Goal: Information Seeking & Learning: Learn about a topic

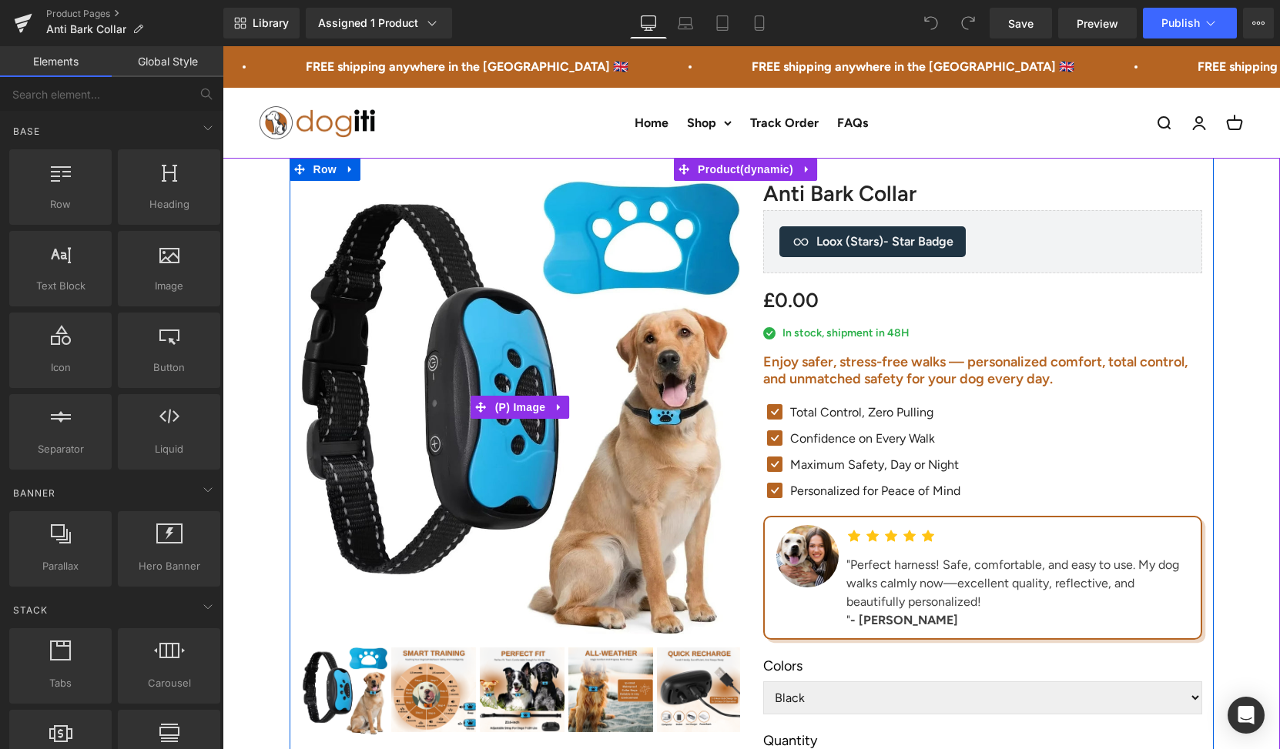
click at [811, 381] on h2 "Enjoy safer, stress-free walks — personalized comfort, total control, and unmat…" at bounding box center [982, 370] width 439 height 33
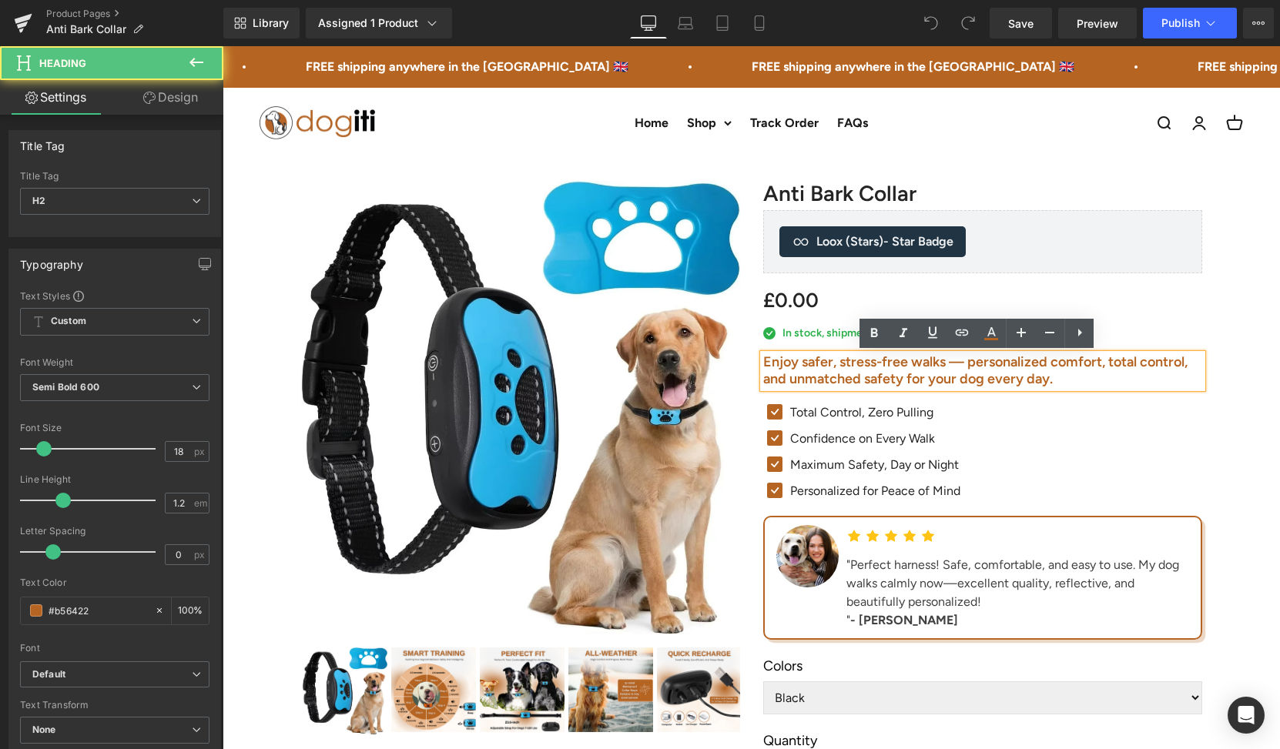
click at [818, 377] on h2 "Enjoy safer, stress-free walks — personalized comfort, total control, and unmat…" at bounding box center [982, 370] width 439 height 33
paste div
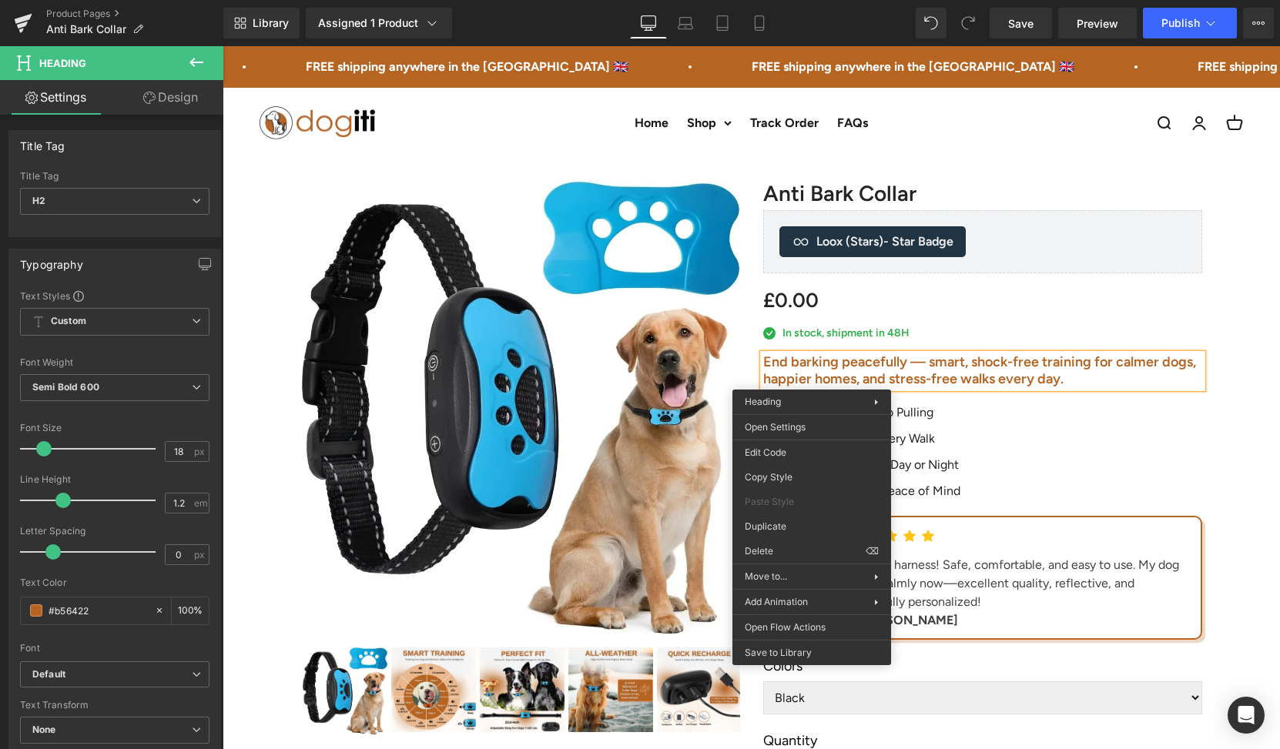
click at [1193, 288] on div "£0.00 £0 Save 100%" at bounding box center [982, 301] width 439 height 32
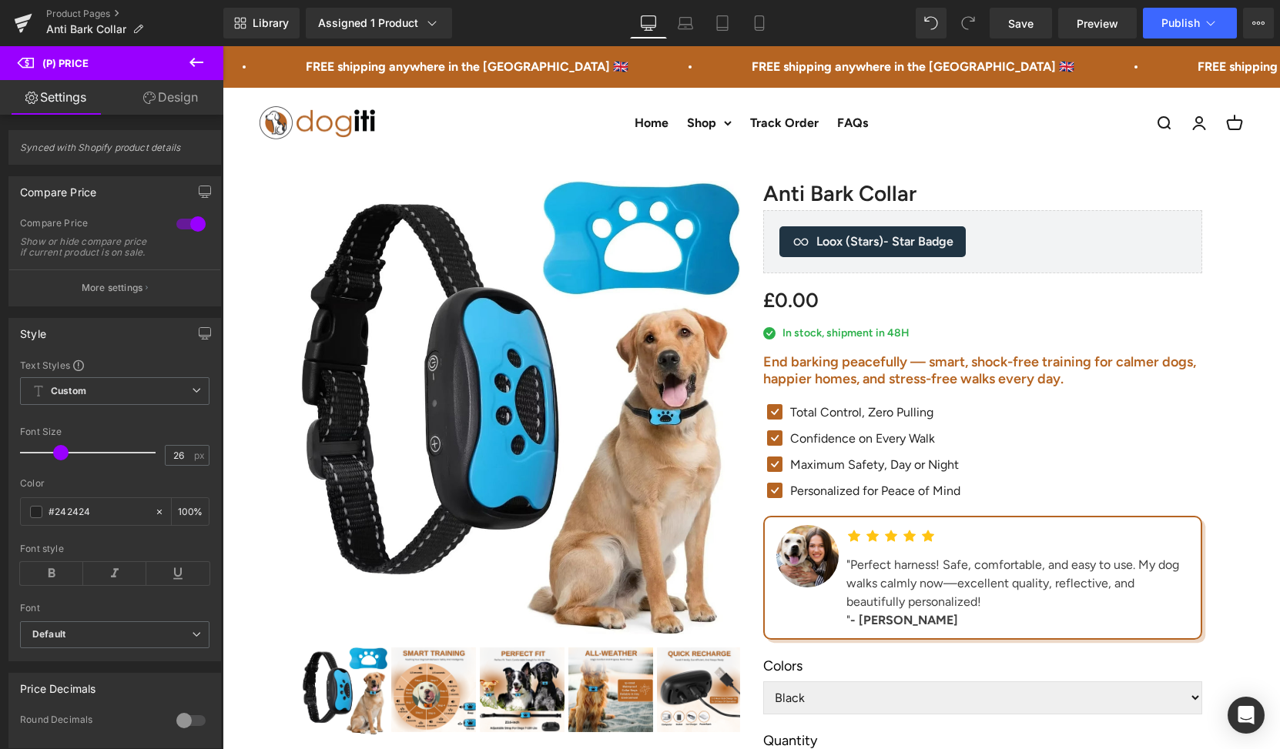
click at [822, 413] on div "Total Control, Zero Pulling Text Block" at bounding box center [873, 412] width 174 height 18
click at [812, 414] on p "Total Control, Zero Pulling" at bounding box center [875, 412] width 170 height 18
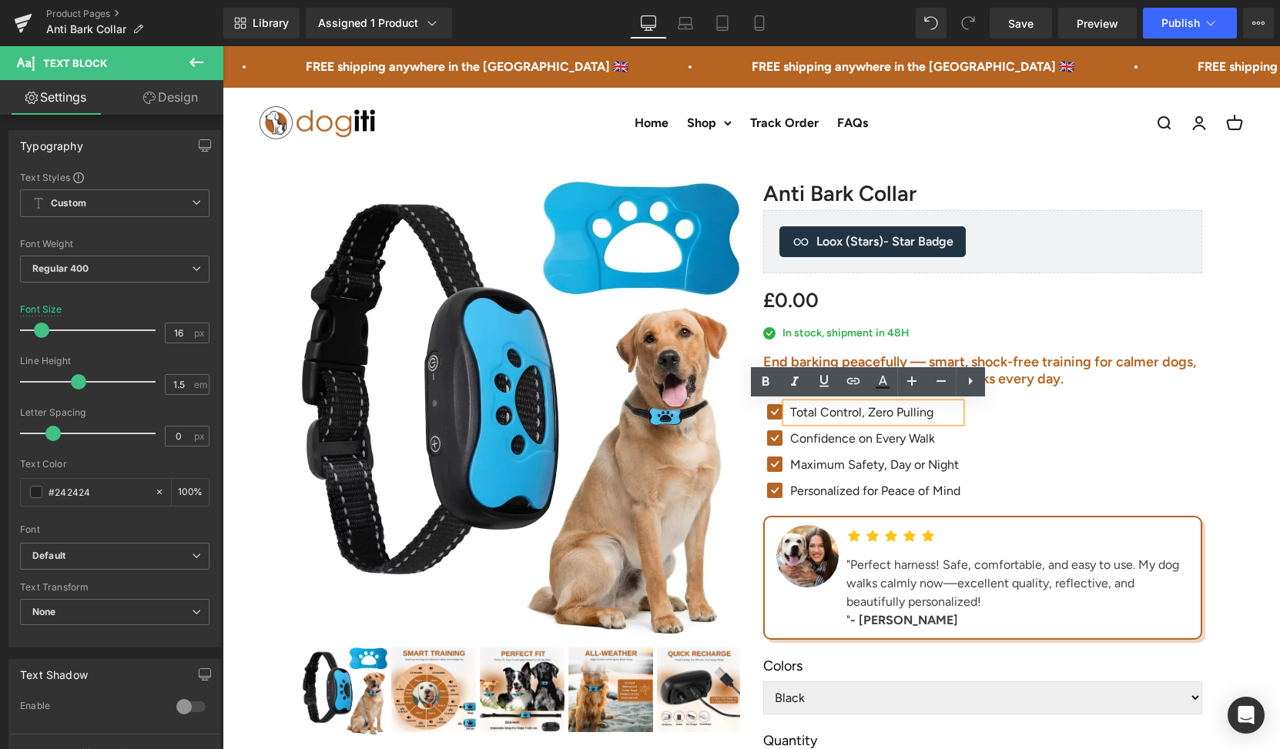
paste div
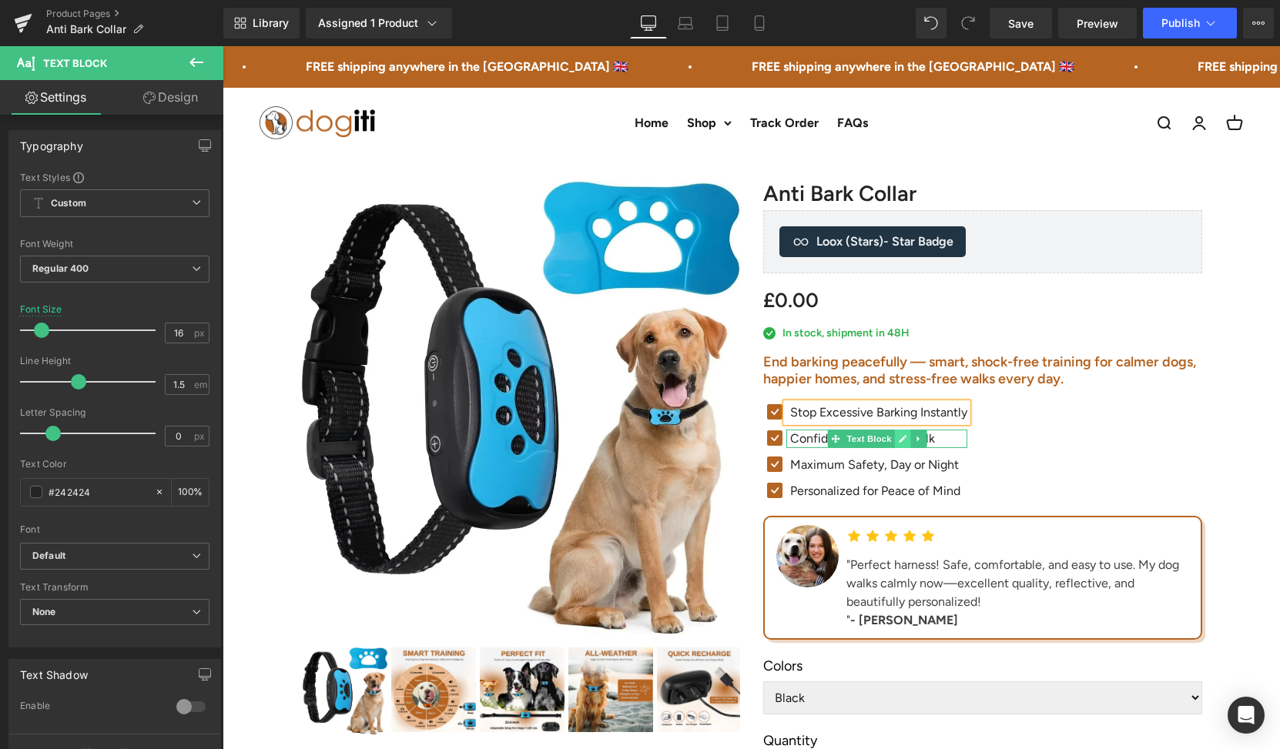
click at [899, 440] on icon at bounding box center [903, 439] width 8 height 8
click at [895, 440] on p "Confidence on Every Walk" at bounding box center [878, 439] width 177 height 18
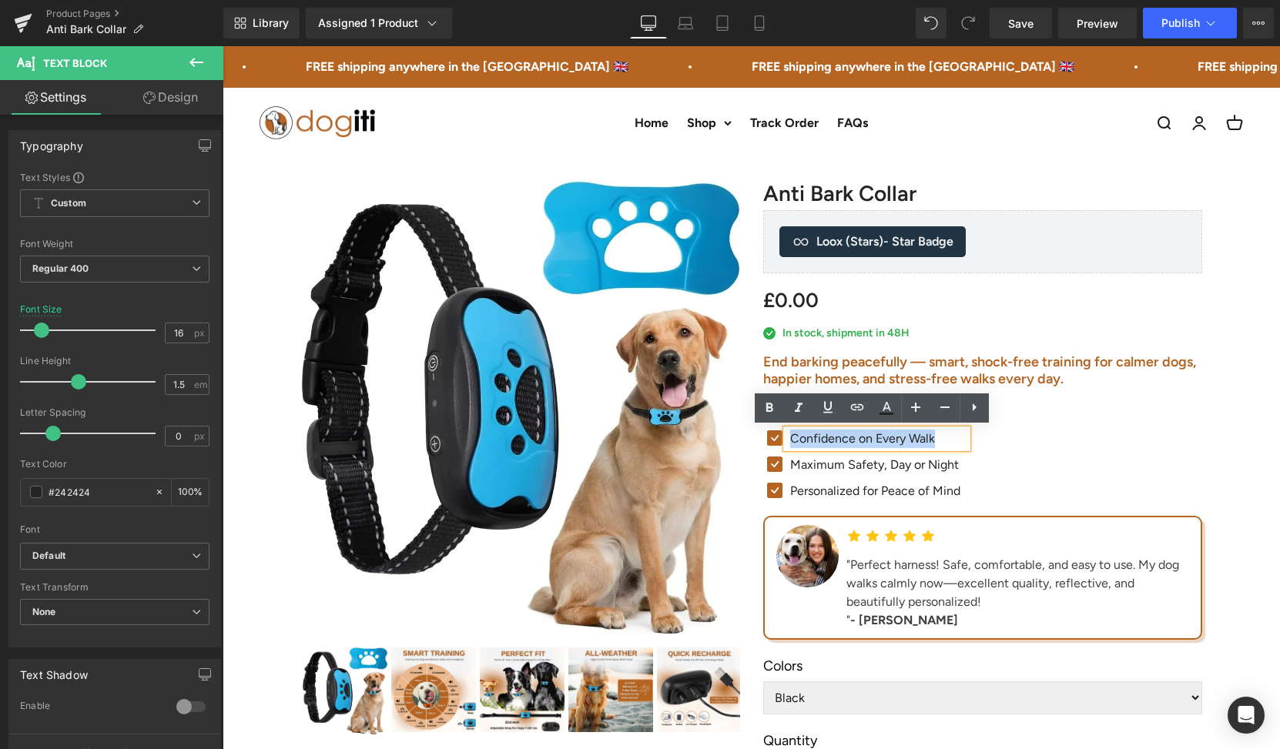
paste div
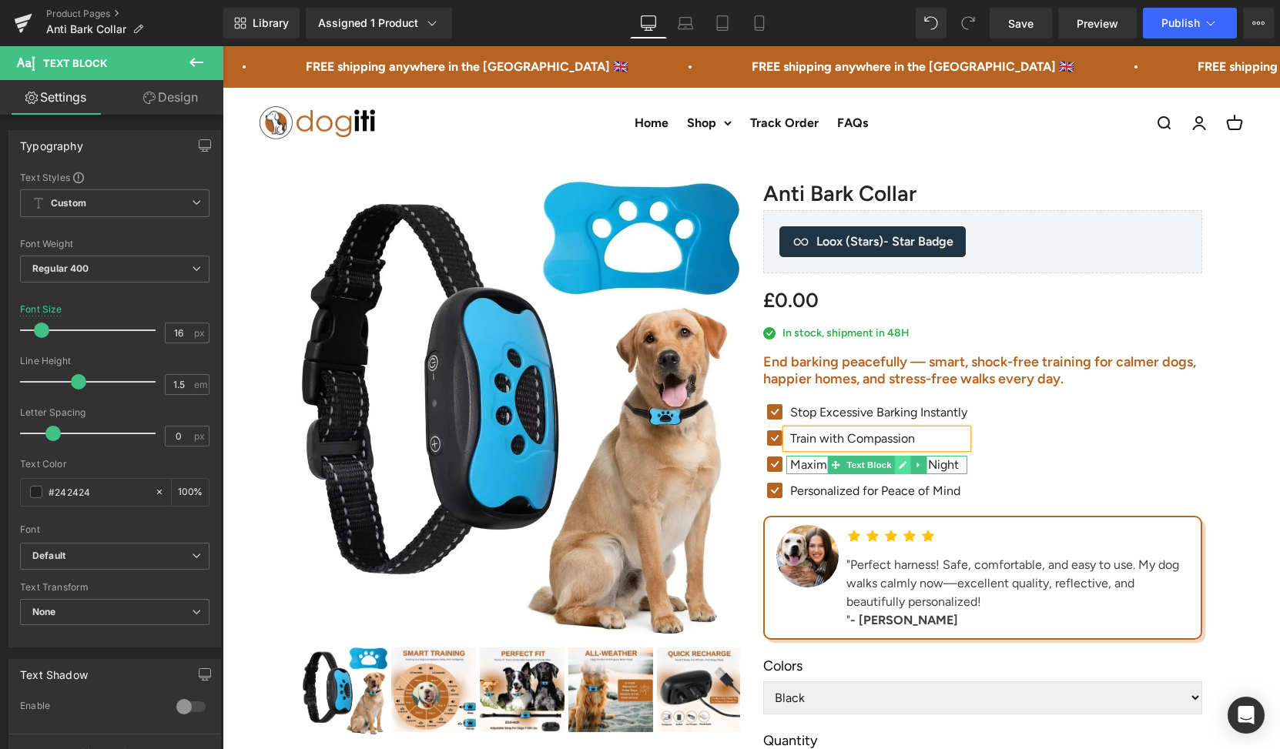
click at [899, 464] on icon at bounding box center [903, 464] width 8 height 9
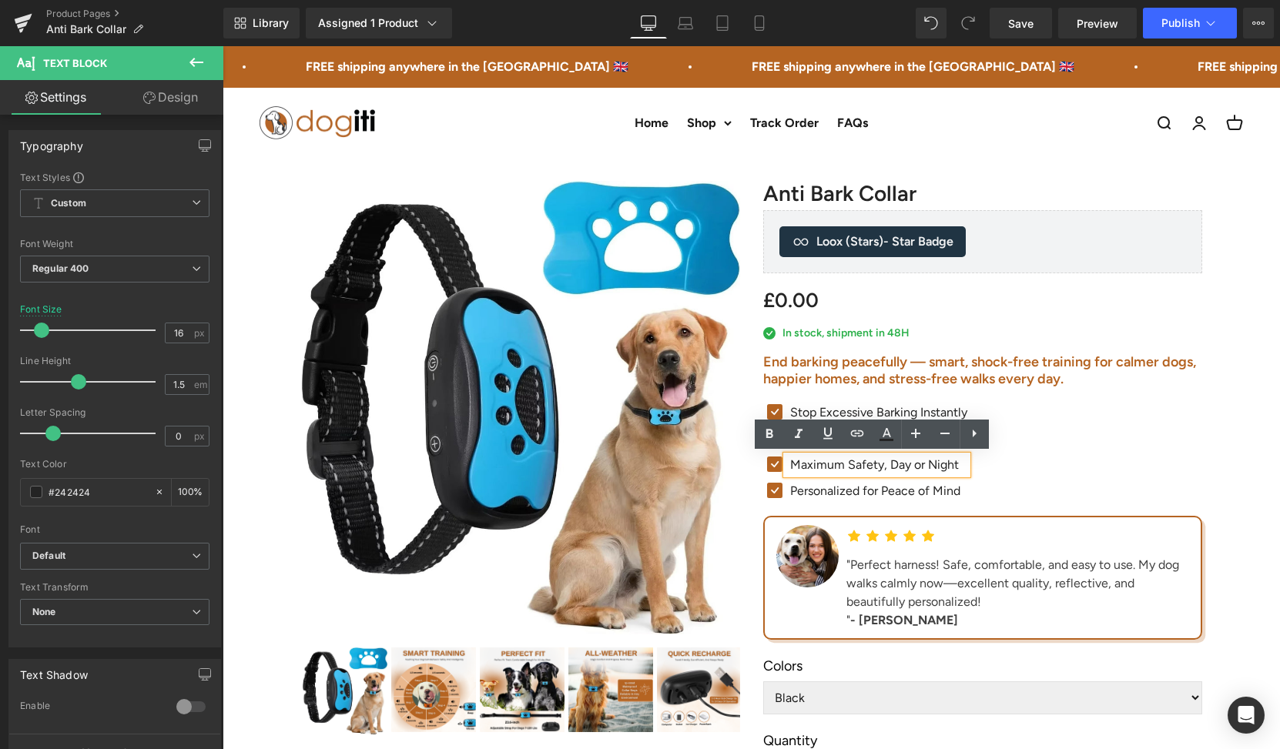
click at [893, 464] on p "Maximum Safety, Day or Night" at bounding box center [878, 465] width 177 height 18
paste div
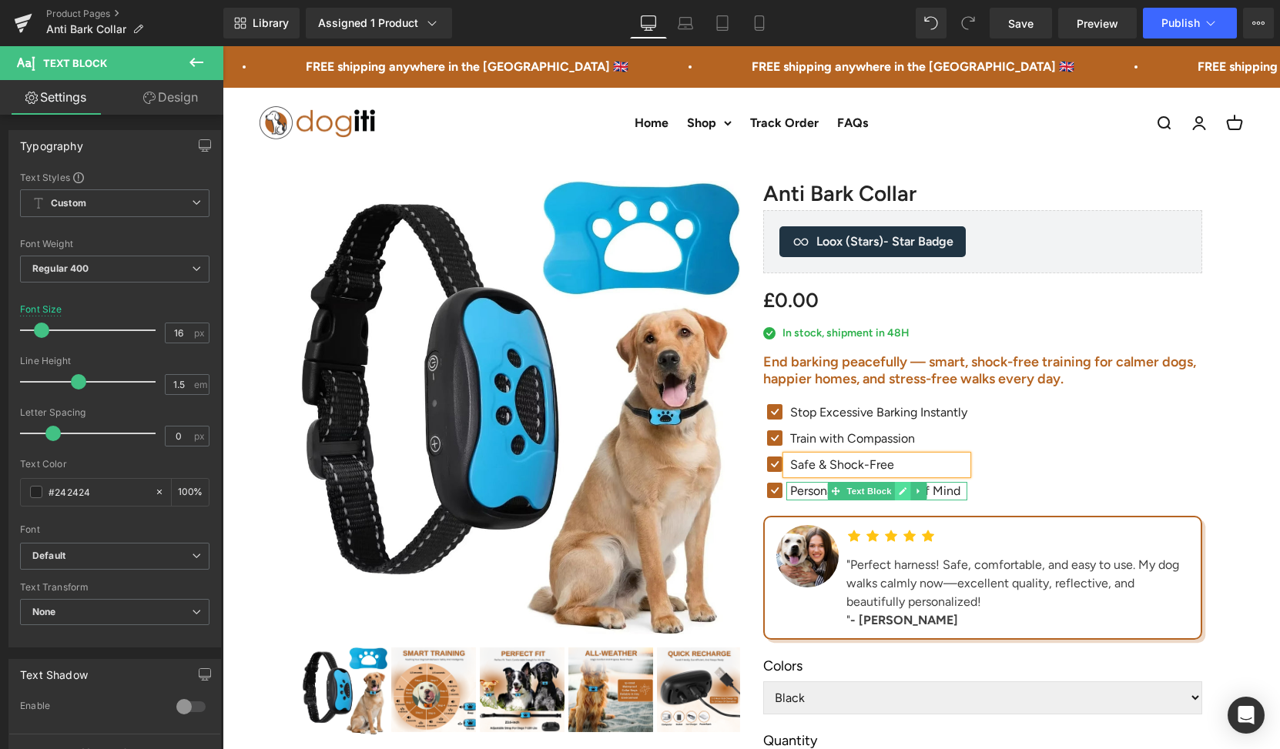
click at [899, 487] on icon at bounding box center [903, 491] width 8 height 9
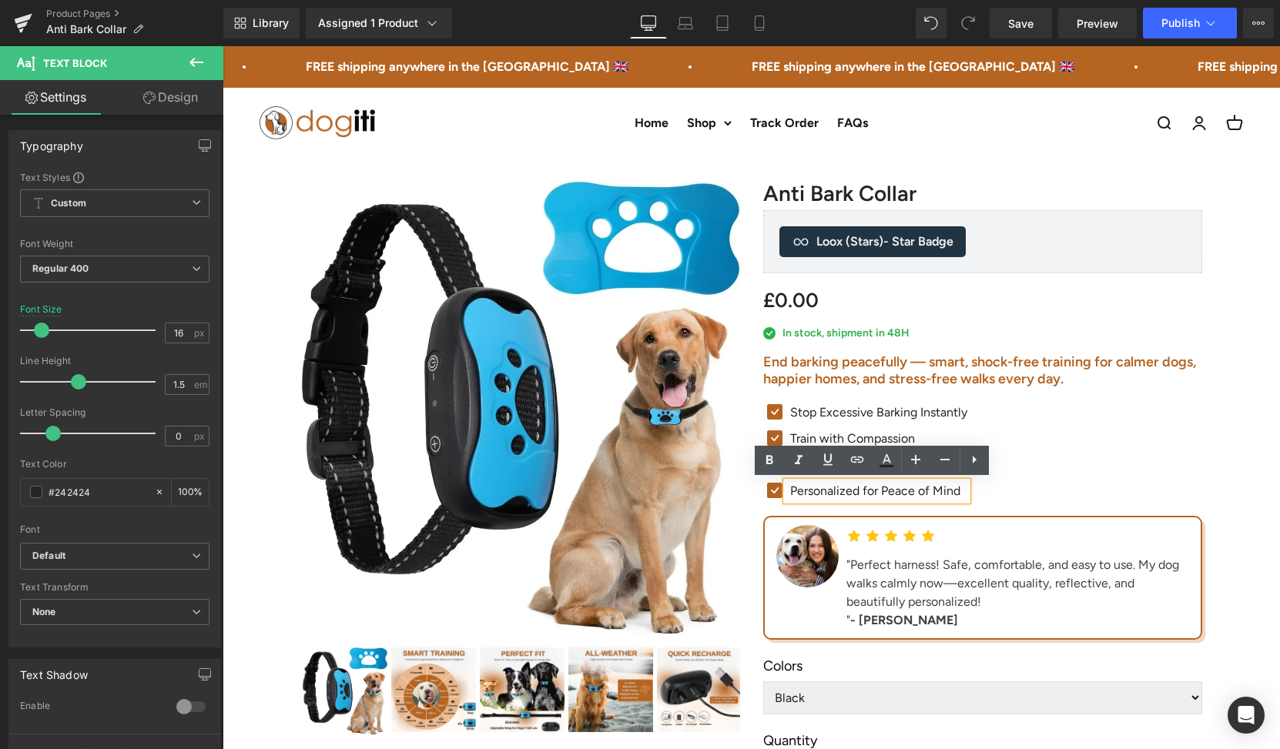
click at [895, 486] on p "Personalized for Peace of Mind" at bounding box center [878, 491] width 177 height 18
paste div
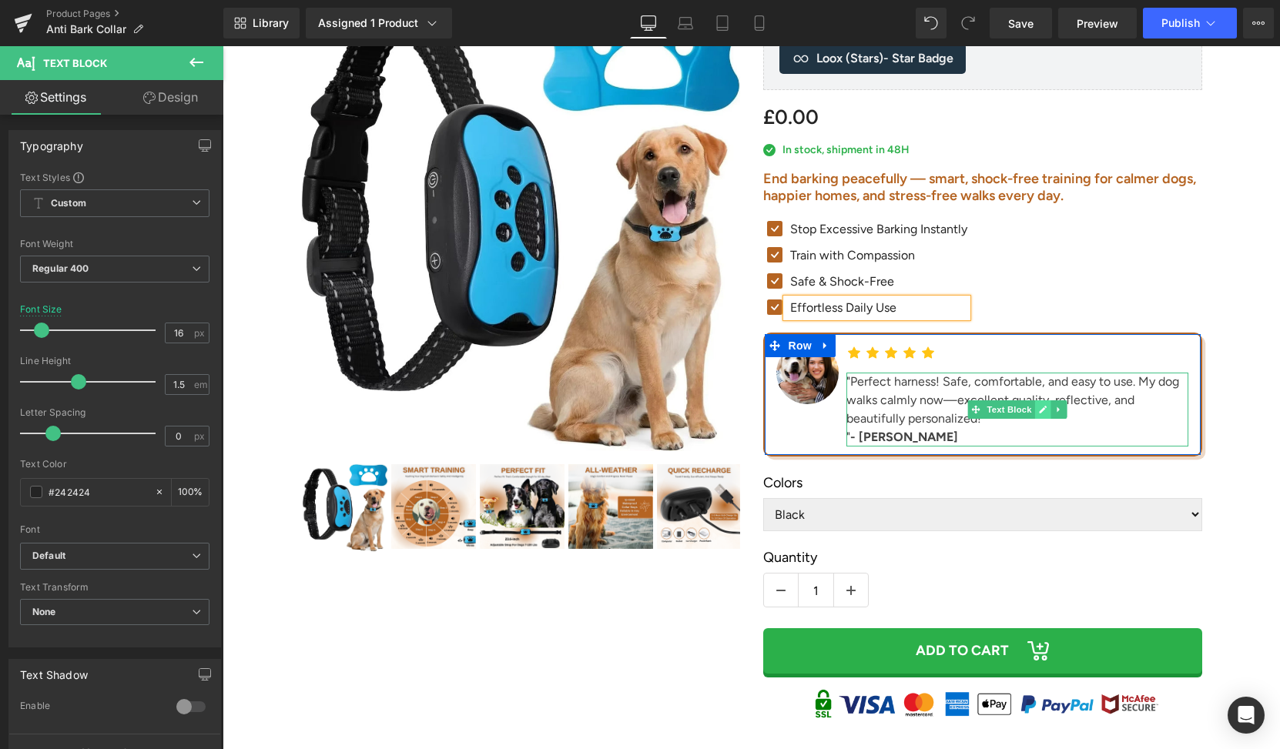
click at [1043, 403] on link at bounding box center [1043, 409] width 16 height 18
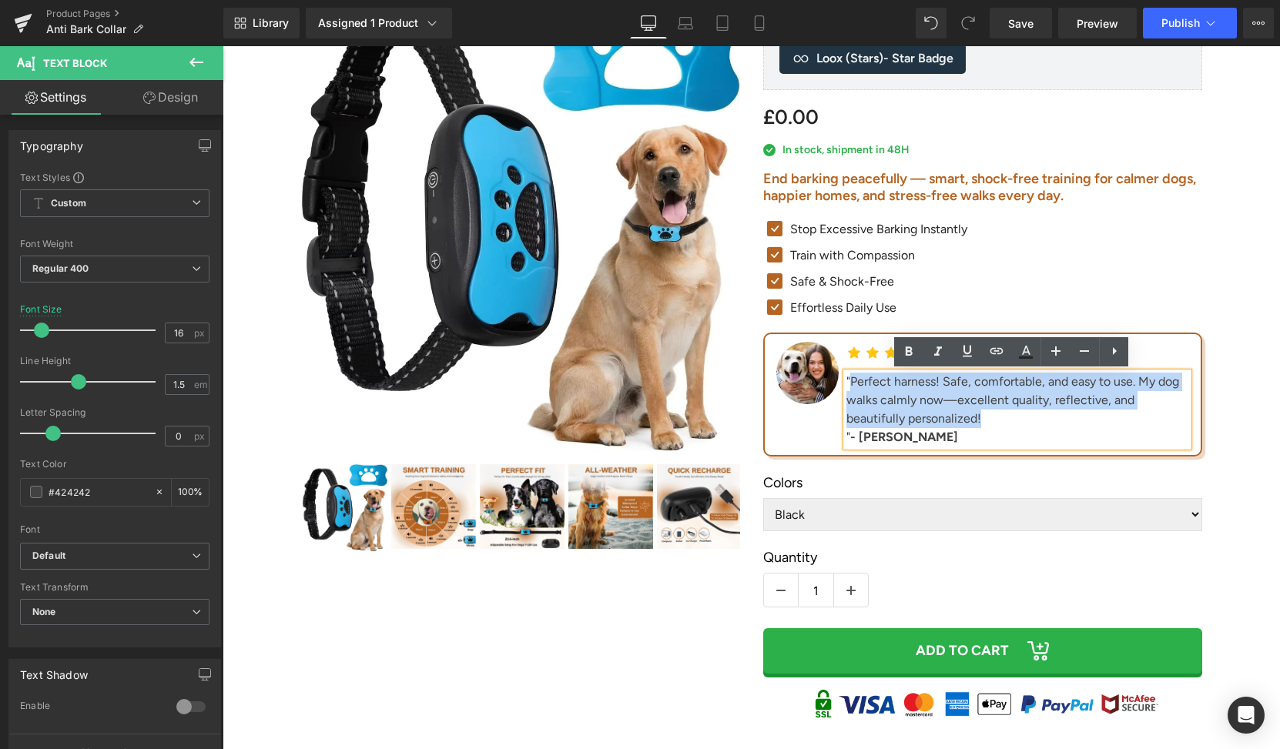
drag, startPoint x: 925, startPoint y: 415, endPoint x: 847, endPoint y: 380, distance: 86.2
click at [847, 380] on div ""Perfect harness! Safe, comfortable, and easy to use. My dog walks calmly now—e…" at bounding box center [1017, 410] width 343 height 74
paste div
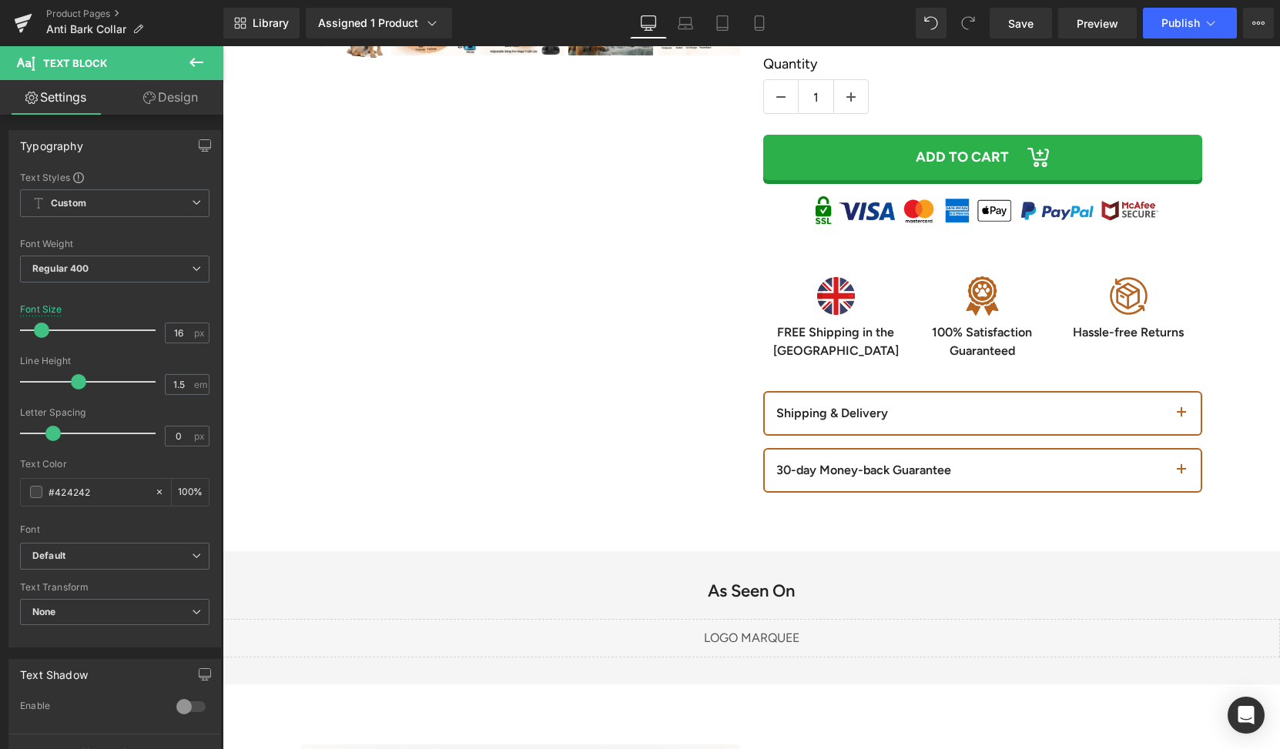
scroll to position [1107, 0]
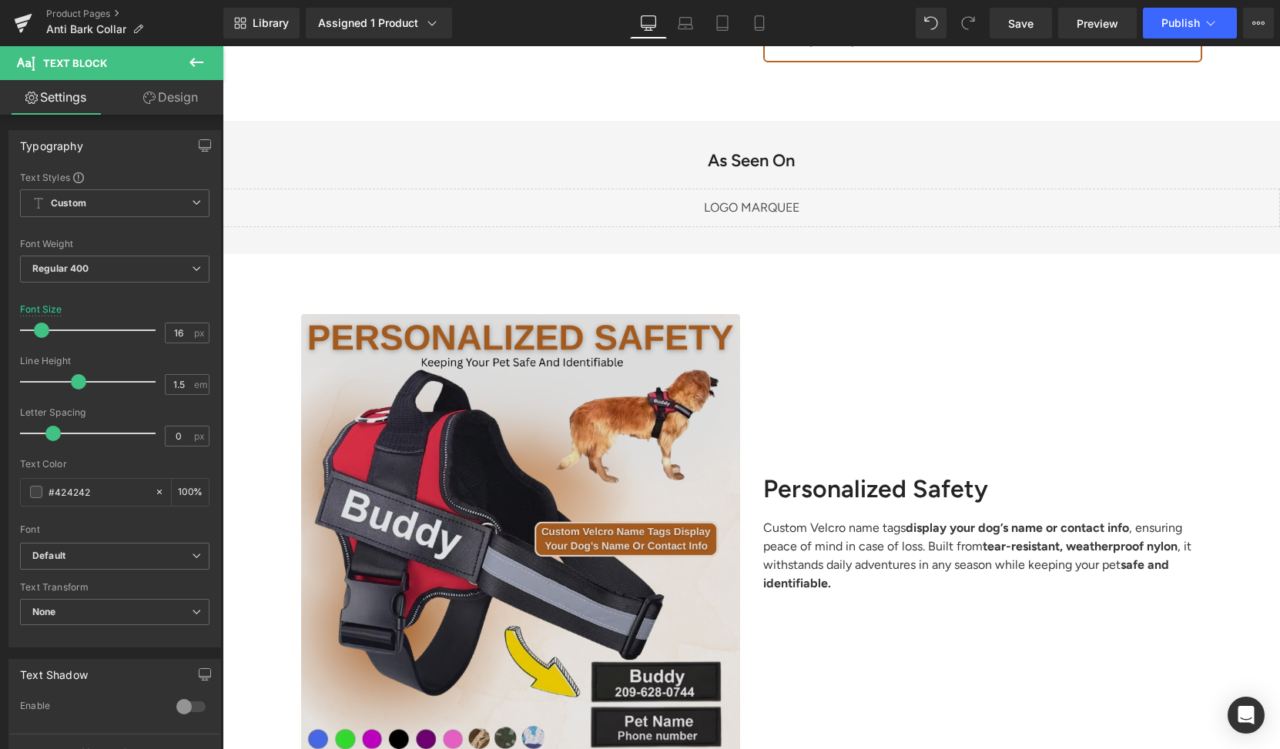
click at [572, 460] on img at bounding box center [520, 533] width 439 height 439
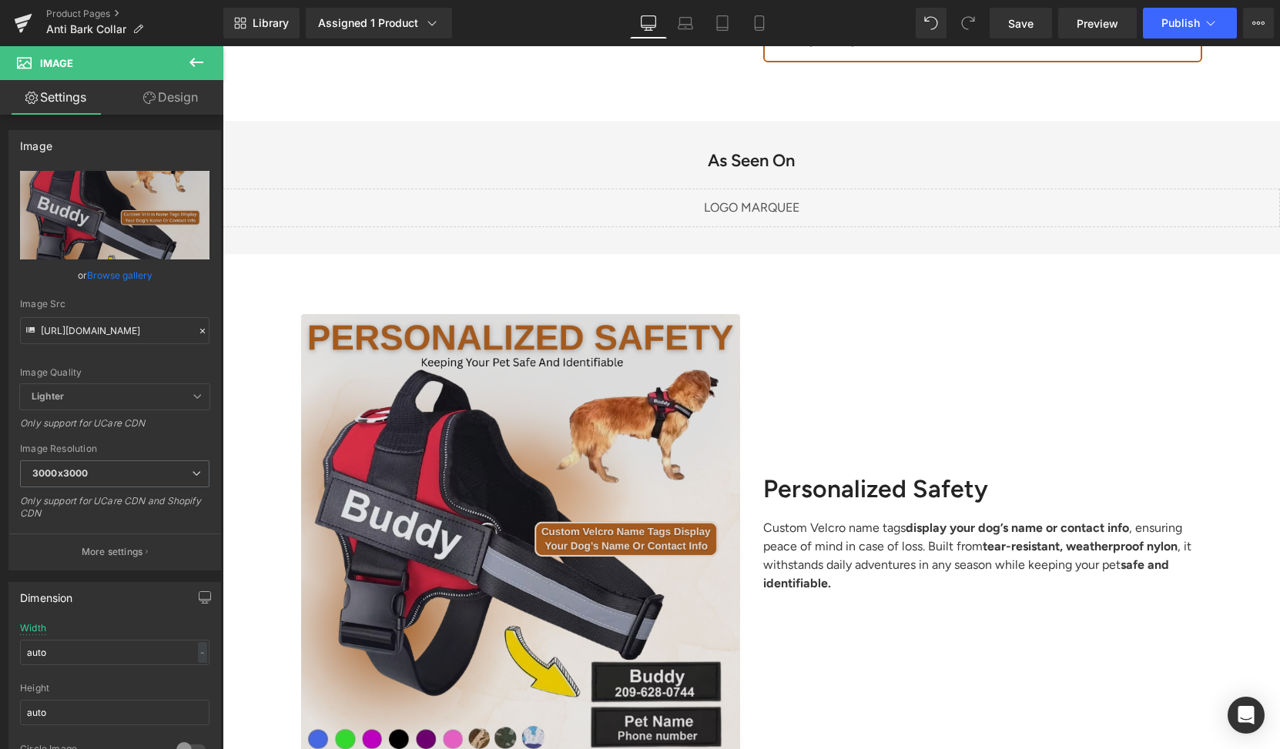
click at [595, 427] on img at bounding box center [520, 533] width 439 height 439
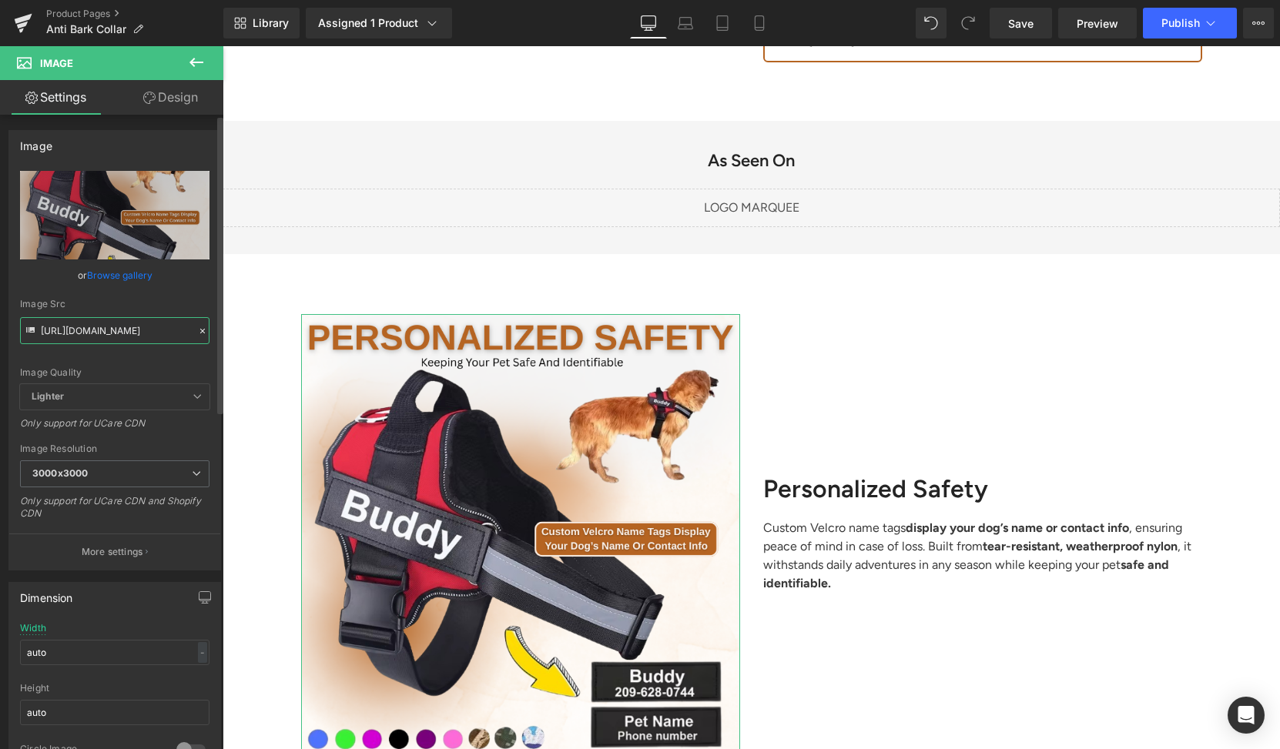
click at [150, 332] on input "[URL][DOMAIN_NAME]" at bounding box center [114, 330] width 189 height 27
paste input "3b4d418a-df93-4b14-8580-21251bec054a.png?v=1760458607"
type input "[URL][DOMAIN_NAME]"
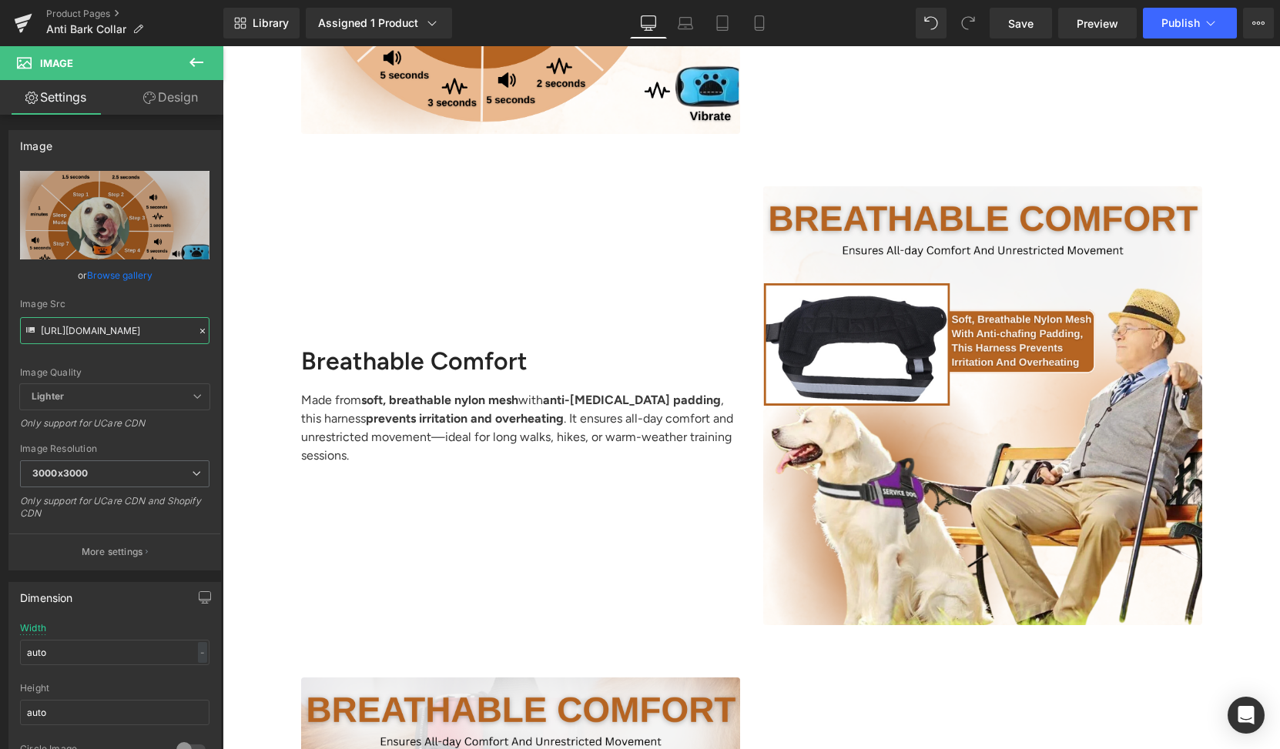
scroll to position [1765, 0]
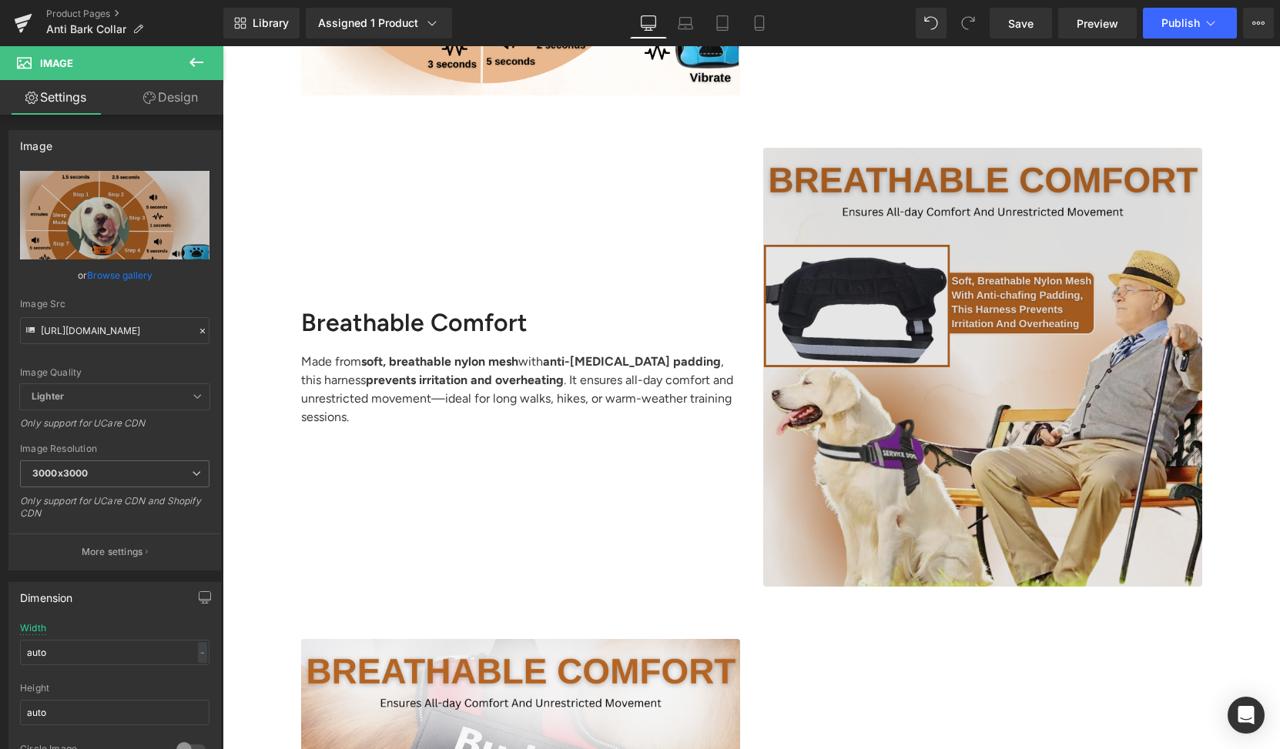
click at [889, 264] on img at bounding box center [982, 367] width 439 height 439
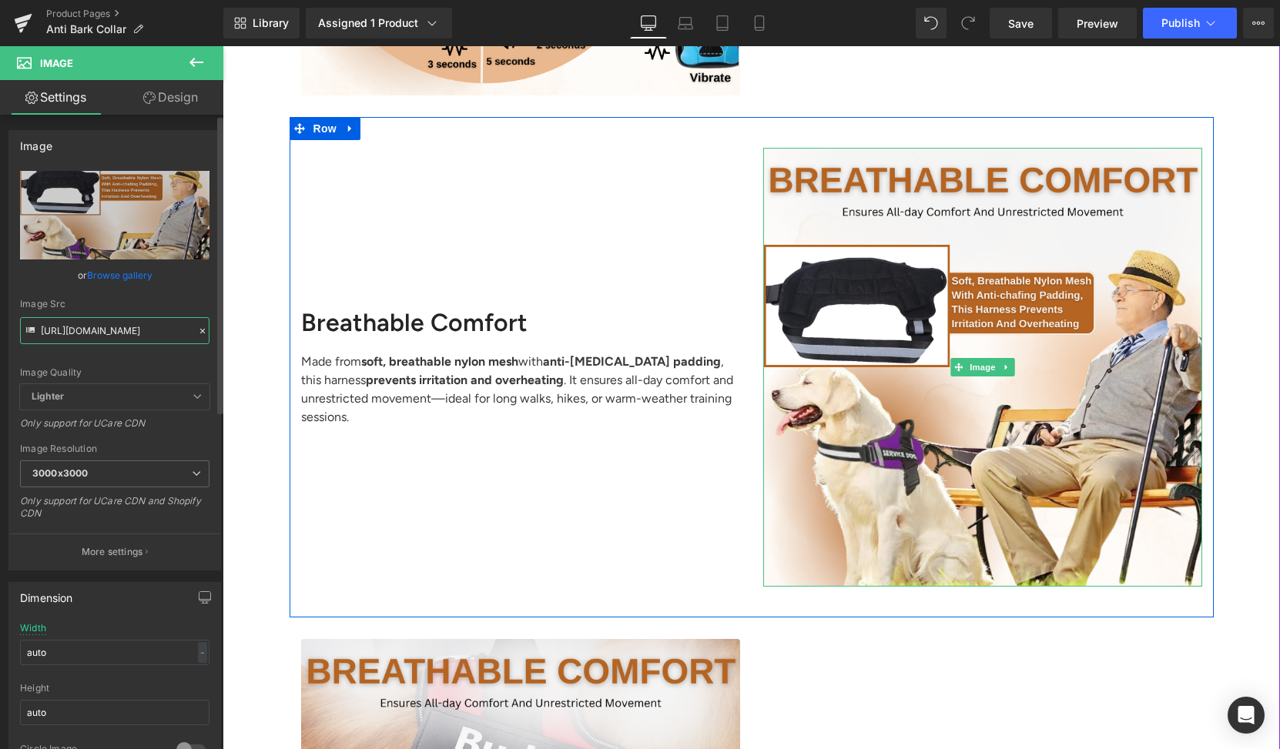
click at [169, 330] on input "[URL][DOMAIN_NAME]" at bounding box center [114, 330] width 189 height 27
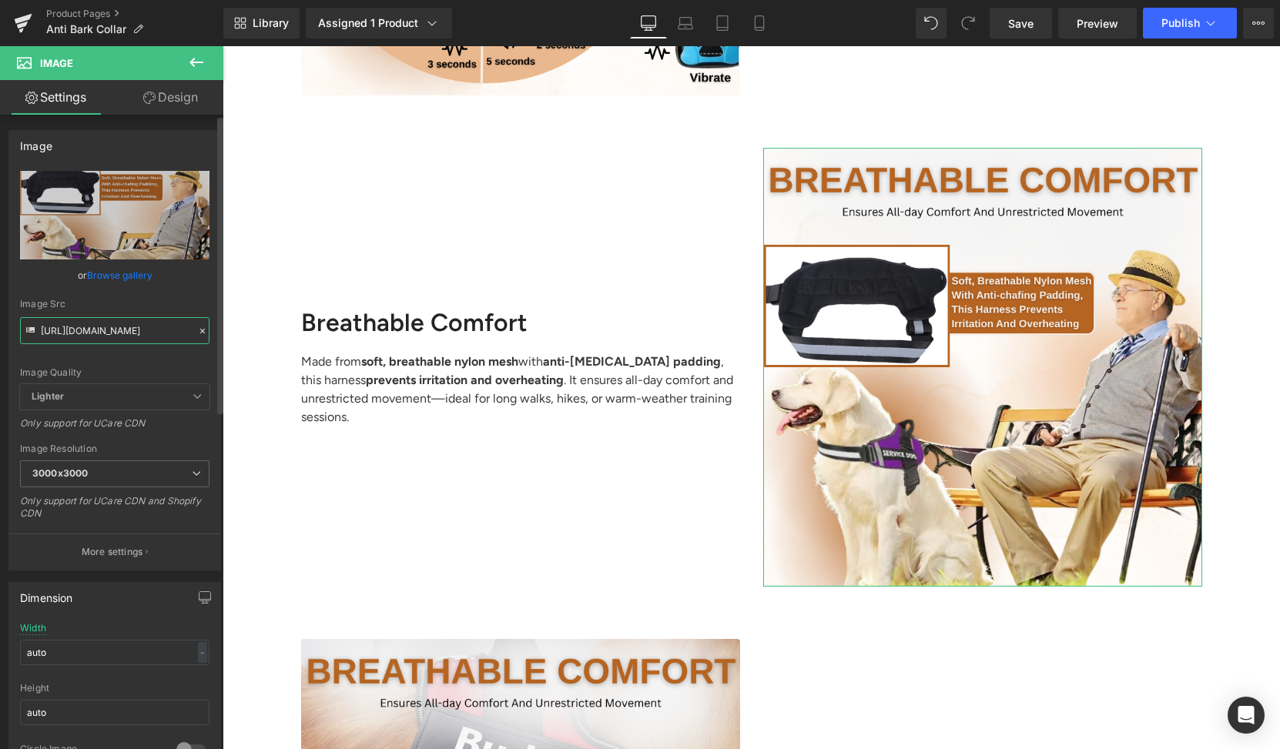
paste input "92e2d13-1bfc-4184-8001-f9ec3862890c.png?v=1760458610"
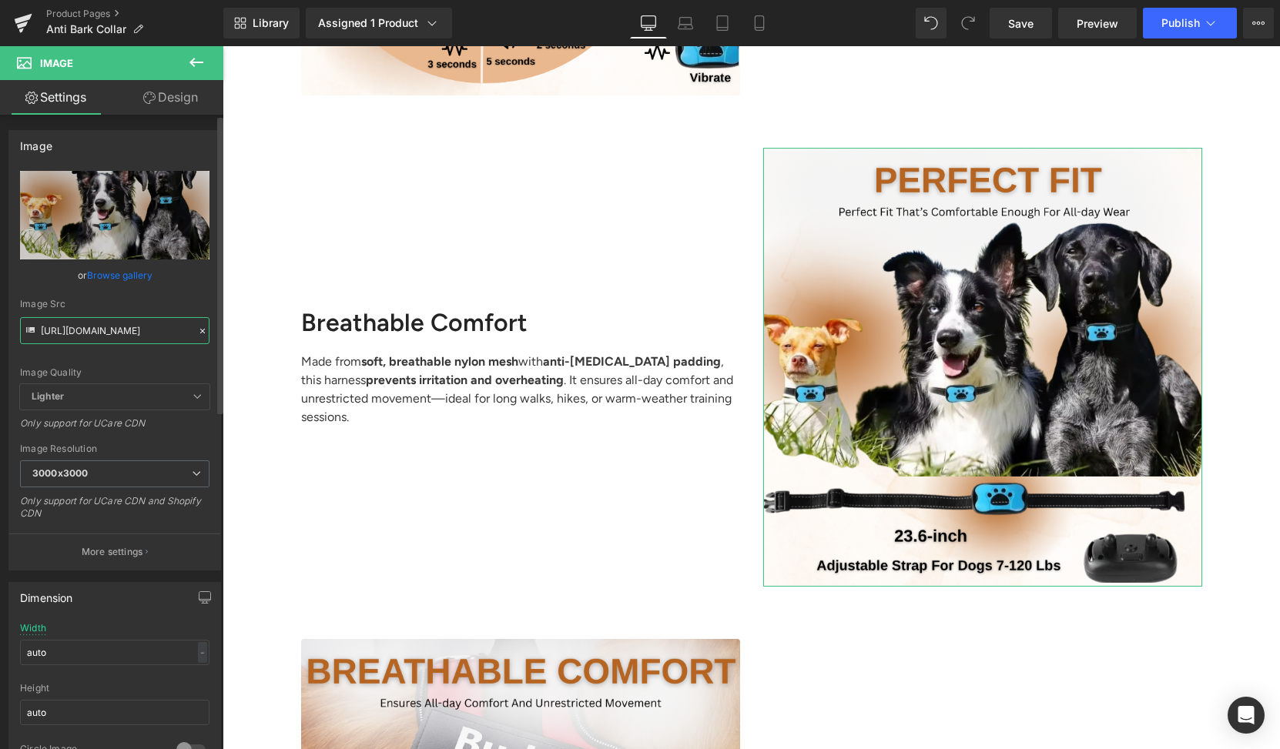
type input "[URL][DOMAIN_NAME]"
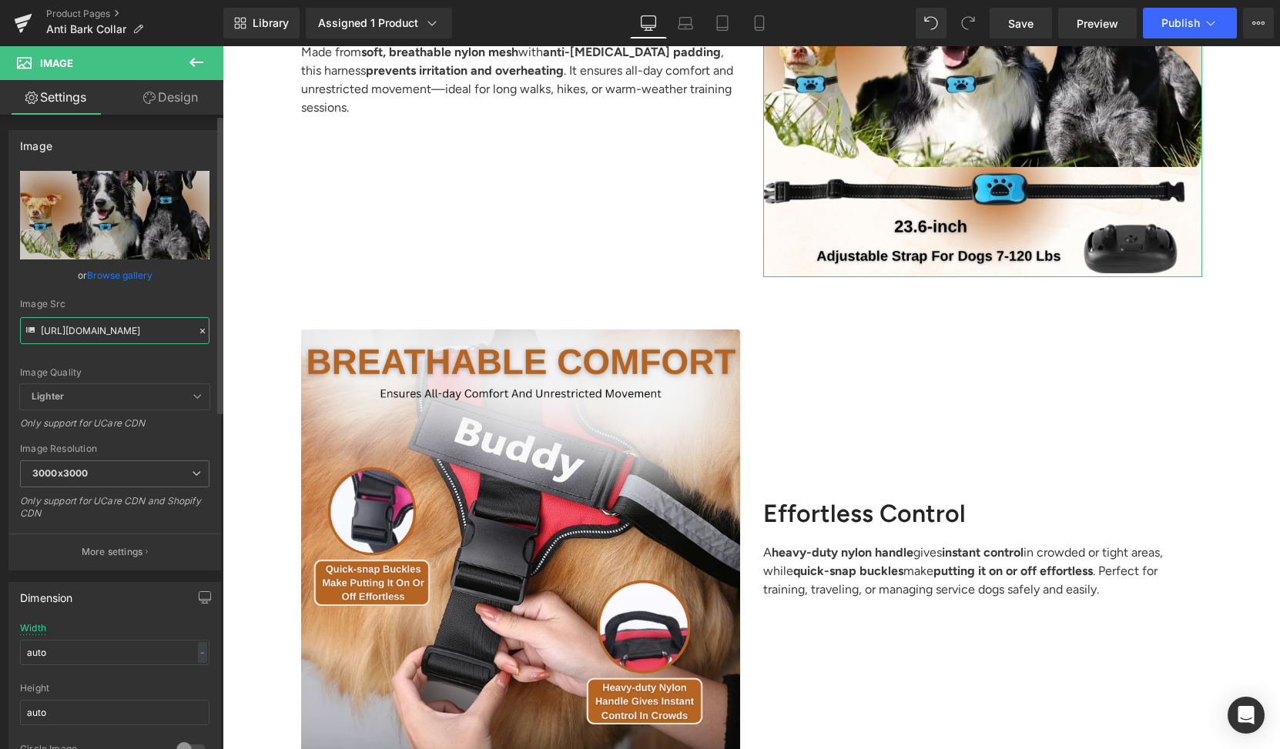
scroll to position [2134, 0]
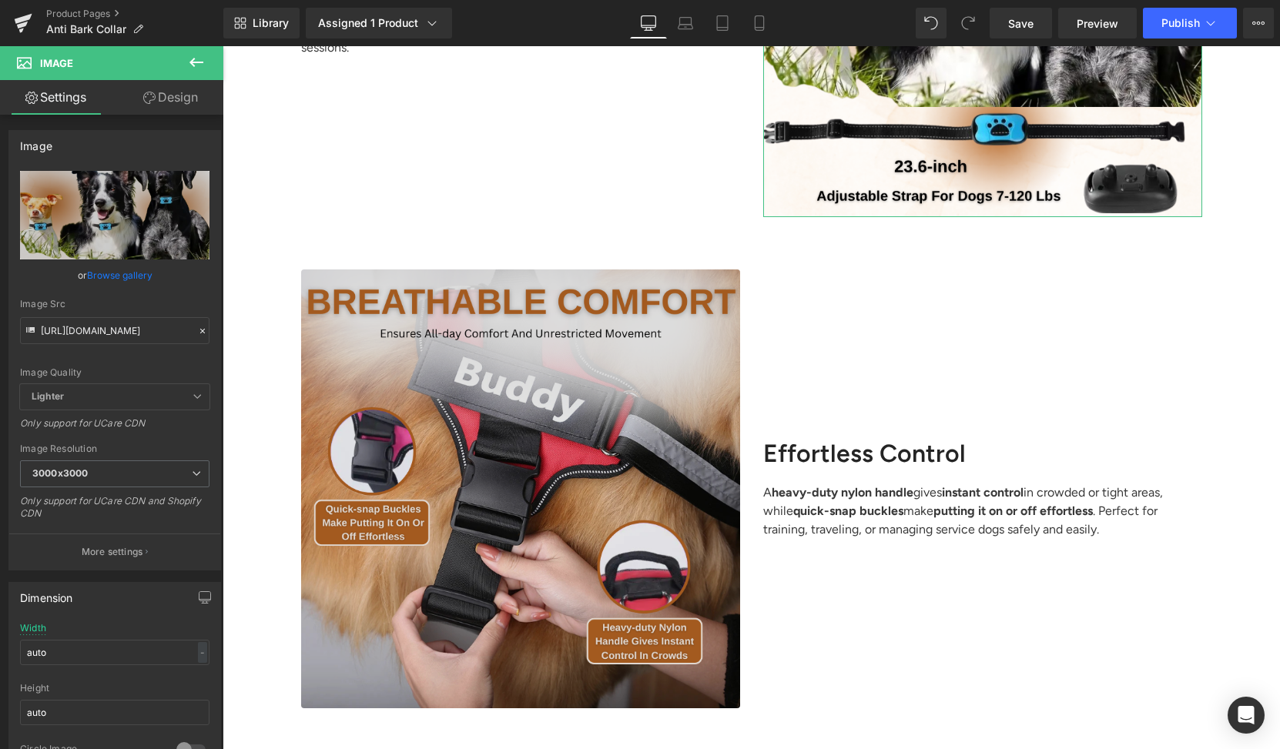
click at [507, 480] on div "Image" at bounding box center [520, 488] width 439 height 439
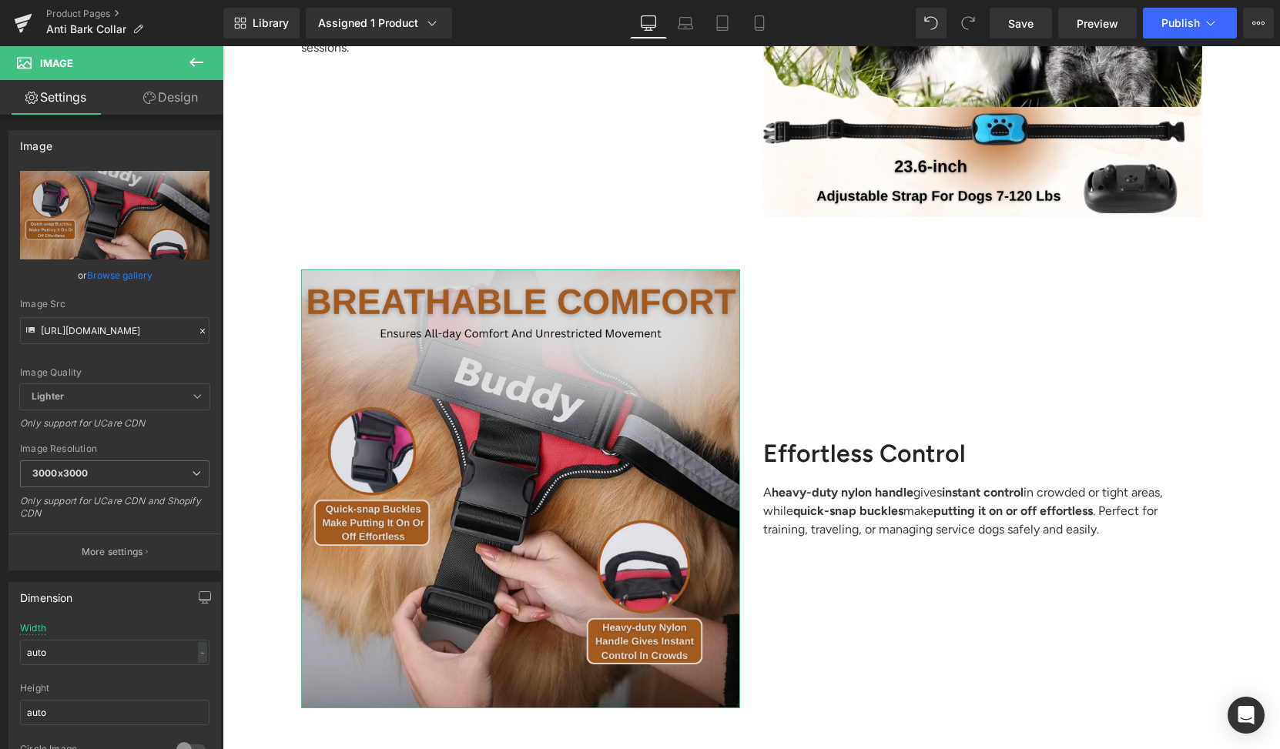
click at [555, 469] on img at bounding box center [520, 488] width 439 height 439
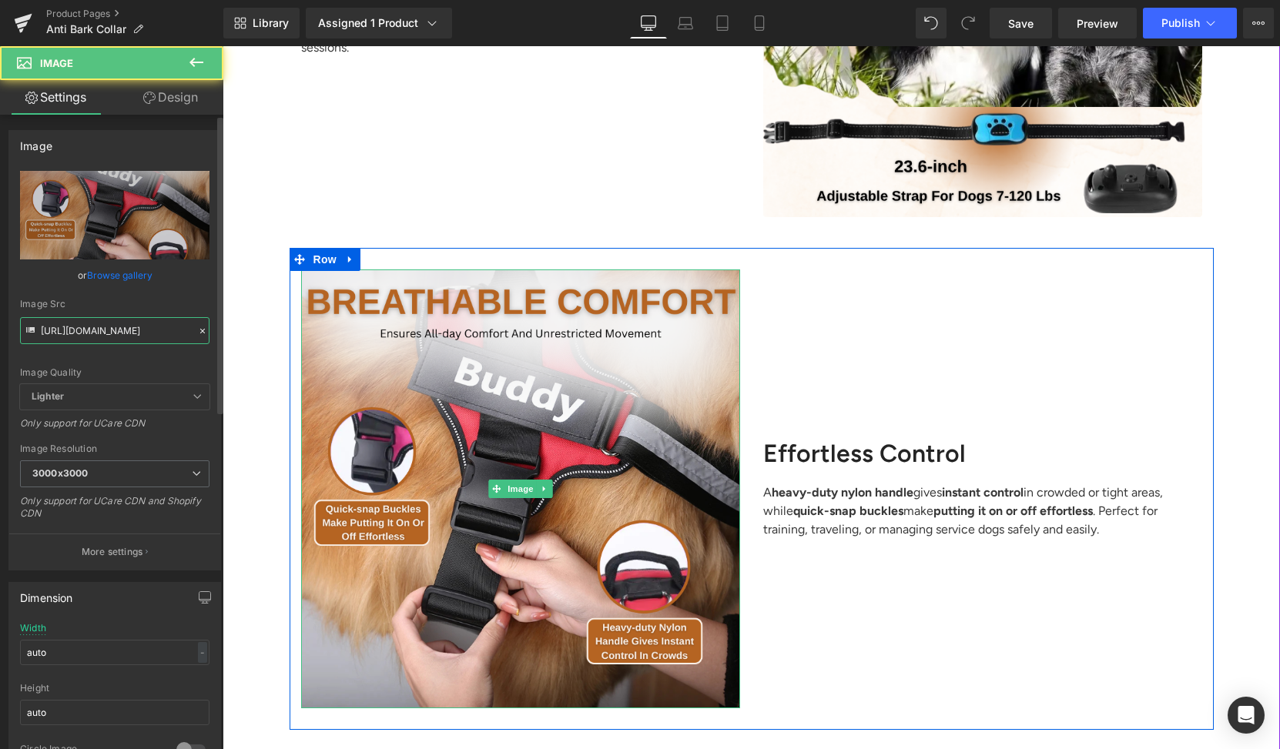
click at [162, 330] on input "[URL][DOMAIN_NAME]" at bounding box center [114, 330] width 189 height 27
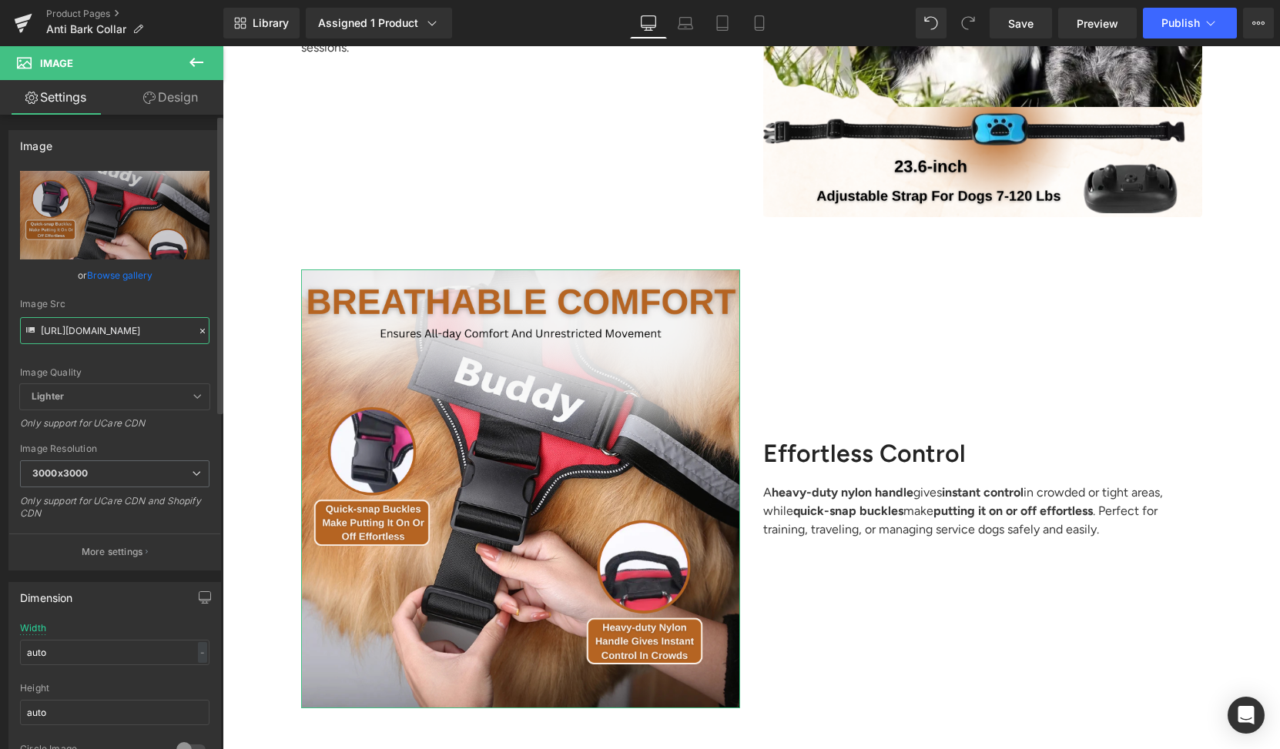
paste input "2361af45-d0d6-45df-ab77-b3d7869c2d18.png?v=1760458801"
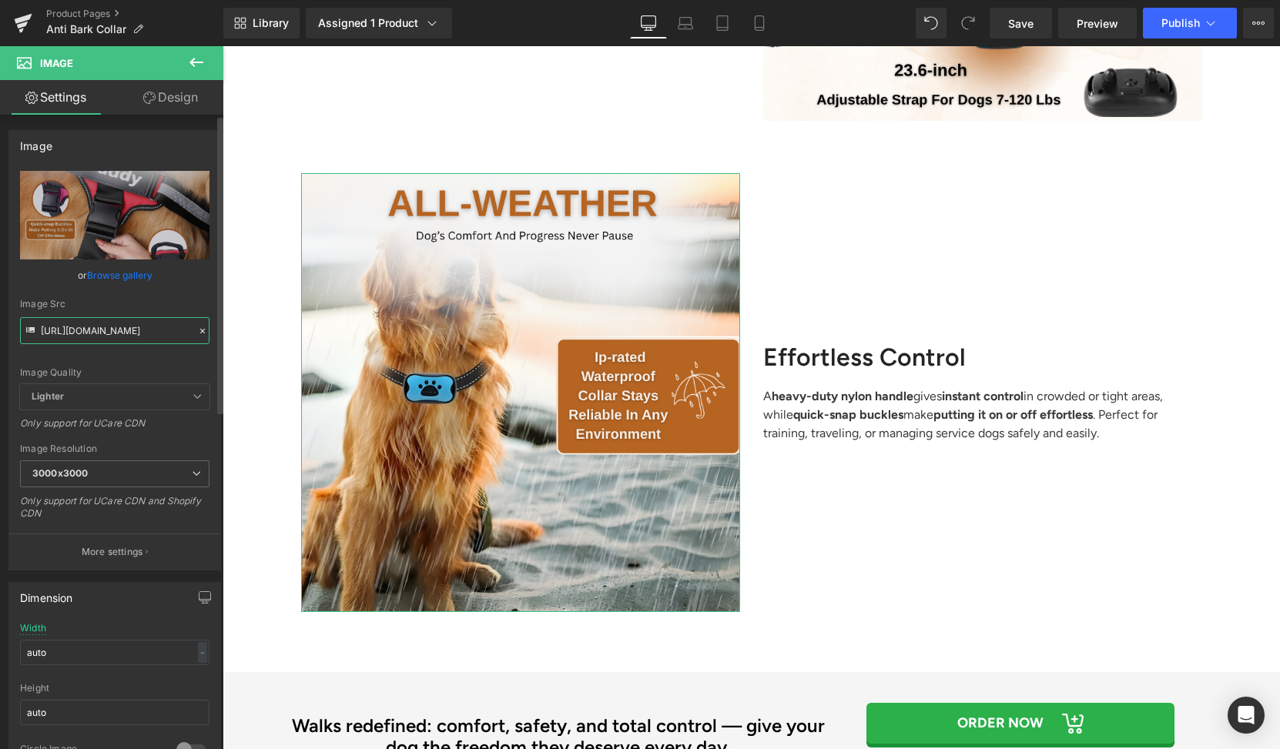
scroll to position [2565, 0]
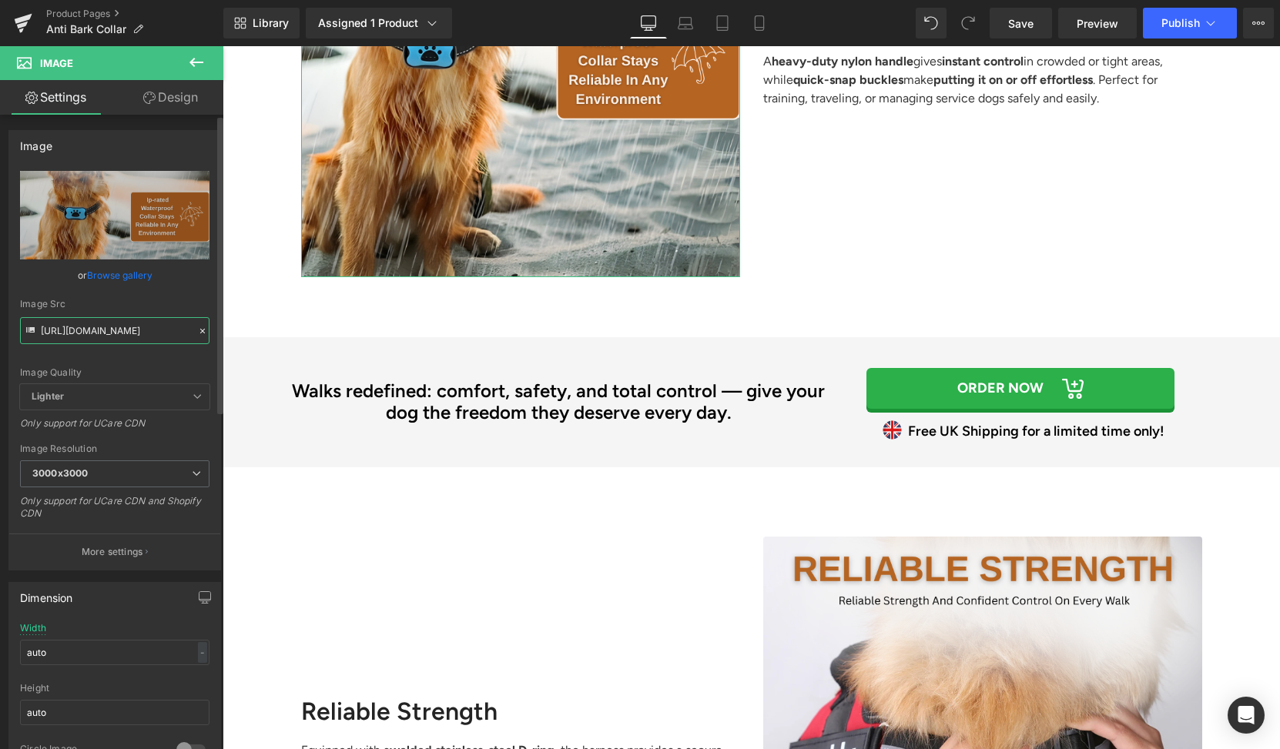
type input "[URL][DOMAIN_NAME]"
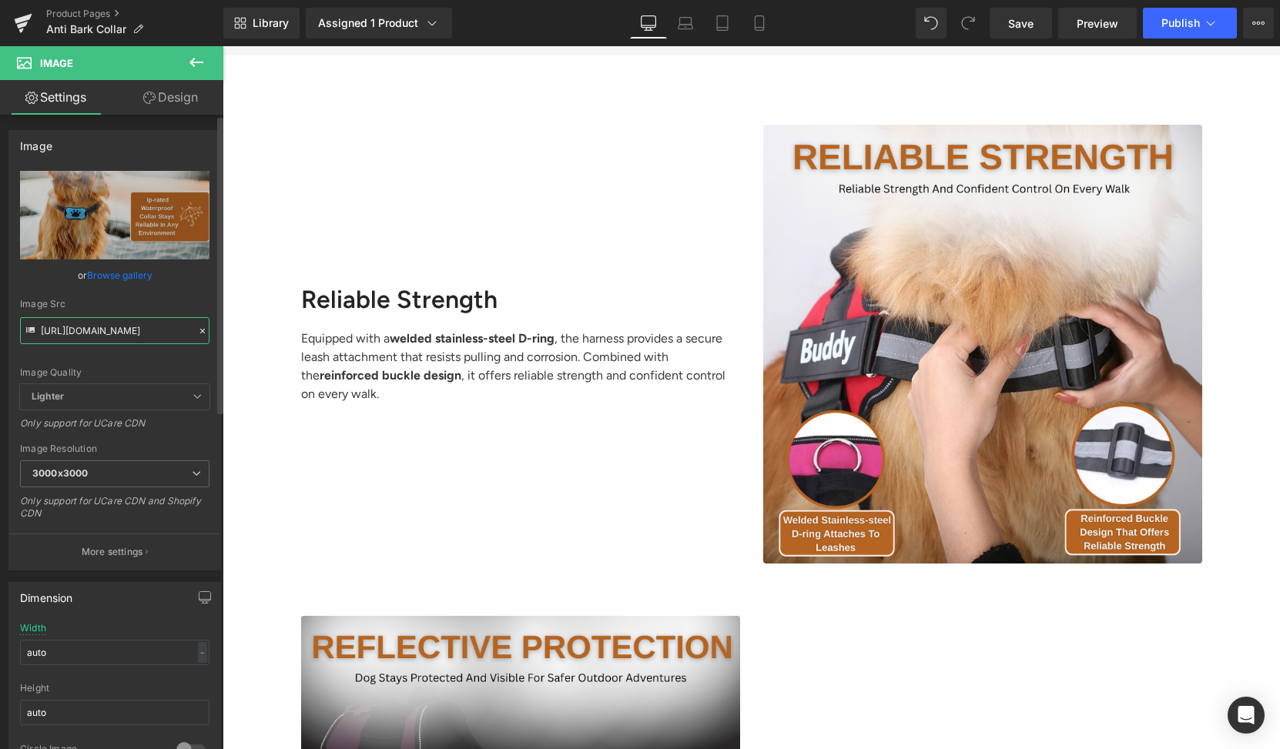
scroll to position [3000, 0]
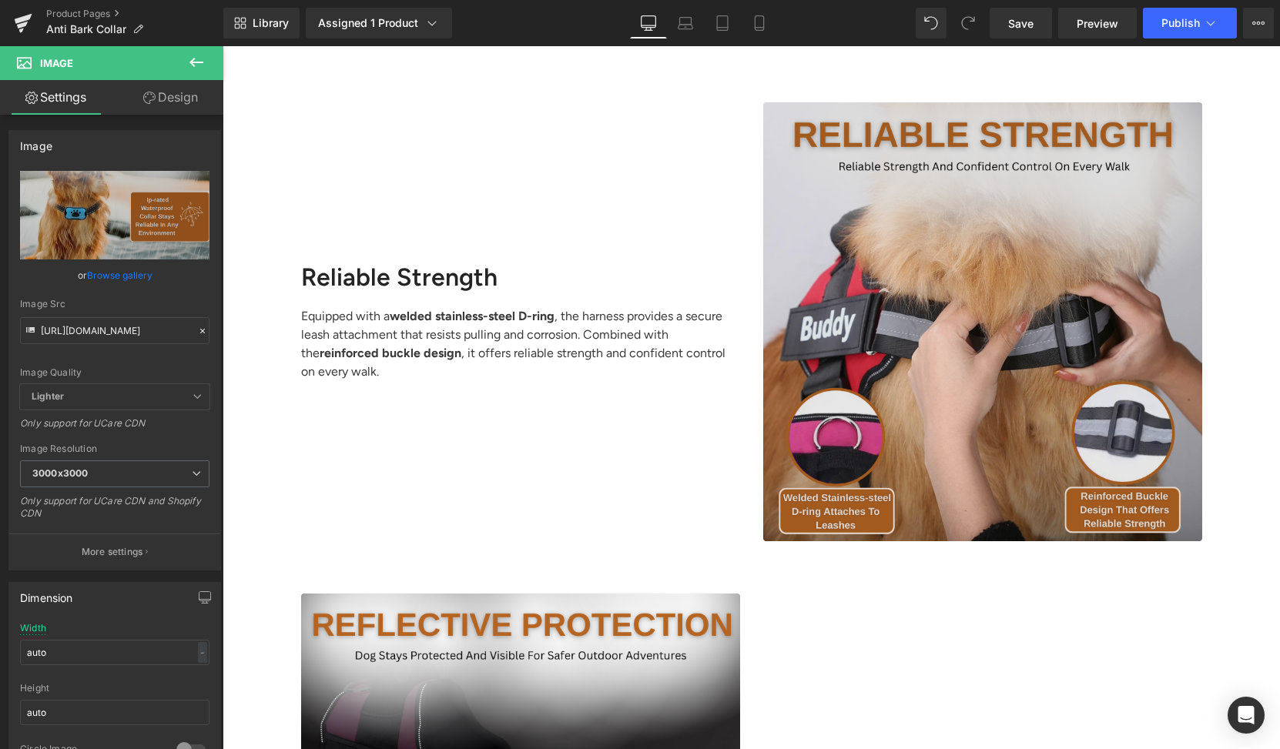
click at [892, 295] on img at bounding box center [982, 321] width 439 height 439
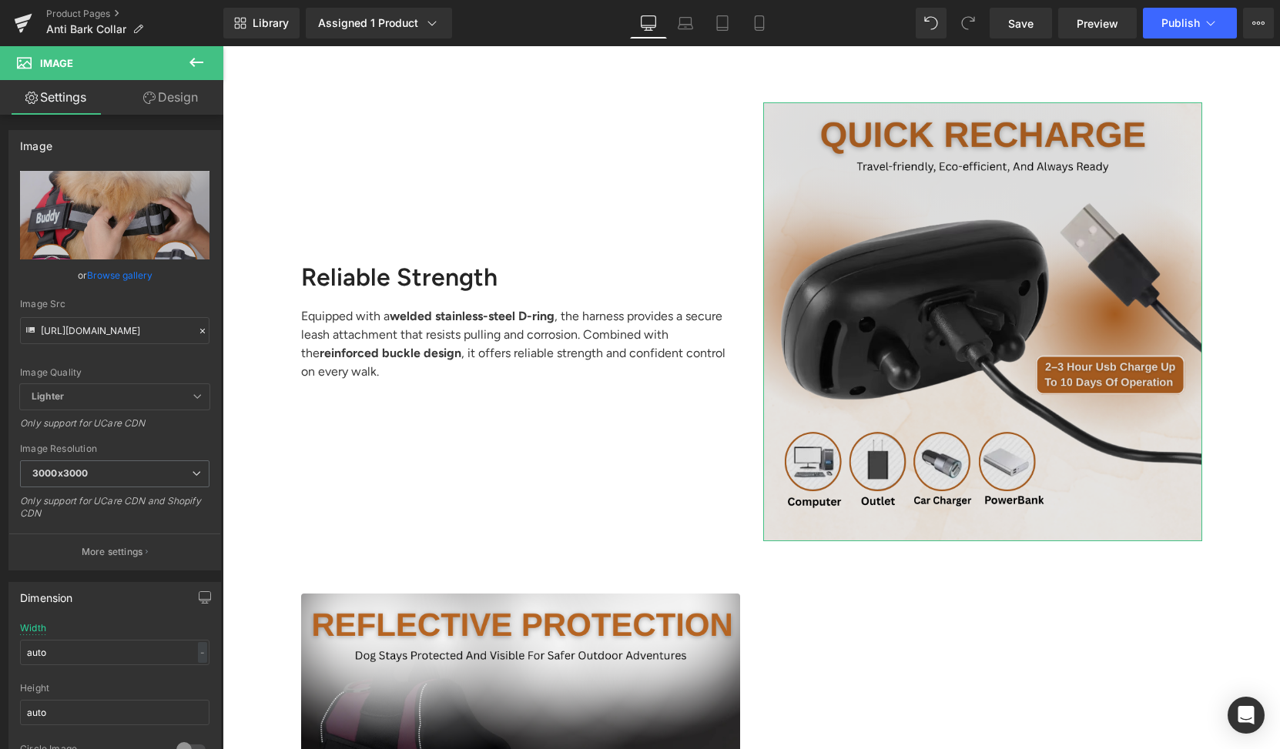
scroll to position [0, 387]
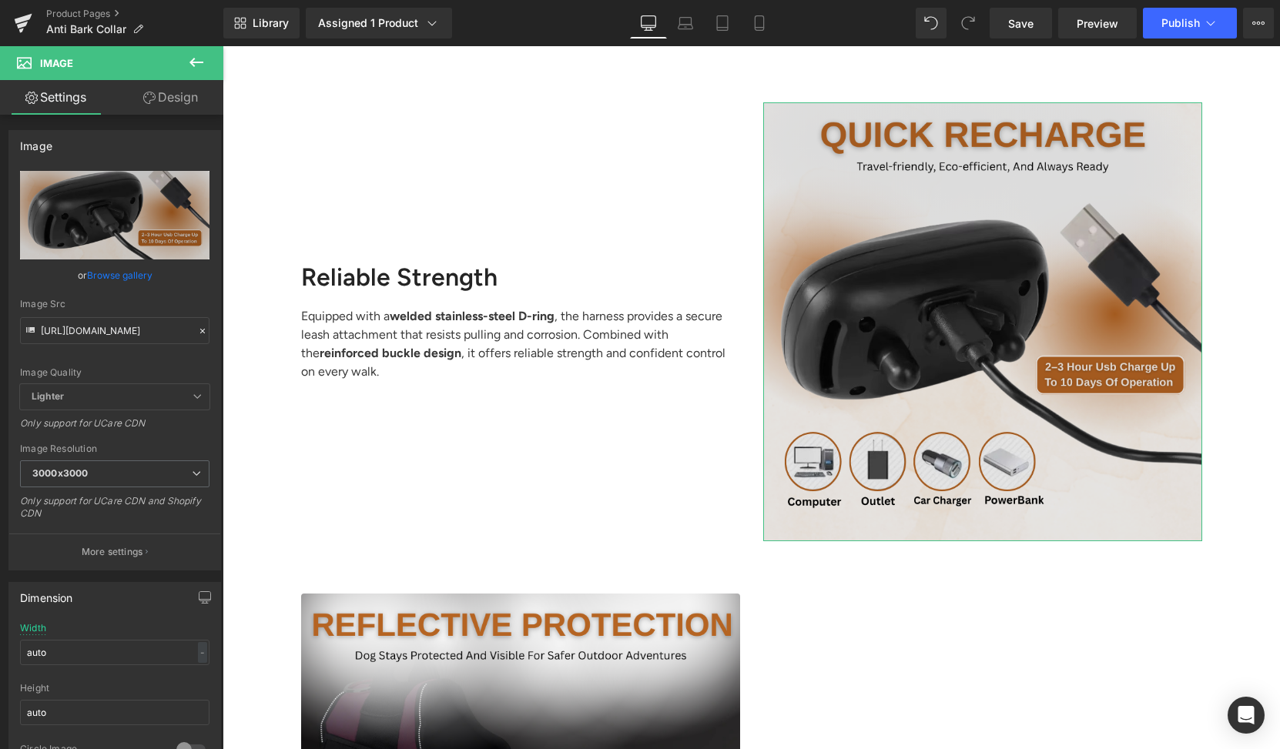
type input "[URL][DOMAIN_NAME]"
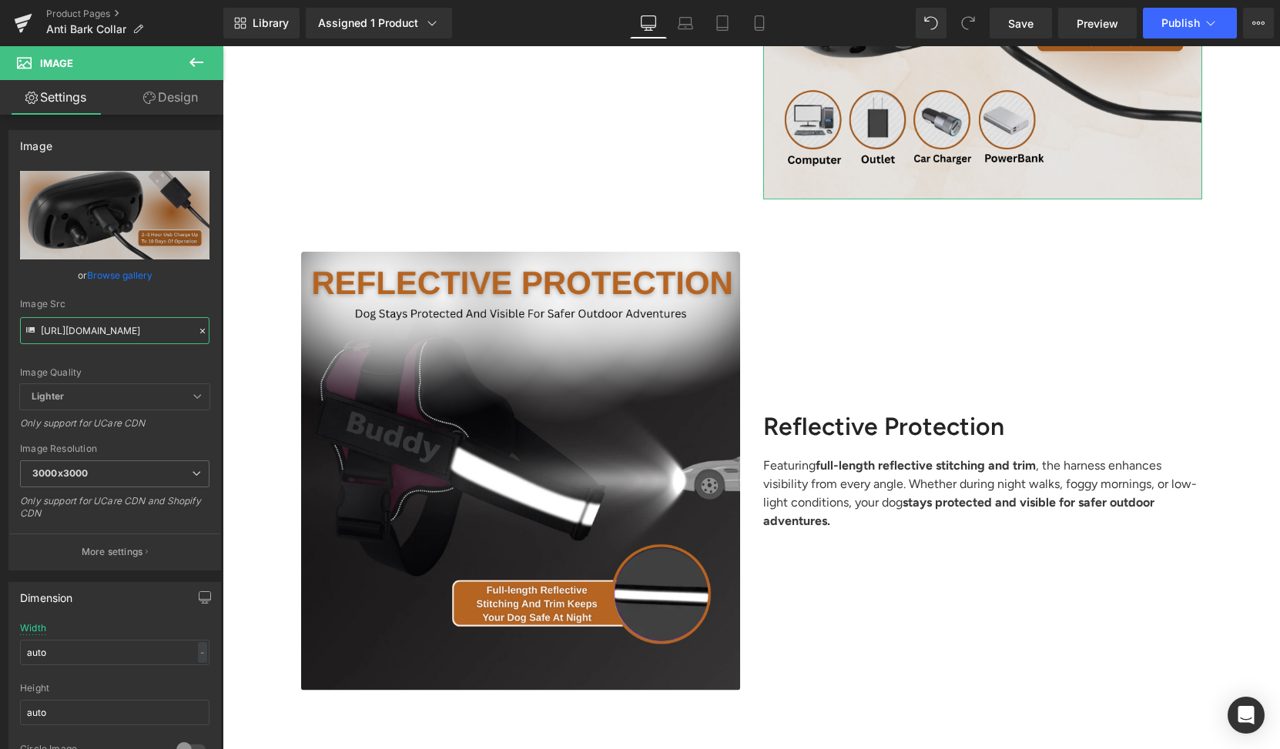
scroll to position [3342, 0]
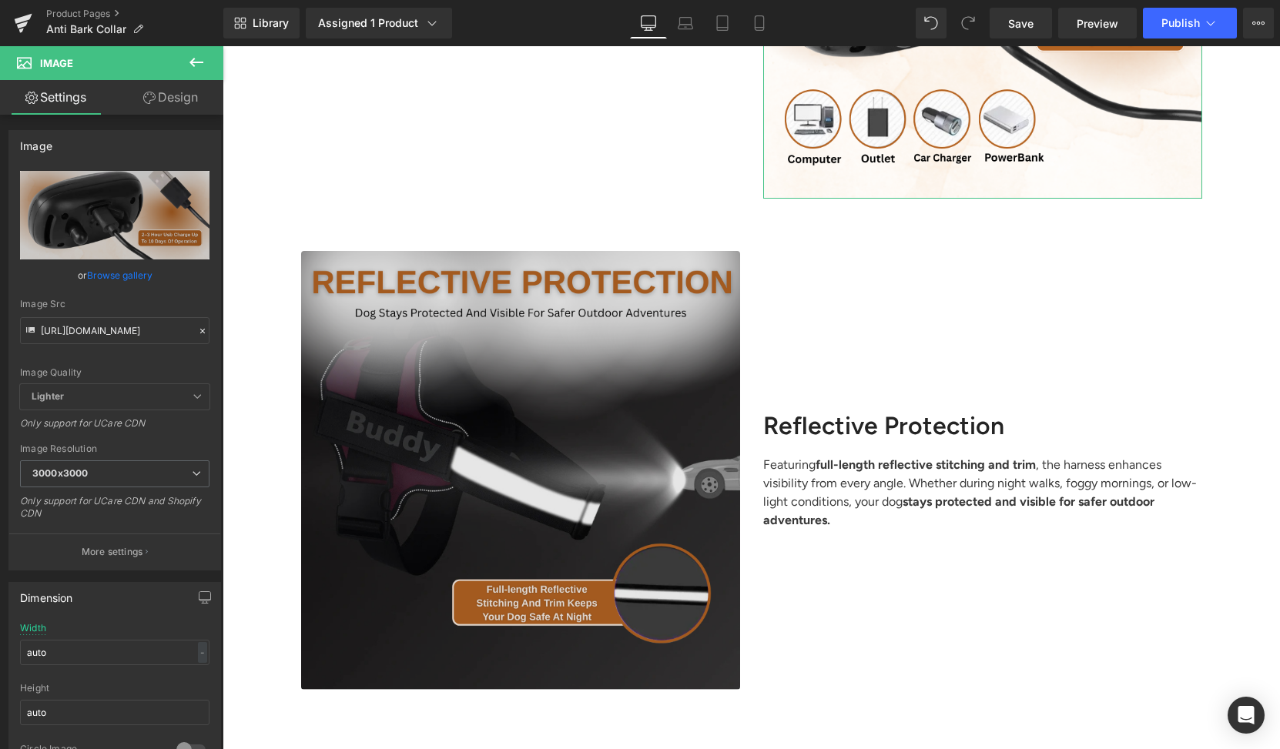
click at [530, 411] on img at bounding box center [520, 470] width 439 height 439
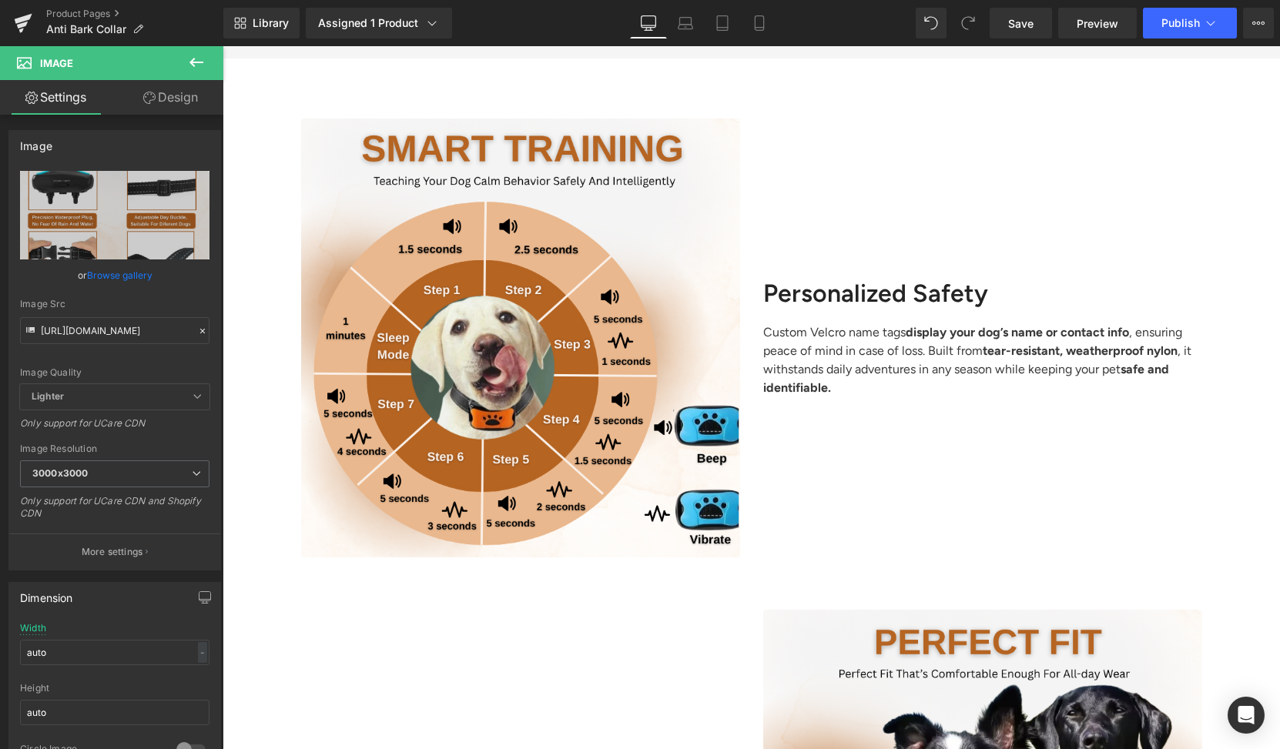
scroll to position [1290, 0]
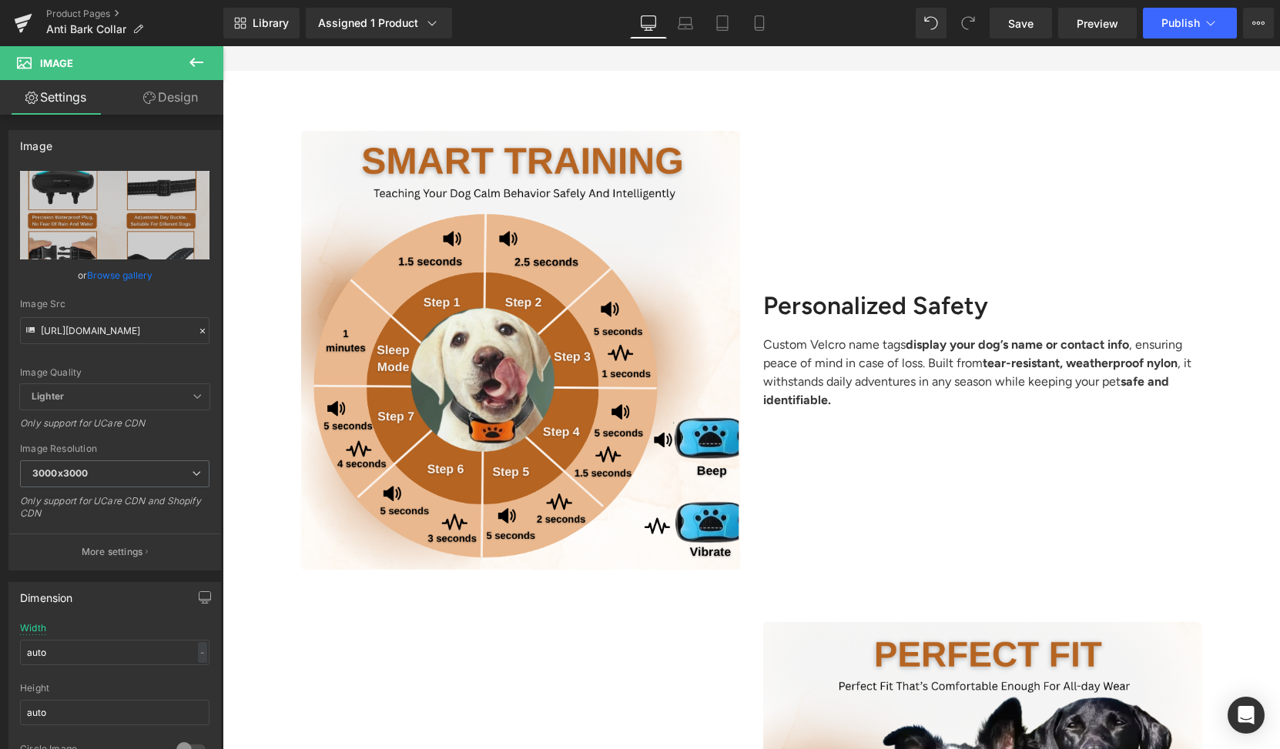
type input "[URL][DOMAIN_NAME]"
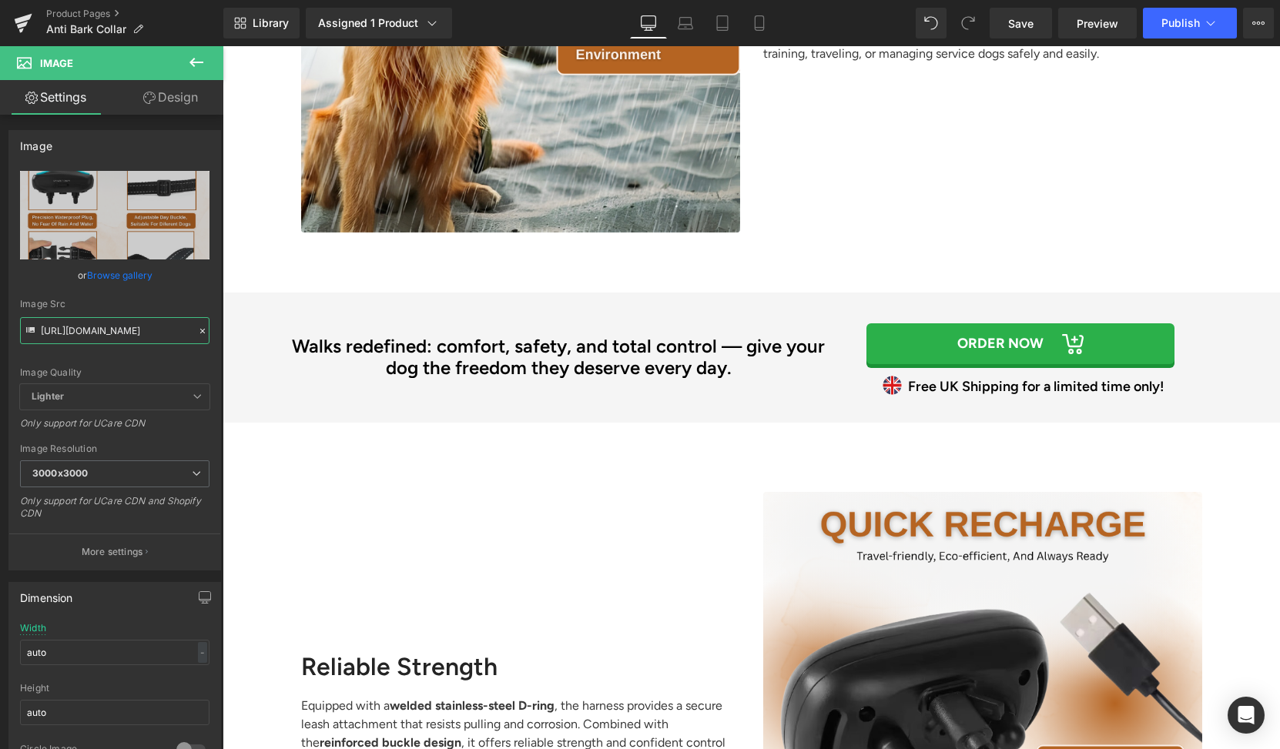
scroll to position [2619, 0]
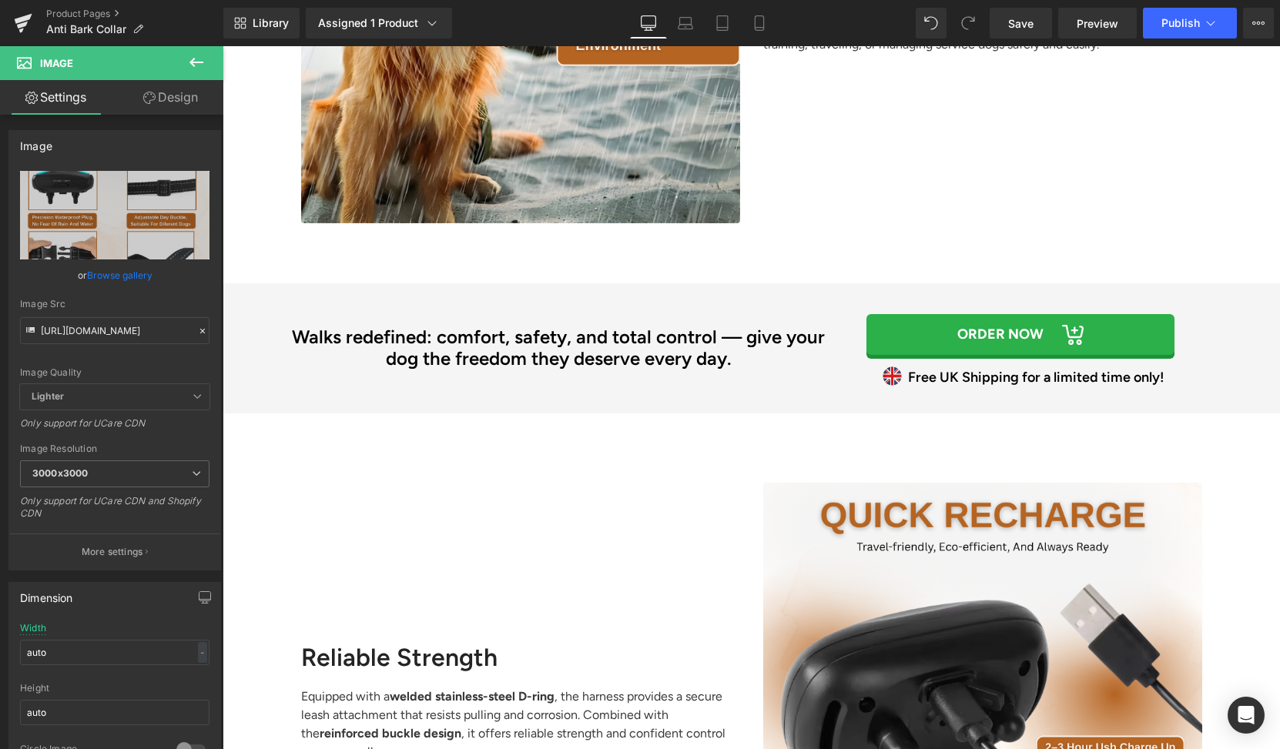
click at [635, 346] on h2 "Walks redefined: comfort, safety, and total control — give your dog the freedom…" at bounding box center [559, 348] width 539 height 45
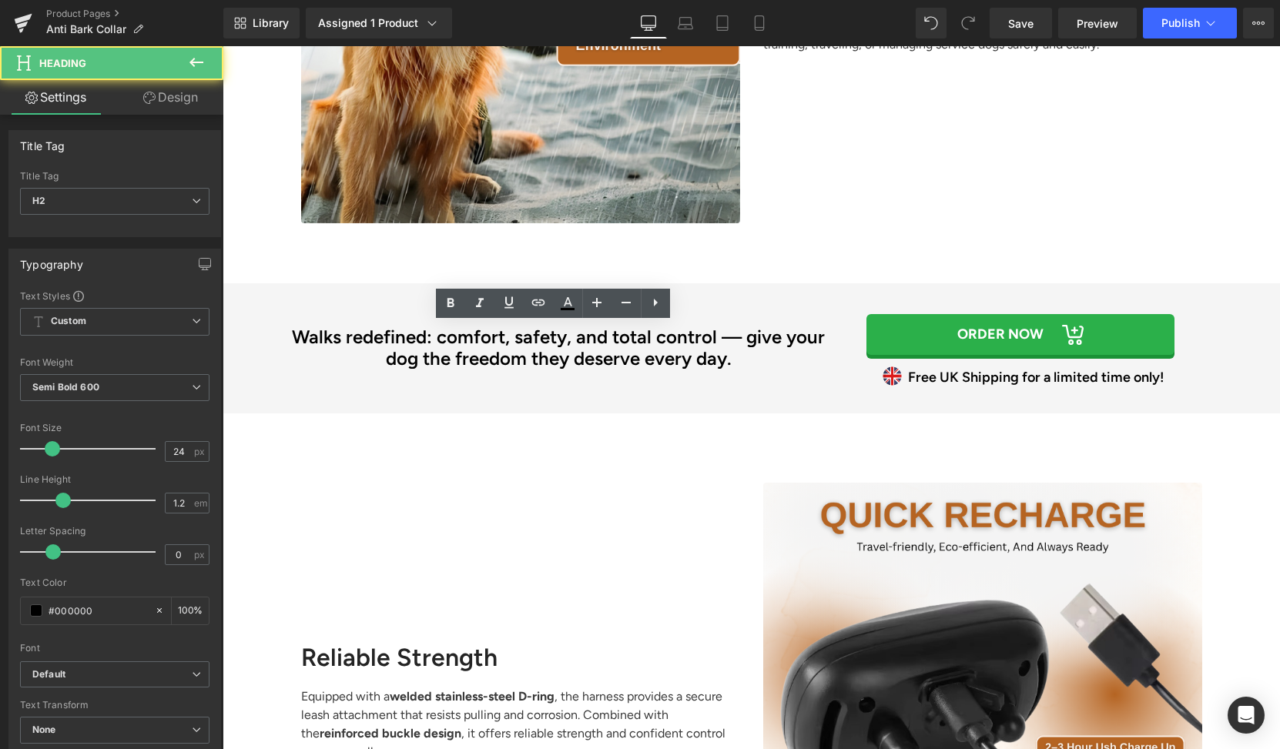
click at [611, 347] on h2 "Walks redefined: comfort, safety, and total control — give your dog the freedom…" at bounding box center [559, 348] width 539 height 45
paste div
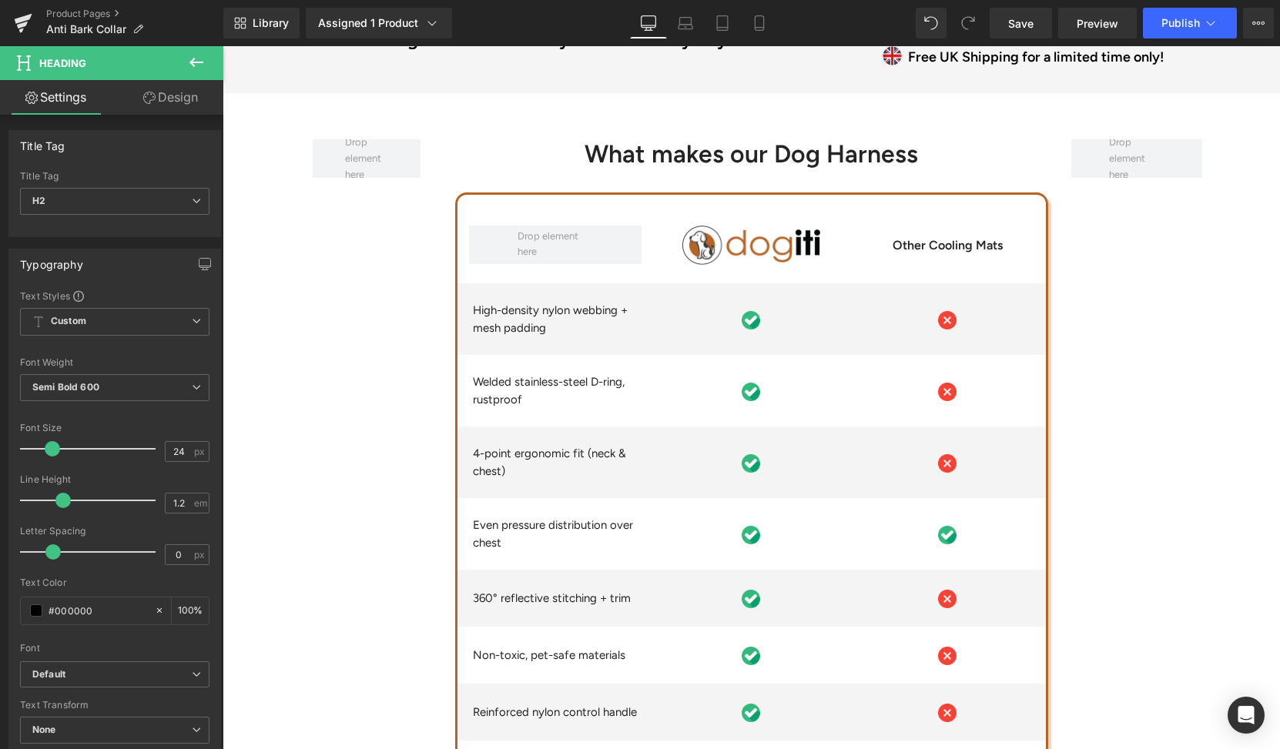
scroll to position [3914, 0]
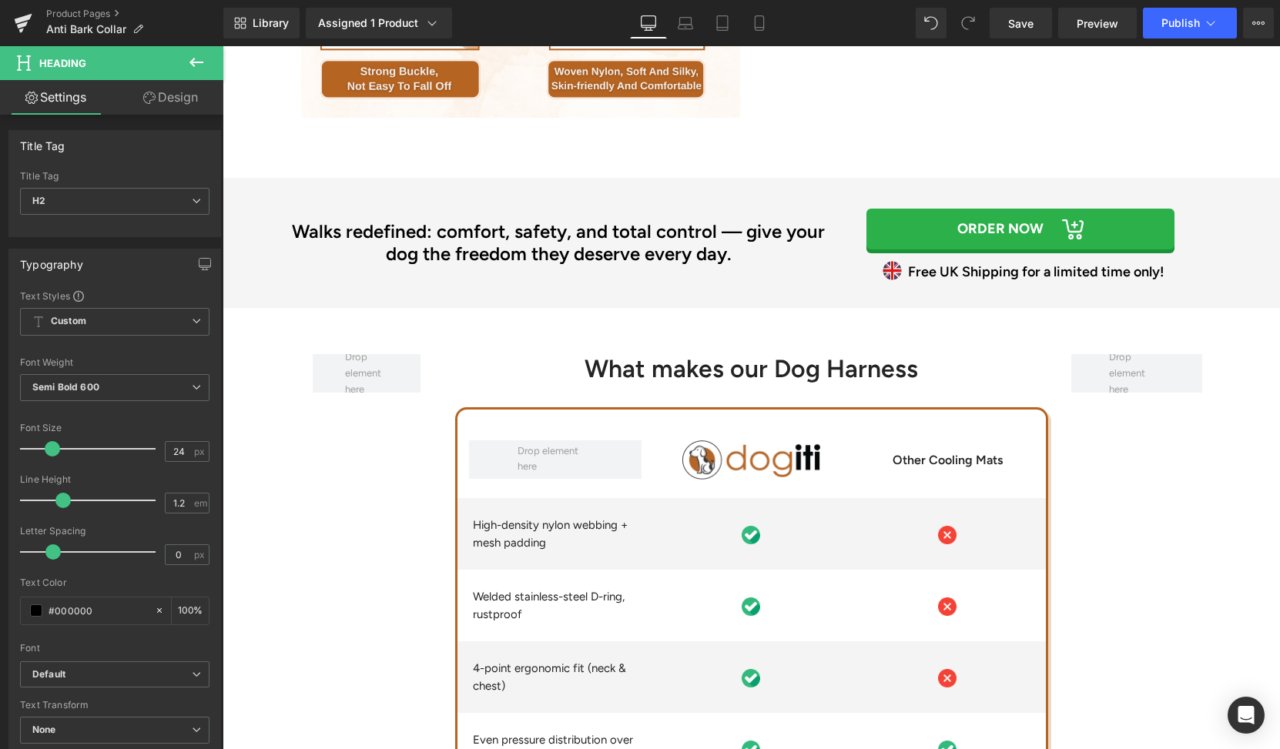
click at [655, 246] on h2 "Walks redefined: comfort, safety, and total control — give your dog the freedom…" at bounding box center [559, 243] width 539 height 45
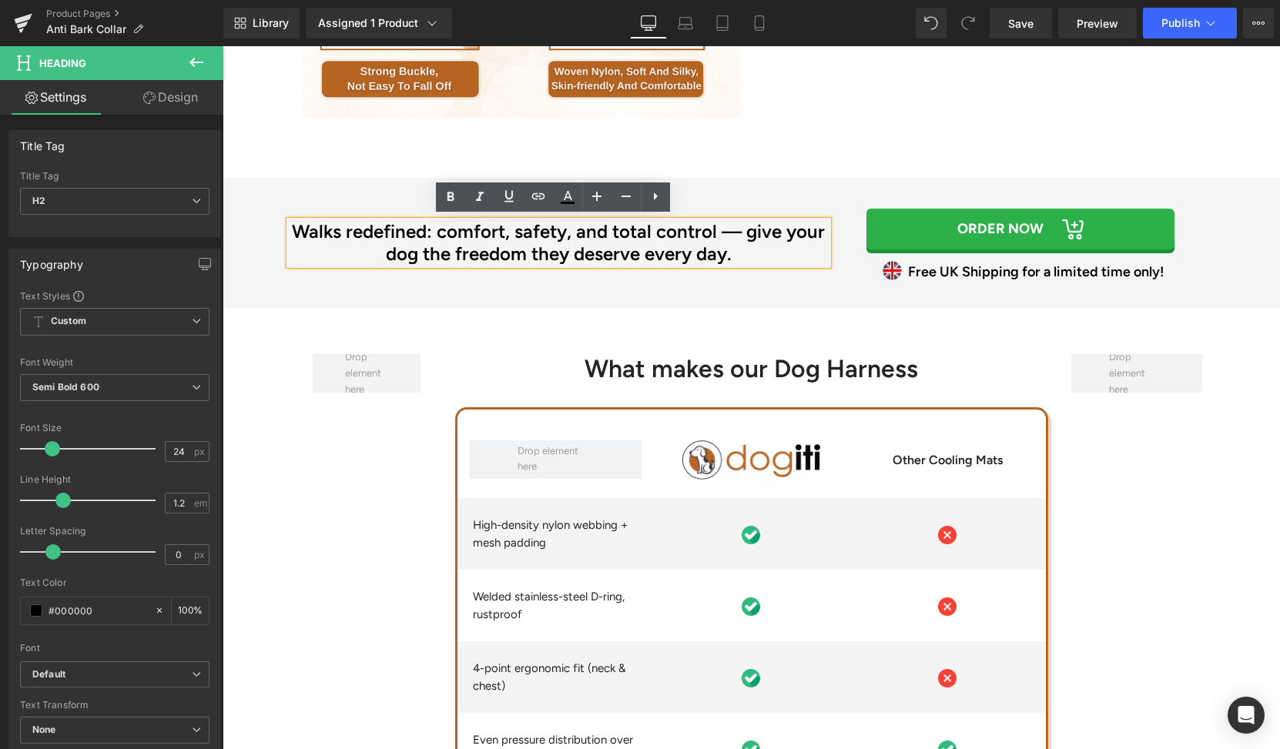
click at [629, 238] on h2 "Walks redefined: comfort, safety, and total control — give your dog the freedom…" at bounding box center [559, 243] width 539 height 45
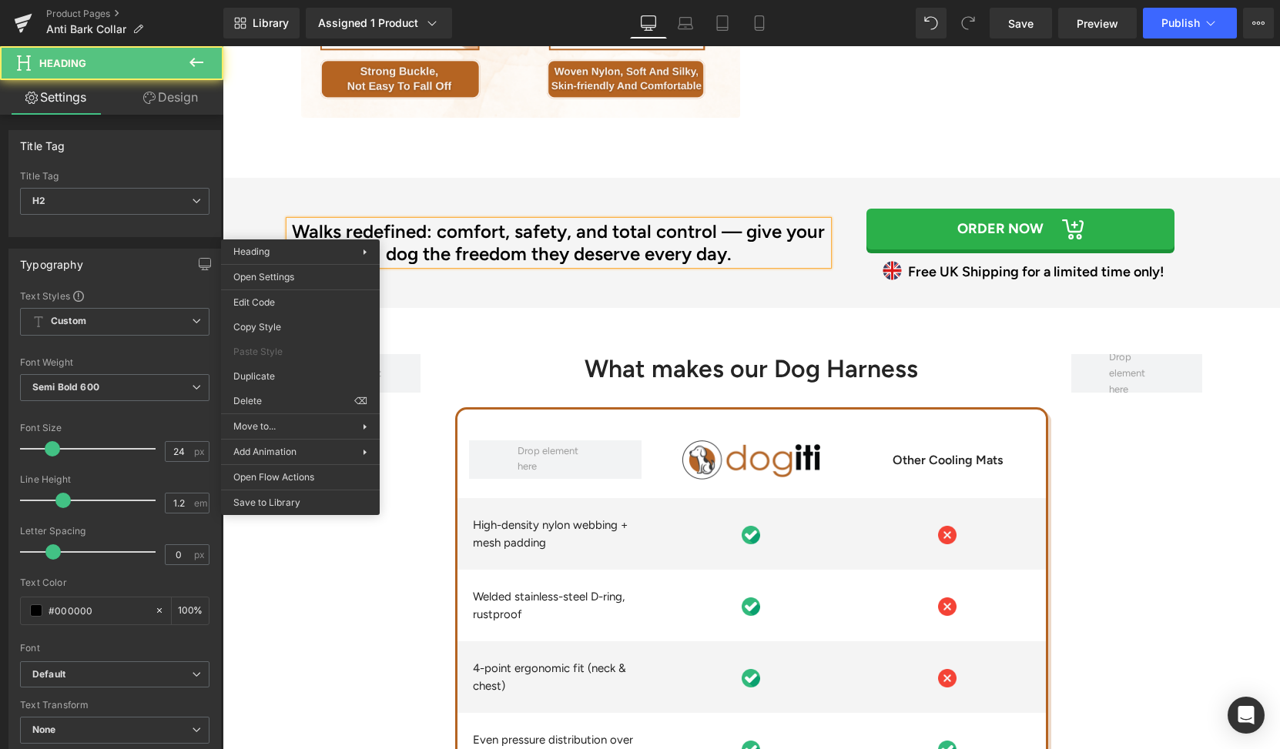
paste div
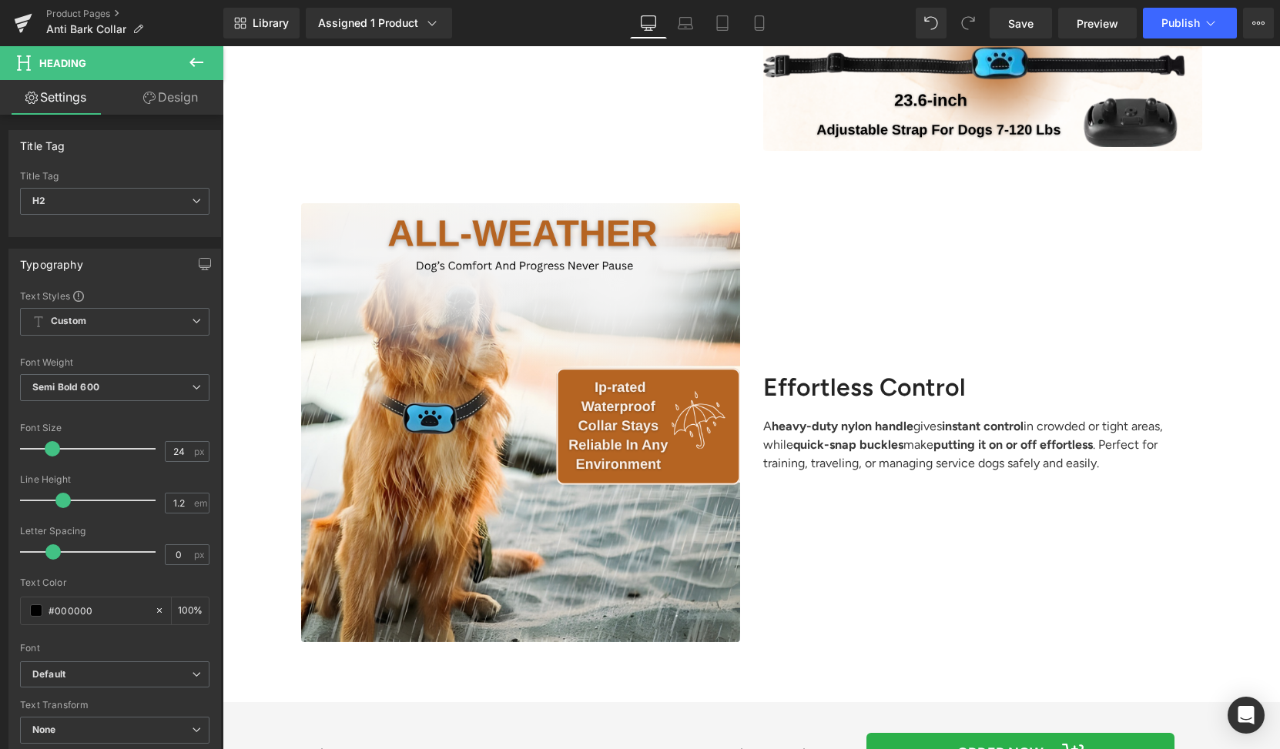
scroll to position [1333, 0]
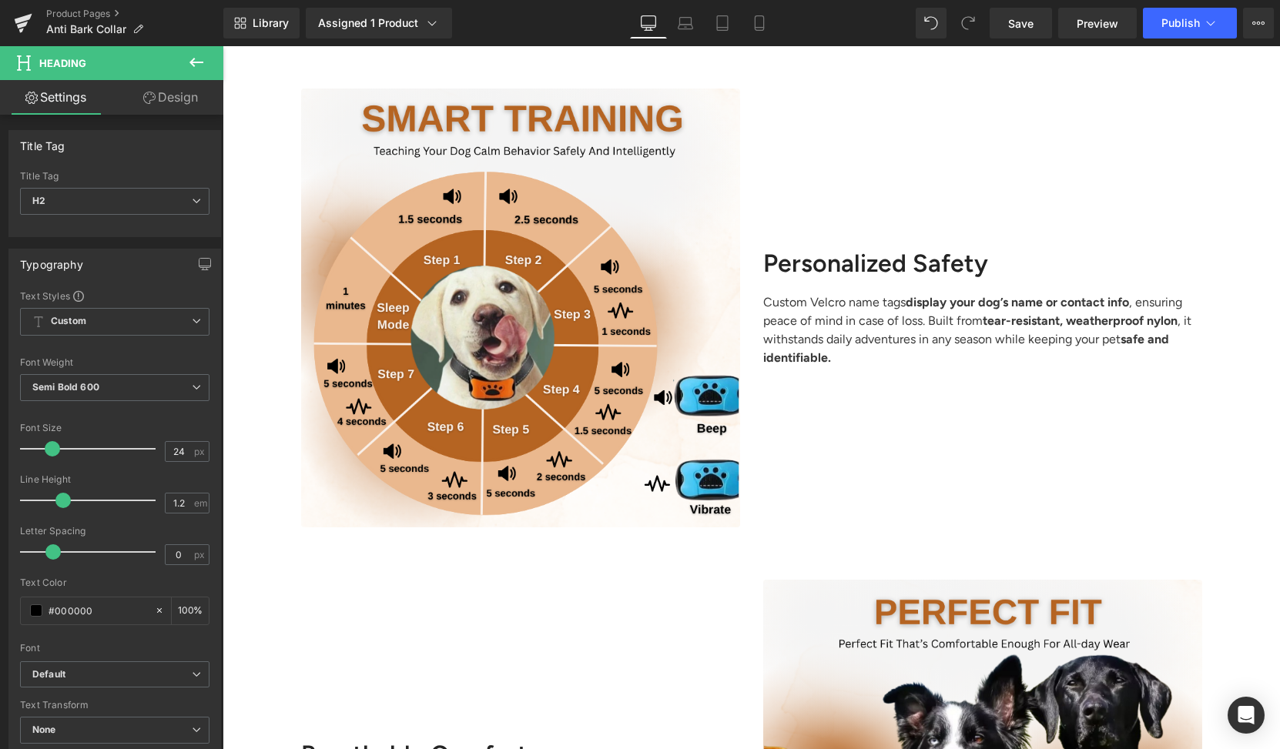
click at [876, 259] on h2 "Personalized Safety" at bounding box center [982, 263] width 439 height 29
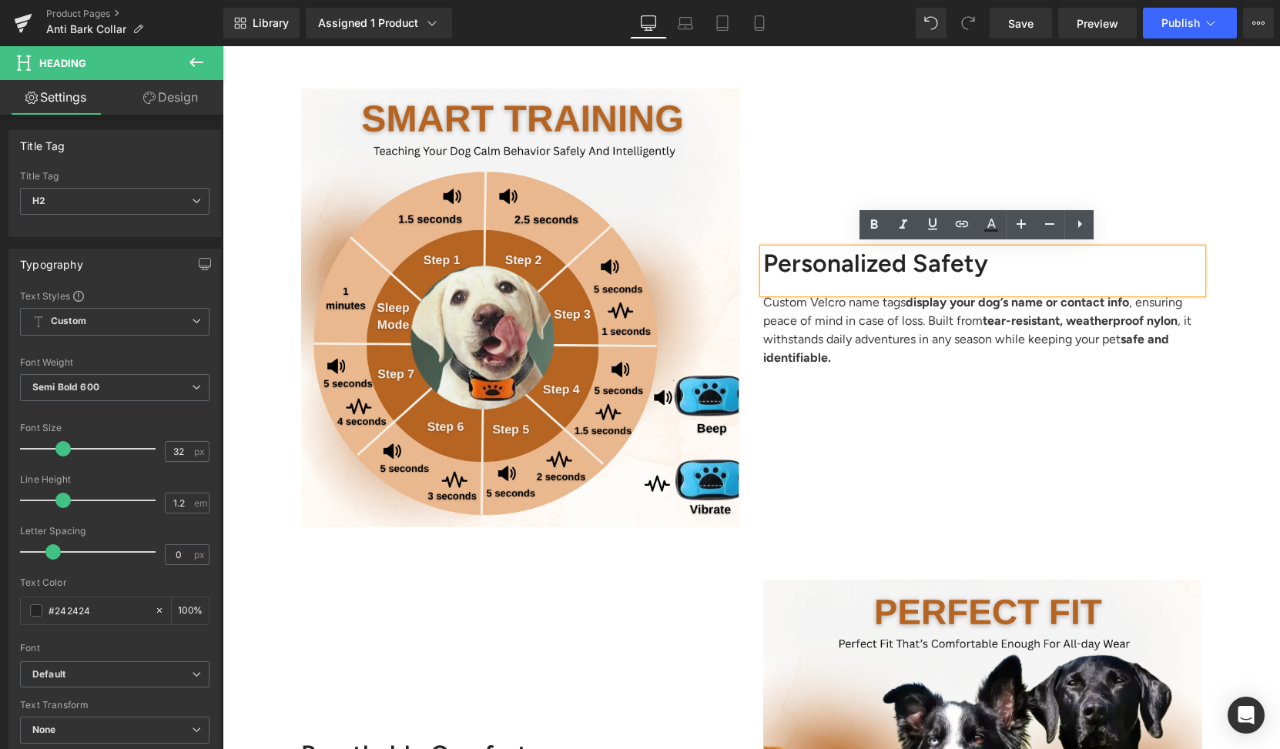
click at [763, 266] on div "Personalized Safety" at bounding box center [982, 271] width 439 height 45
click at [781, 264] on h2 "Personalized Safety" at bounding box center [982, 263] width 439 height 29
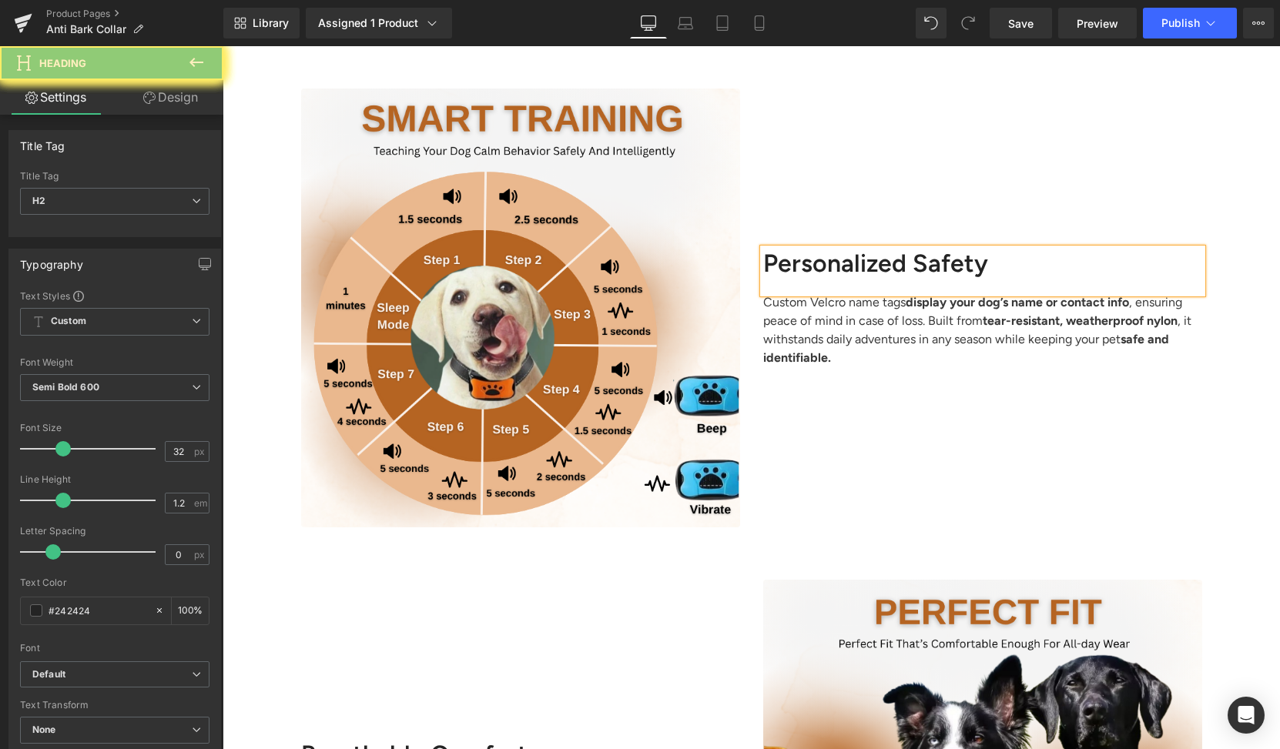
paste div
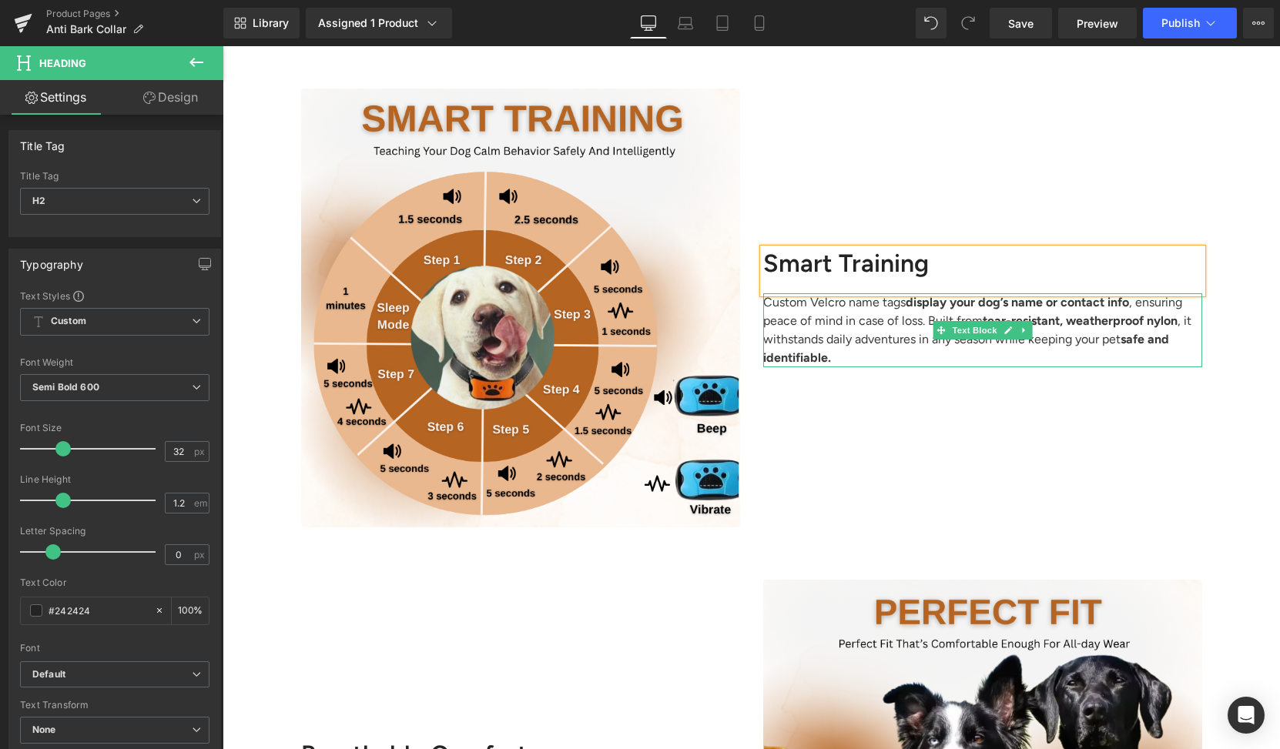
click at [817, 325] on p "Custom Velcro name tags display your dog’s name or contact info , ensuring peac…" at bounding box center [982, 330] width 439 height 74
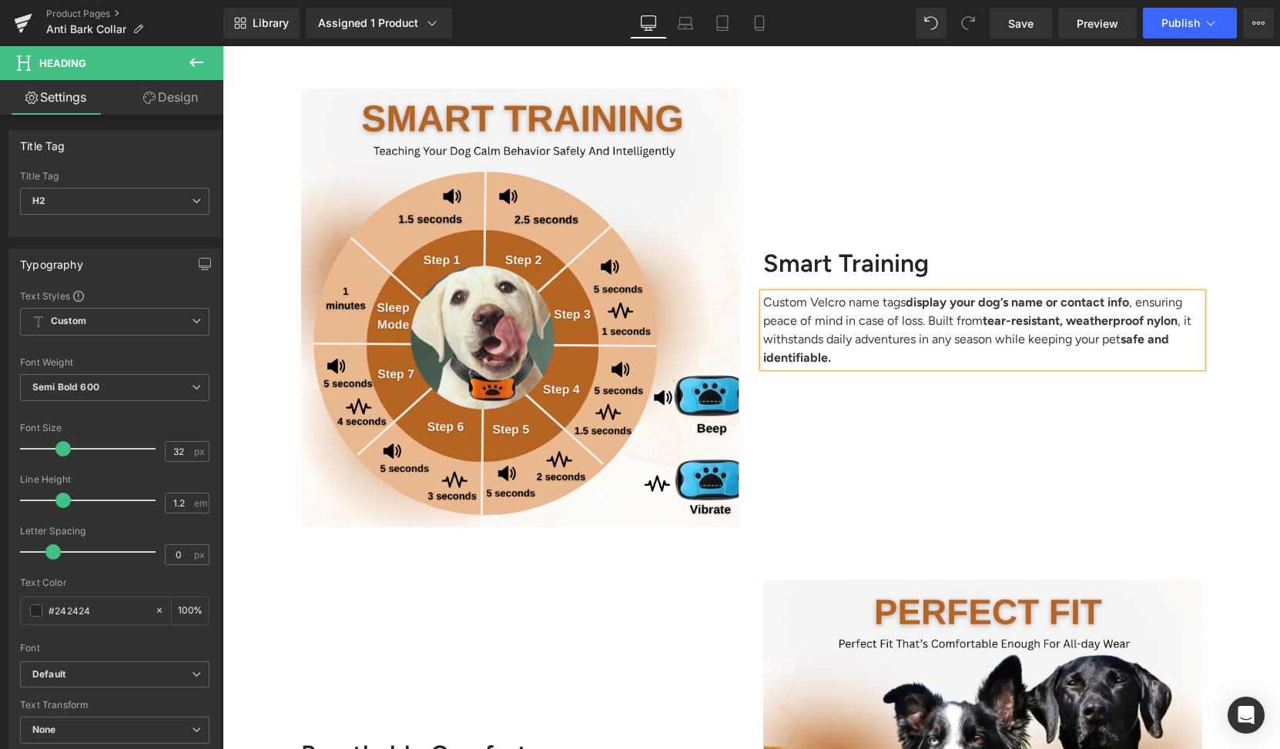
paste div
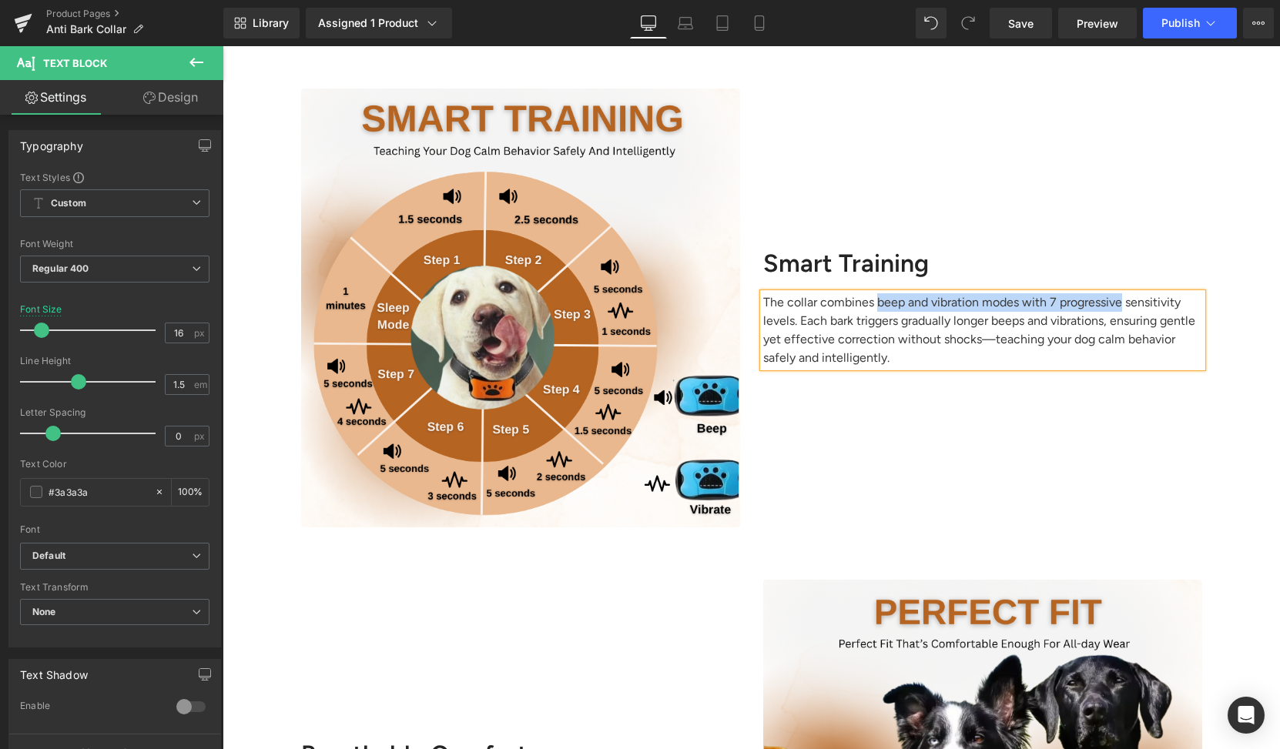
drag, startPoint x: 872, startPoint y: 300, endPoint x: 1113, endPoint y: 298, distance: 241.0
click at [1113, 298] on p "The collar combines beep and vibration modes with 7 progressive sensitivity lev…" at bounding box center [982, 330] width 439 height 74
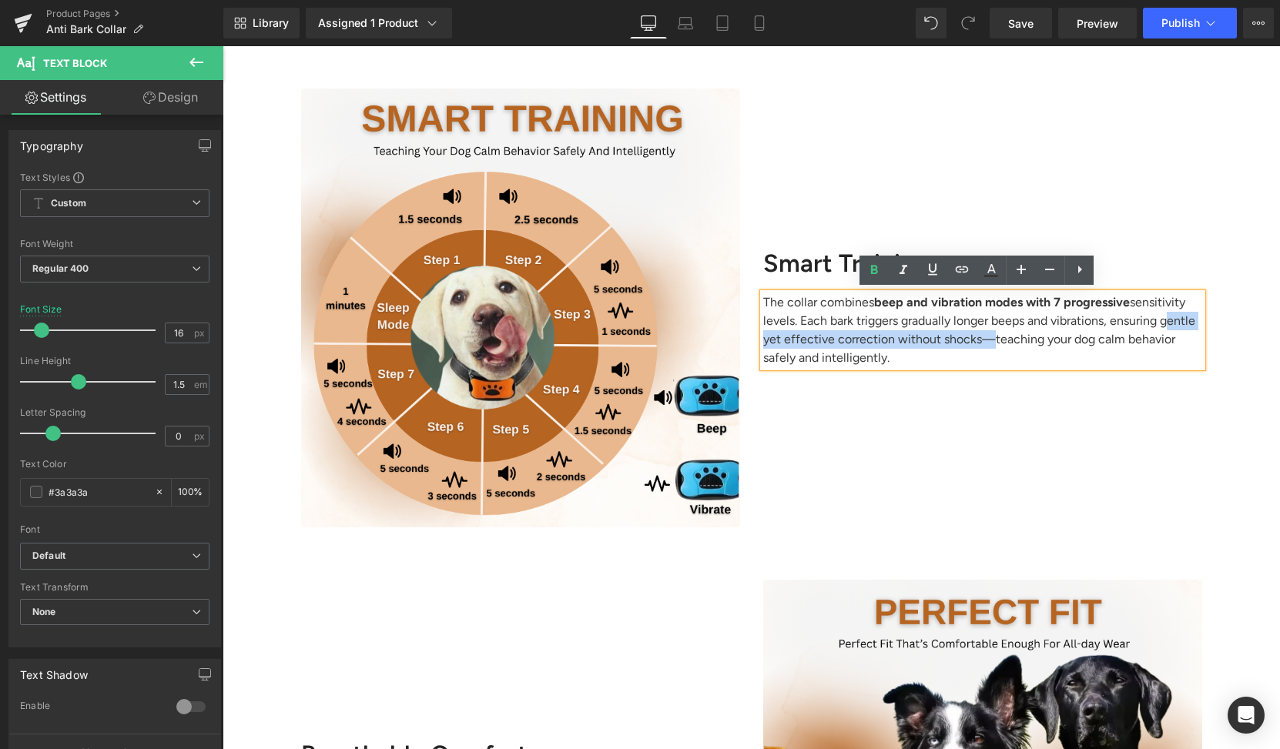
drag, startPoint x: 1160, startPoint y: 316, endPoint x: 966, endPoint y: 334, distance: 194.8
click at [966, 334] on p "The collar combines beep and vibration modes with 7 progressive sensitivity lev…" at bounding box center [982, 330] width 439 height 74
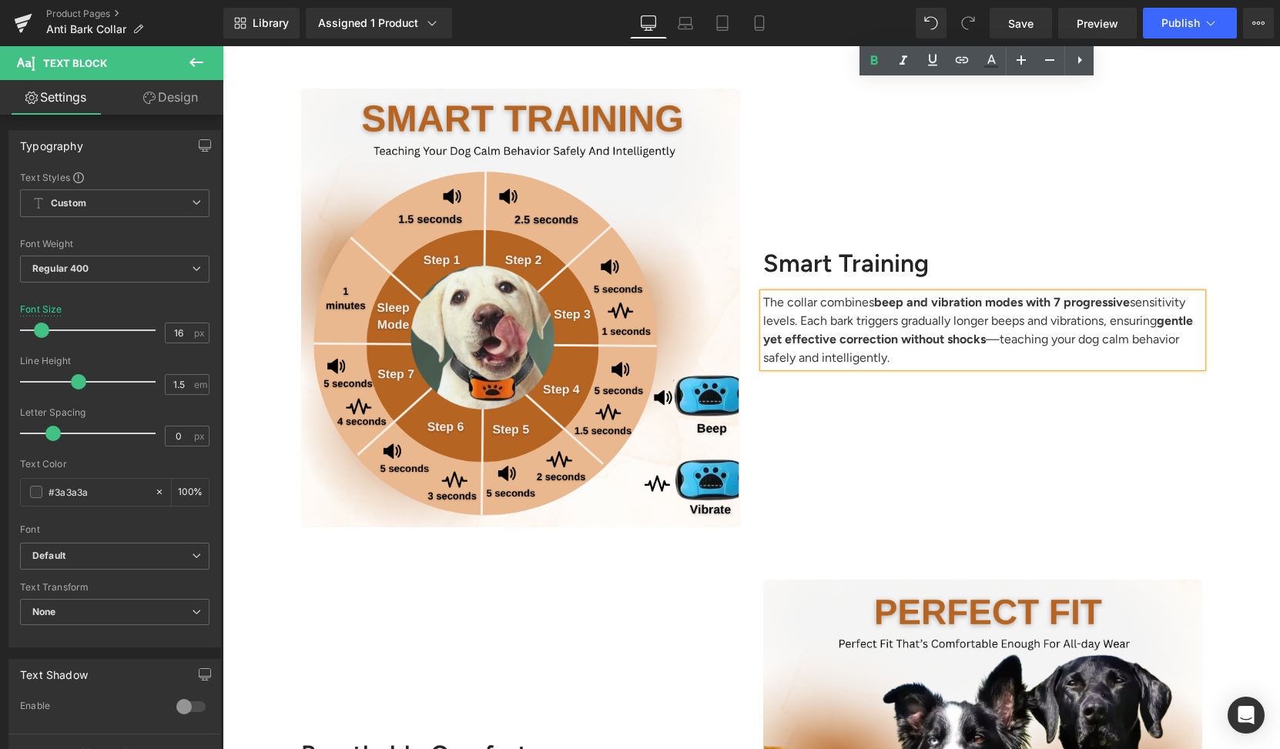
scroll to position [1828, 0]
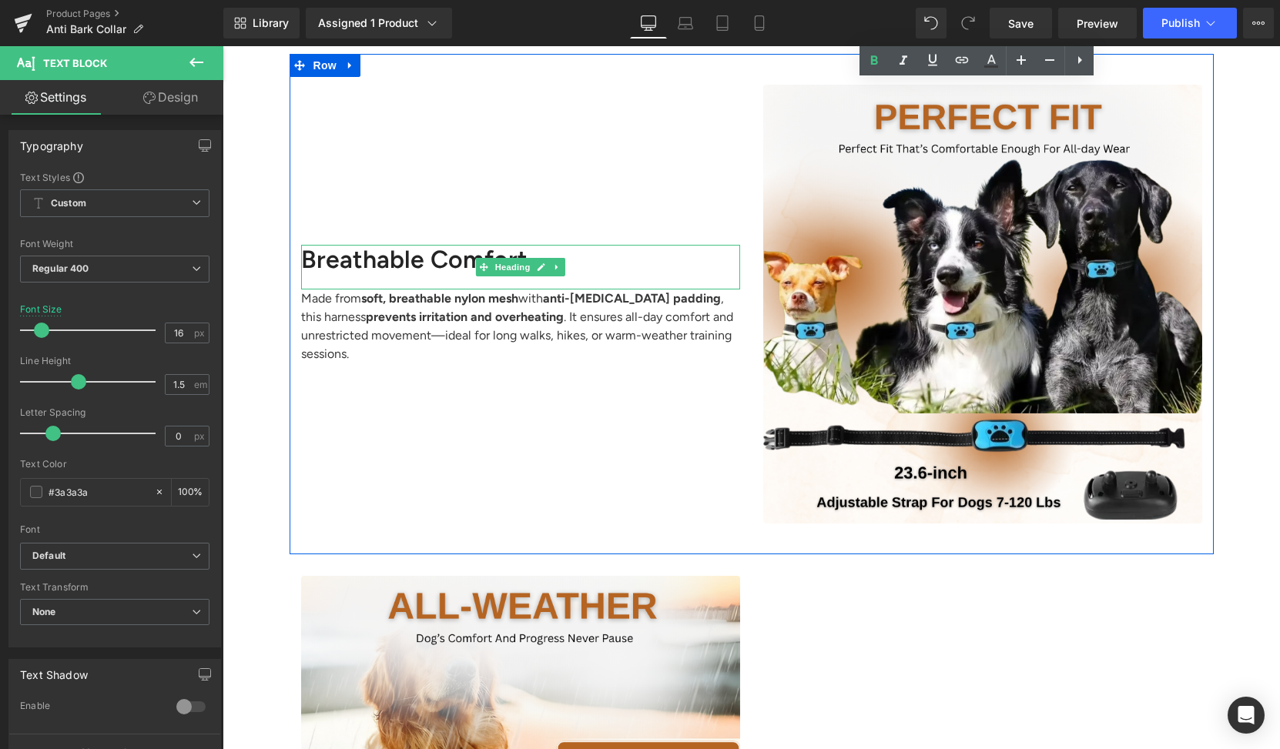
click at [453, 267] on h2 "Breathable Comfort" at bounding box center [520, 259] width 439 height 29
paste div
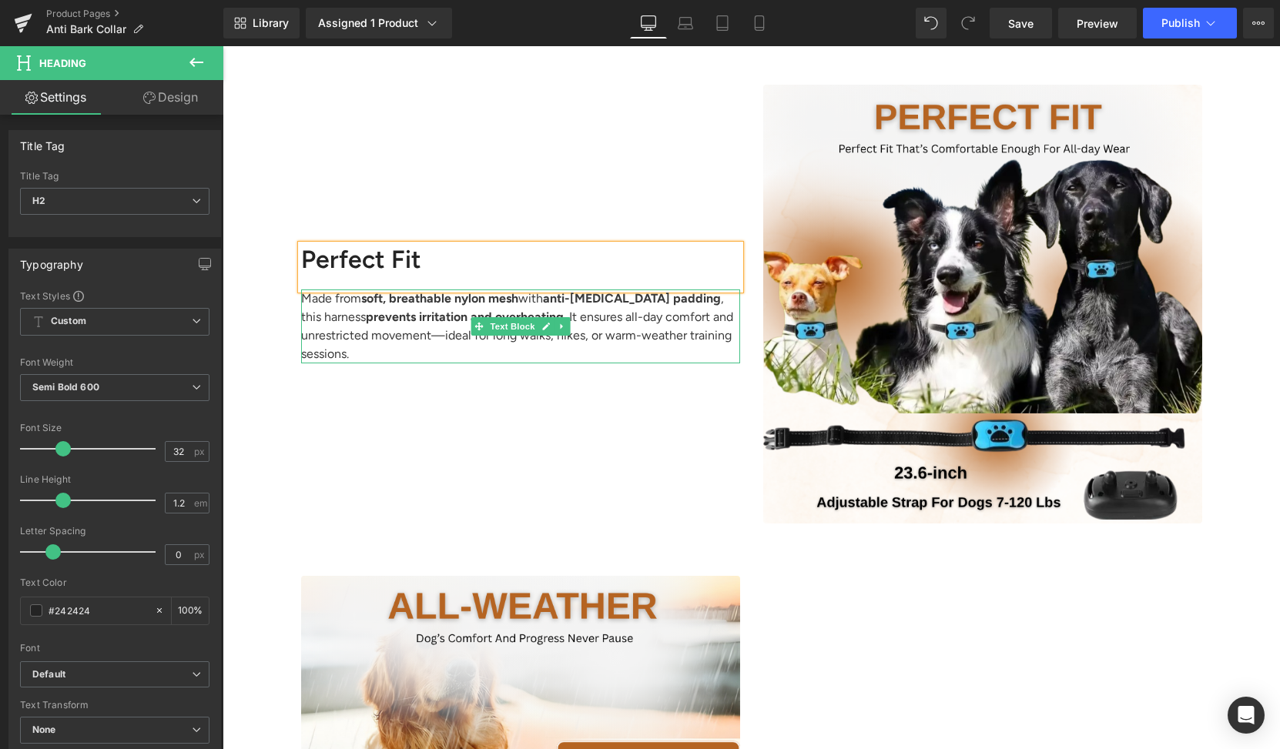
click at [373, 350] on p "Made from soft, breathable nylon mesh with anti-[MEDICAL_DATA] padding , this h…" at bounding box center [520, 327] width 439 height 74
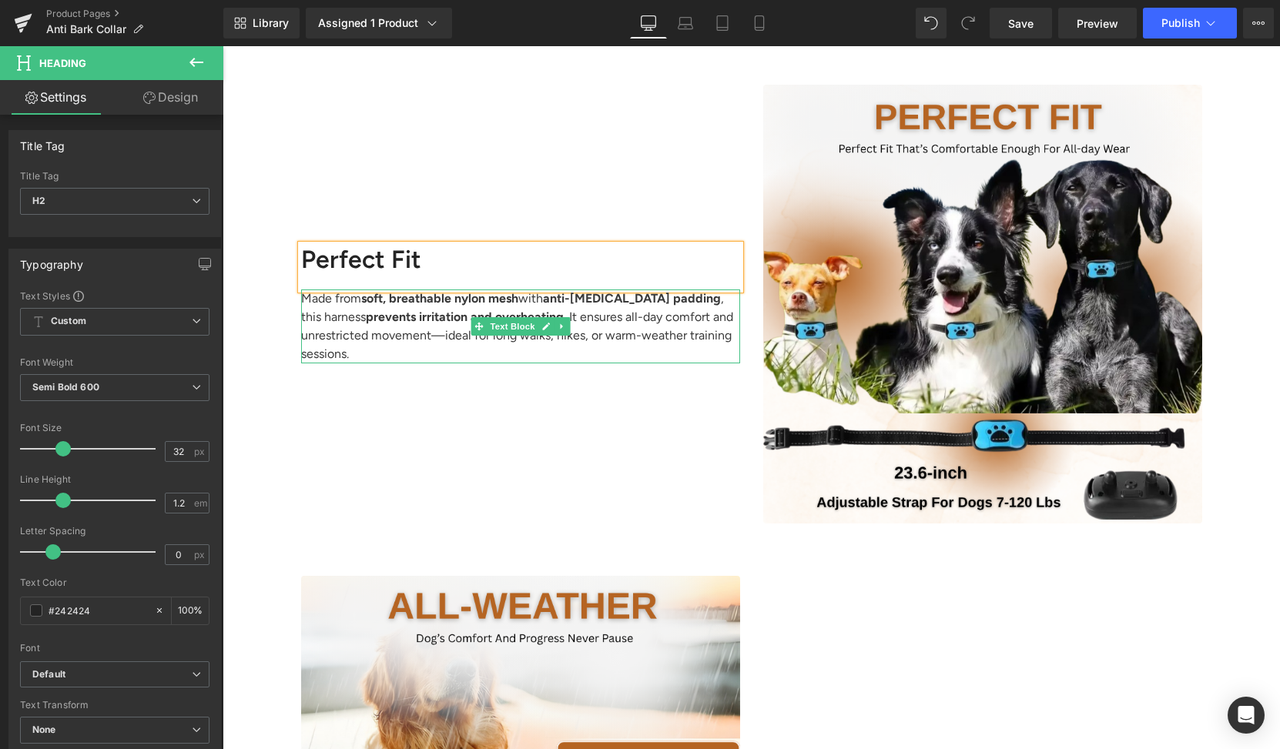
click at [373, 350] on p "Made from soft, breathable nylon mesh with anti-[MEDICAL_DATA] padding , this h…" at bounding box center [520, 327] width 439 height 74
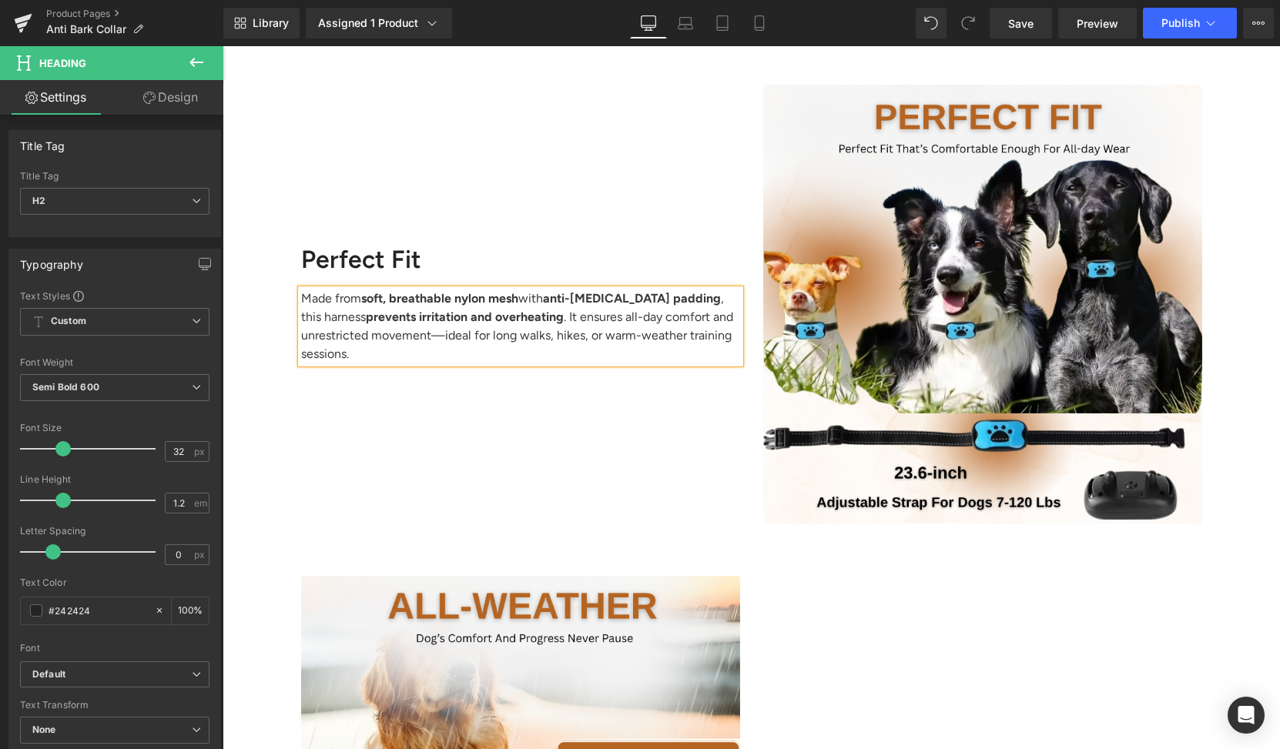
paste div
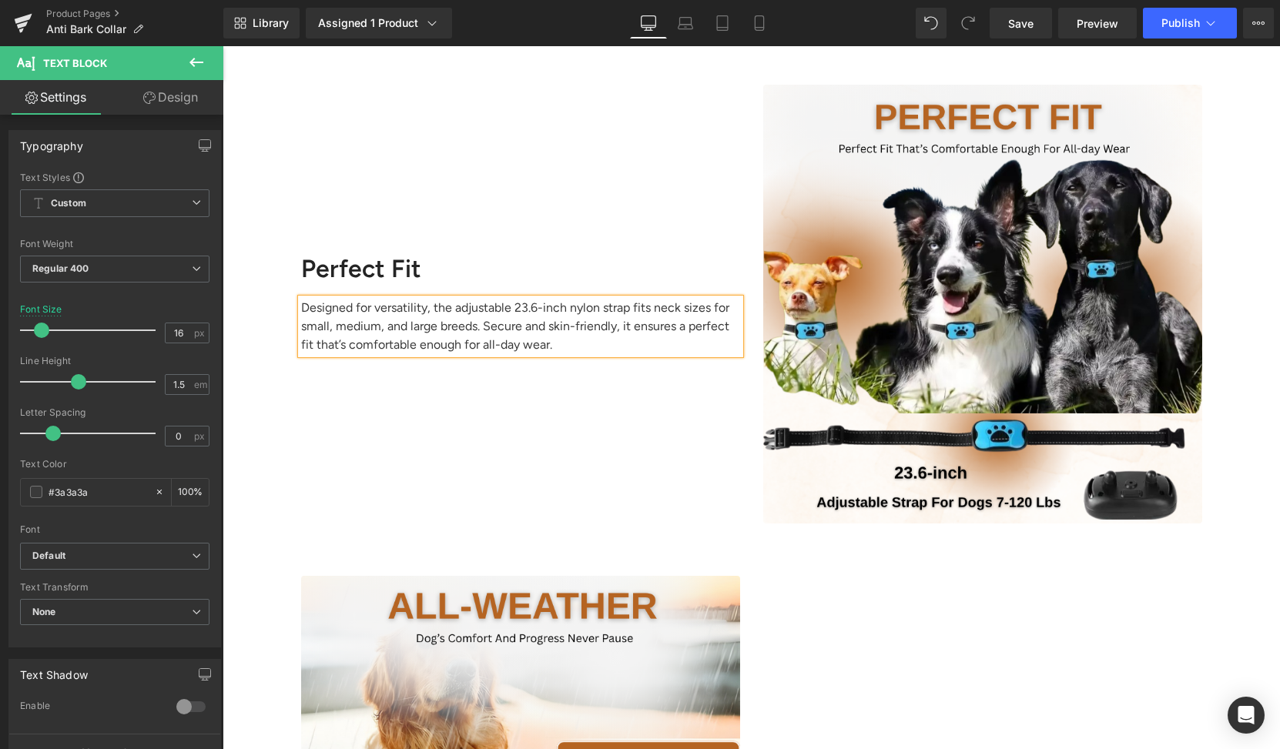
scroll to position [1837, 0]
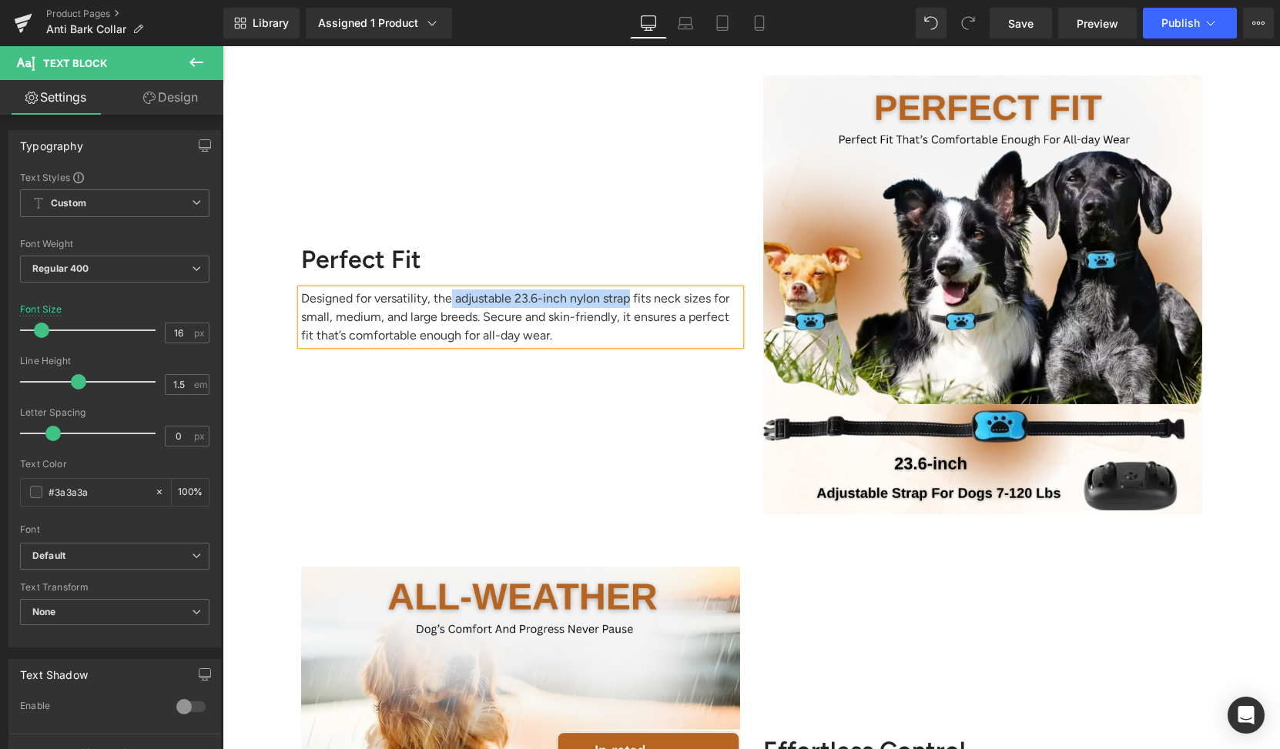
drag, startPoint x: 442, startPoint y: 296, endPoint x: 620, endPoint y: 299, distance: 177.9
click at [620, 299] on p "Designed for versatility, the adjustable 23.6-inch nylon strap fits neck sizes …" at bounding box center [520, 317] width 439 height 55
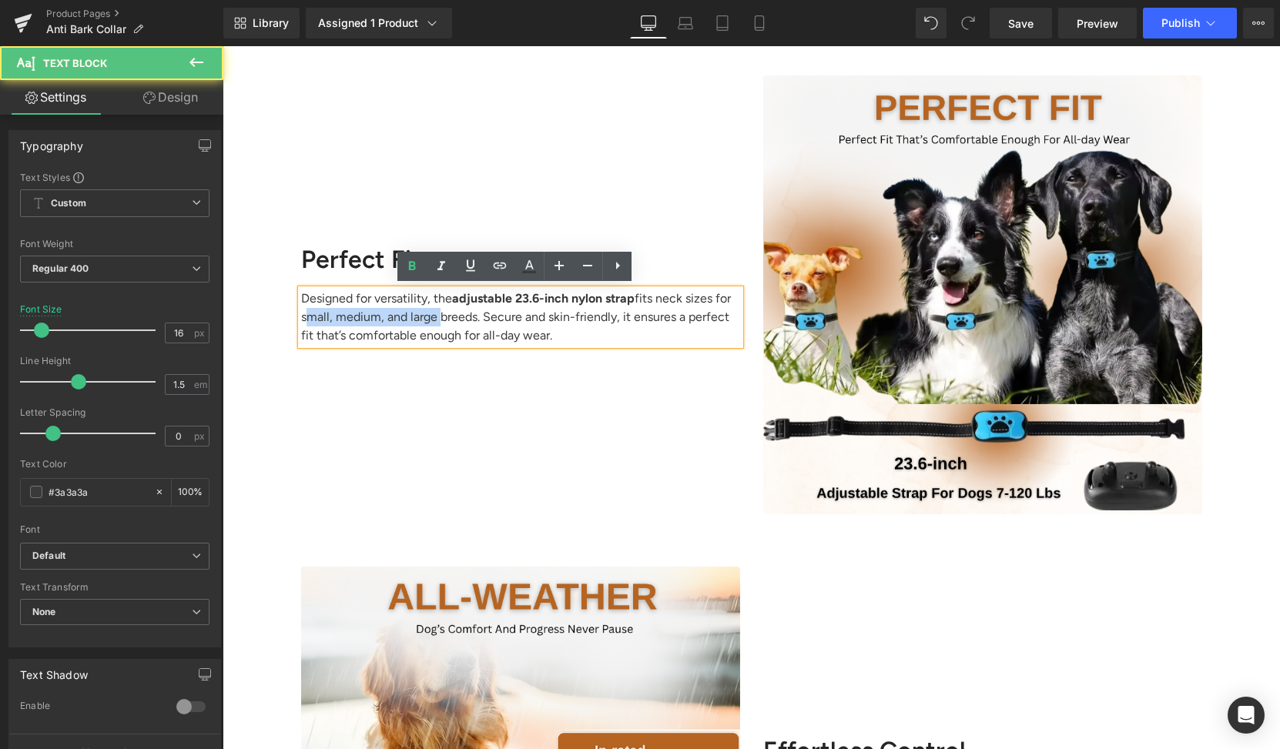
drag, startPoint x: 430, startPoint y: 316, endPoint x: 294, endPoint y: 309, distance: 135.7
click at [301, 309] on p "Designed for versatility, the adjustable 23.6-inch nylon strap fits neck sizes …" at bounding box center [520, 317] width 439 height 55
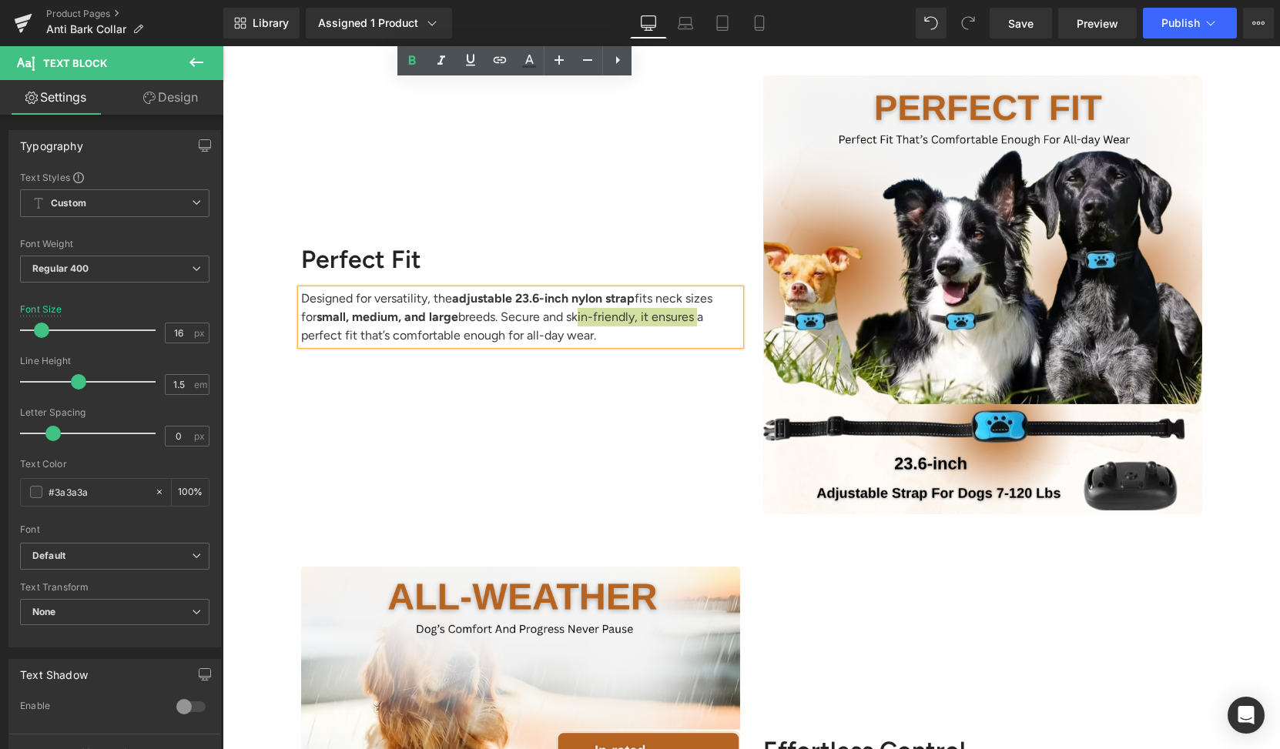
scroll to position [2257, 0]
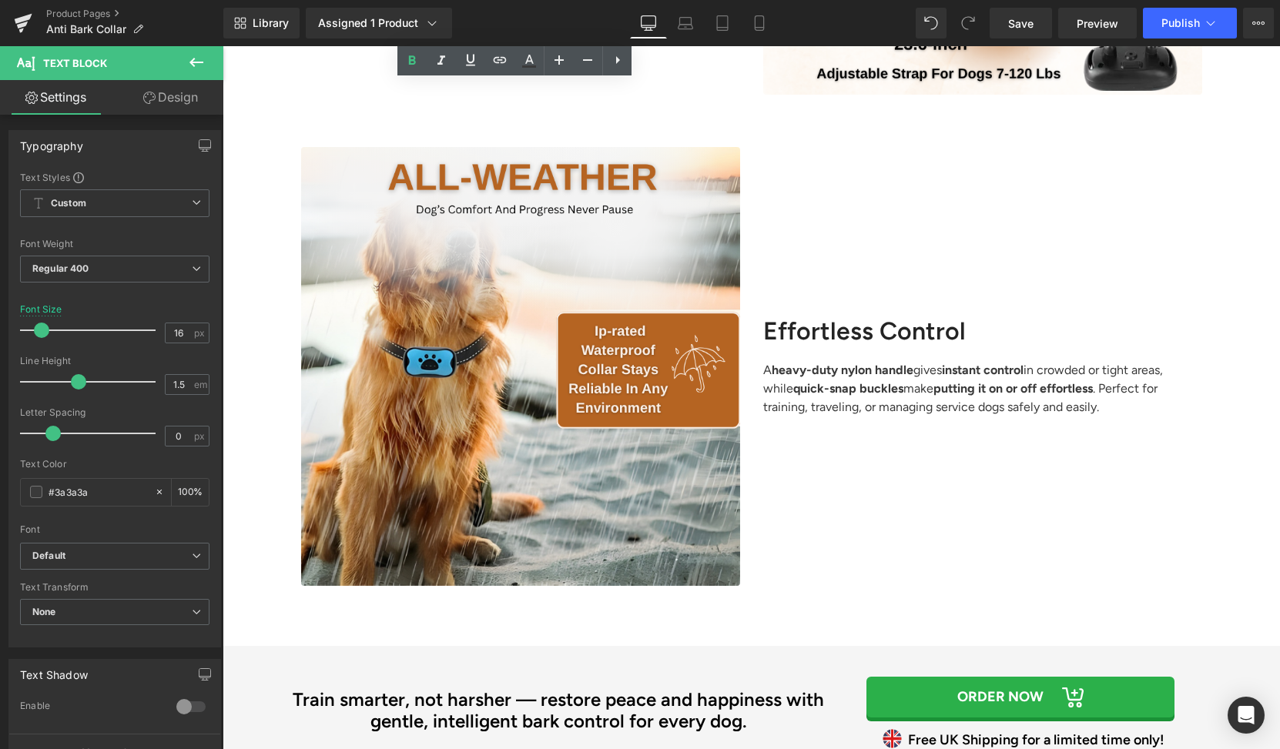
click at [877, 333] on h2 "Effortless Control" at bounding box center [982, 330] width 439 height 29
click at [876, 328] on h2 "Effortless Control" at bounding box center [982, 330] width 439 height 29
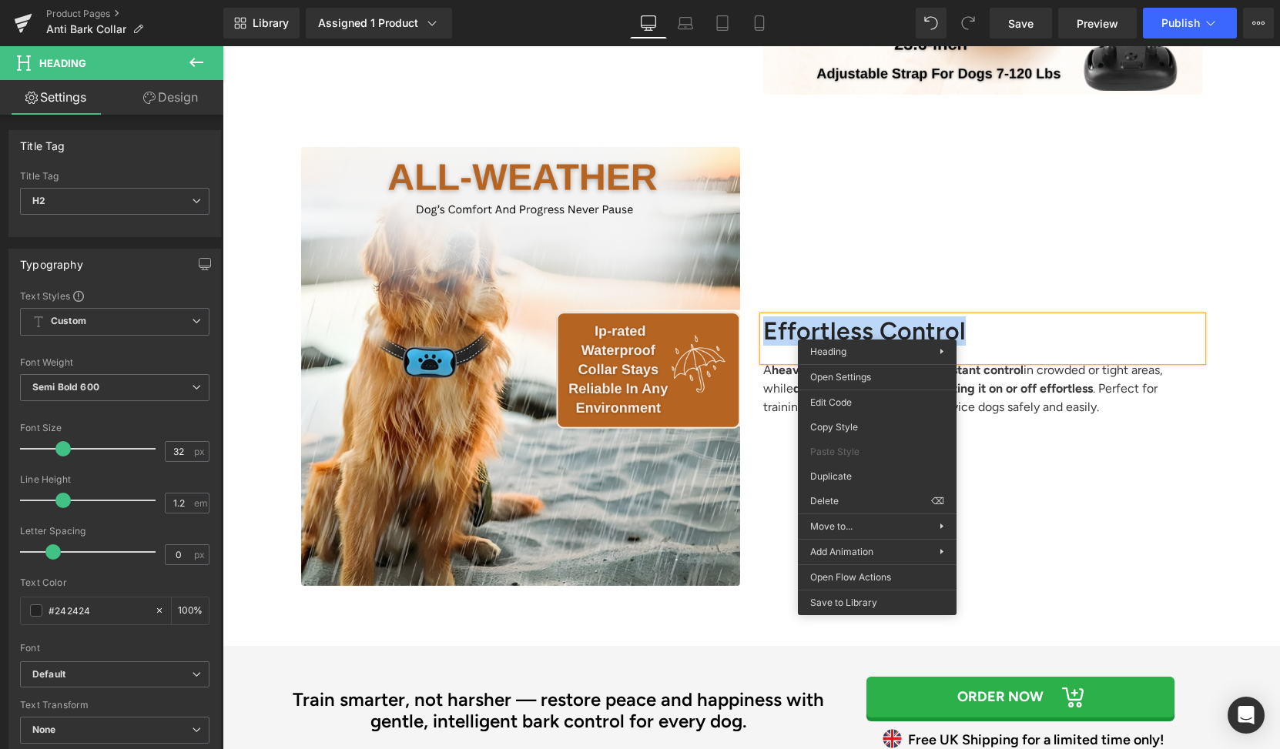
paste div
click at [763, 378] on p "A heavy-duty nylon handle gives instant control in crowded or tight areas, whil…" at bounding box center [982, 388] width 439 height 55
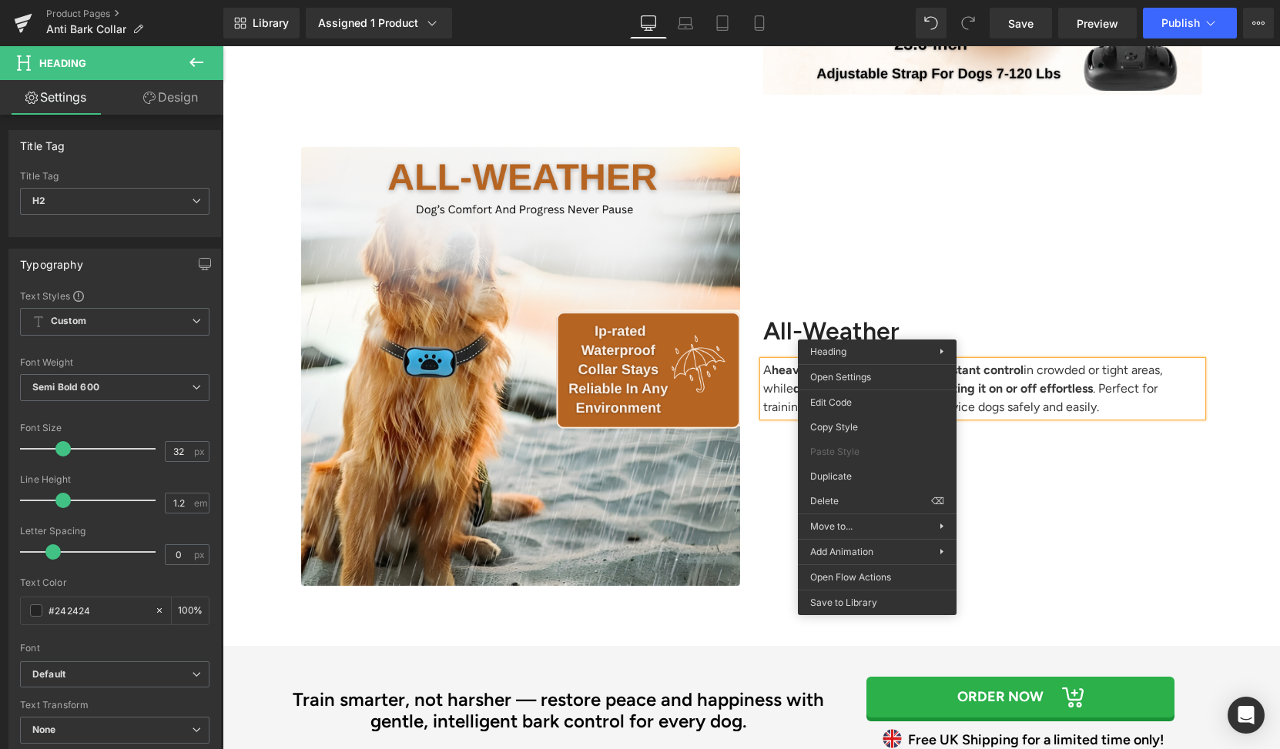
click at [763, 378] on p "A heavy-duty nylon handle gives instant control in crowded or tight areas, whil…" at bounding box center [982, 388] width 439 height 55
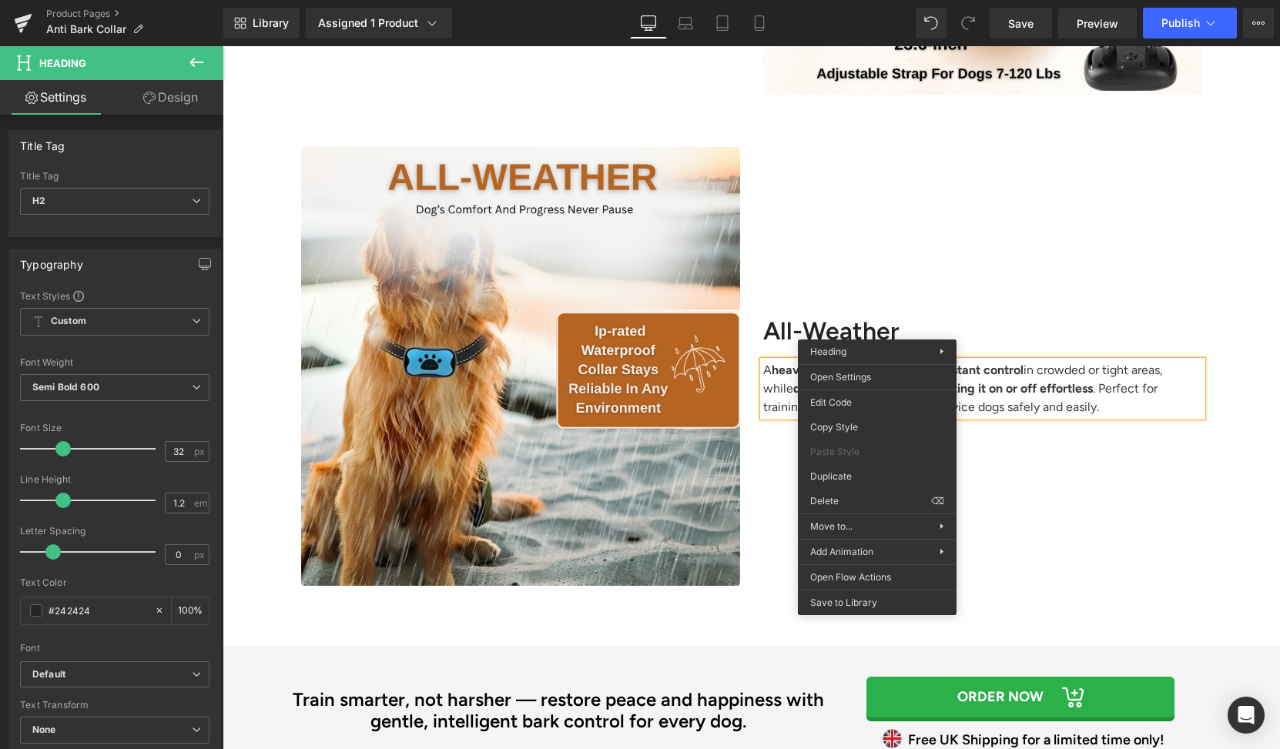
click at [763, 378] on p "A heavy-duty nylon handle gives instant control in crowded or tight areas, whil…" at bounding box center [982, 388] width 439 height 55
paste div
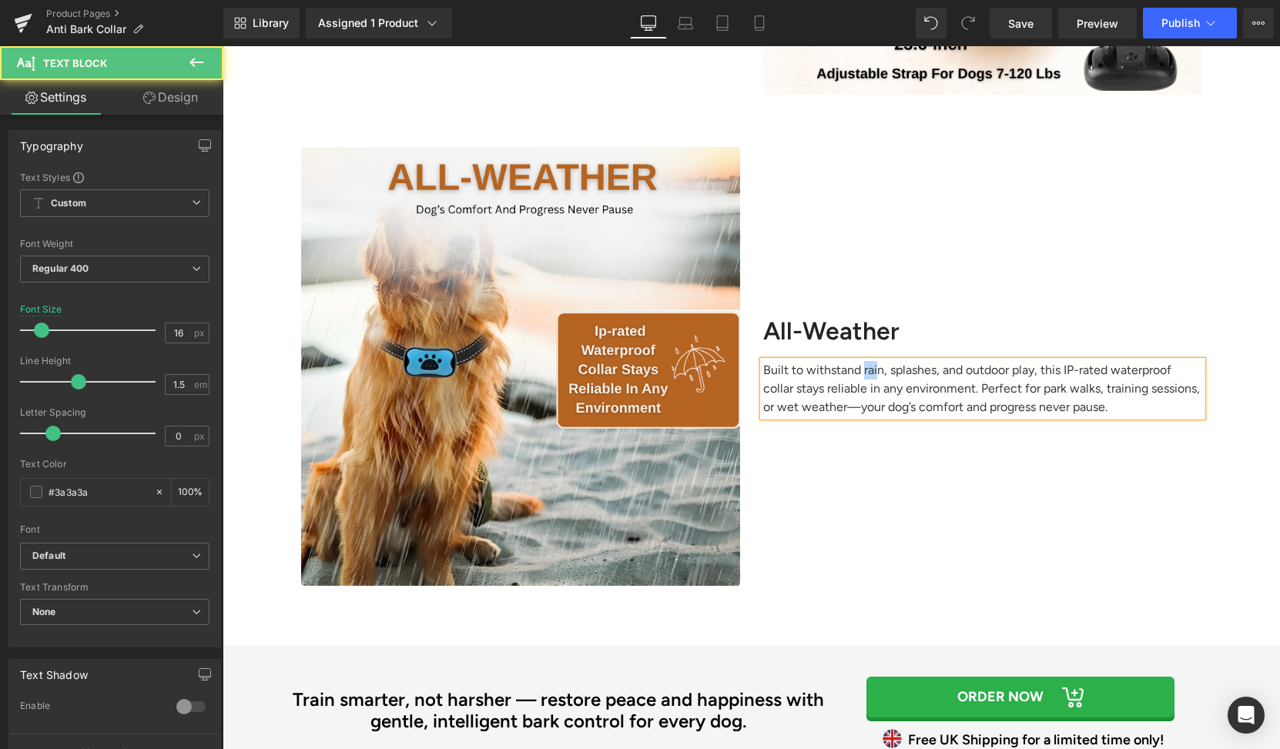
drag, startPoint x: 852, startPoint y: 360, endPoint x: 865, endPoint y: 364, distance: 14.4
click at [865, 364] on p "Built to withstand rain, splashes, and outdoor play, this IP-rated waterproof c…" at bounding box center [982, 388] width 439 height 55
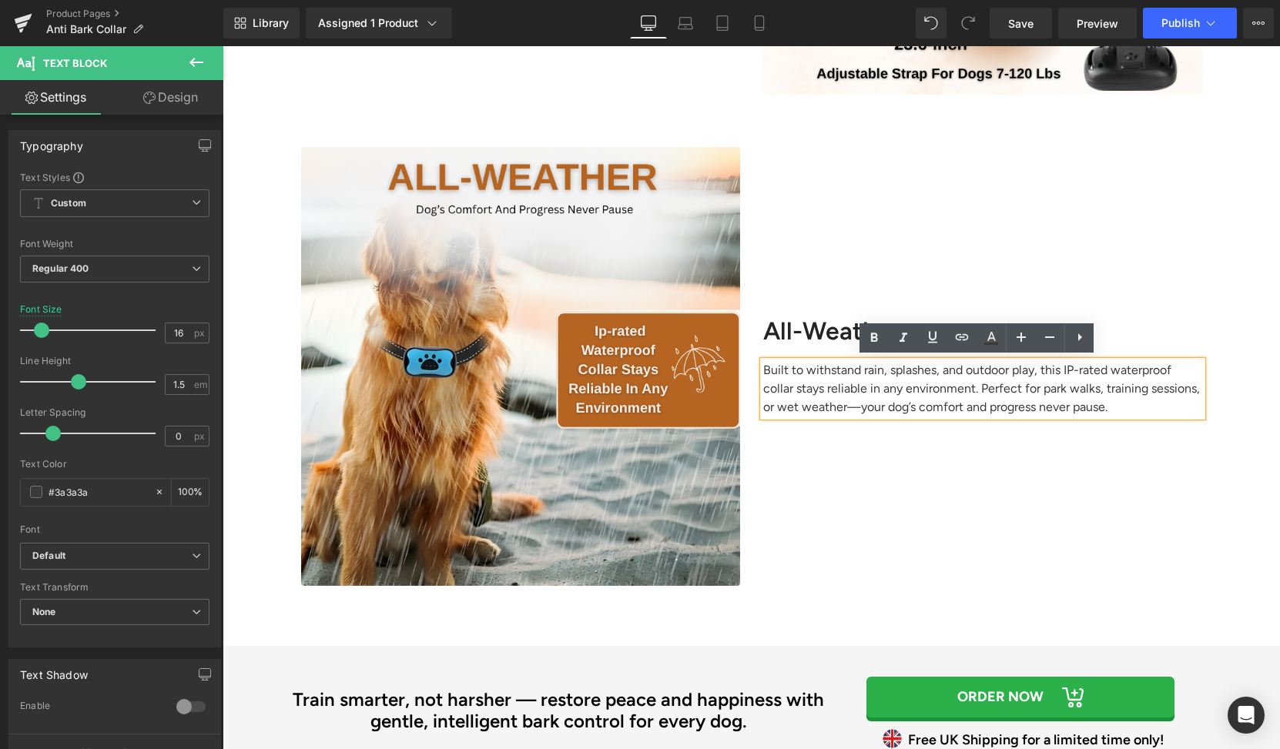
click at [1057, 368] on p "Built to withstand rain, splashes, and outdoor play, this IP-rated waterproof c…" at bounding box center [982, 388] width 439 height 55
drag, startPoint x: 1057, startPoint y: 368, endPoint x: 1200, endPoint y: 369, distance: 143.2
click at [1200, 369] on div "All-Weather Heading Built to withstand rain, splashes, and outdoor play, this I…" at bounding box center [982, 366] width 462 height 439
drag, startPoint x: 963, startPoint y: 407, endPoint x: 1151, endPoint y: 406, distance: 187.9
click at [1151, 406] on p "Built to withstand rain, splashes, and outdoor play, this IP-rated waterproof c…" at bounding box center [982, 388] width 439 height 55
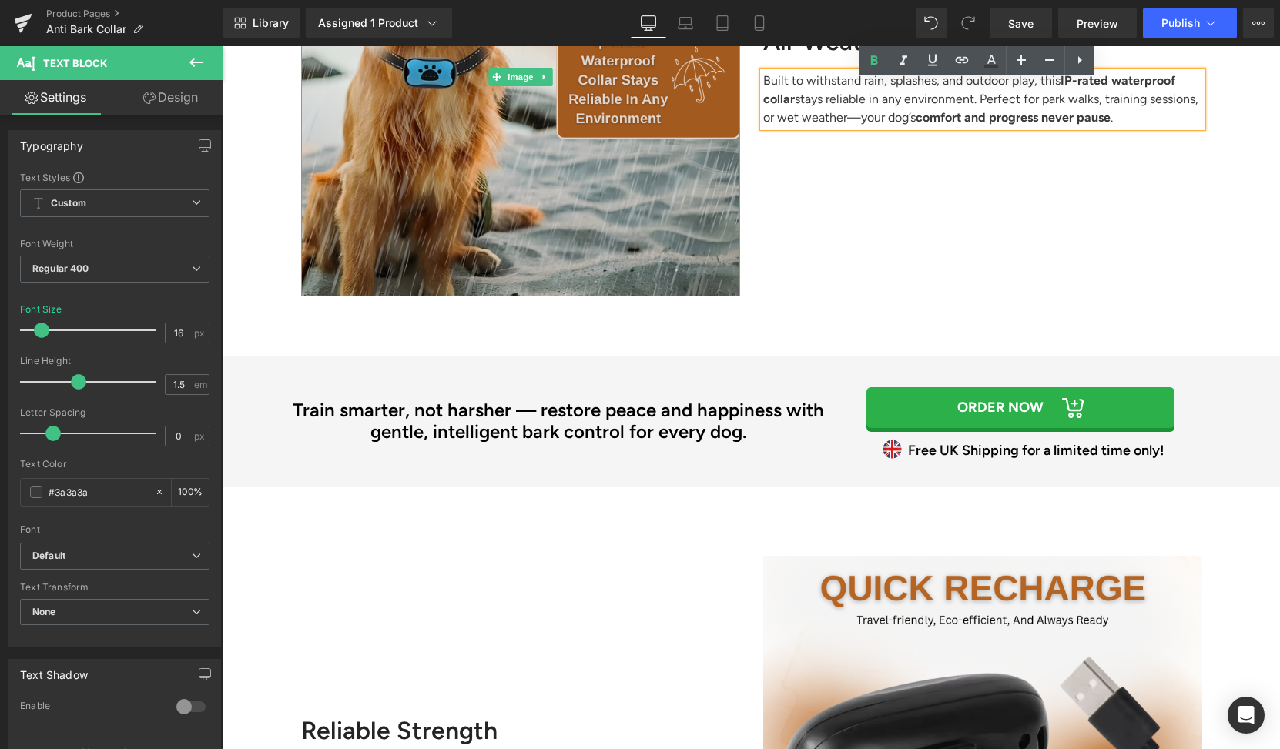
scroll to position [2729, 0]
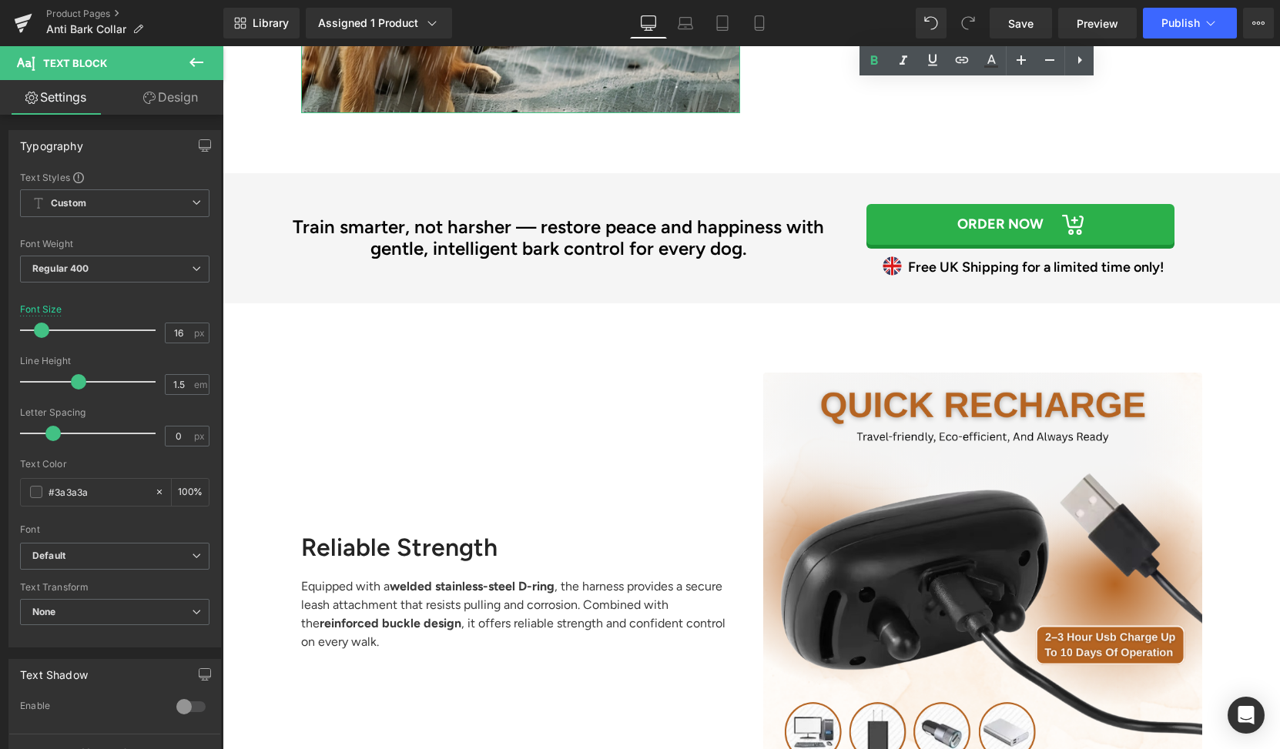
click at [437, 551] on h2 "Reliable Strength" at bounding box center [520, 547] width 439 height 29
click at [439, 541] on h2 "Reliable Strength" at bounding box center [520, 547] width 439 height 29
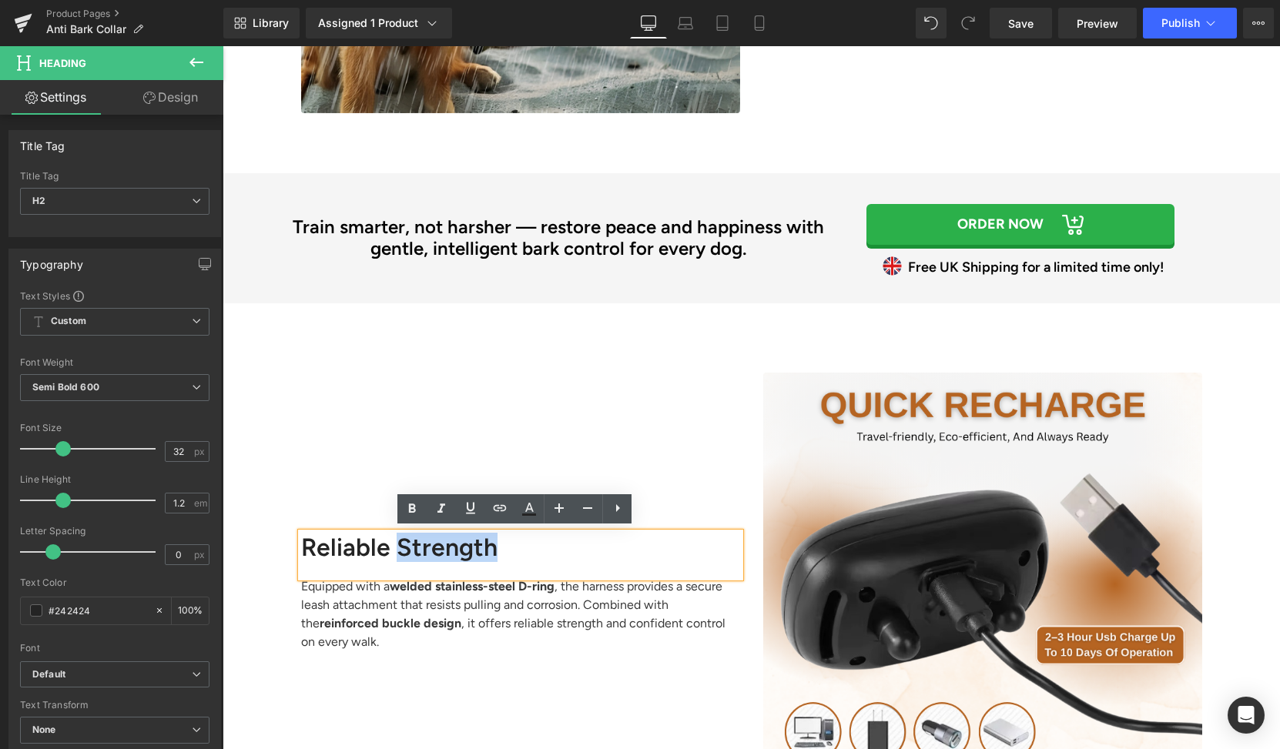
drag, startPoint x: 677, startPoint y: 601, endPoint x: 454, endPoint y: 554, distance: 227.3
click at [454, 554] on h2 "Reliable Strength" at bounding box center [520, 547] width 439 height 29
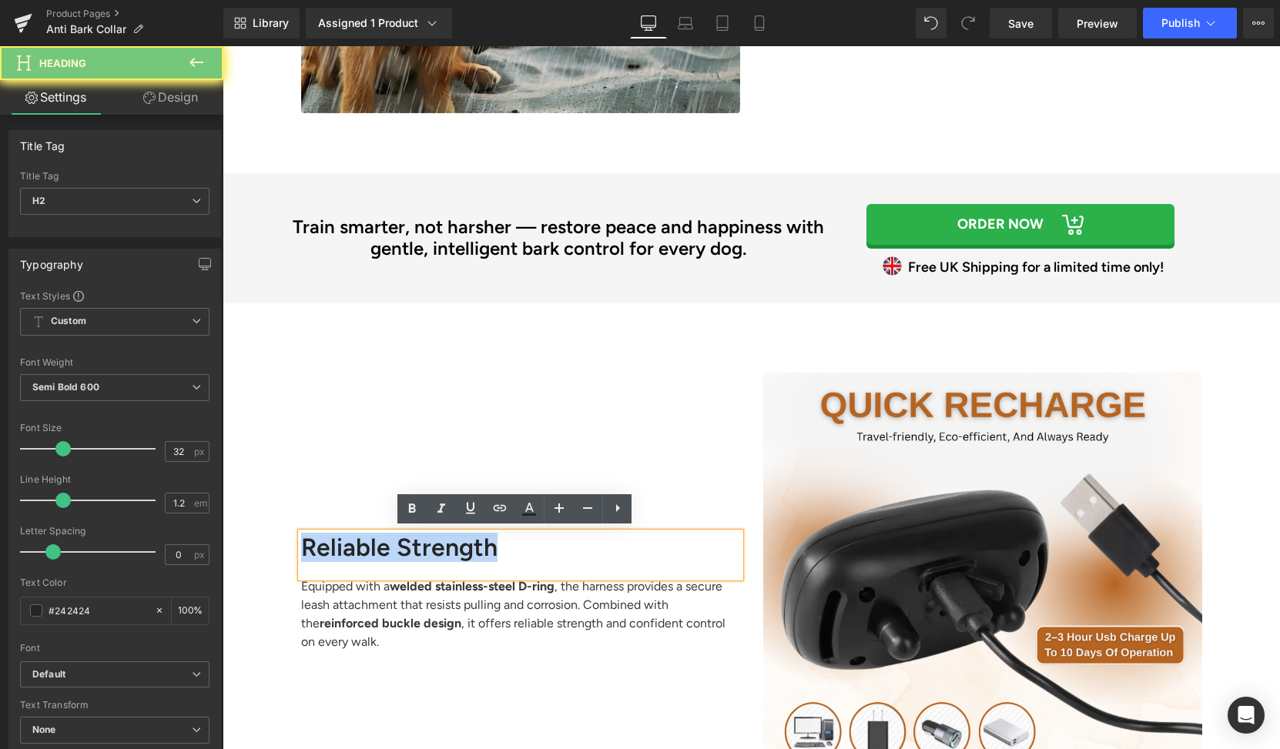
paste div
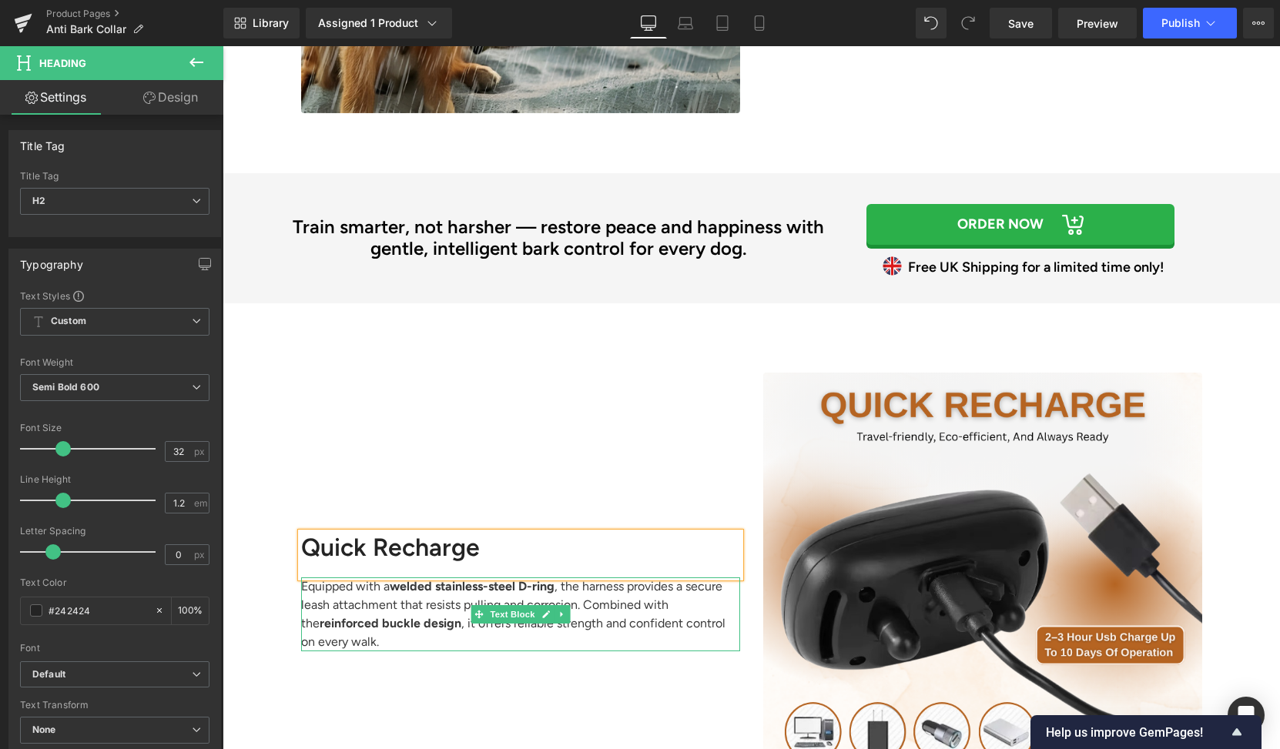
click at [400, 617] on strong "reinforced buckle design" at bounding box center [391, 623] width 142 height 15
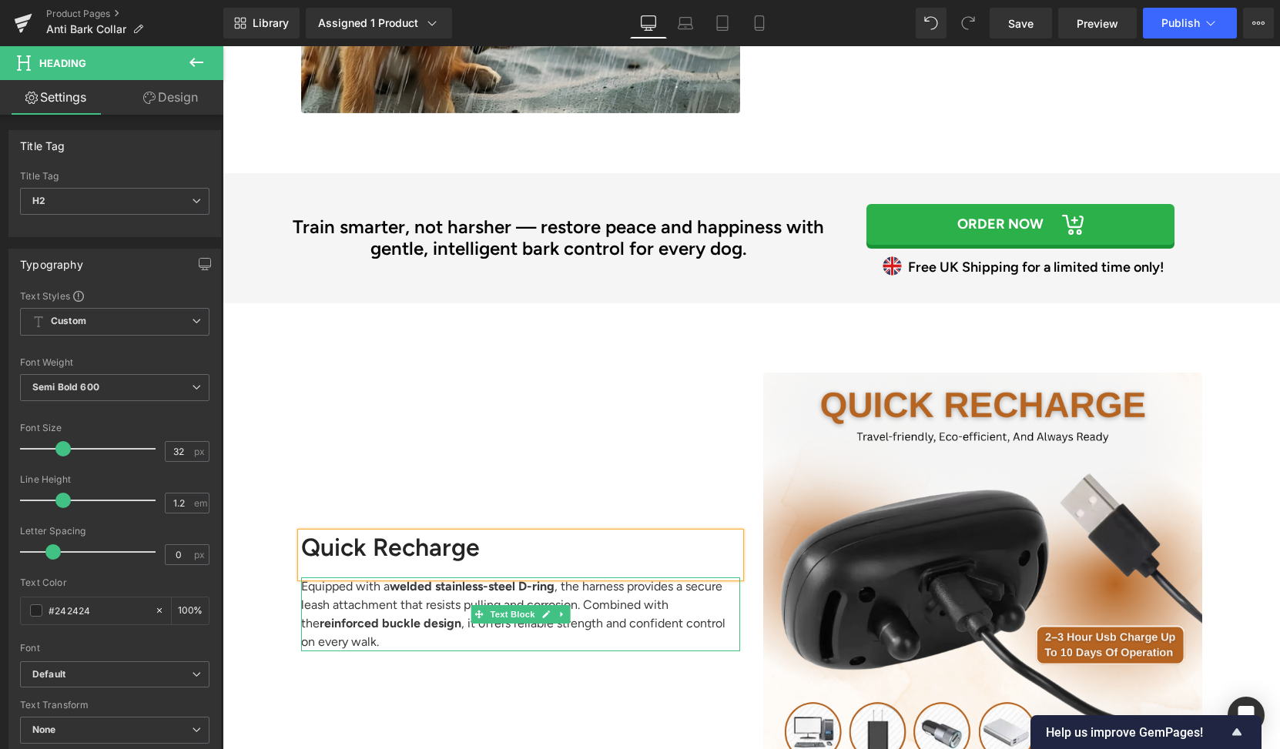
click at [400, 617] on strong "reinforced buckle design" at bounding box center [391, 623] width 142 height 15
paste div
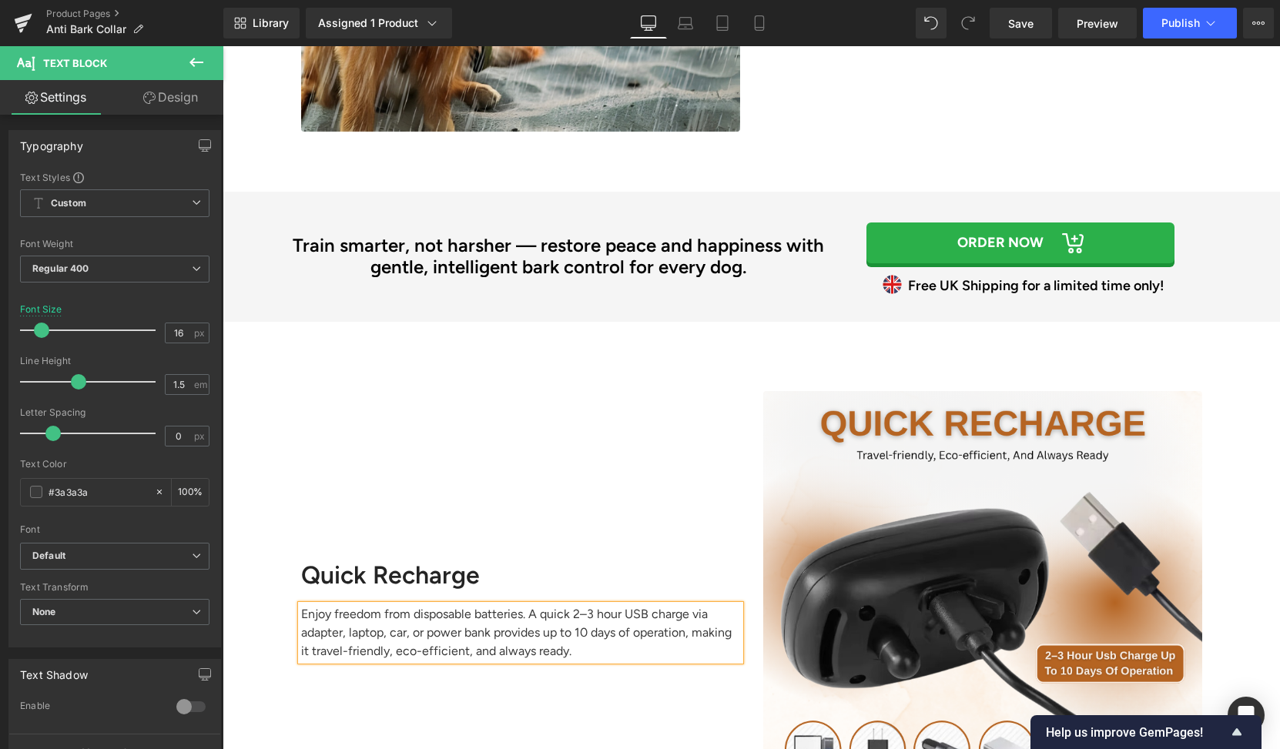
scroll to position [2739, 0]
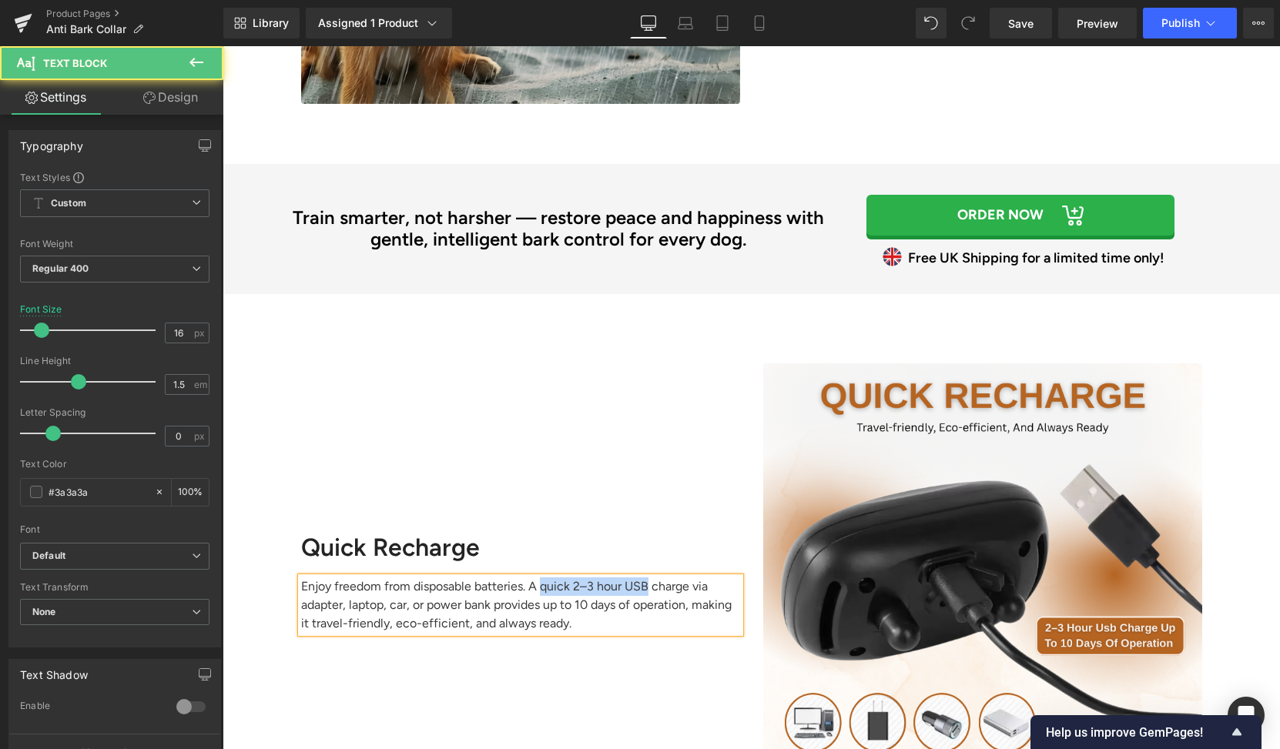
drag, startPoint x: 533, startPoint y: 583, endPoint x: 641, endPoint y: 582, distance: 108.6
click at [641, 582] on p "Enjoy freedom from disposable batteries. A quick 2–3 hour USB charge via adapte…" at bounding box center [520, 604] width 439 height 55
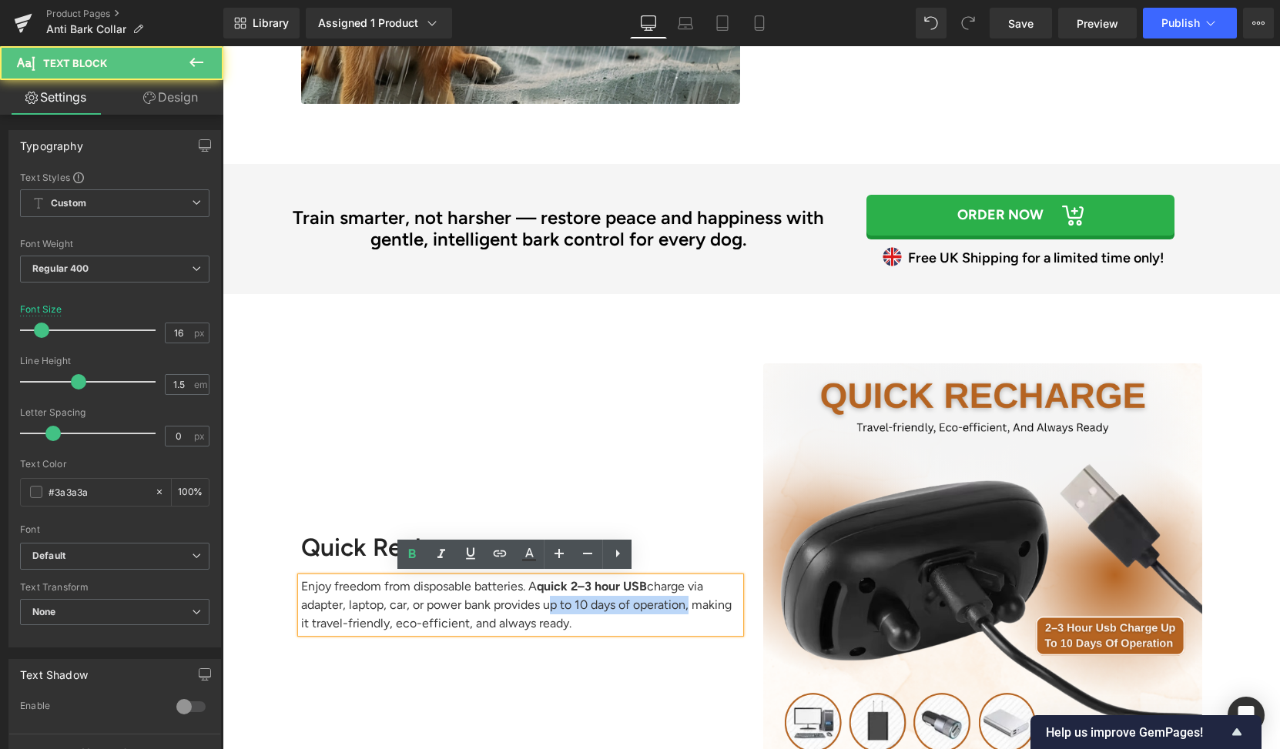
drag, startPoint x: 537, startPoint y: 604, endPoint x: 679, endPoint y: 606, distance: 141.7
click at [679, 606] on p "Enjoy freedom from disposable batteries. A quick 2–3 hour USB charge via adapte…" at bounding box center [520, 604] width 439 height 55
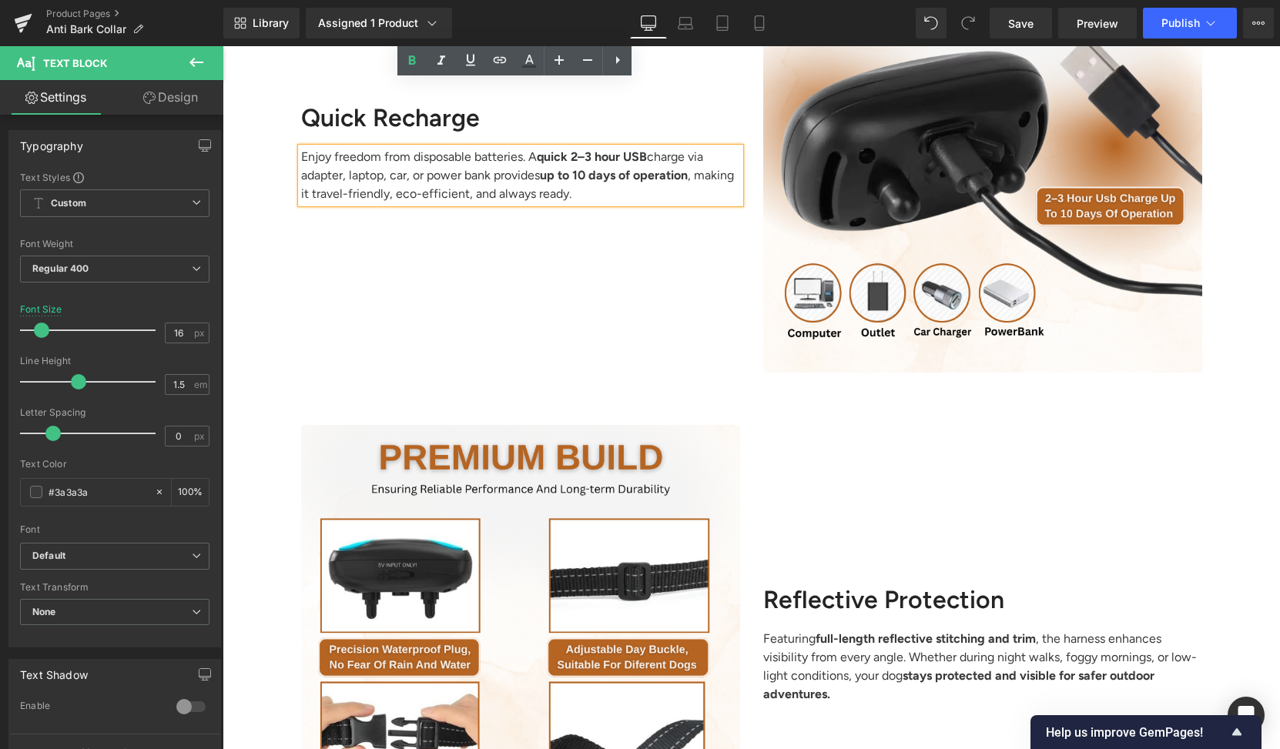
scroll to position [3383, 0]
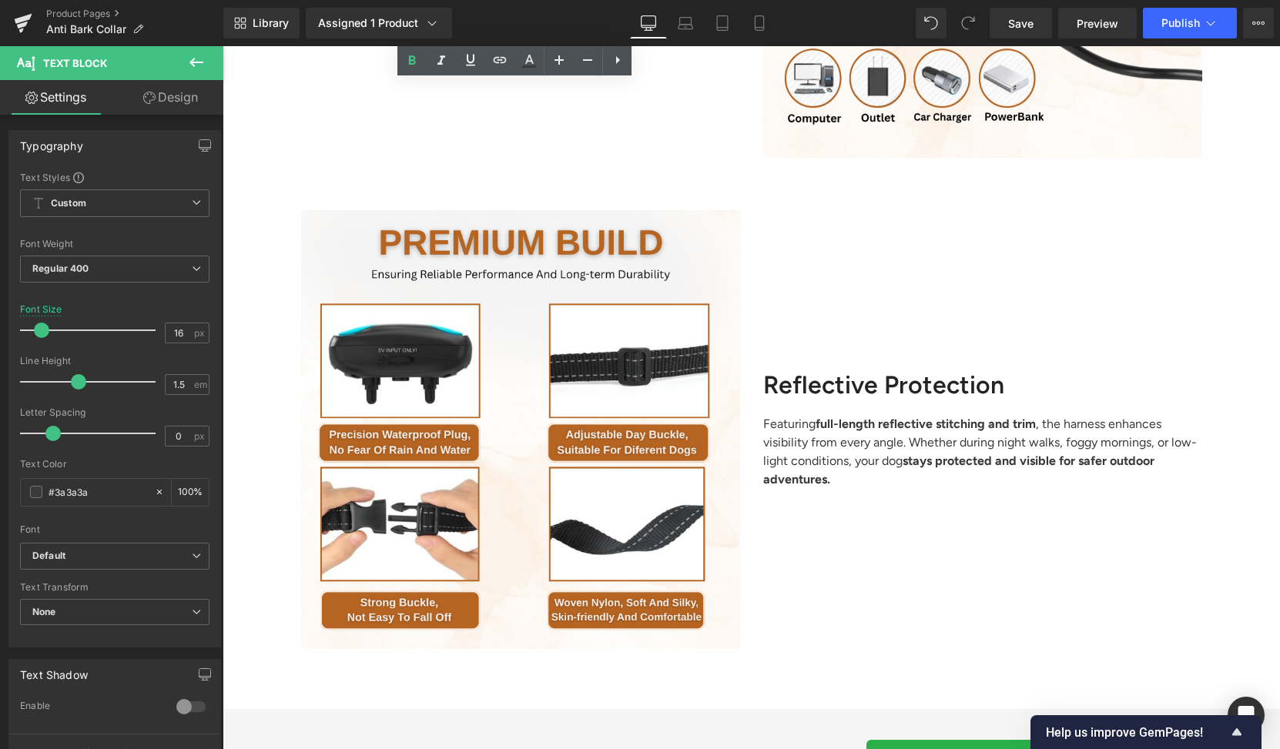
click at [866, 390] on h2 "Reflective Protection" at bounding box center [982, 384] width 439 height 29
click at [867, 381] on h2 "Reflective Protection" at bounding box center [982, 384] width 439 height 29
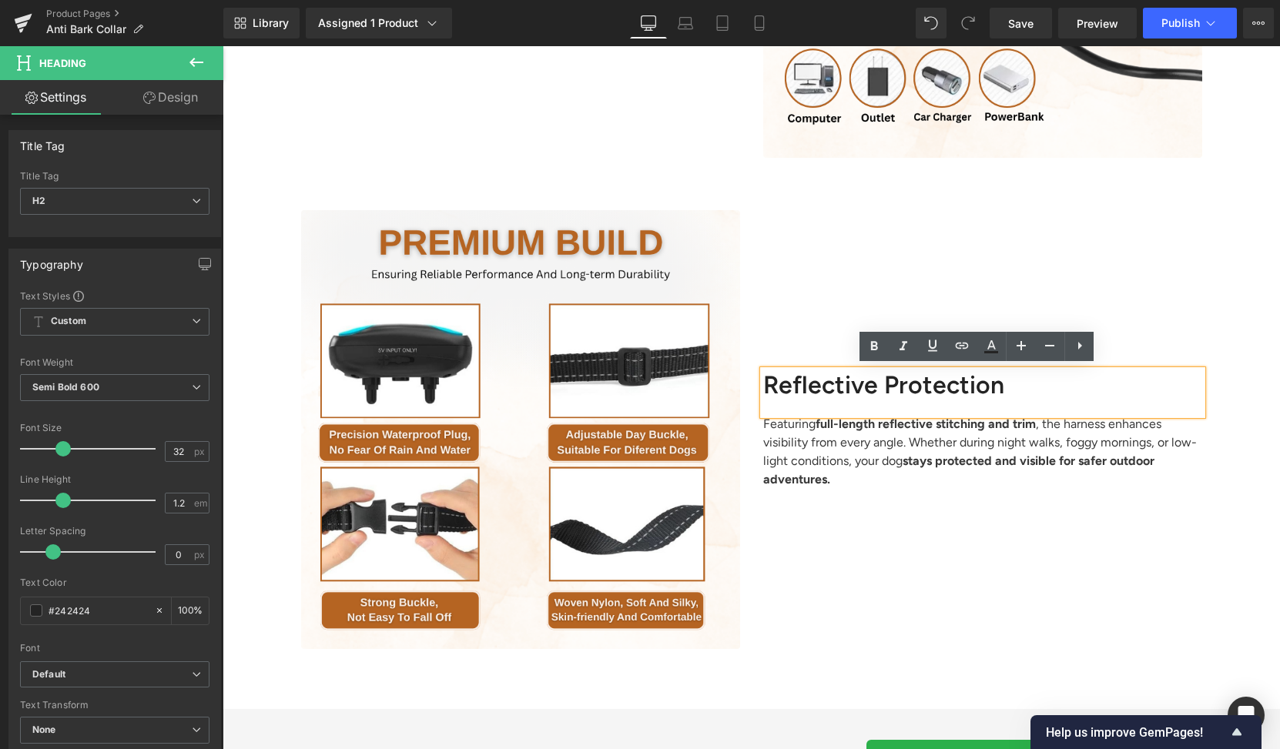
paste div
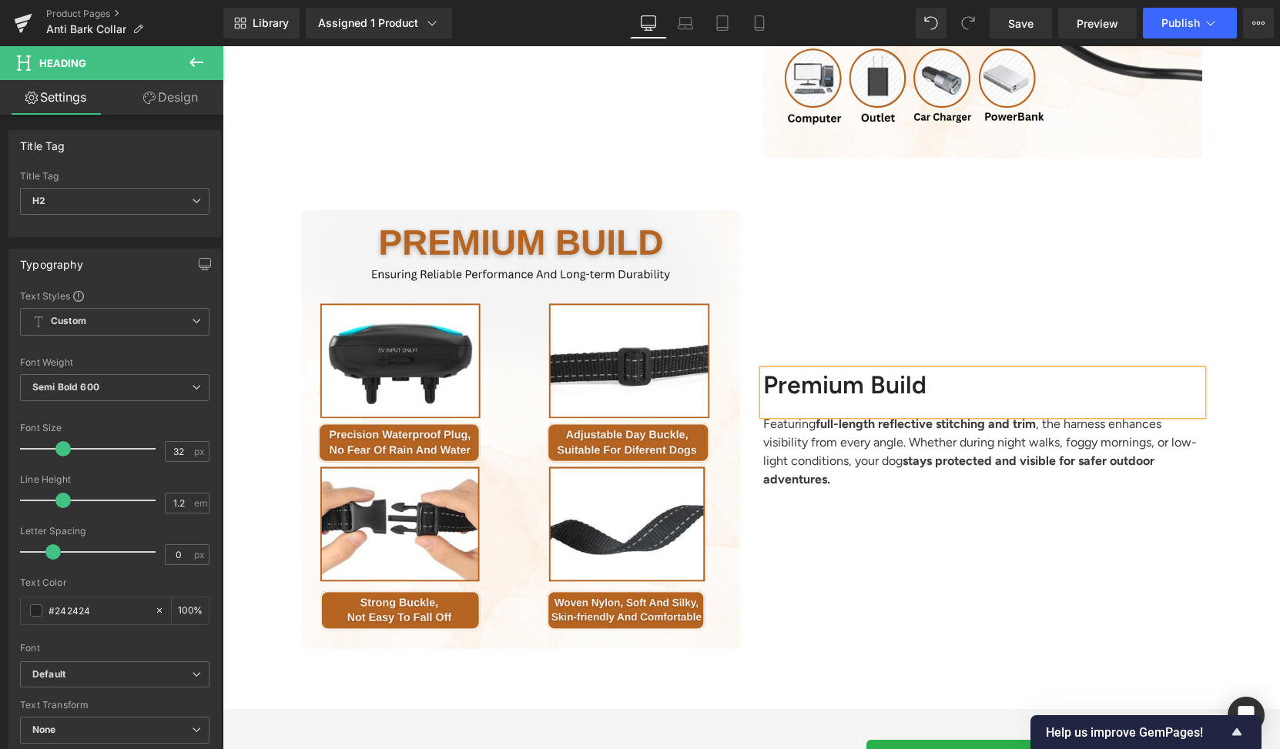
click at [779, 451] on p "Featuring full-length reflective stitching and trim , the harness enhances visi…" at bounding box center [982, 452] width 439 height 74
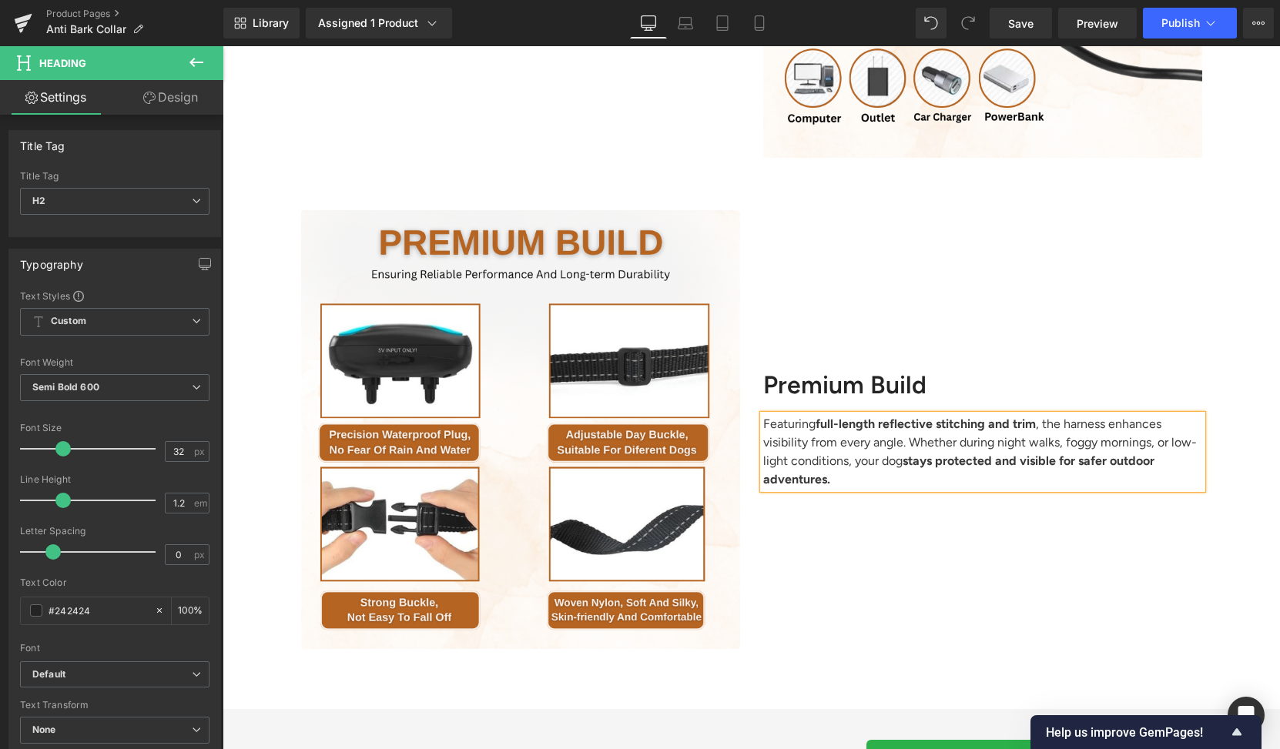
click at [775, 427] on p "Featuring full-length reflective stitching and trim , the harness enhances visi…" at bounding box center [982, 452] width 439 height 74
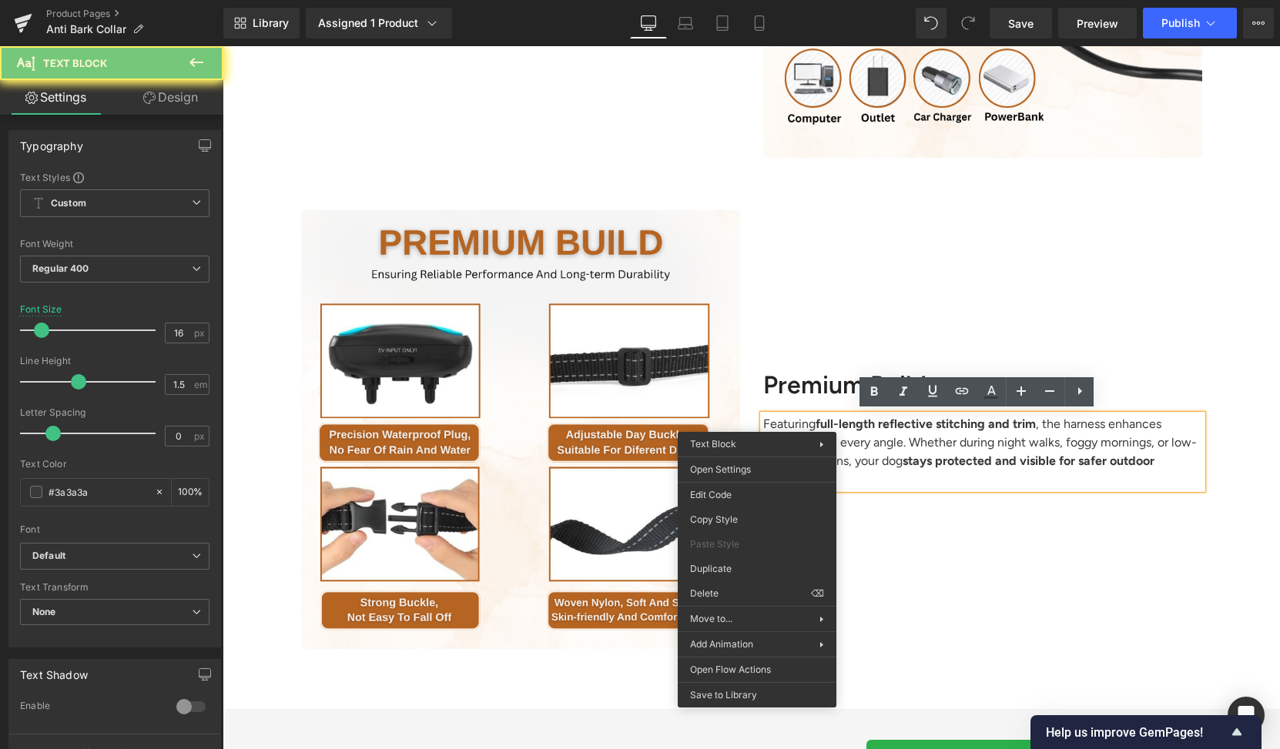
click at [858, 456] on p "Featuring full-length reflective stitching and trim , the harness enhances visi…" at bounding box center [982, 452] width 439 height 74
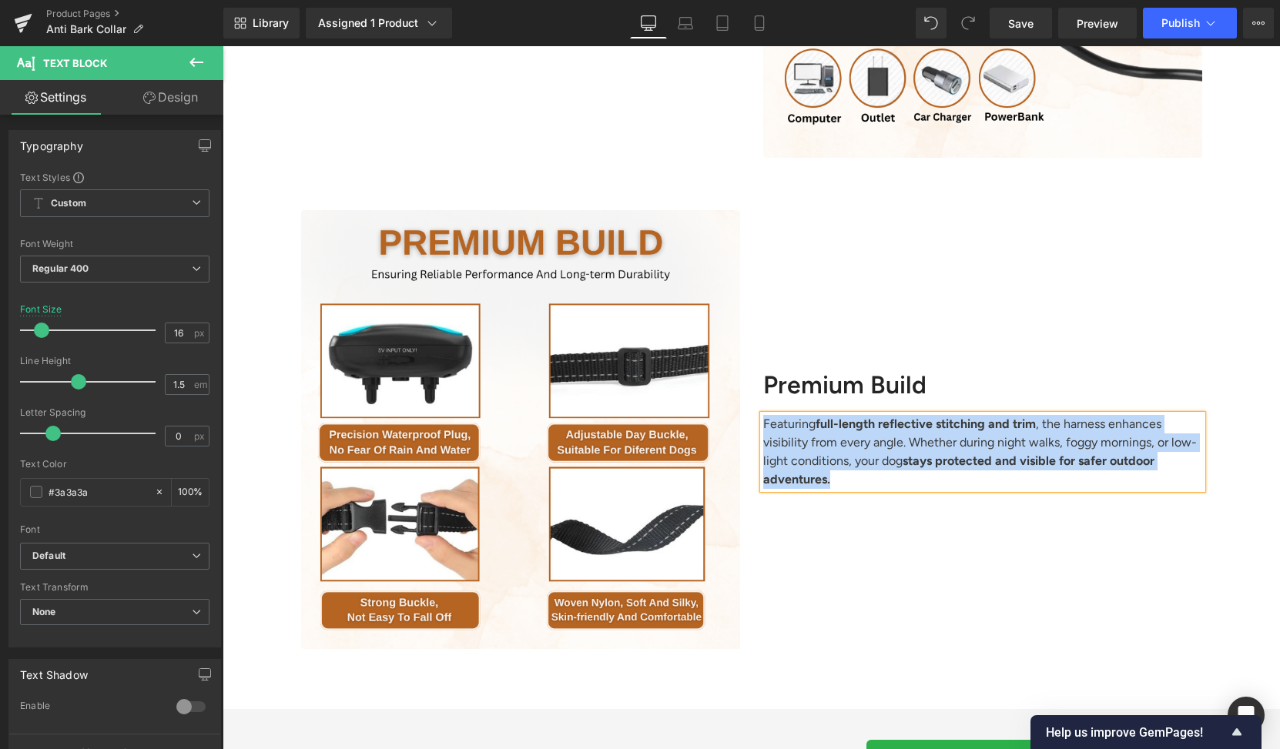
paste div
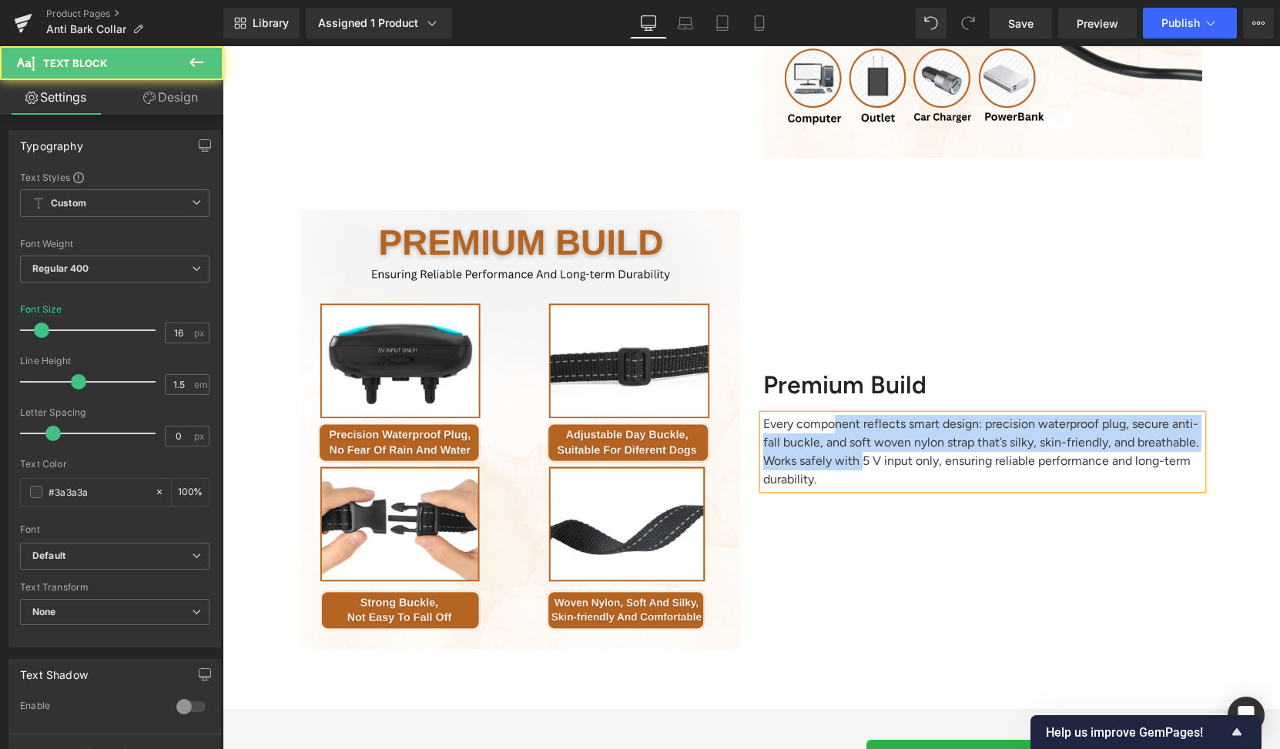
drag, startPoint x: 858, startPoint y: 456, endPoint x: 832, endPoint y: 420, distance: 44.2
click at [832, 420] on p "Every component reflects smart design: precision waterproof plug, secure anti-f…" at bounding box center [982, 452] width 439 height 74
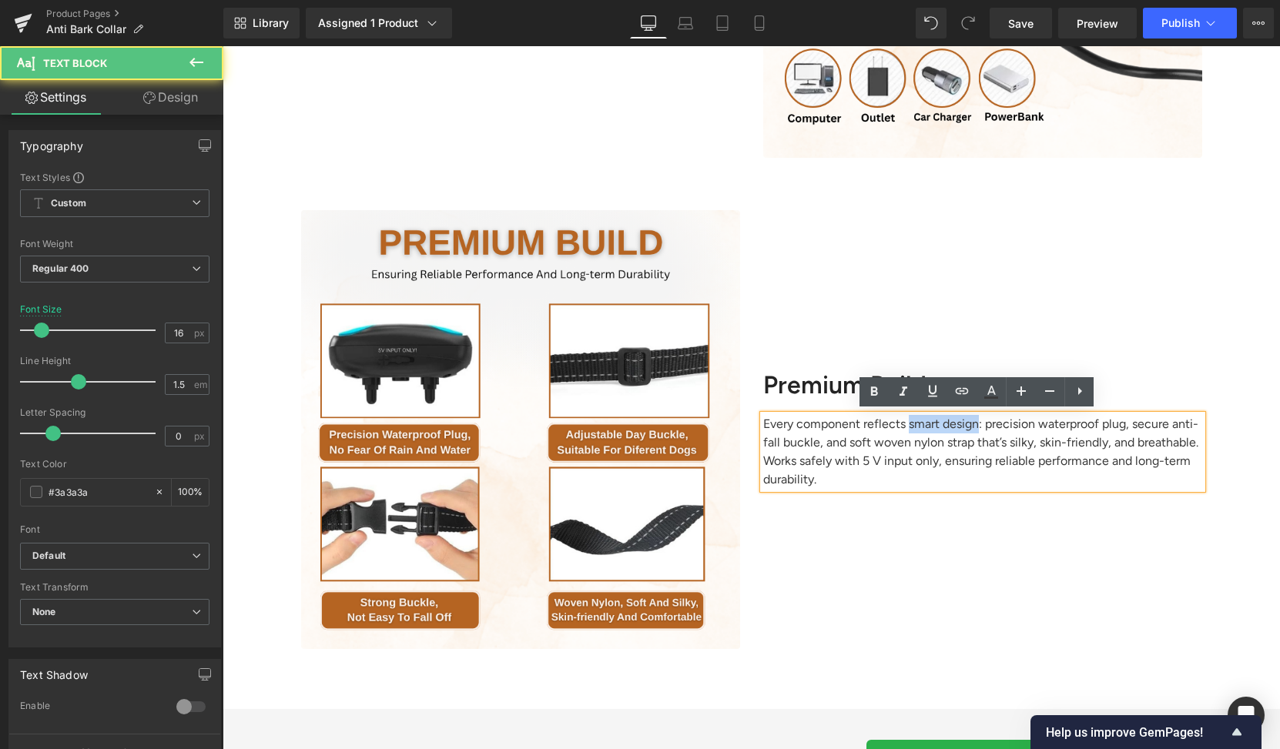
drag, startPoint x: 968, startPoint y: 423, endPoint x: 899, endPoint y: 417, distance: 69.6
click at [899, 417] on p "Every component reflects smart design: precision waterproof plug, secure anti-f…" at bounding box center [982, 452] width 439 height 74
drag, startPoint x: 856, startPoint y: 460, endPoint x: 930, endPoint y: 467, distance: 74.2
click at [930, 467] on p "Every component reflects smart design : precision waterproof plug, secure anti-…" at bounding box center [982, 452] width 439 height 74
drag, startPoint x: 992, startPoint y: 458, endPoint x: 1106, endPoint y: 462, distance: 114.0
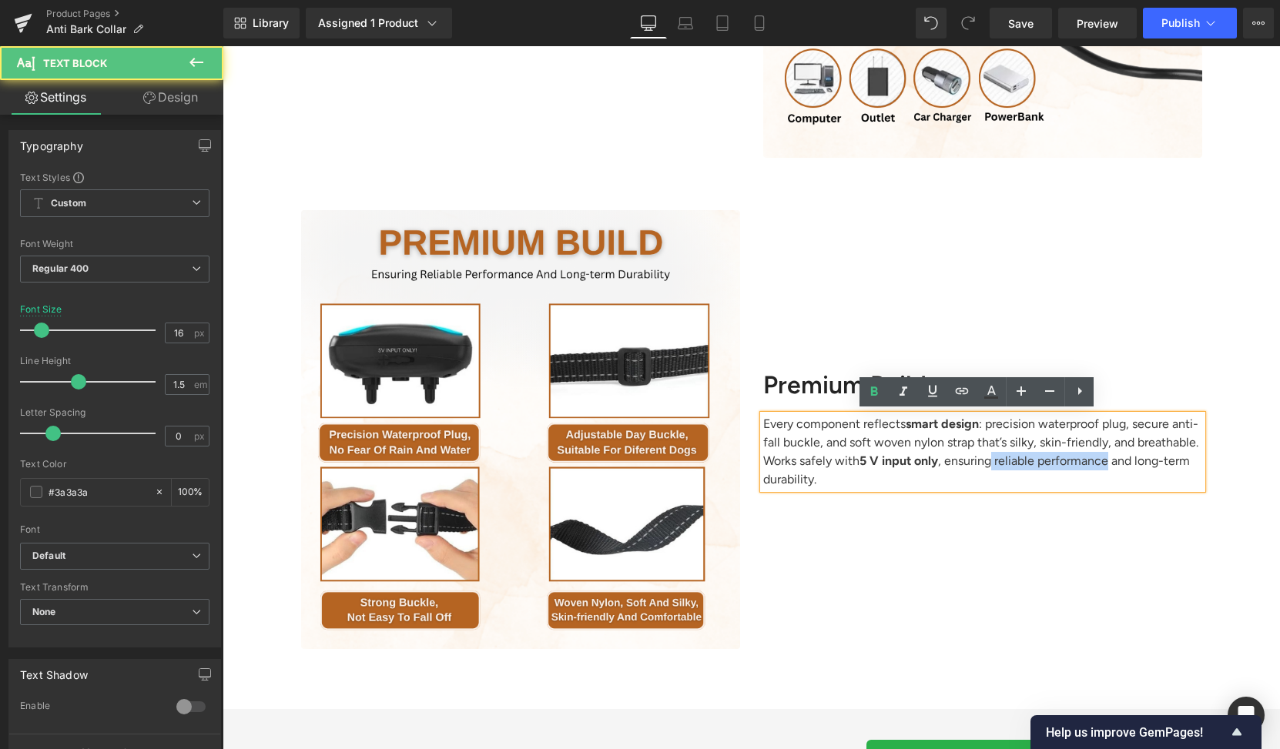
click at [1106, 462] on p "Every component reflects smart design : precision waterproof plug, secure anti-…" at bounding box center [982, 452] width 439 height 74
drag, startPoint x: 1143, startPoint y: 463, endPoint x: 1157, endPoint y: 474, distance: 18.2
click at [1157, 474] on p "Every component reflects smart design : precision waterproof plug, secure anti-…" at bounding box center [982, 452] width 439 height 74
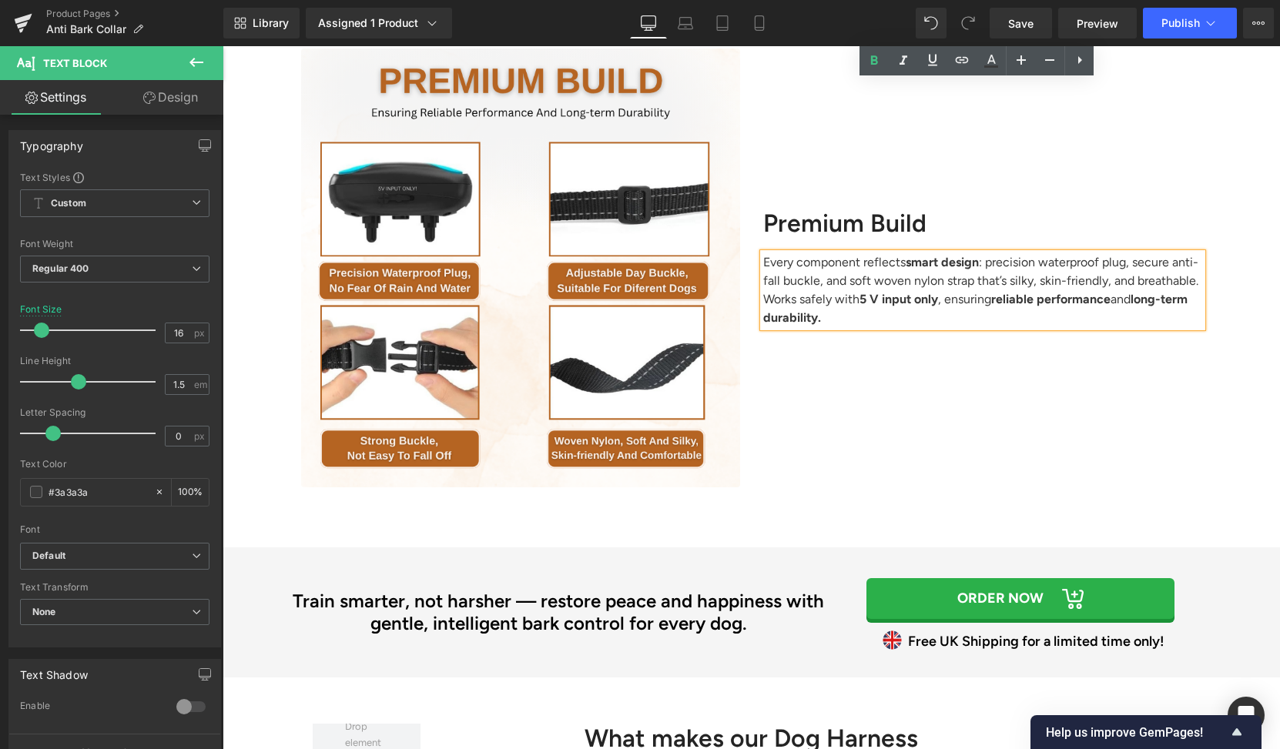
scroll to position [3968, 0]
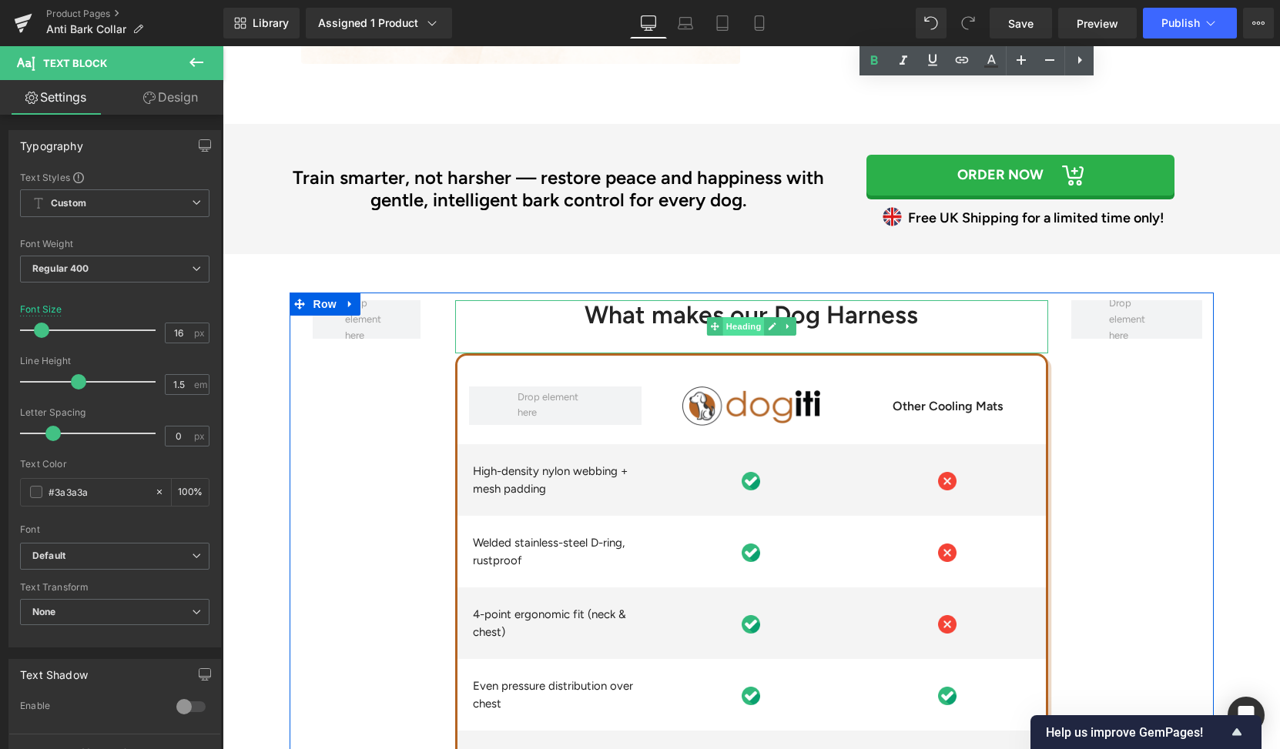
click at [758, 321] on span "Heading" at bounding box center [743, 326] width 42 height 18
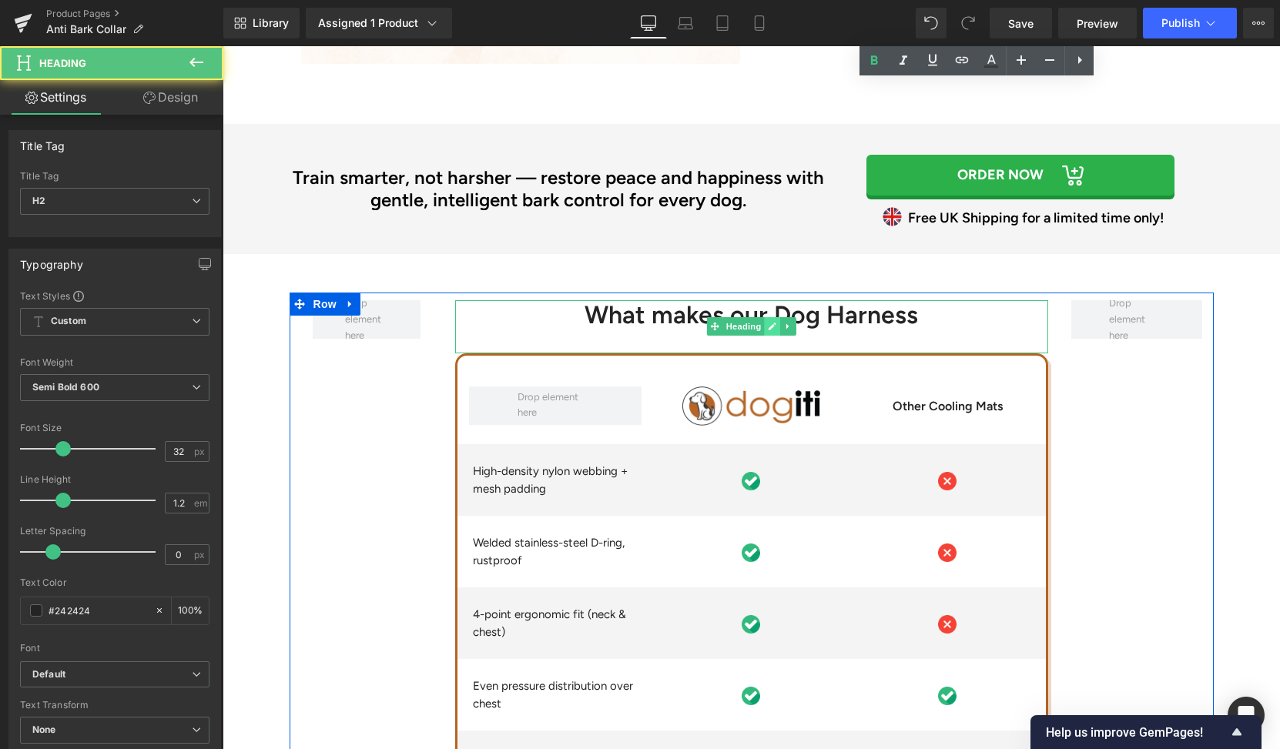
click at [768, 323] on icon at bounding box center [772, 326] width 8 height 9
click at [761, 323] on h2 "What makes our Dog Harness" at bounding box center [751, 314] width 593 height 29
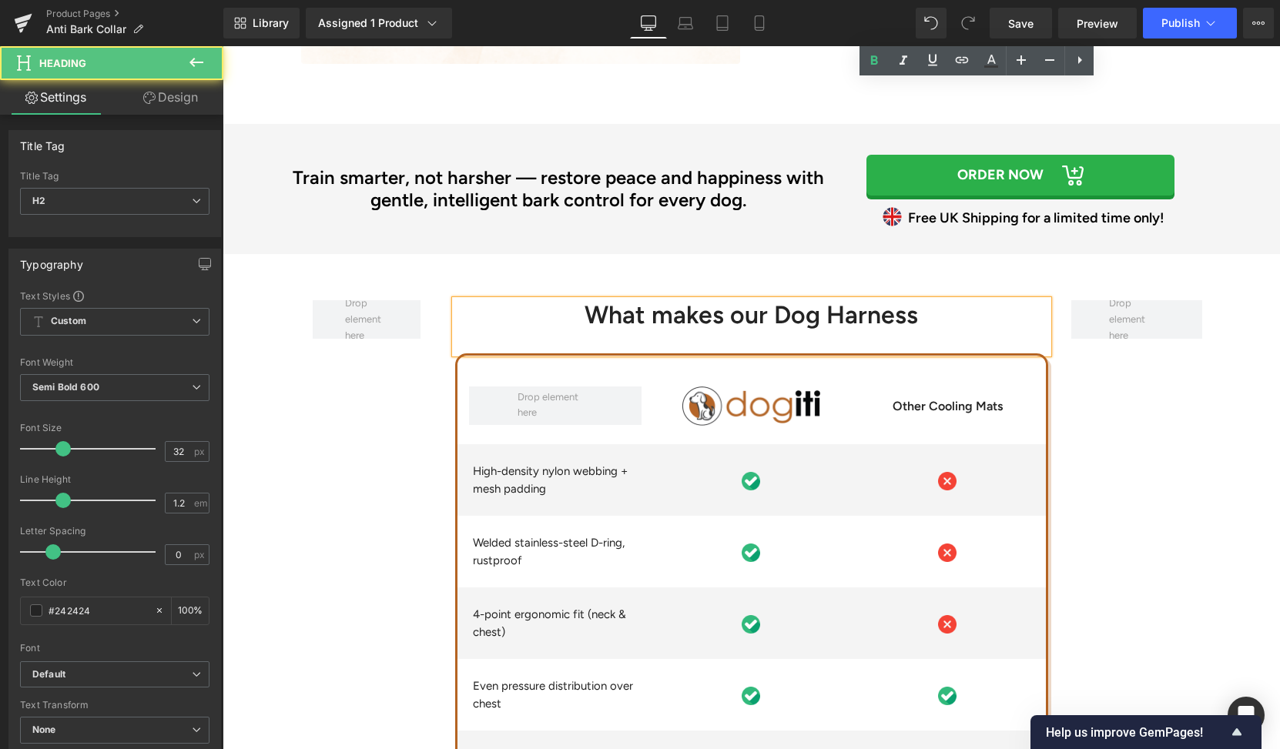
click at [761, 323] on h2 "What makes our Dog Harness" at bounding box center [751, 314] width 593 height 29
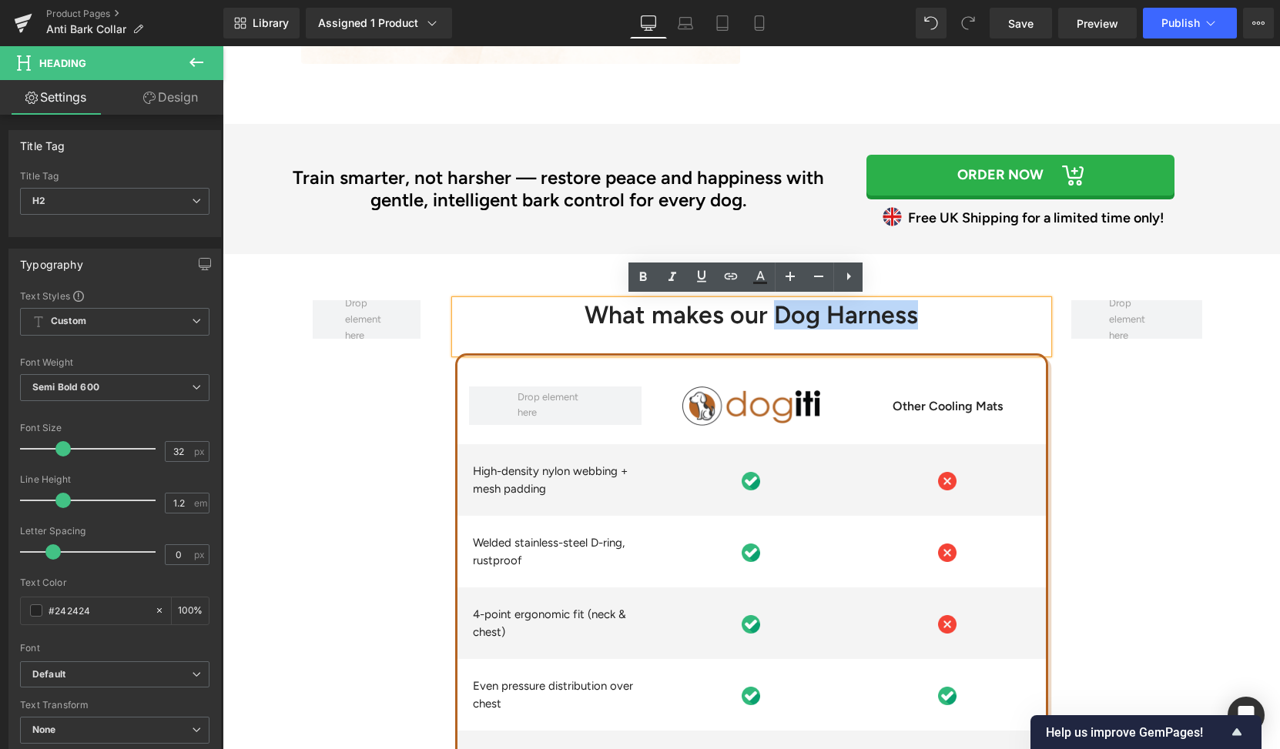
drag, startPoint x: 915, startPoint y: 320, endPoint x: 768, endPoint y: 314, distance: 146.4
click at [768, 314] on h2 "What makes our Dog Harness" at bounding box center [751, 314] width 593 height 29
paste div
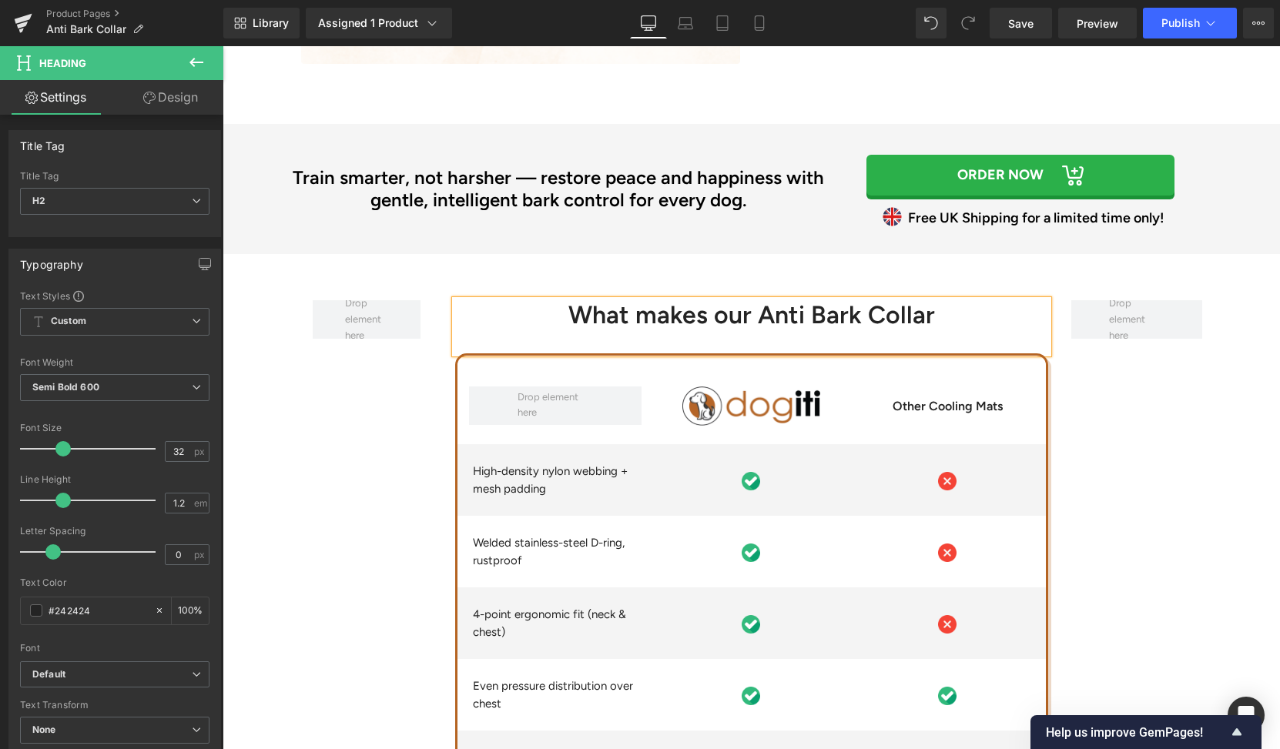
scroll to position [4233, 0]
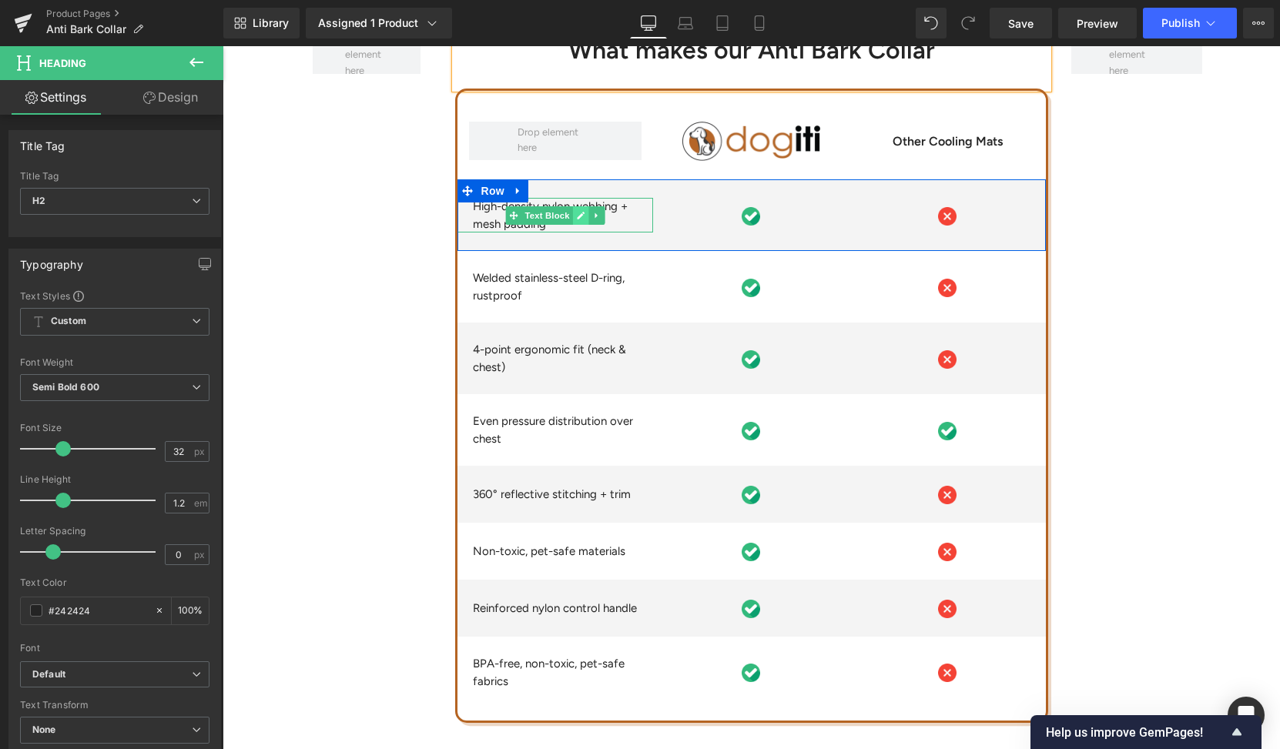
click at [573, 206] on link at bounding box center [581, 215] width 16 height 18
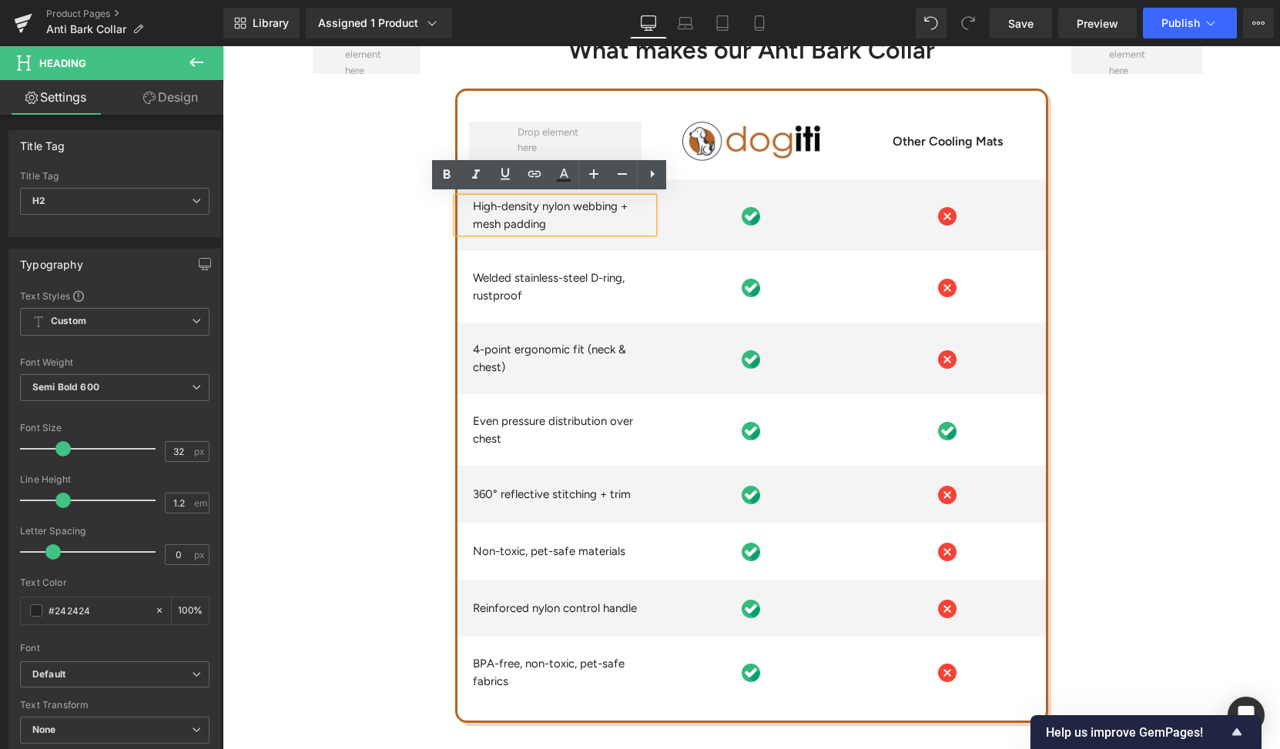
click at [551, 213] on p "High-density nylon webbing + mesh padding" at bounding box center [563, 215] width 181 height 35
paste div
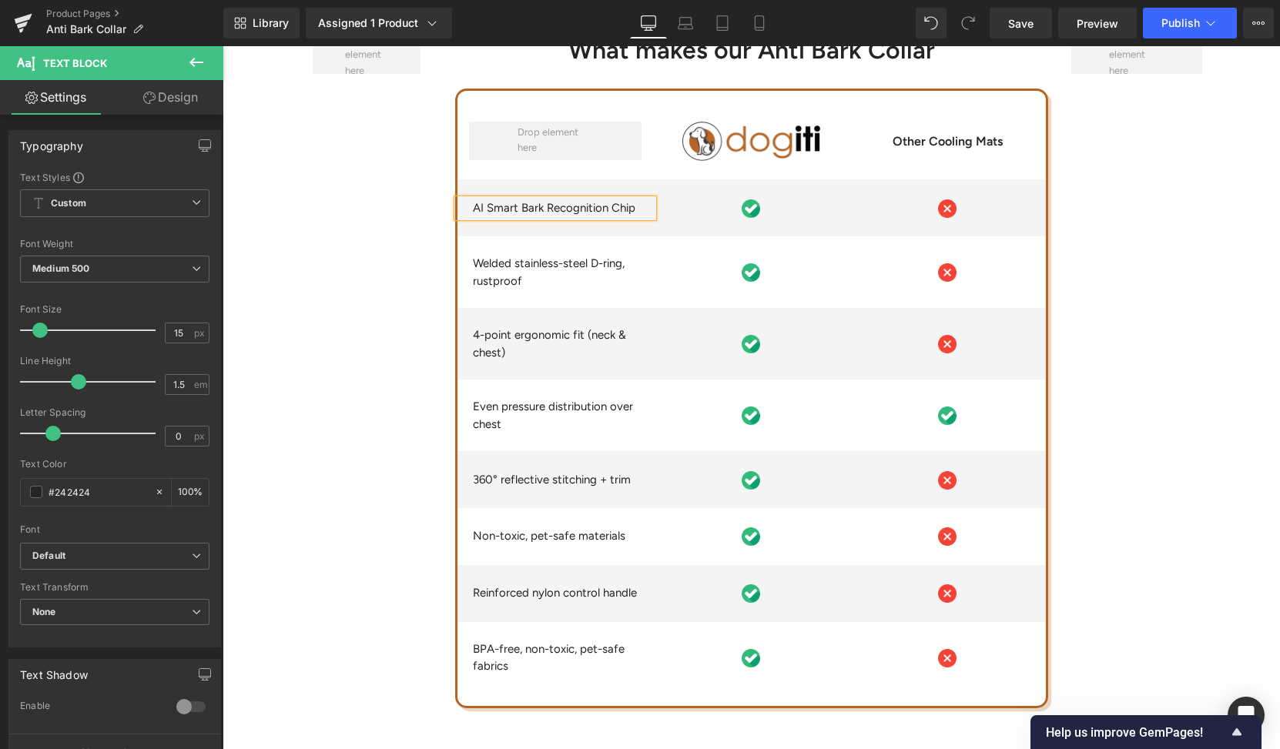
scroll to position [4235, 0]
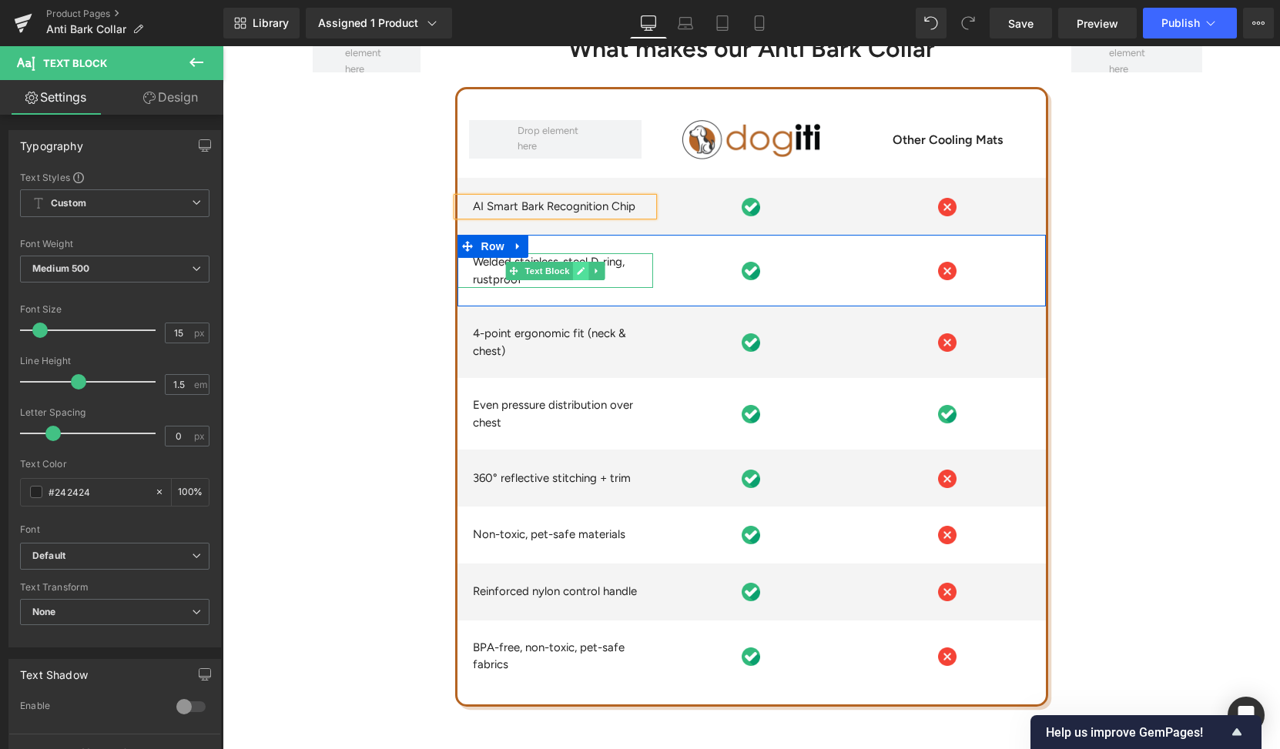
click at [577, 269] on icon at bounding box center [581, 271] width 8 height 8
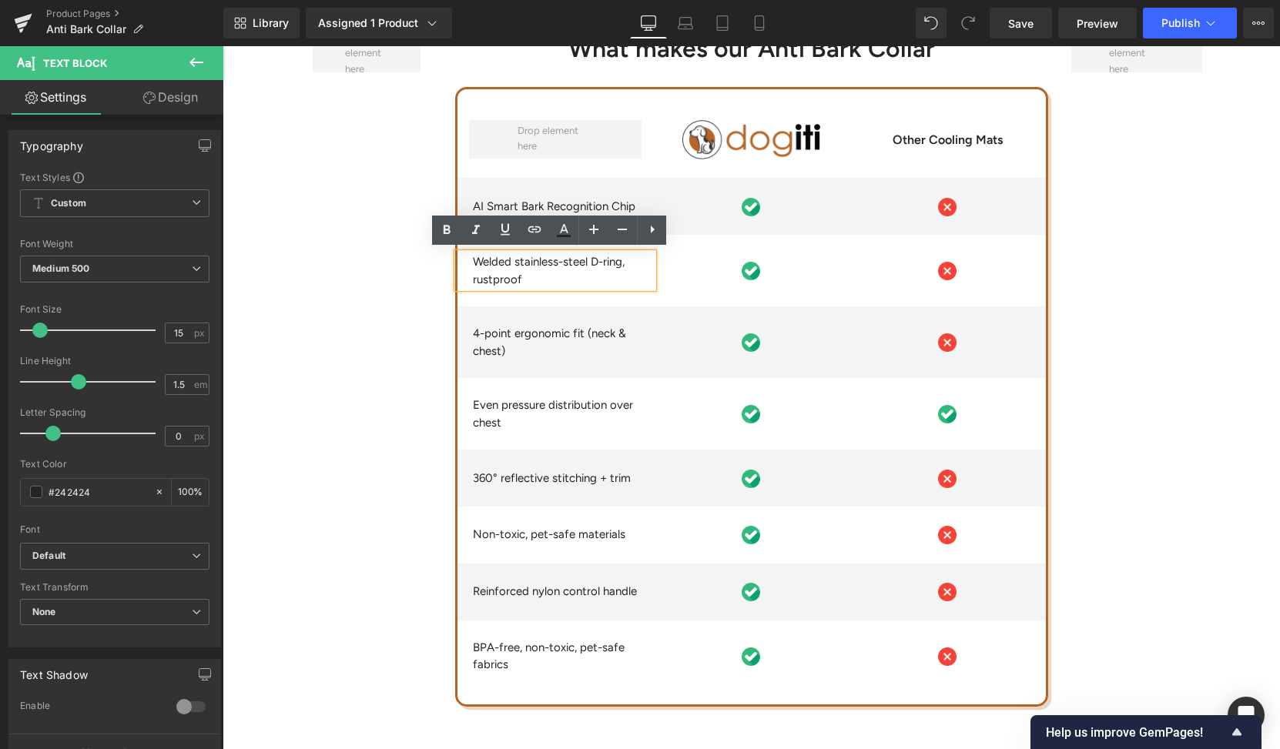
click at [573, 269] on p "Welded stainless-steel D-ring, rustproof" at bounding box center [563, 270] width 181 height 35
paste div
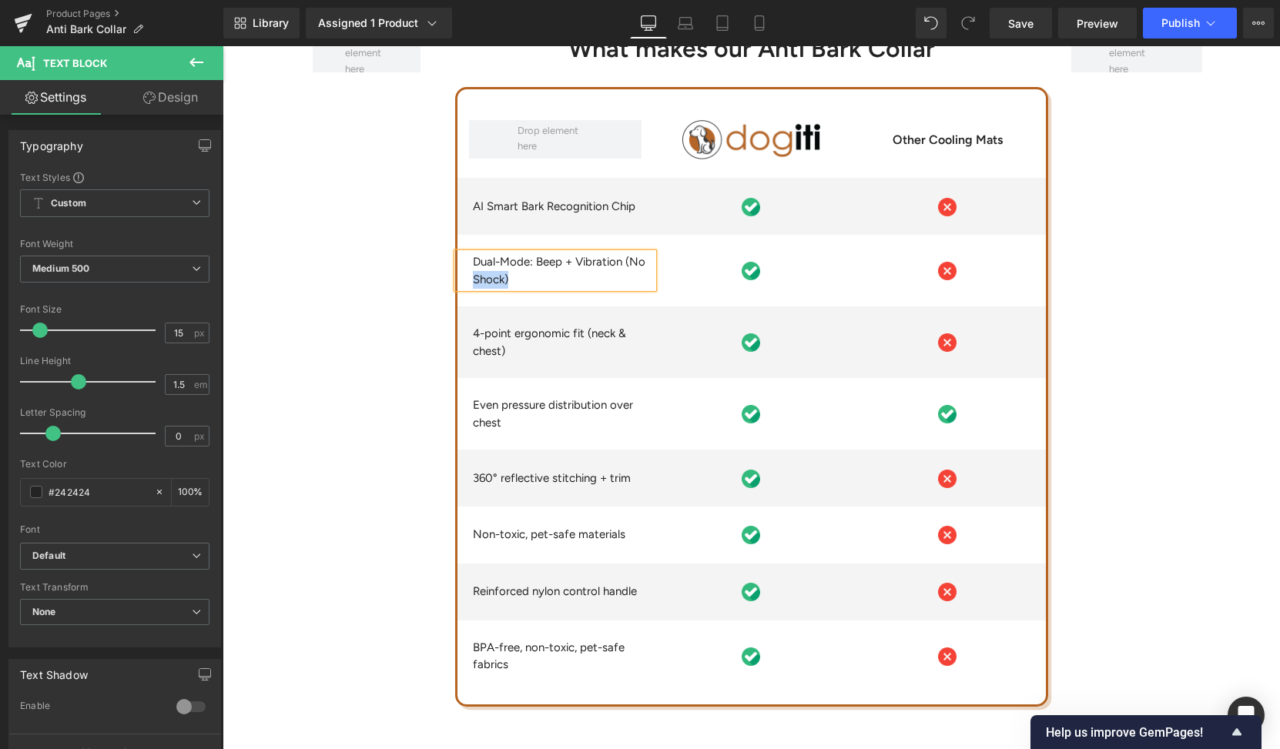
scroll to position [4168, 0]
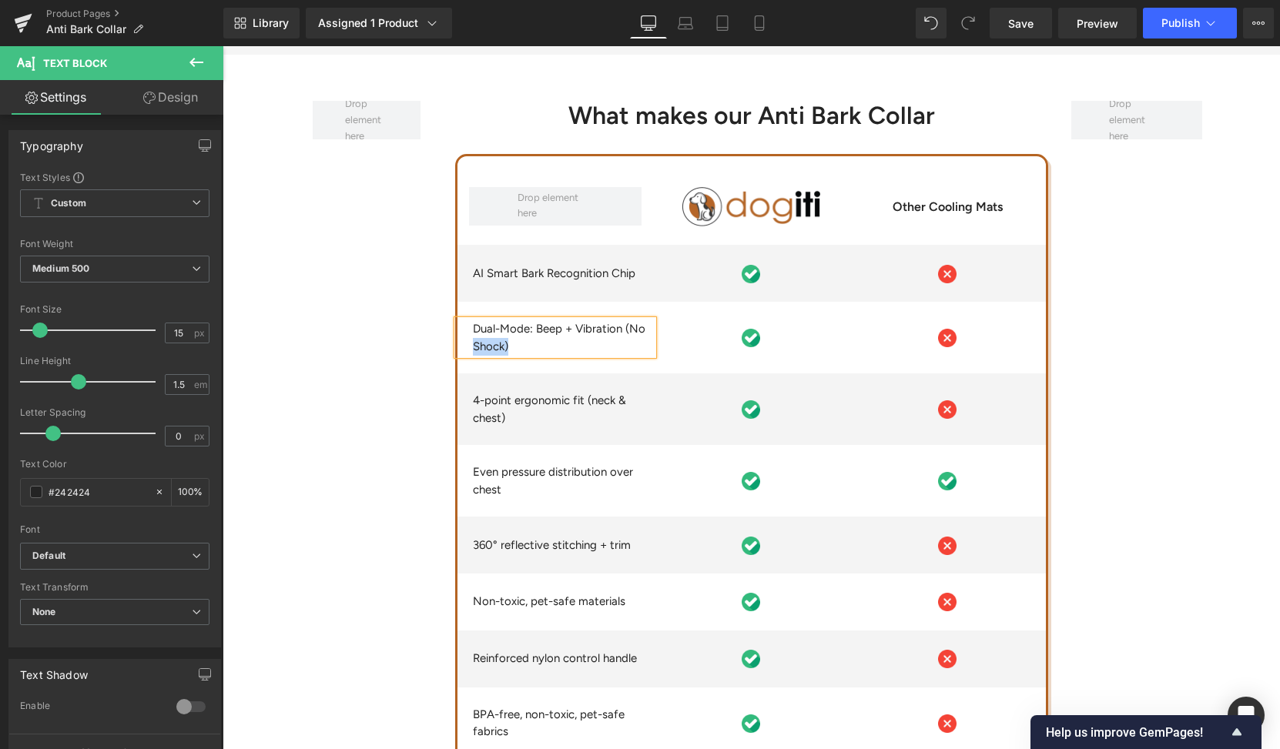
drag, startPoint x: 573, startPoint y: 269, endPoint x: 821, endPoint y: -12, distance: 374.8
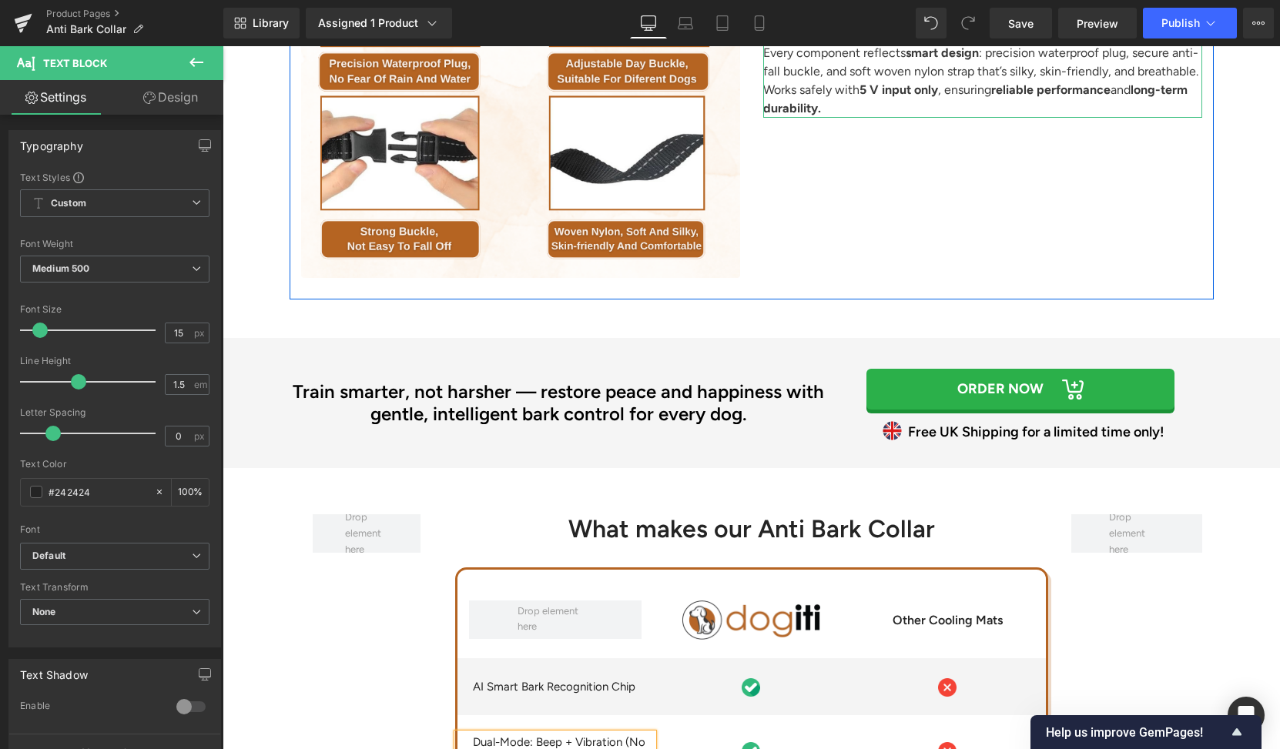
scroll to position [4164, 0]
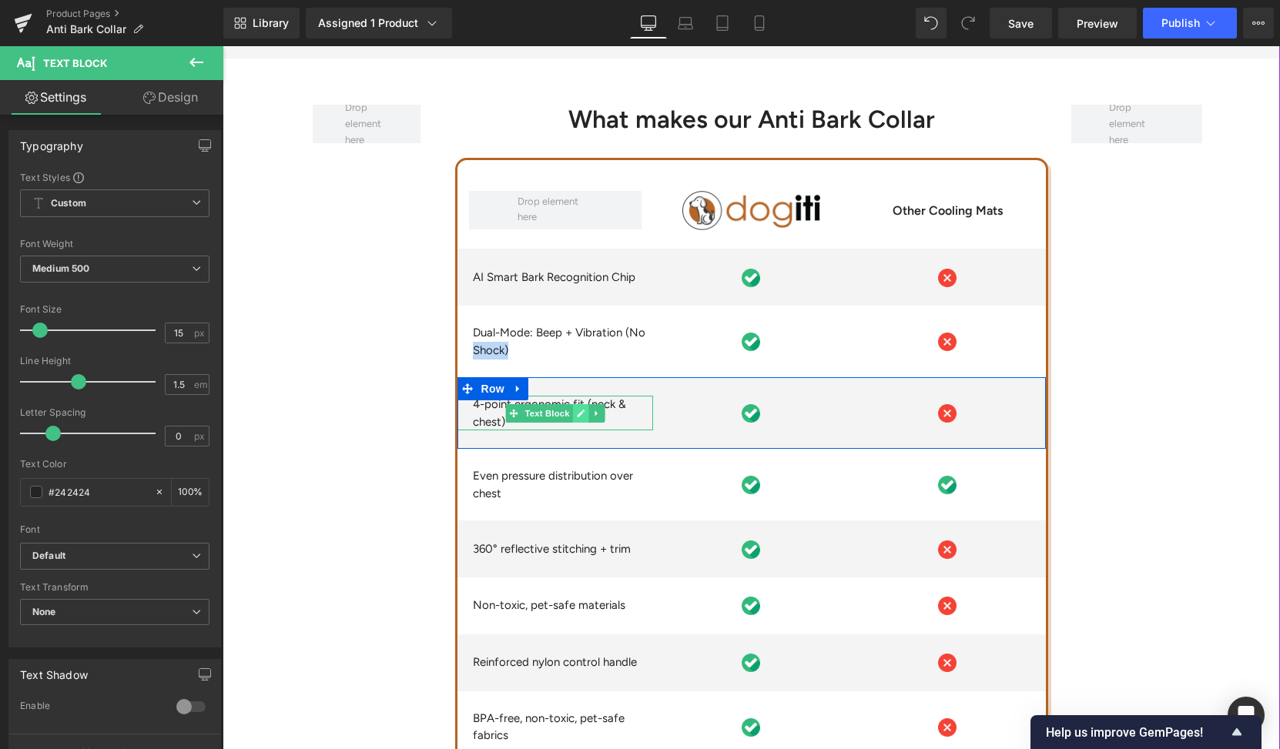
click at [577, 413] on icon at bounding box center [581, 414] width 8 height 8
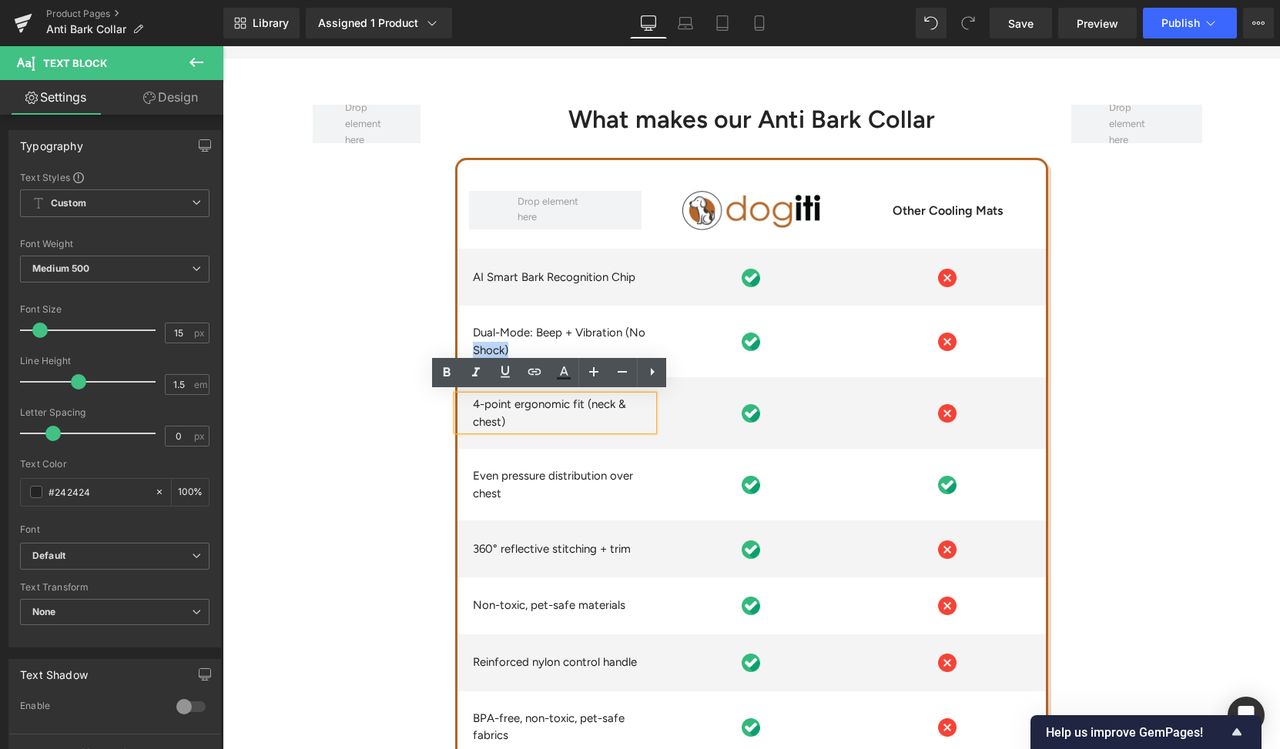
click at [572, 413] on p "4-point ergonomic fit (neck & chest)" at bounding box center [563, 413] width 181 height 35
paste div
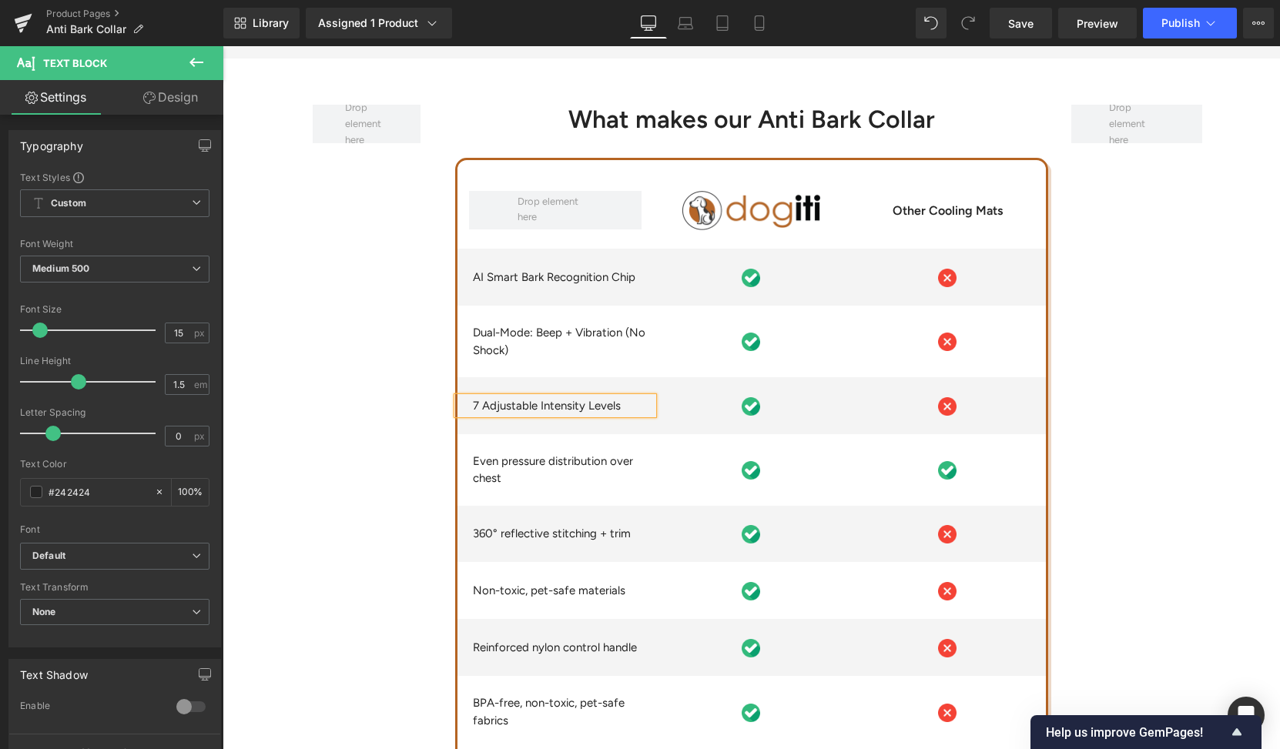
scroll to position [4165, 0]
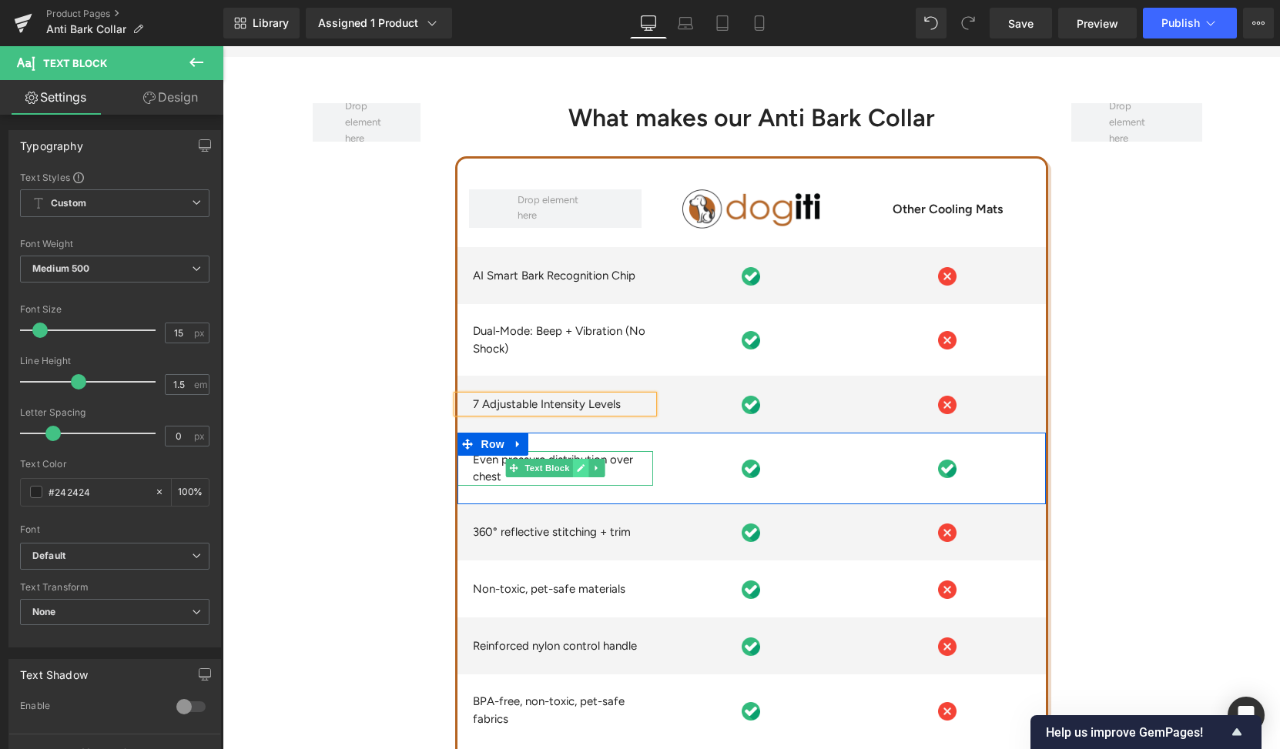
click at [576, 464] on icon at bounding box center [580, 468] width 8 height 9
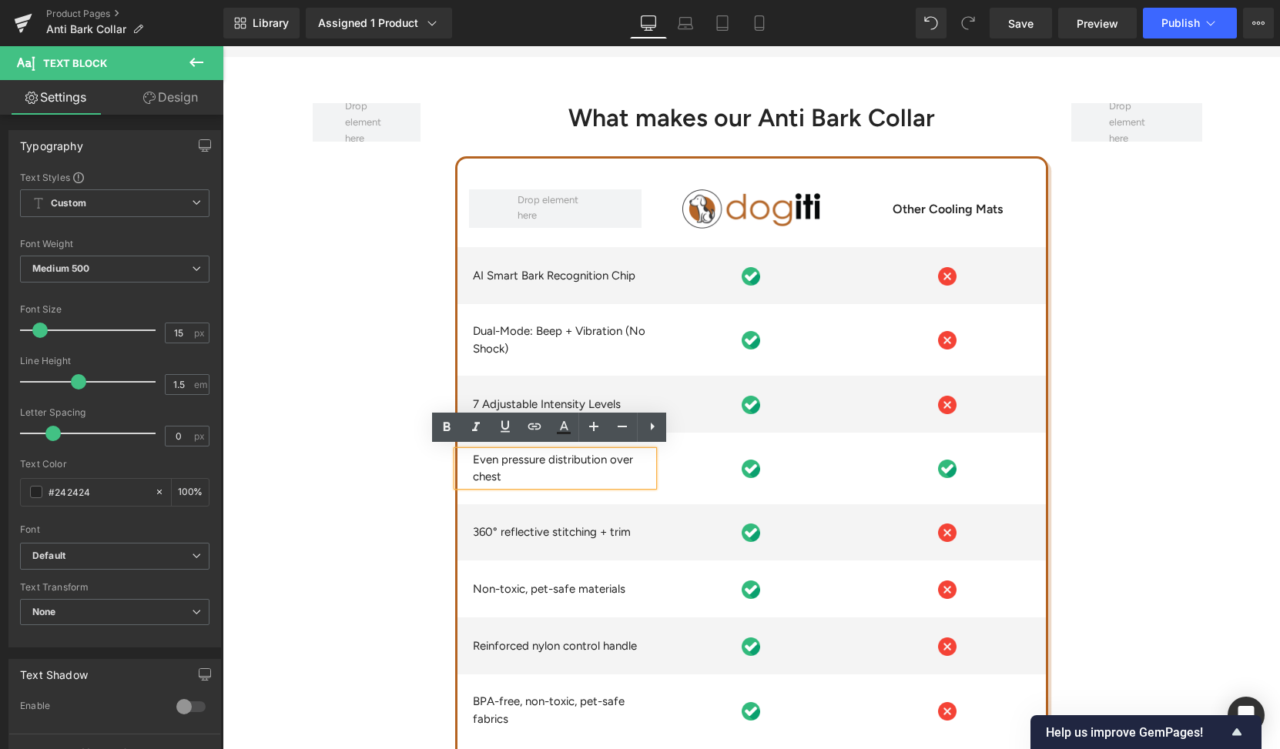
click at [544, 473] on p "Even pressure distribution over chest" at bounding box center [563, 468] width 181 height 35
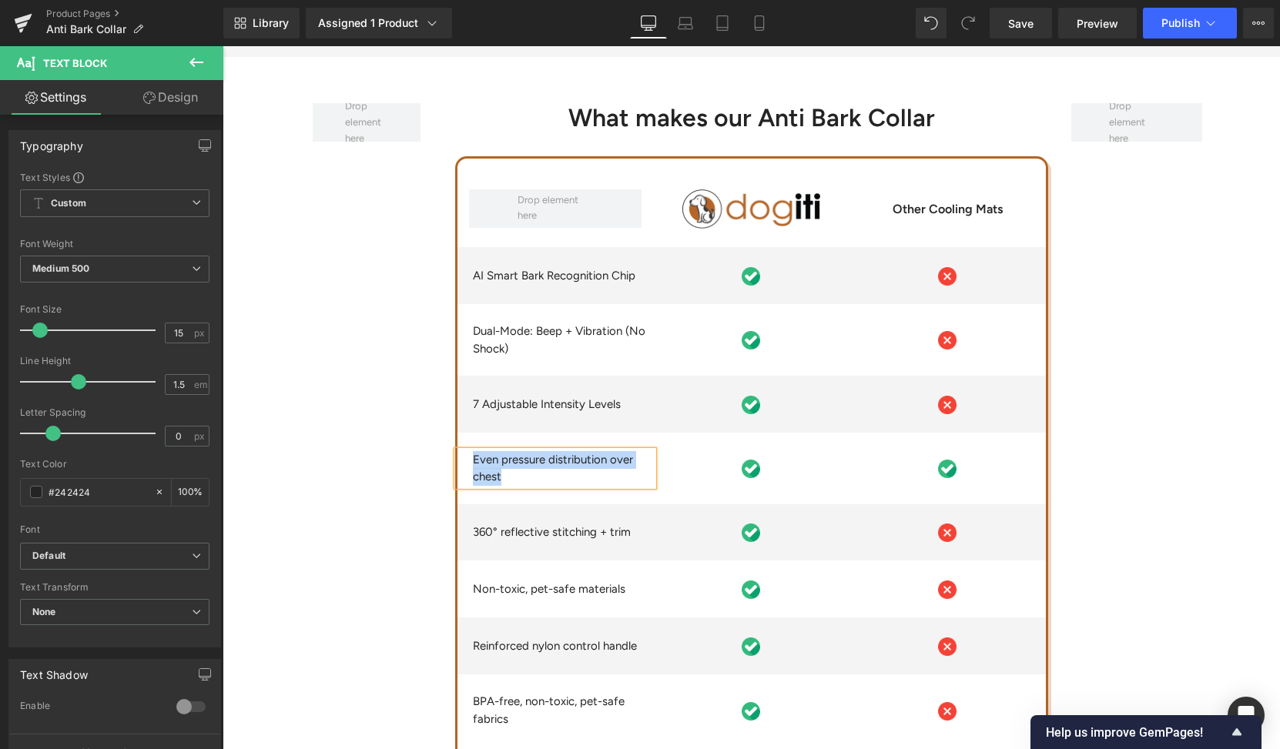
paste div
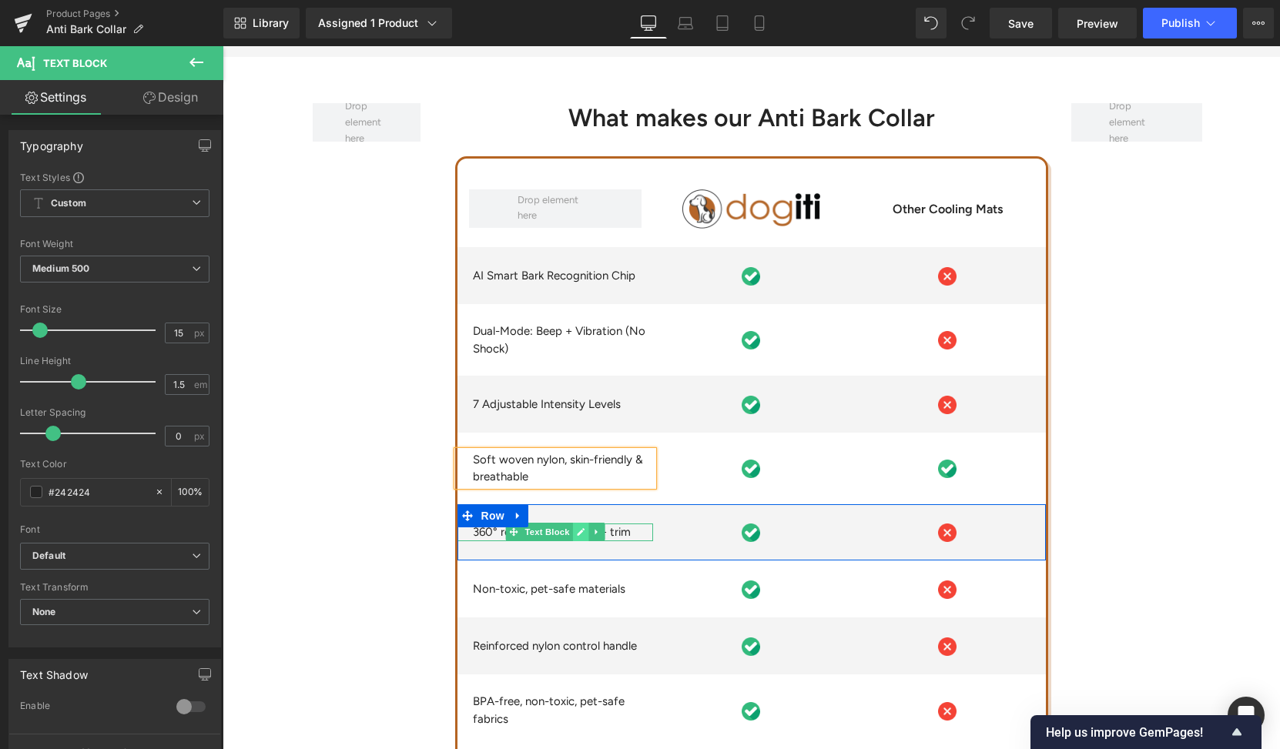
click at [577, 529] on icon at bounding box center [580, 531] width 8 height 9
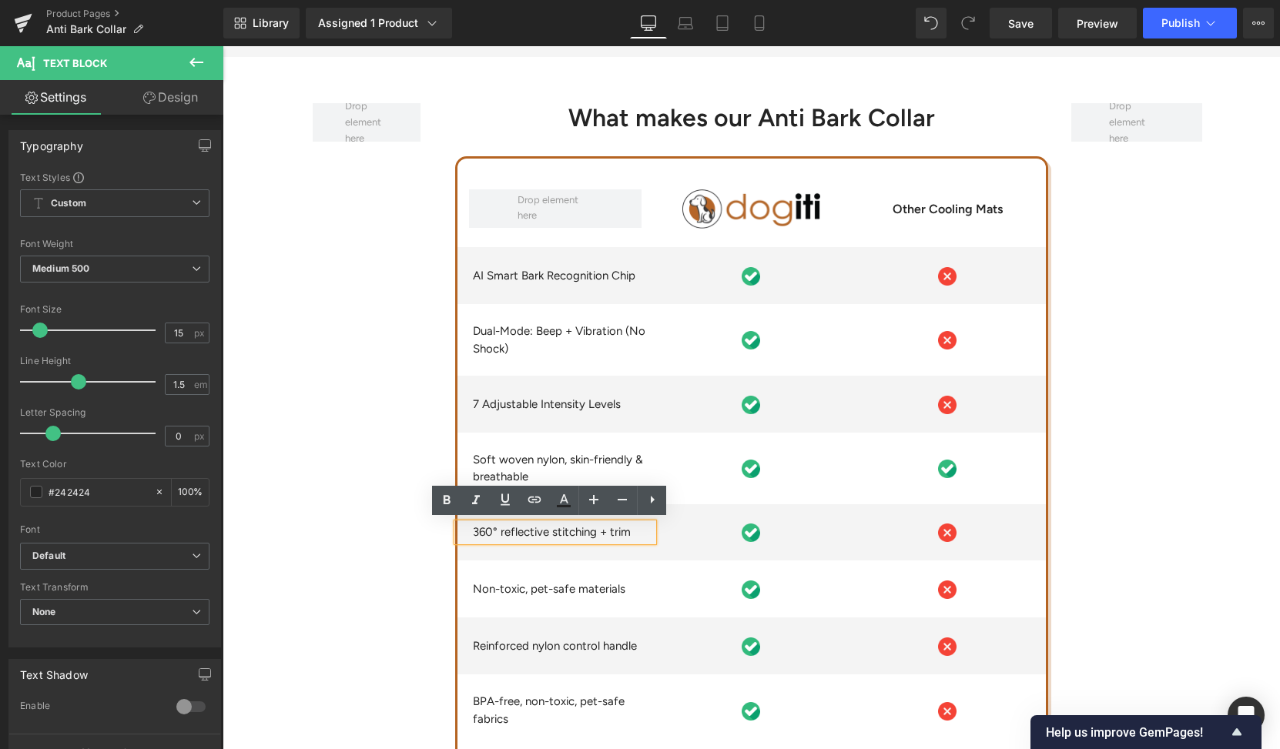
click at [569, 529] on p "360° reflective stitching + trim" at bounding box center [563, 533] width 181 height 18
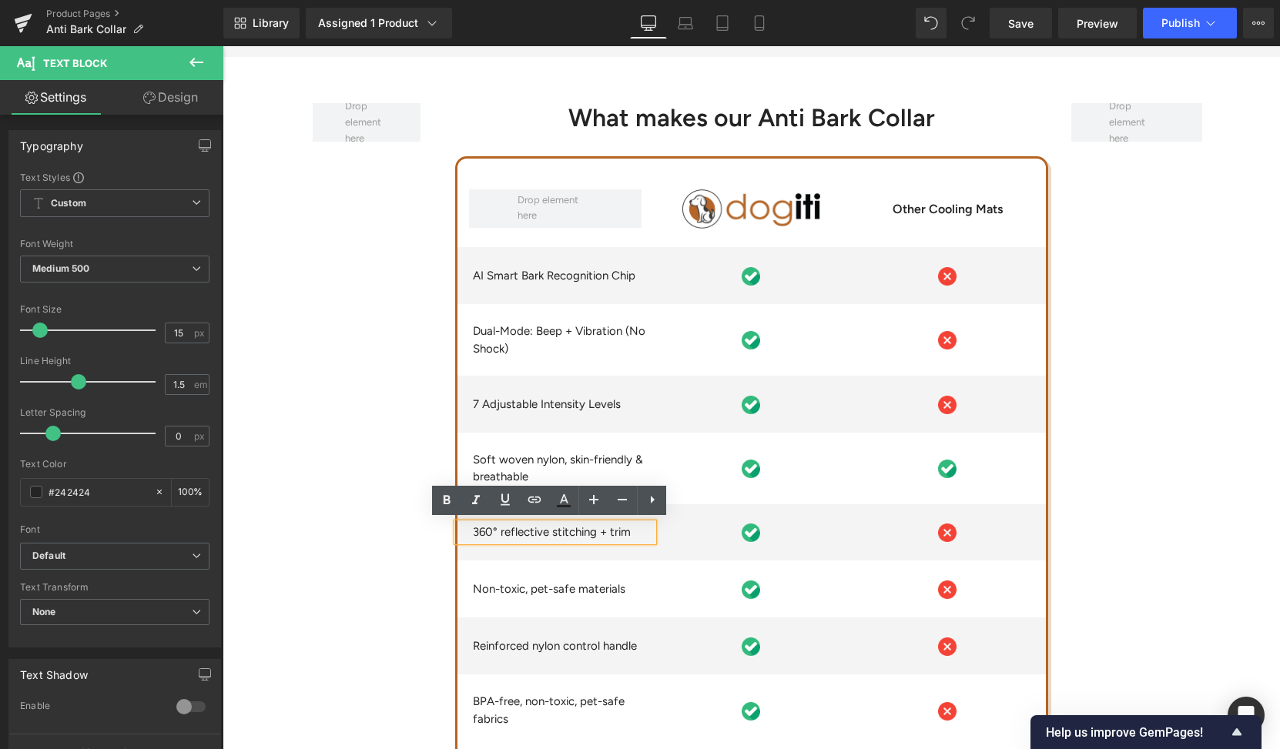
paste div
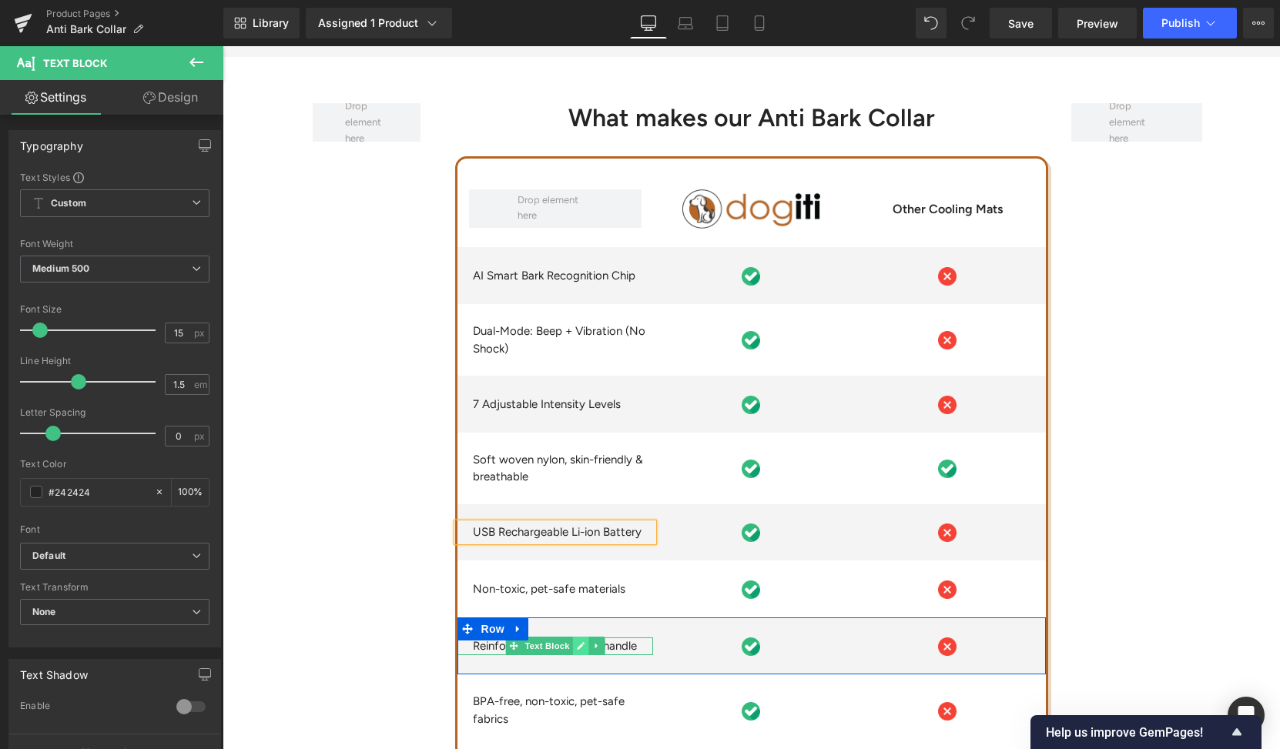
click at [577, 645] on icon at bounding box center [580, 645] width 8 height 9
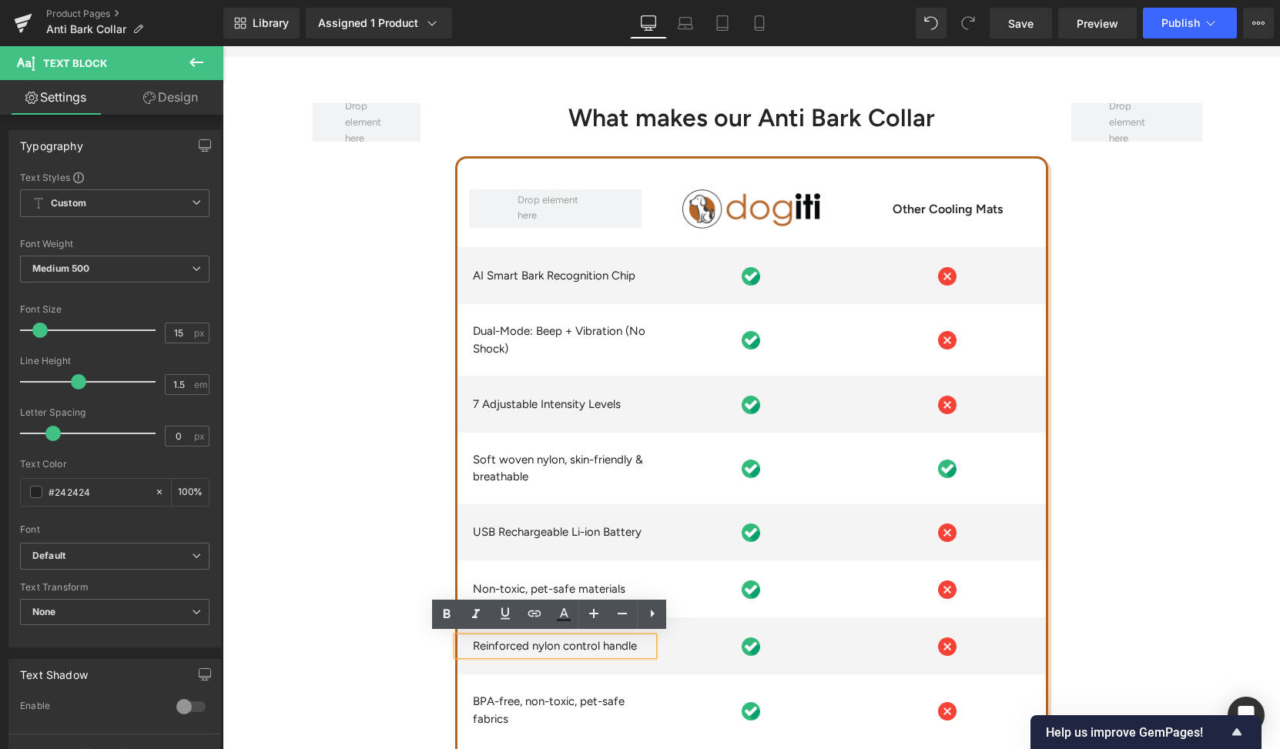
click at [577, 645] on p "Reinforced nylon control handle" at bounding box center [563, 647] width 181 height 18
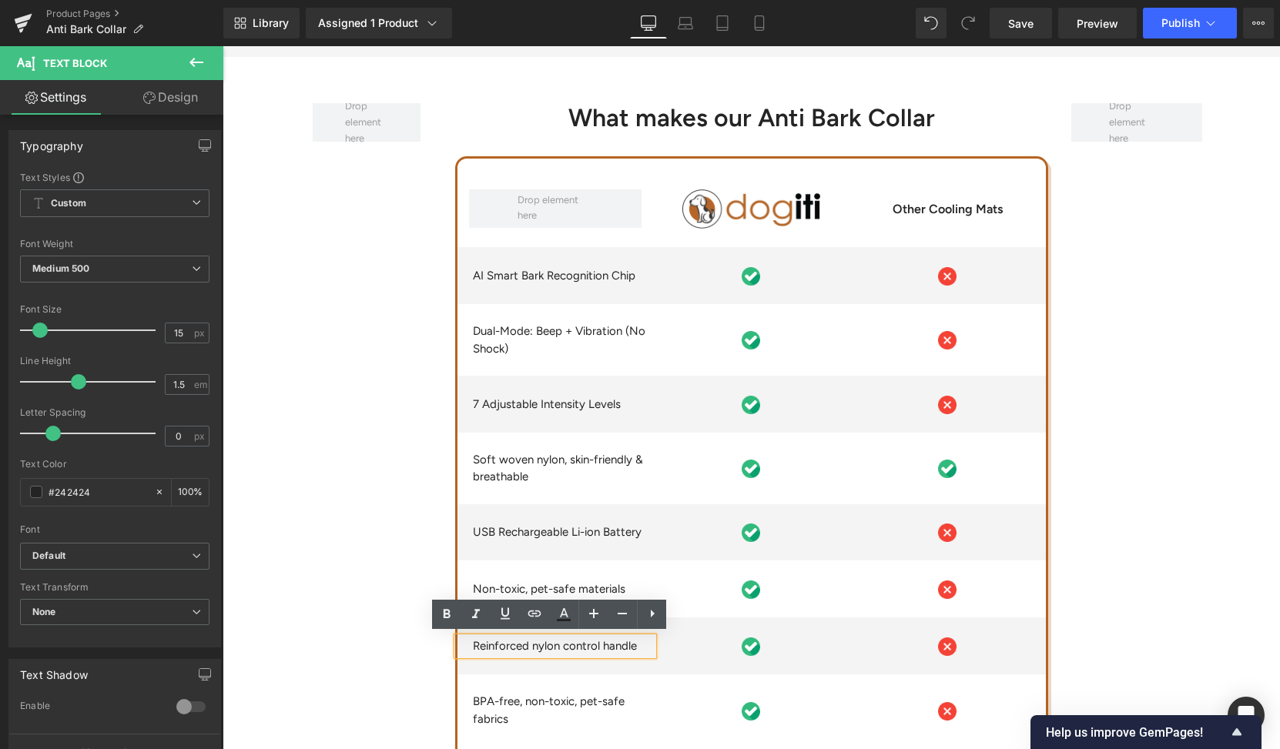
paste div
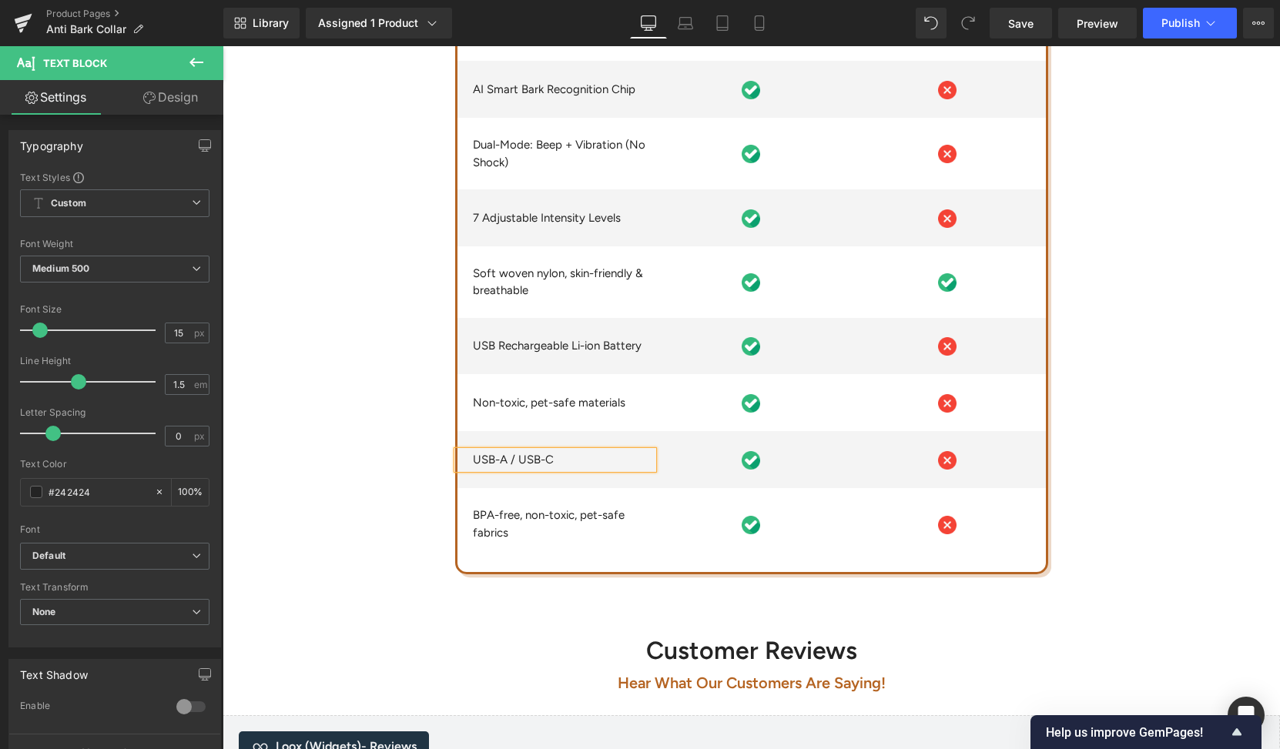
scroll to position [4991, 0]
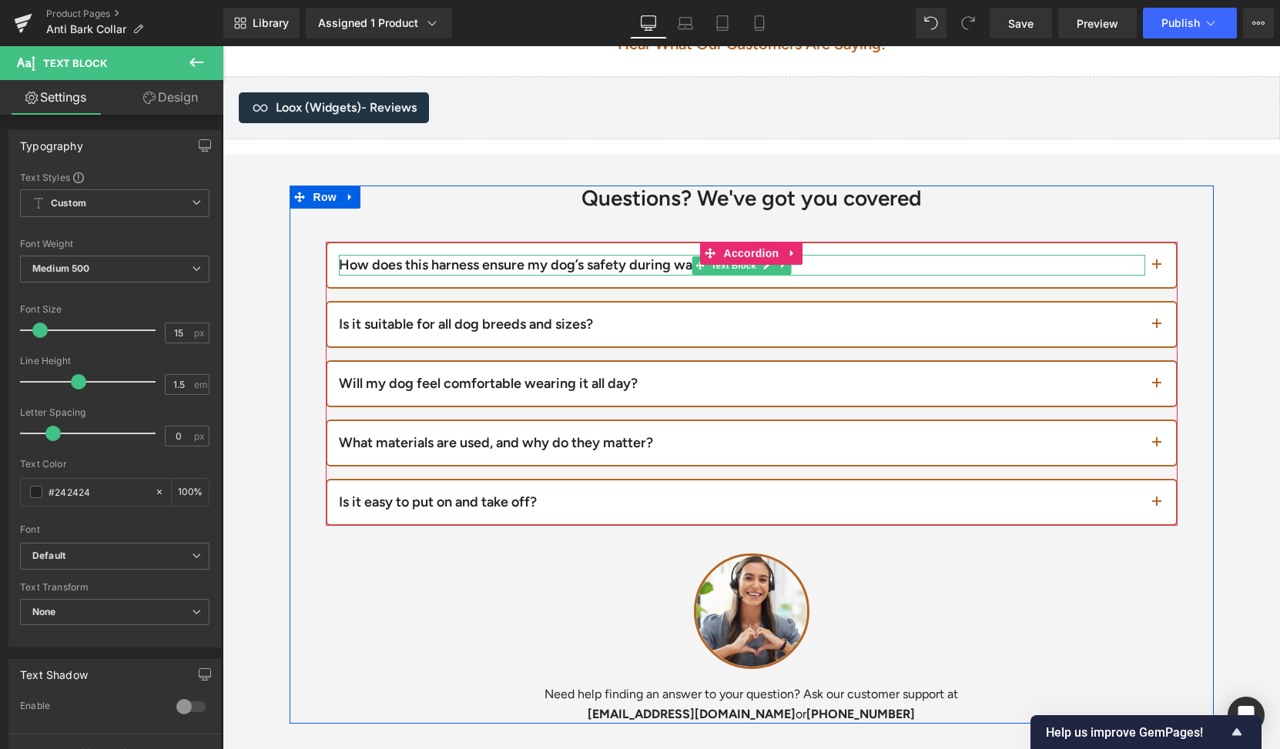
click at [491, 257] on div "How does this harness ensure my dog’s safety during walks?" at bounding box center [742, 265] width 806 height 21
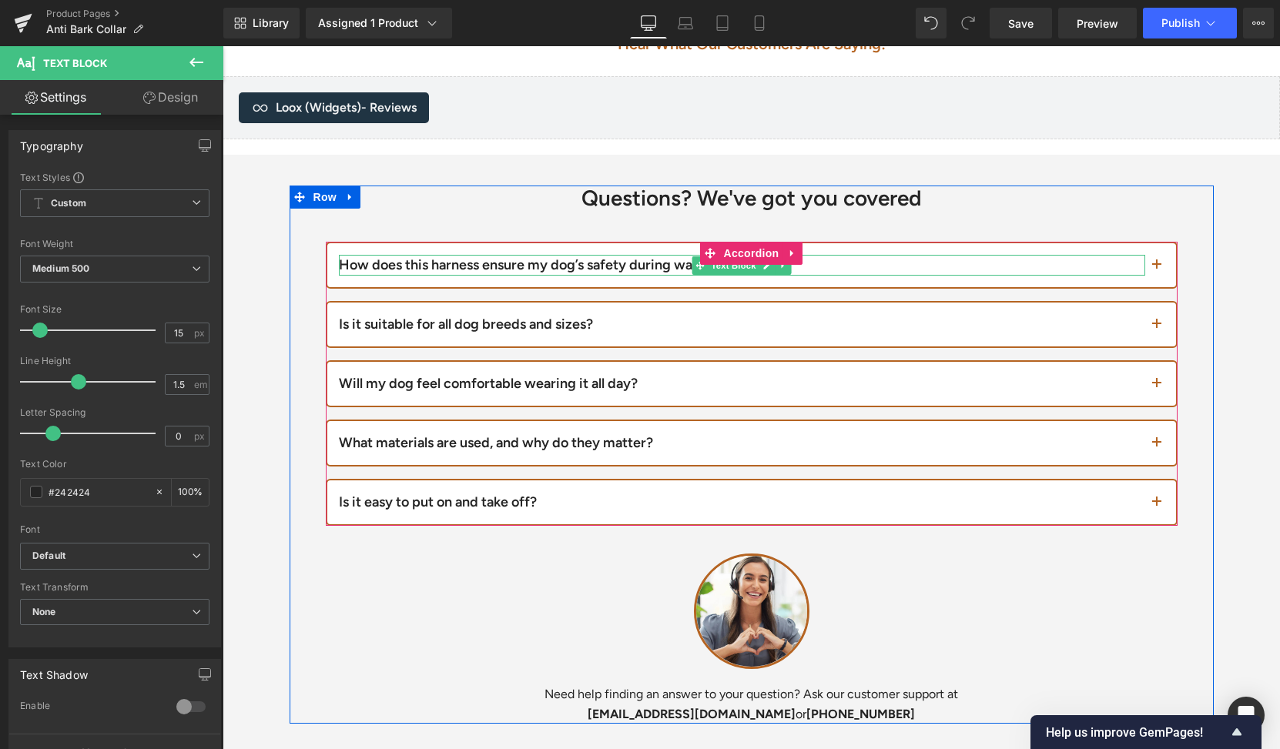
click at [491, 257] on div "How does this harness ensure my dog’s safety during walks?" at bounding box center [742, 265] width 806 height 21
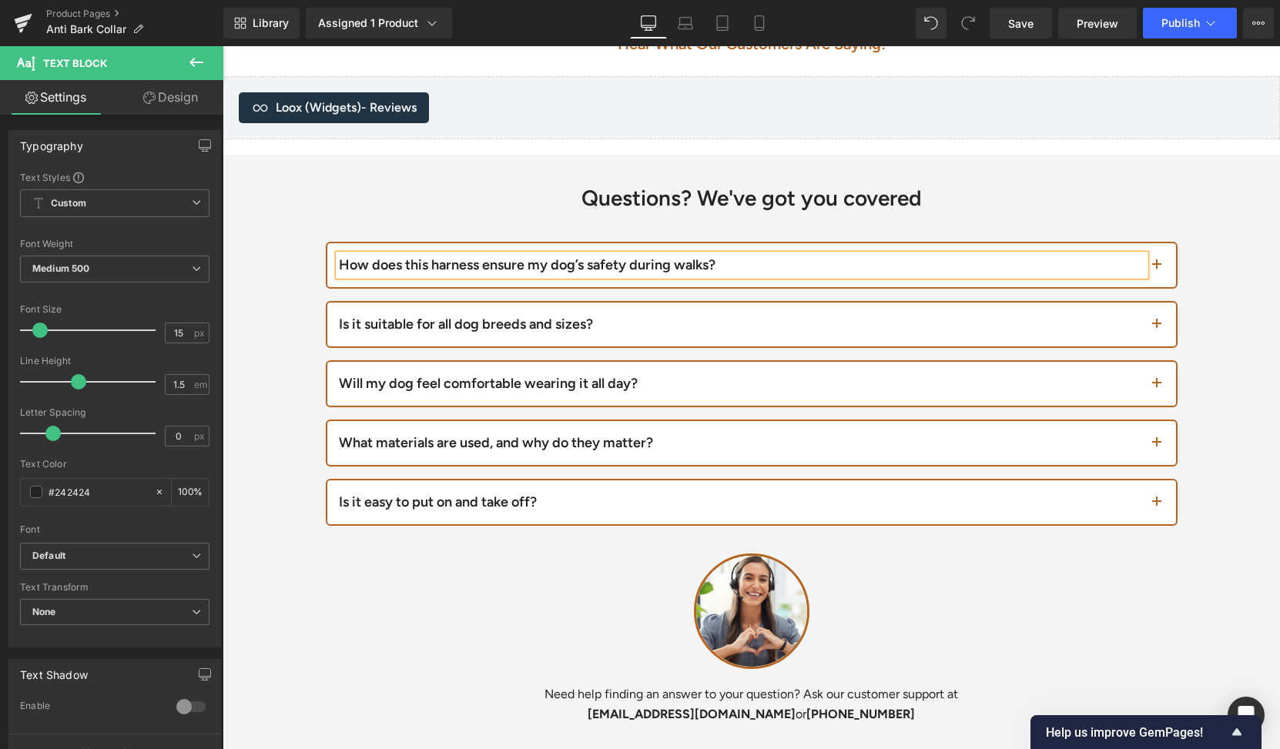
paste div
click at [1146, 267] on button "button" at bounding box center [1160, 265] width 31 height 44
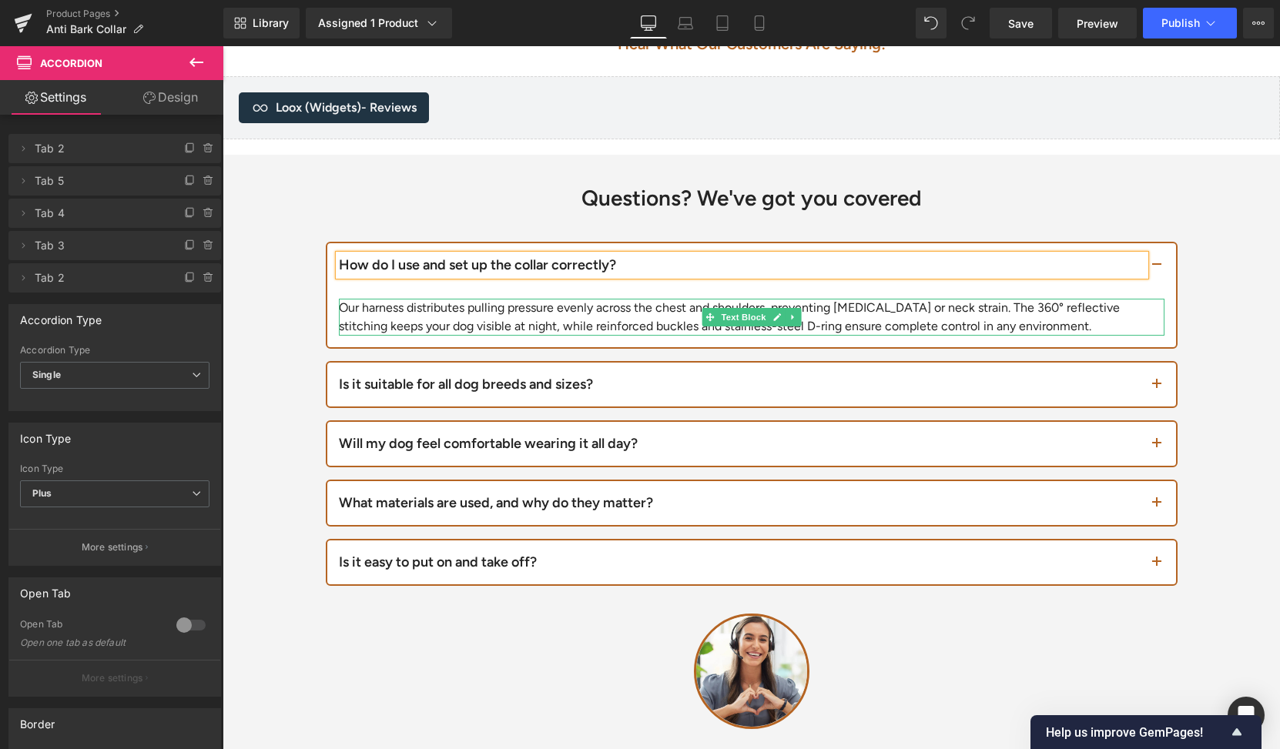
click at [576, 319] on div "Our harness distributes pulling pressure evenly across the chest and shoulders,…" at bounding box center [751, 317] width 825 height 37
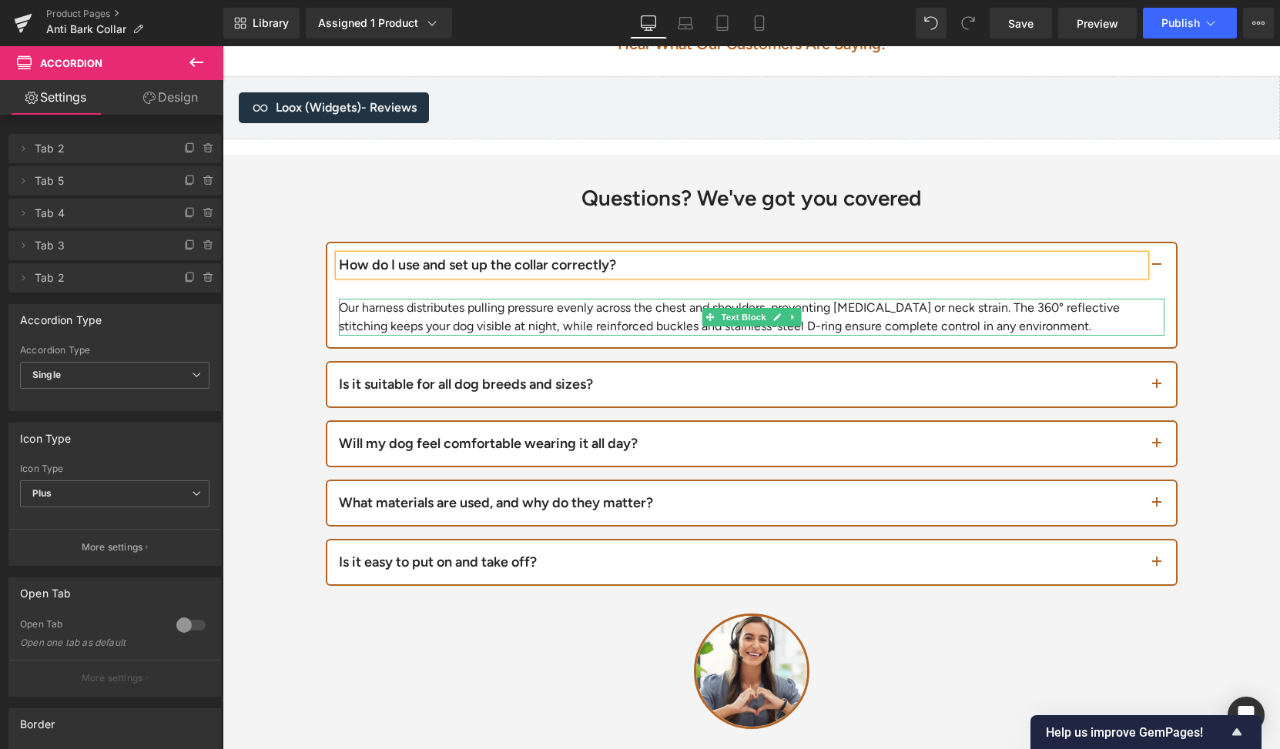
click at [576, 319] on div "Our harness distributes pulling pressure evenly across the chest and shoulders,…" at bounding box center [751, 317] width 825 height 37
paste div
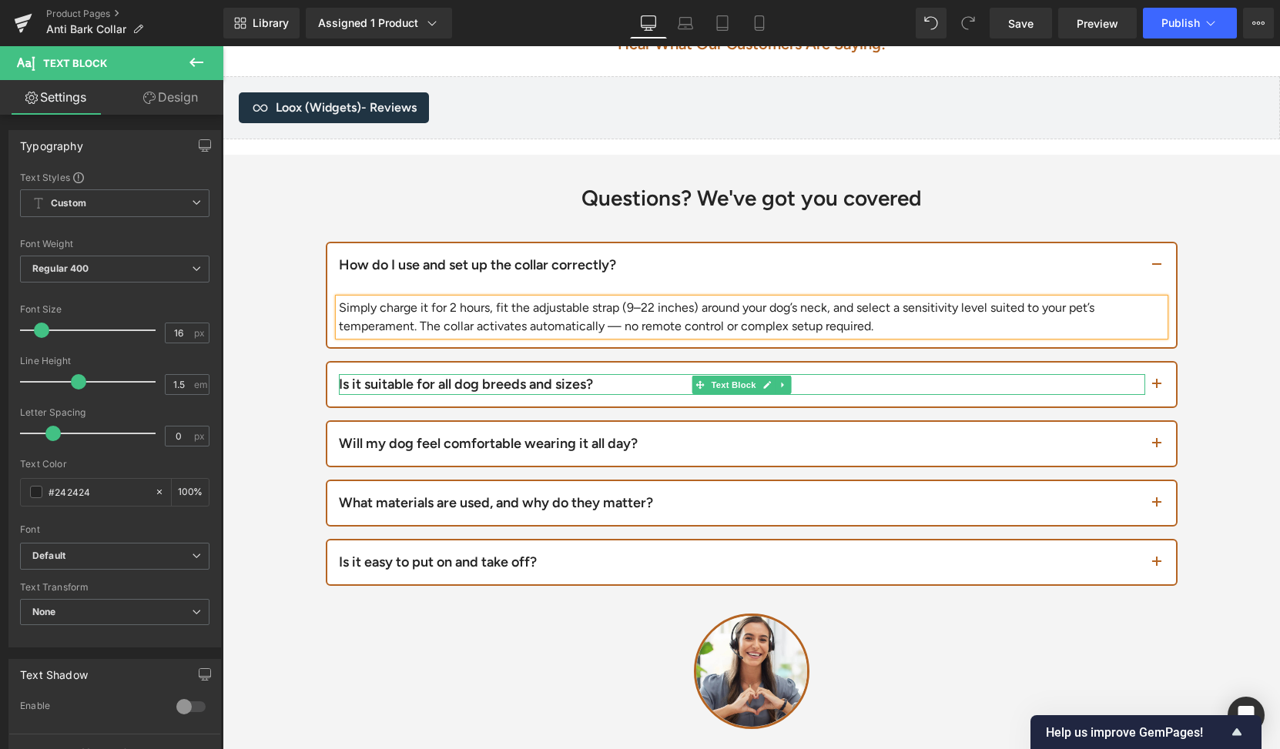
click at [504, 379] on div "Is it suitable for all dog breeds and sizes?" at bounding box center [742, 384] width 806 height 21
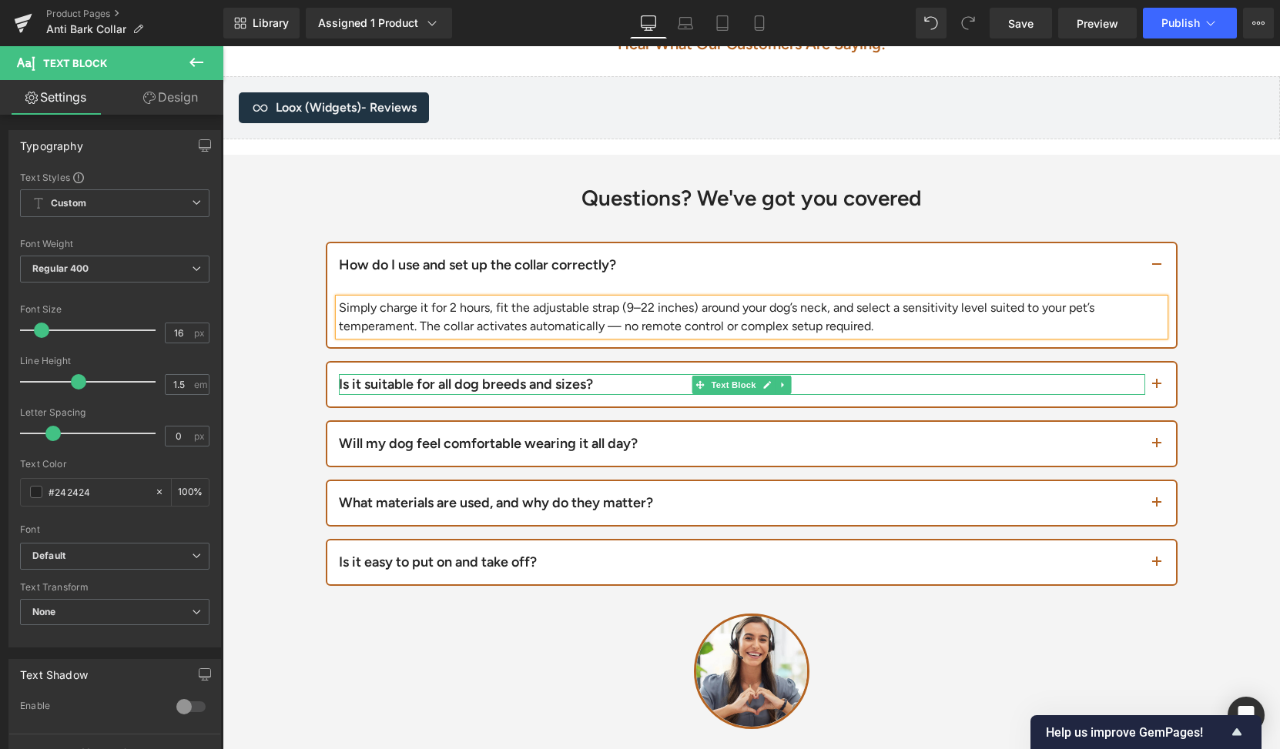
click at [504, 379] on div "Is it suitable for all dog breeds and sizes?" at bounding box center [742, 384] width 806 height 21
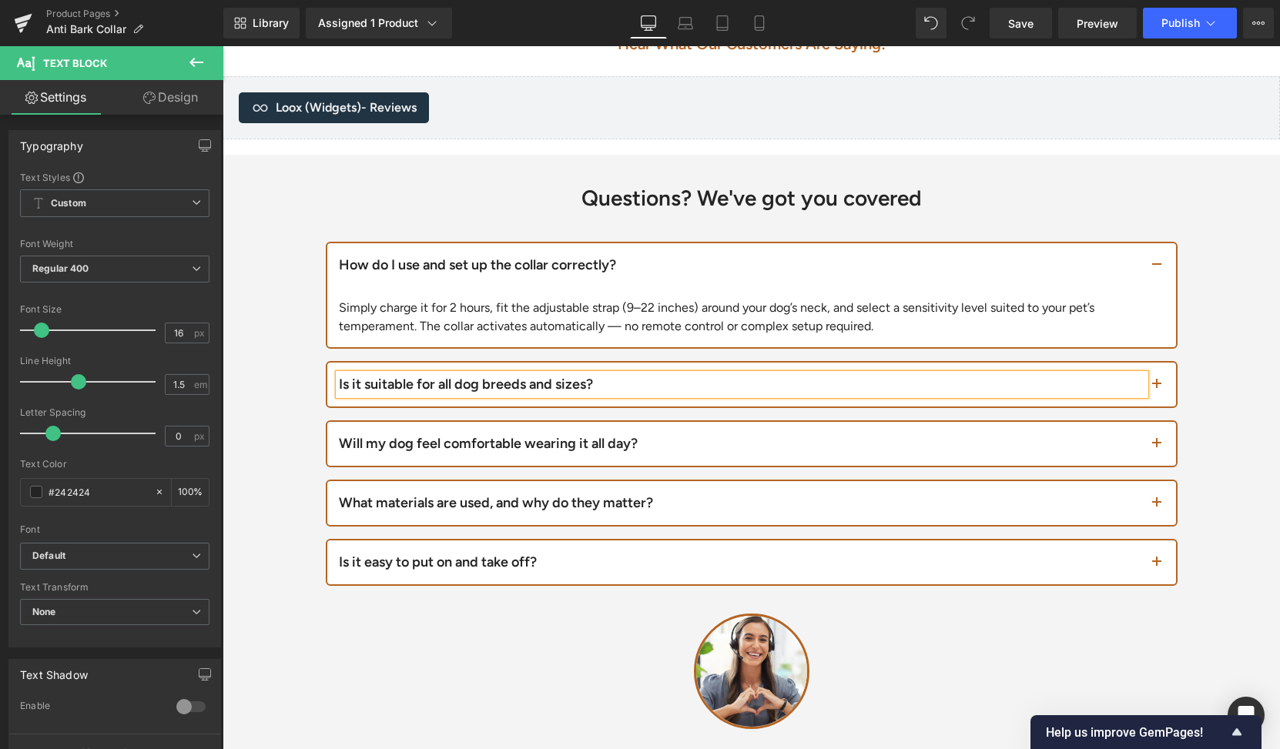
click at [504, 379] on div "Is it suitable for all dog breeds and sizes?" at bounding box center [742, 384] width 806 height 21
click at [502, 384] on div "Is it suitable for all dog breeds and sizes?" at bounding box center [742, 384] width 806 height 21
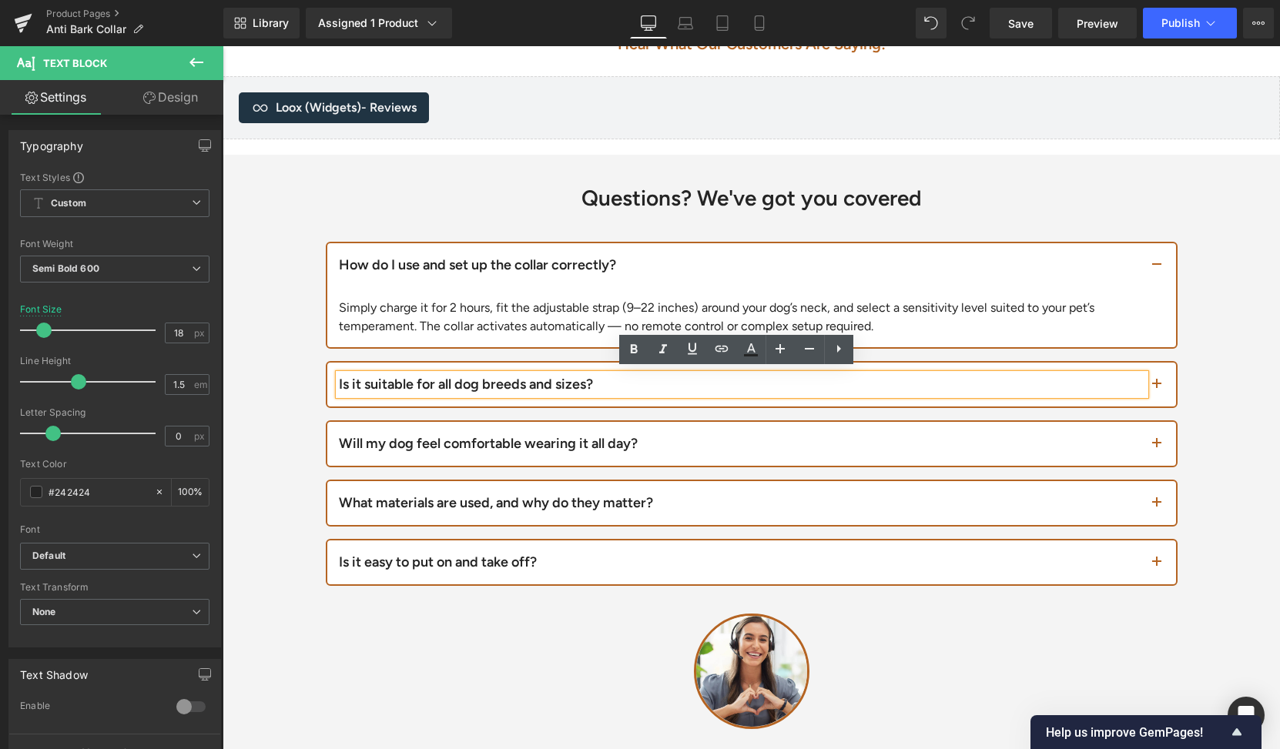
paste div
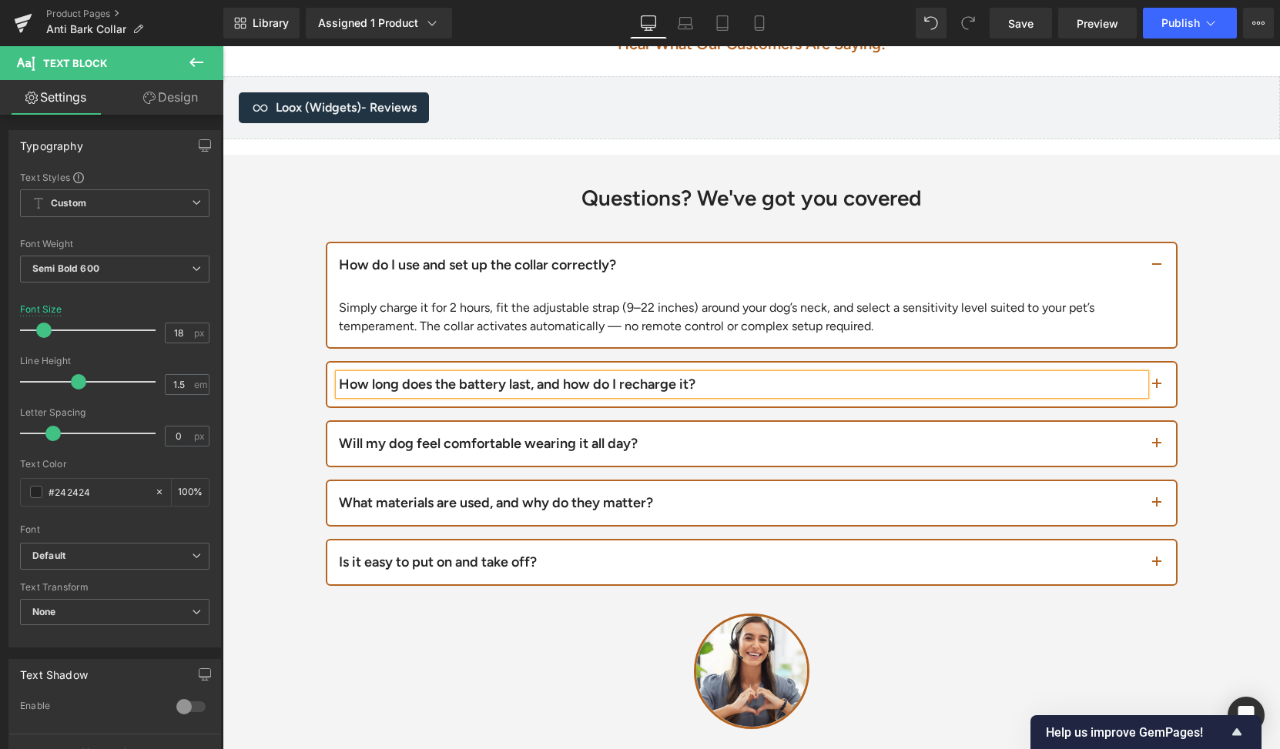
click at [1158, 387] on button "button" at bounding box center [1160, 385] width 31 height 44
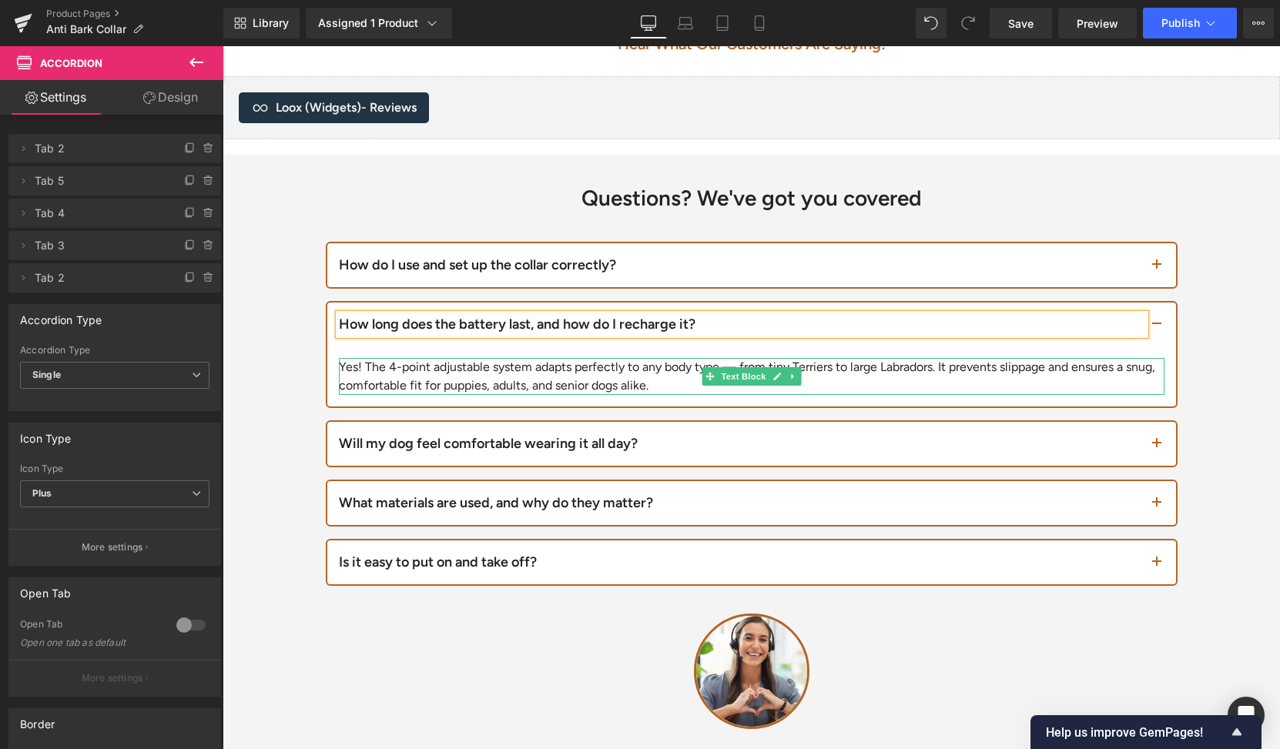
click at [607, 373] on div "Yes! The 4-point adjustable system adapts perfectly to any body type — from tin…" at bounding box center [751, 376] width 825 height 37
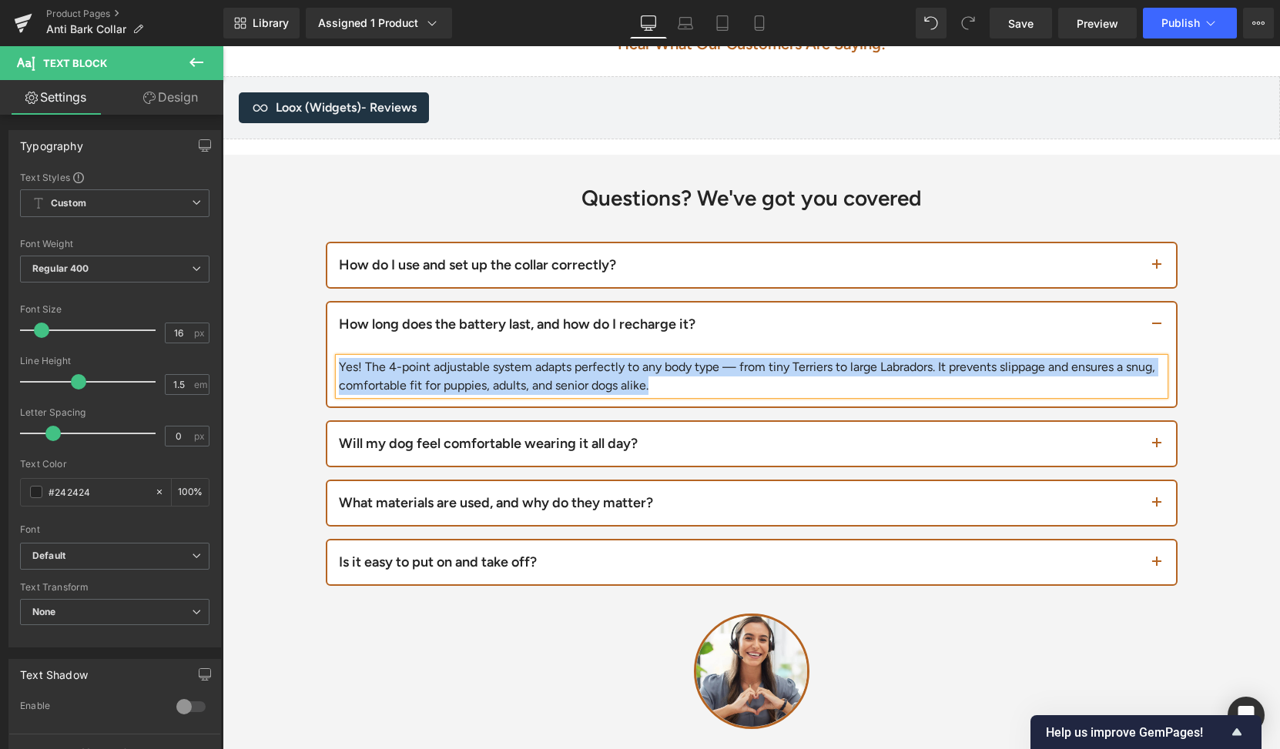
paste div
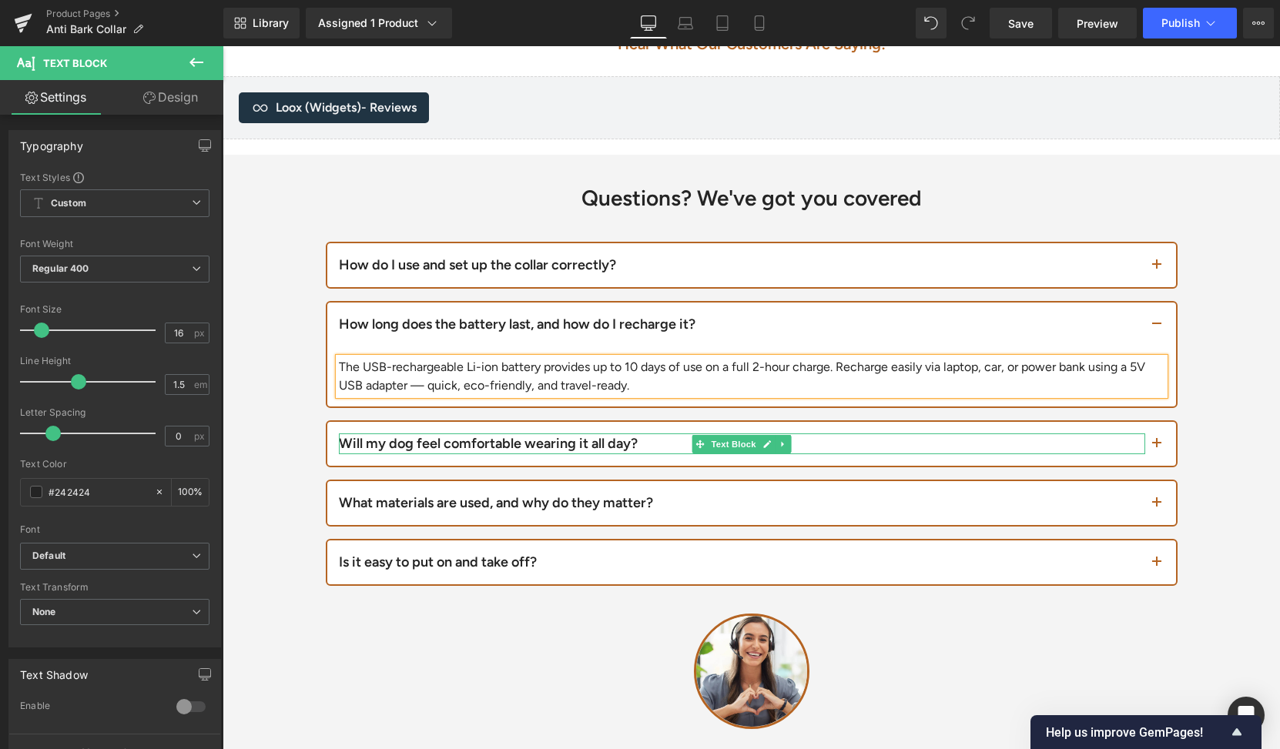
click at [504, 437] on div "Will my dog feel comfortable wearing it all day?" at bounding box center [742, 443] width 806 height 21
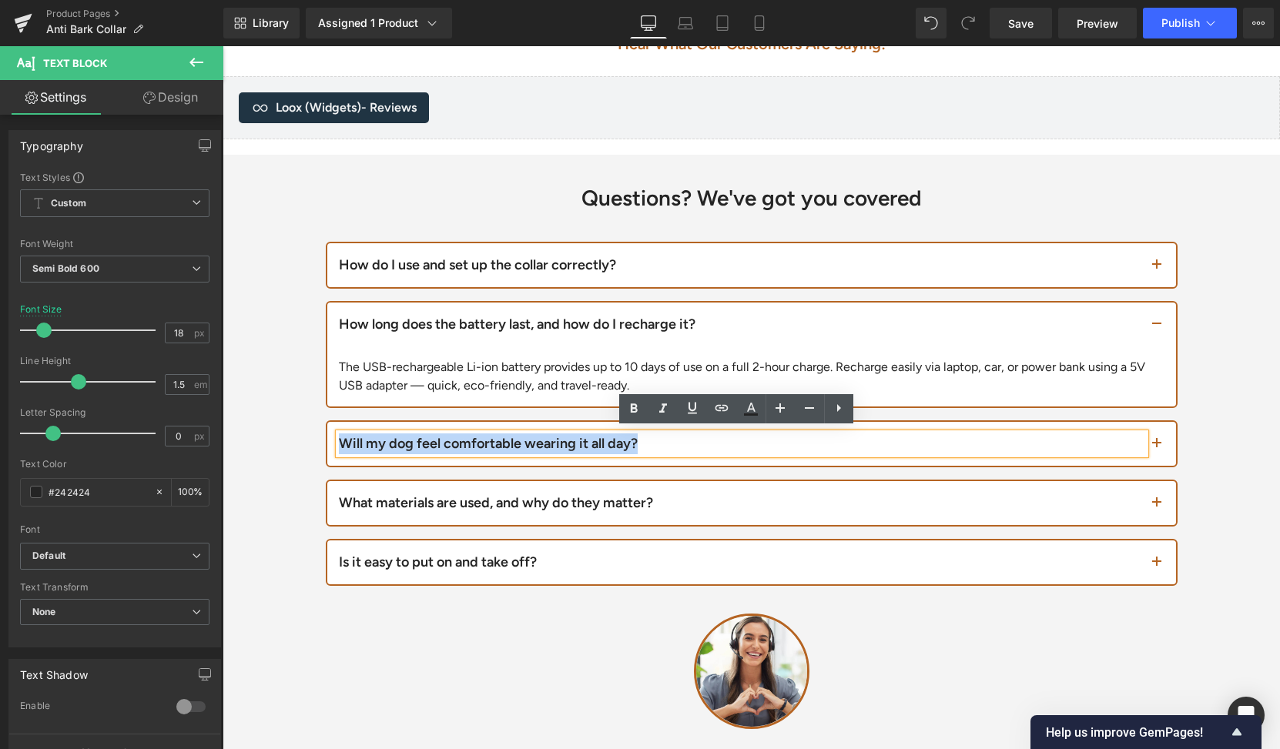
paste div
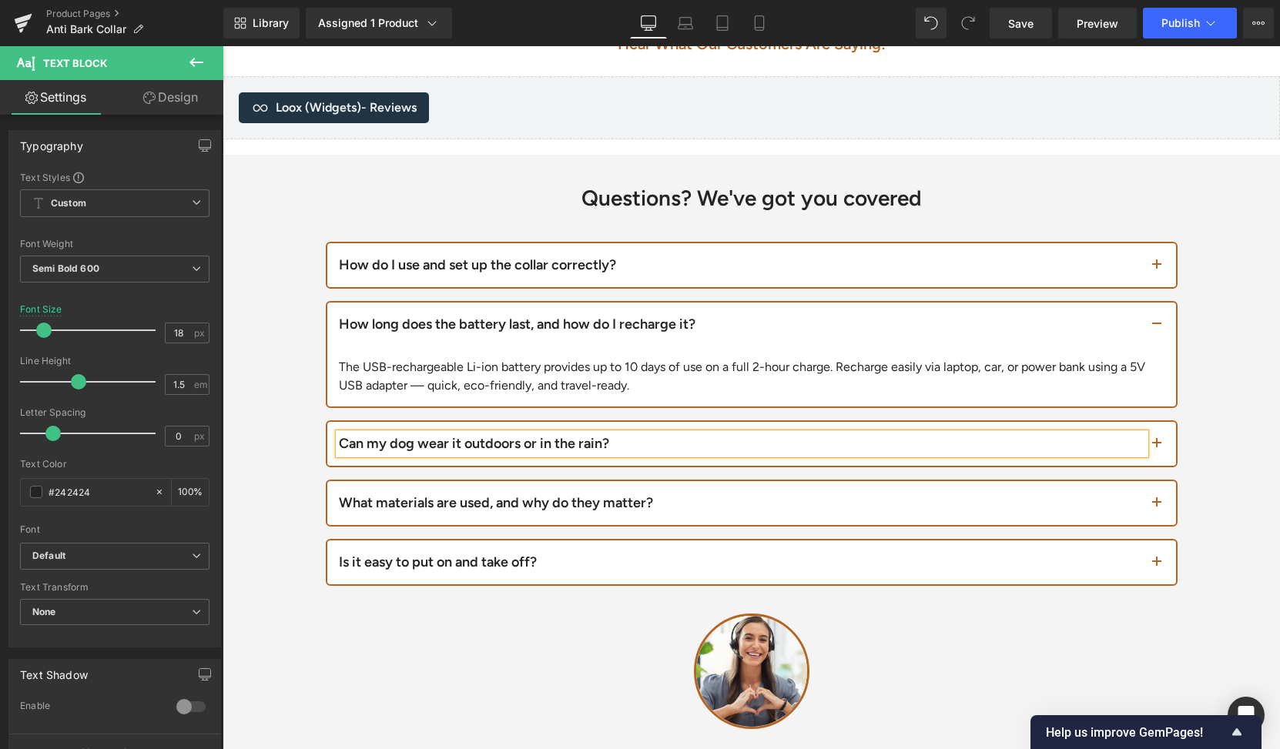
click at [1146, 443] on button "button" at bounding box center [1160, 444] width 31 height 44
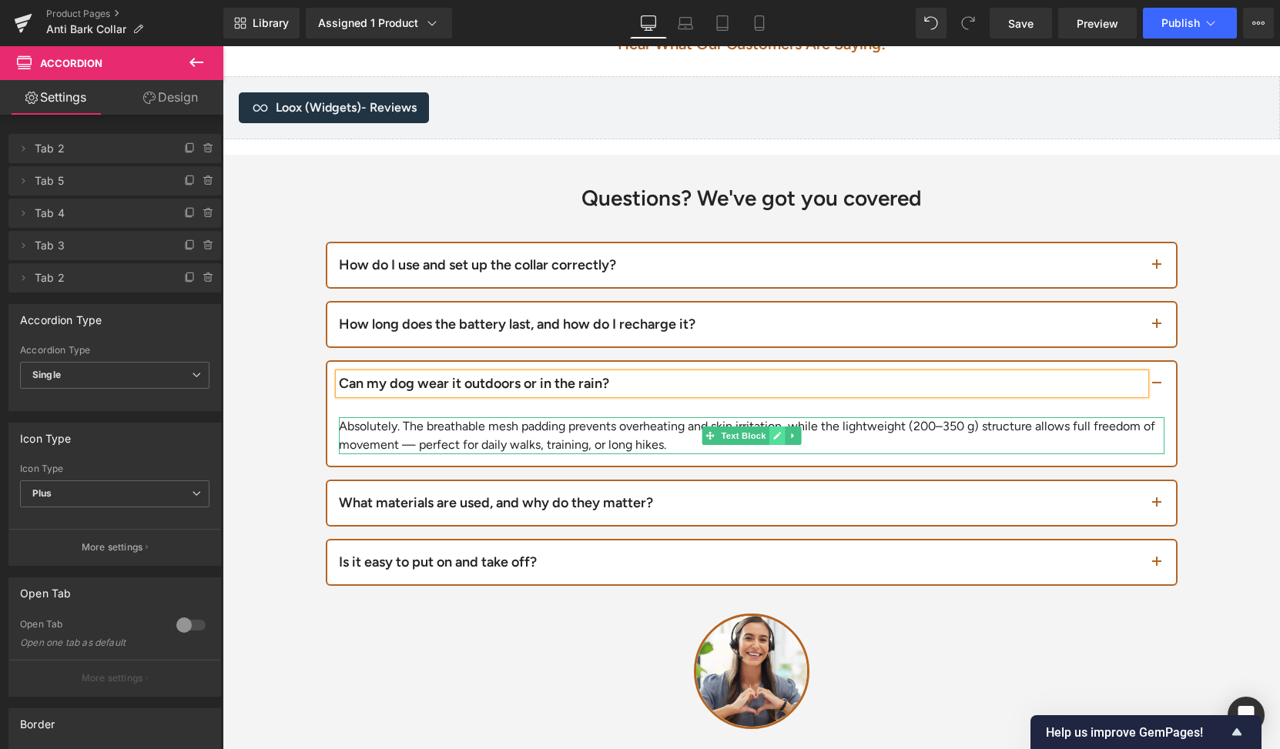
click at [773, 432] on icon at bounding box center [777, 436] width 8 height 8
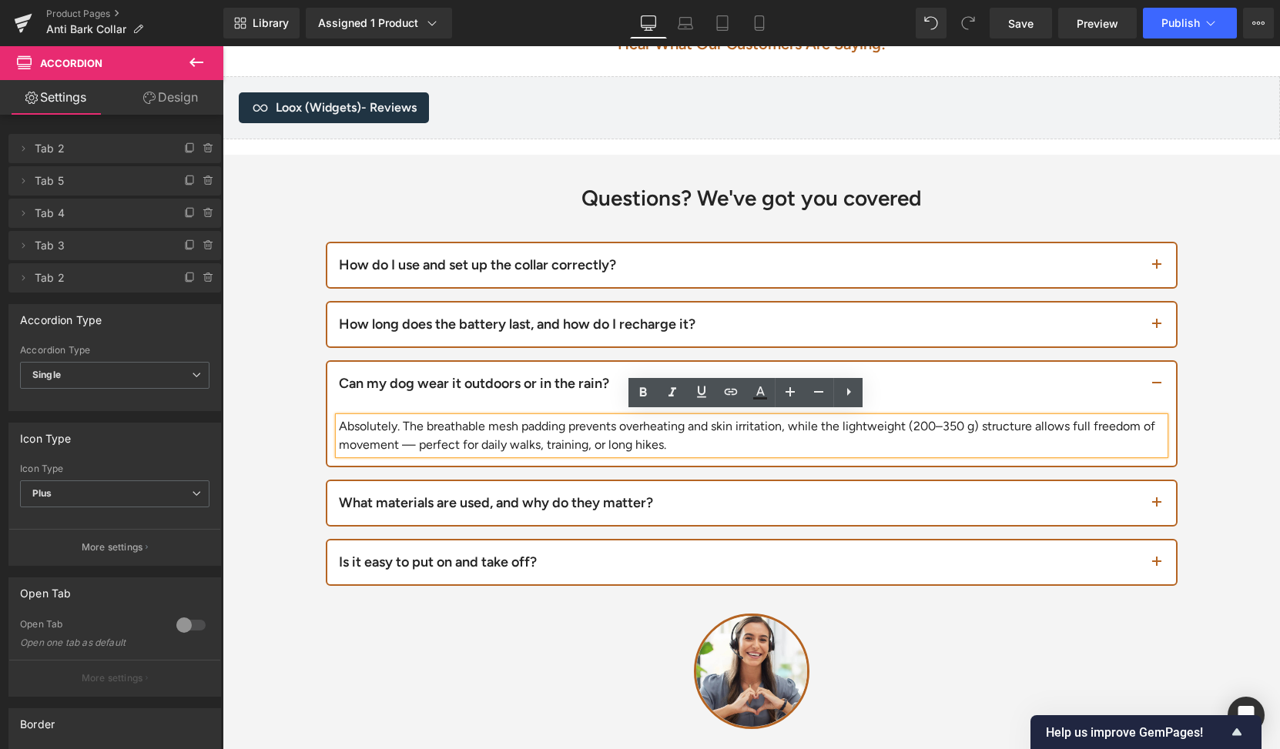
click at [727, 430] on div "Absolutely. The breathable mesh padding prevents overheating and skin irritatio…" at bounding box center [751, 435] width 825 height 37
paste div
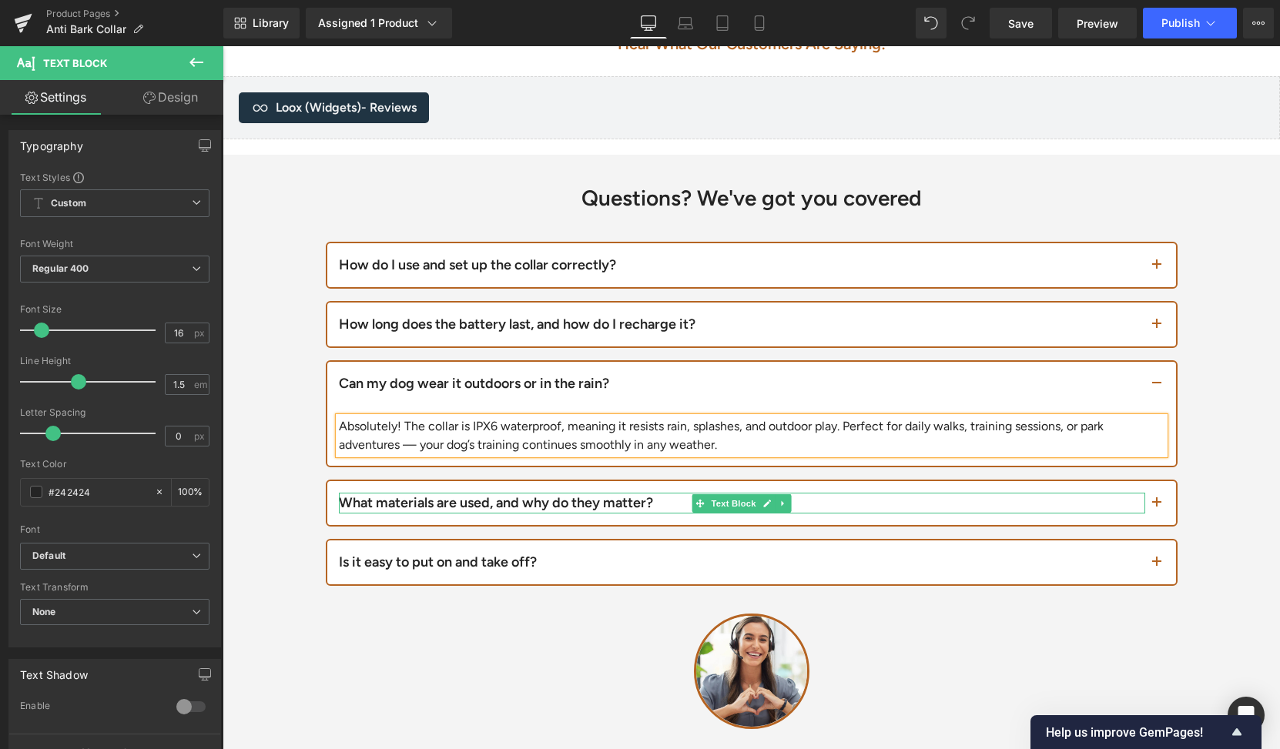
click at [547, 497] on div "What materials are used, and why do they matter?" at bounding box center [742, 503] width 806 height 21
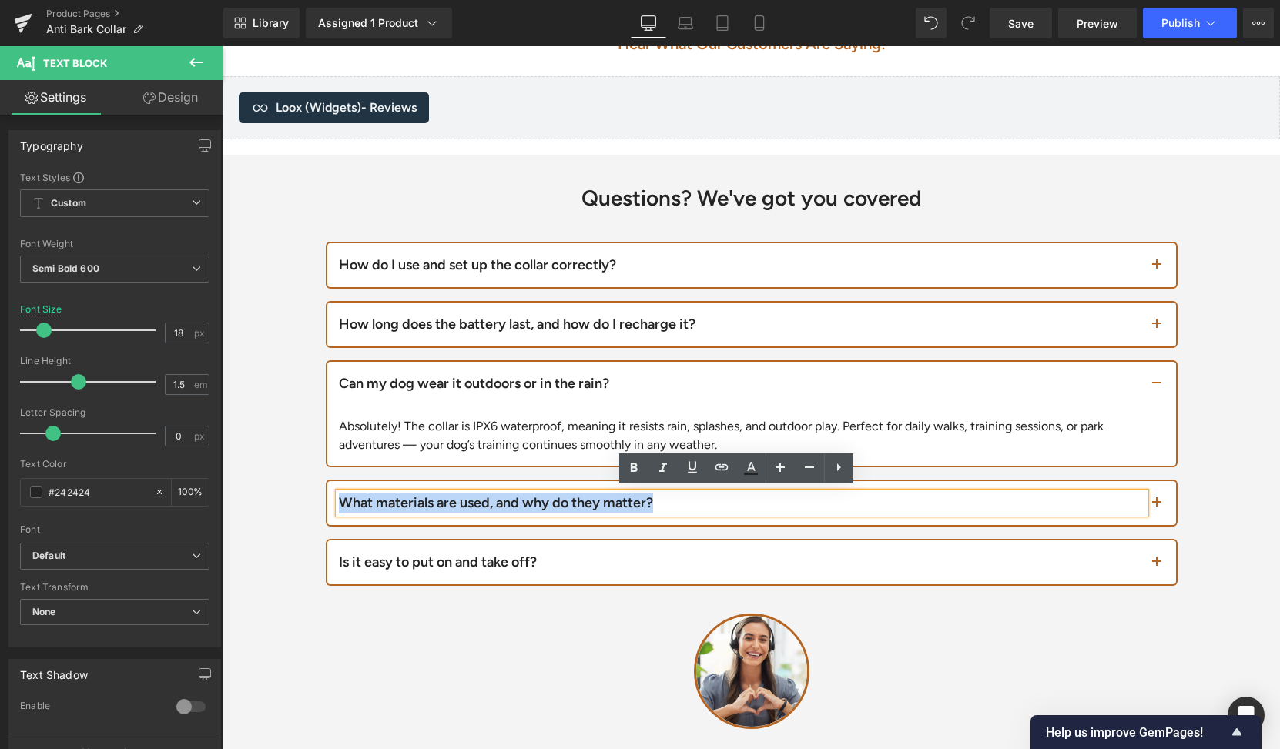
paste div
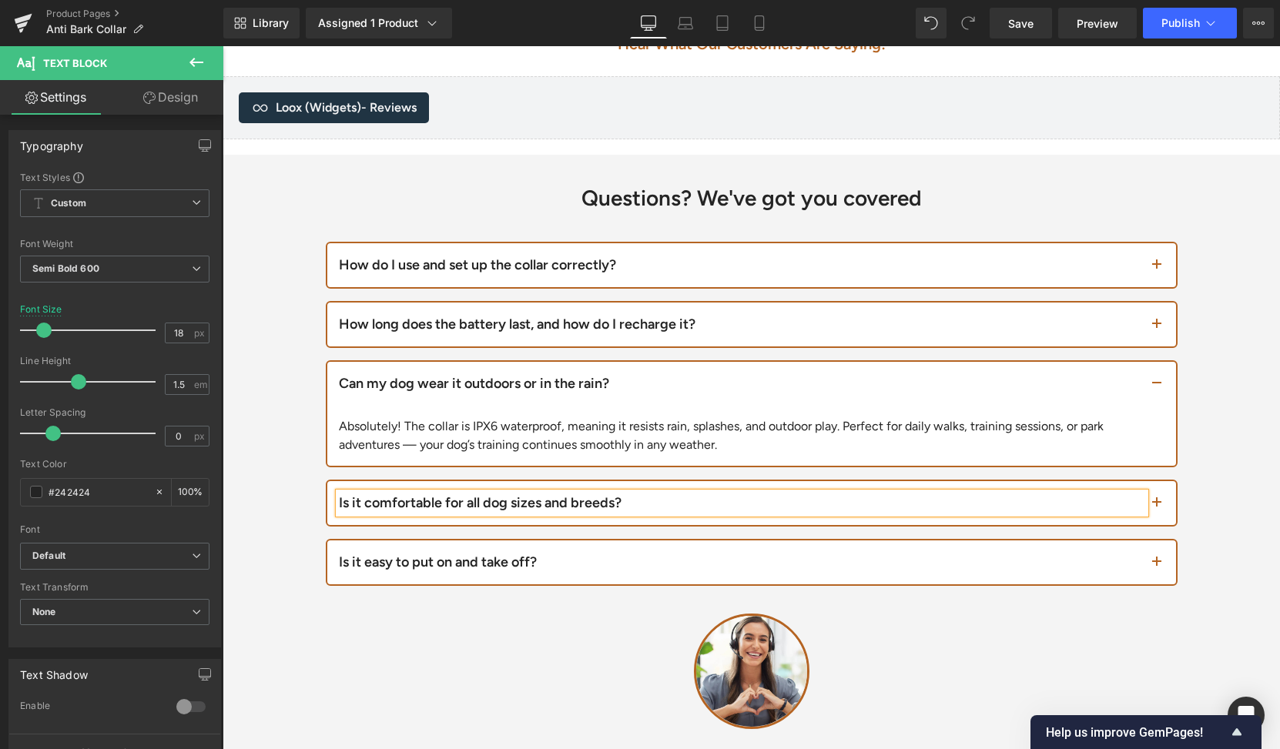
click at [1157, 503] on button "button" at bounding box center [1160, 503] width 31 height 44
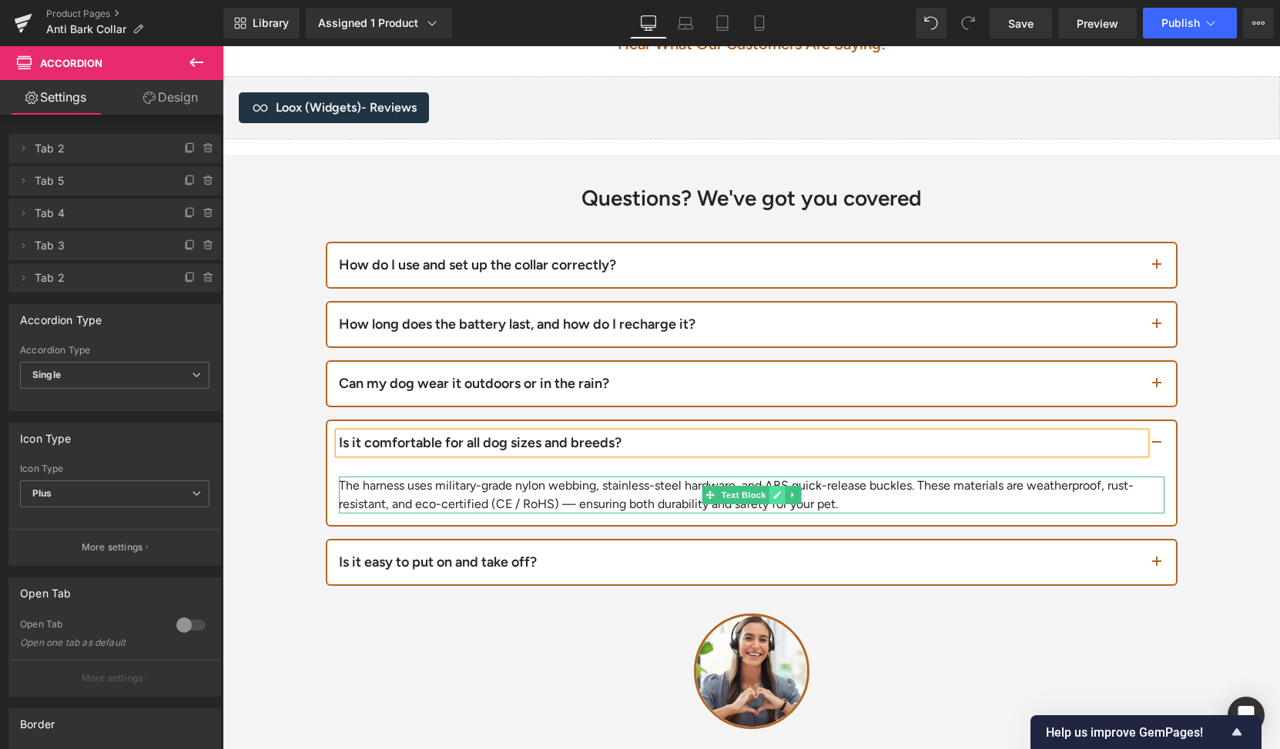
click at [773, 494] on icon at bounding box center [777, 495] width 8 height 8
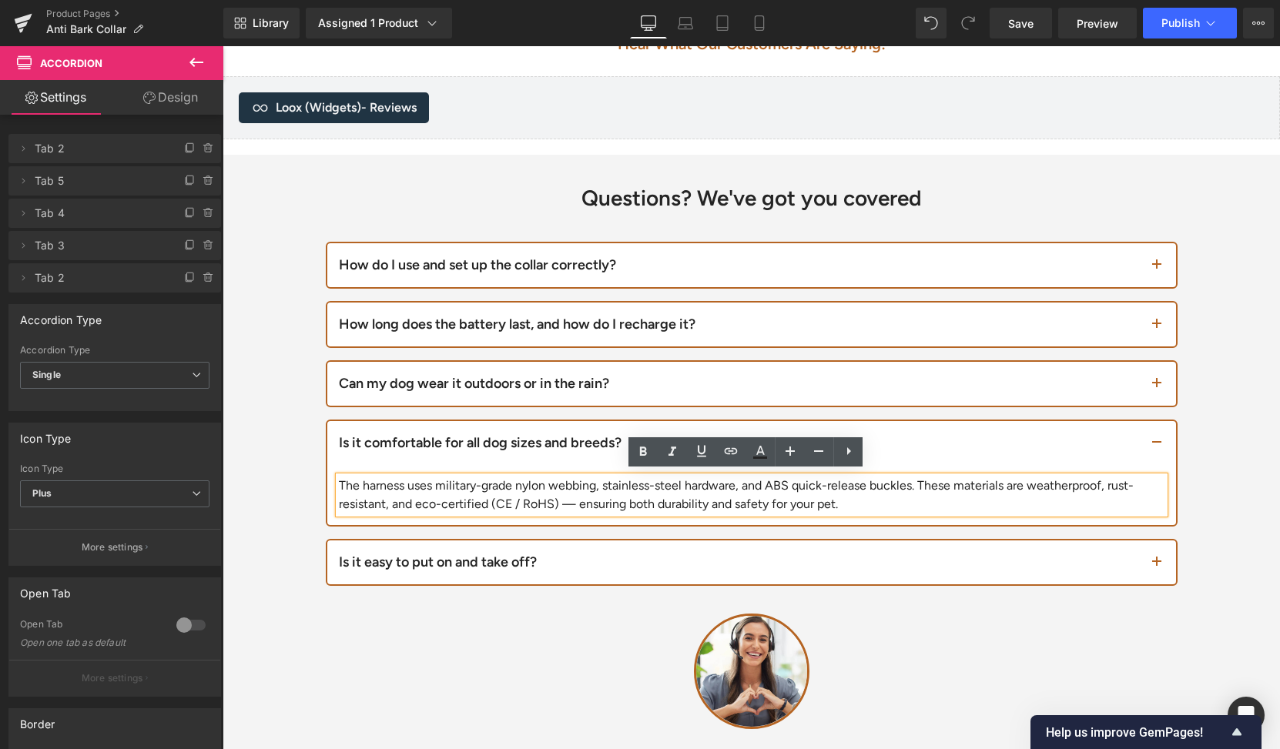
click at [768, 494] on div "The harness uses military-grade nylon webbing, stainless-steel hardware, and AB…" at bounding box center [751, 495] width 825 height 37
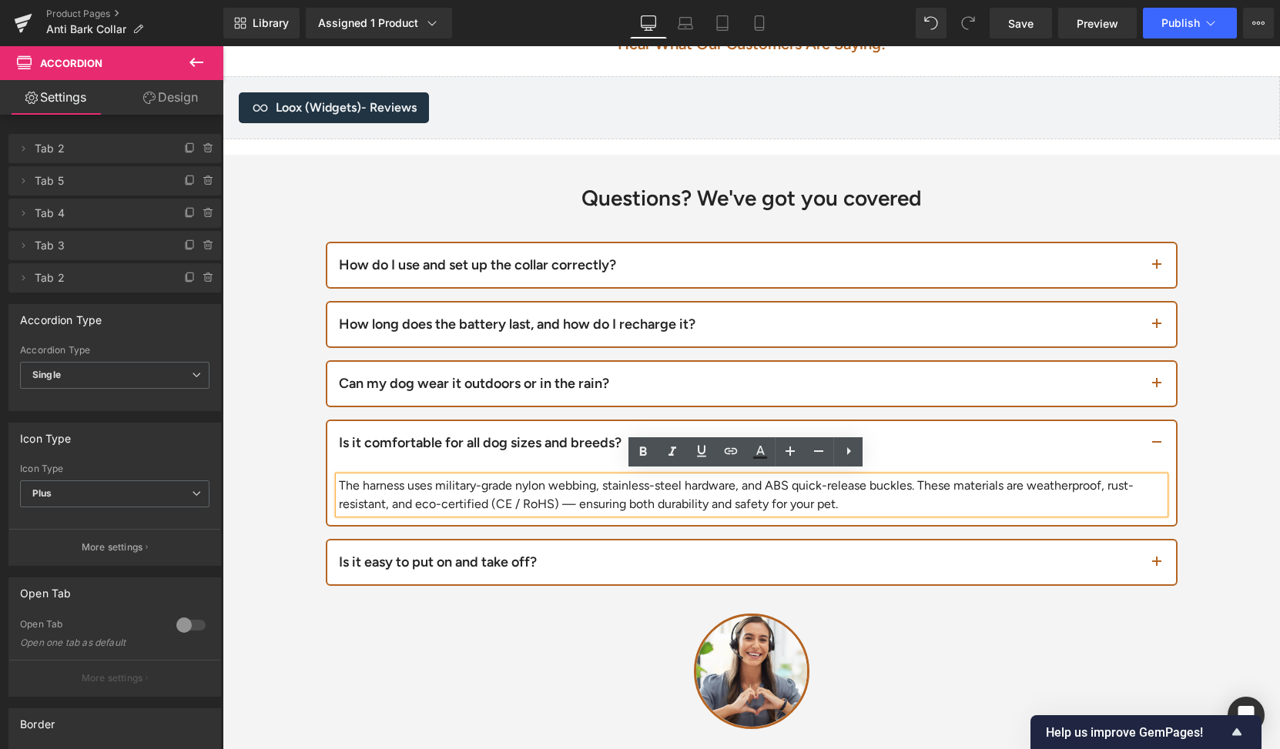
click at [768, 494] on div "The harness uses military-grade nylon webbing, stainless-steel hardware, and AB…" at bounding box center [751, 495] width 825 height 37
paste div
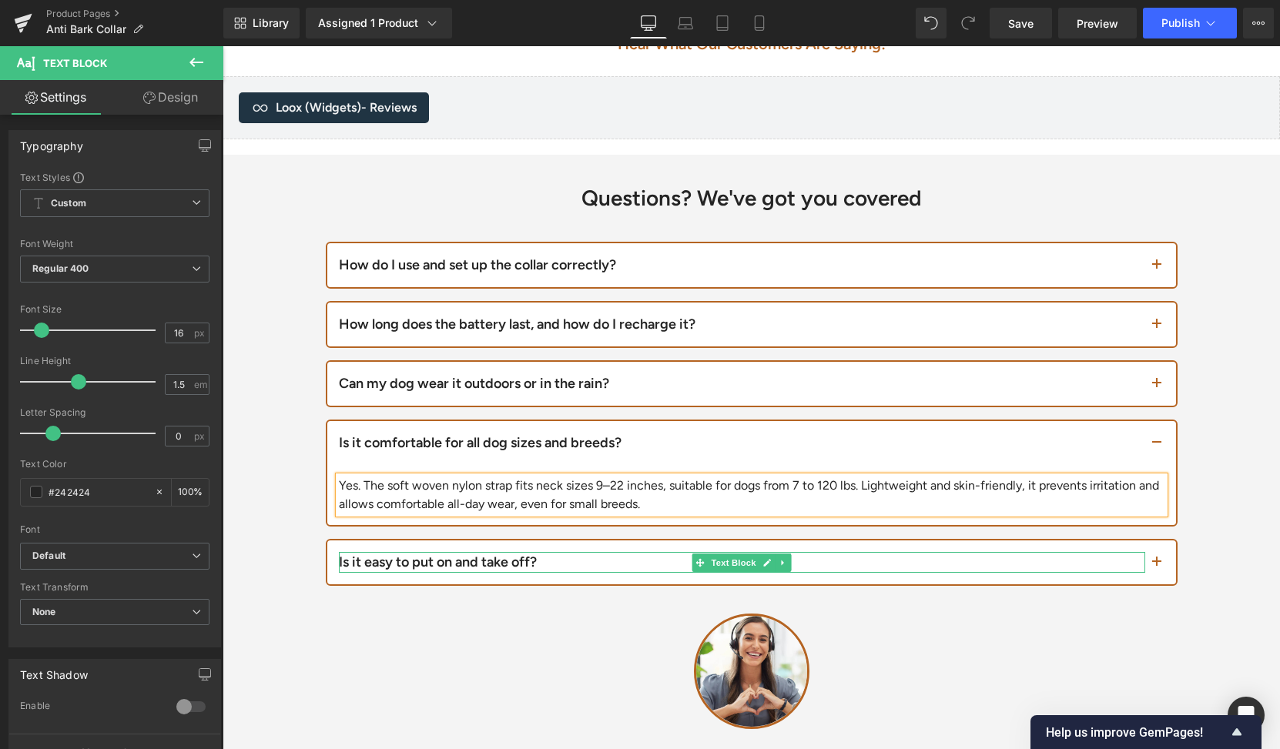
click at [487, 557] on div "Is it easy to put on and take off?" at bounding box center [742, 562] width 806 height 21
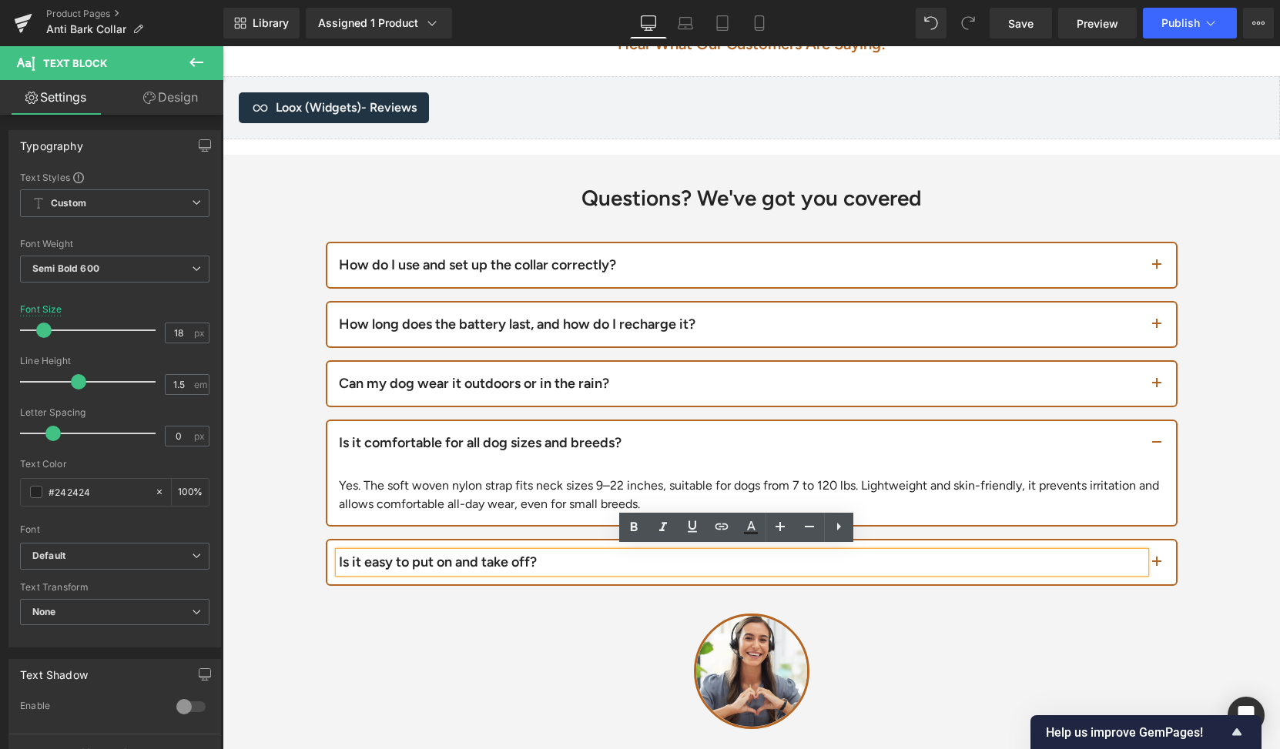
paste div
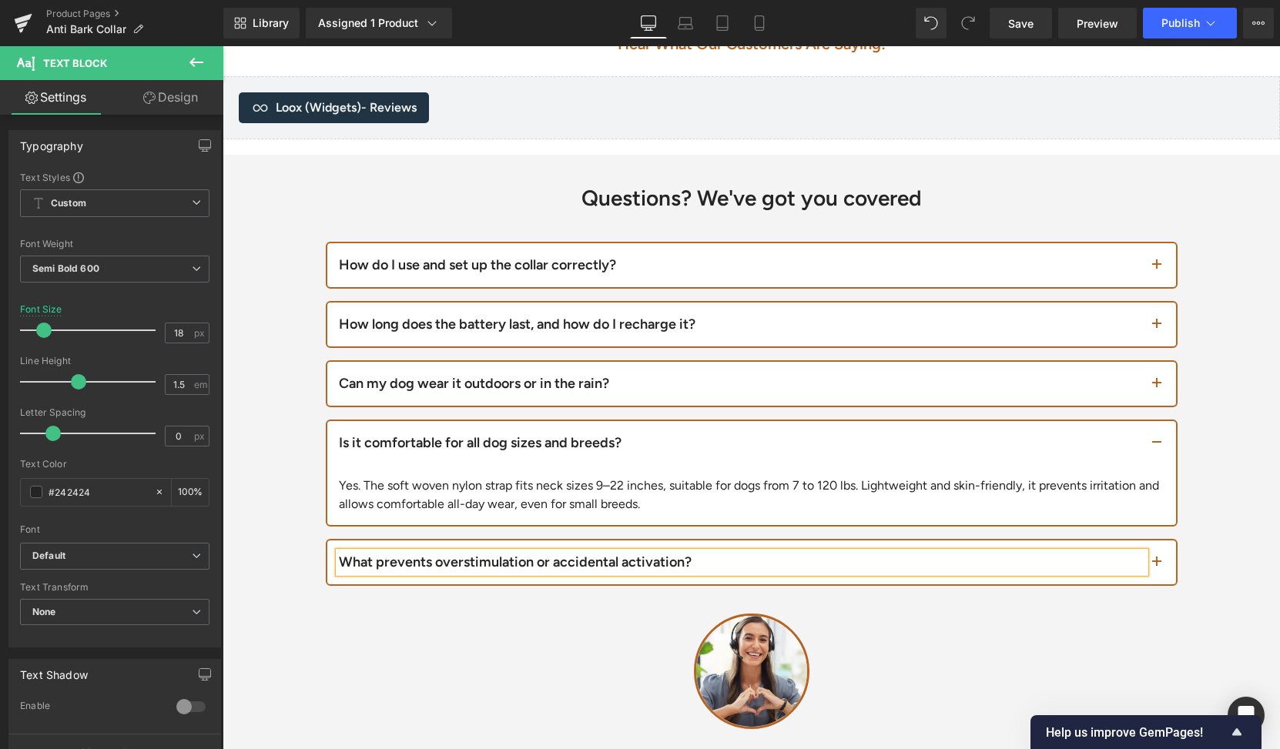
click at [1145, 567] on span "button" at bounding box center [1145, 567] width 0 height 0
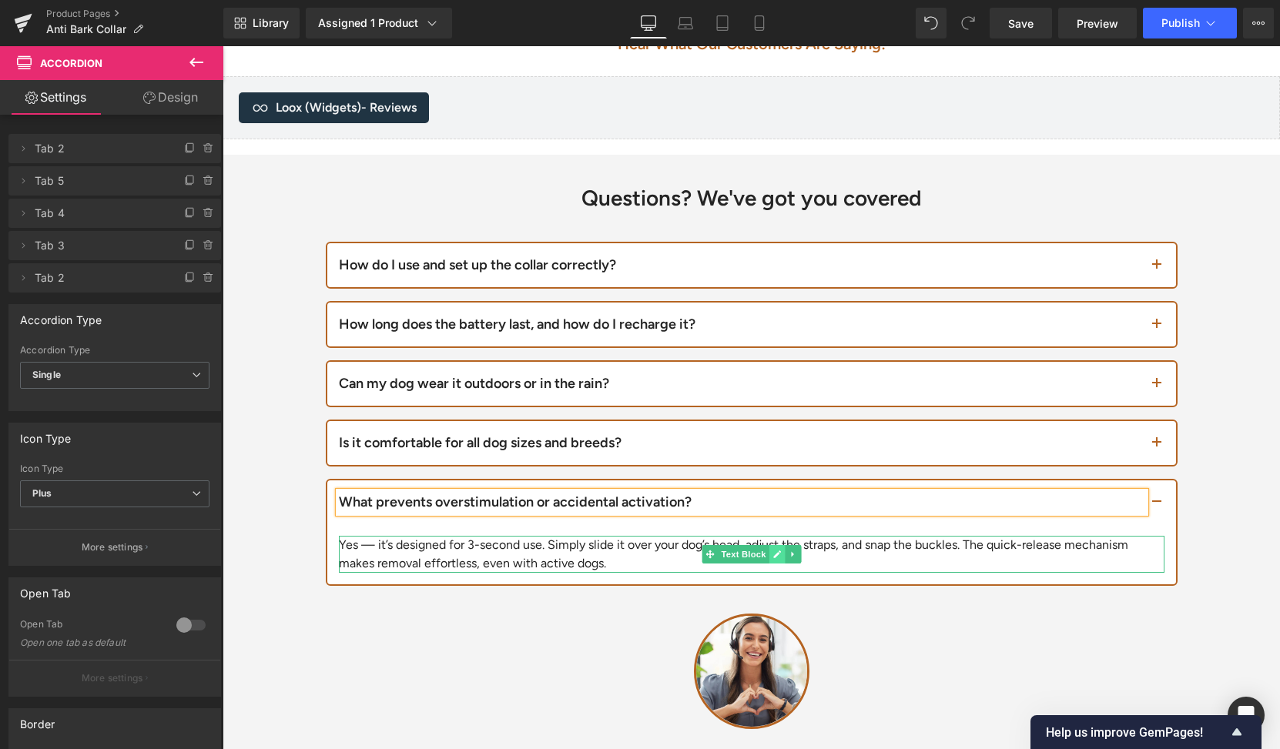
click at [772, 550] on icon at bounding box center [776, 554] width 8 height 9
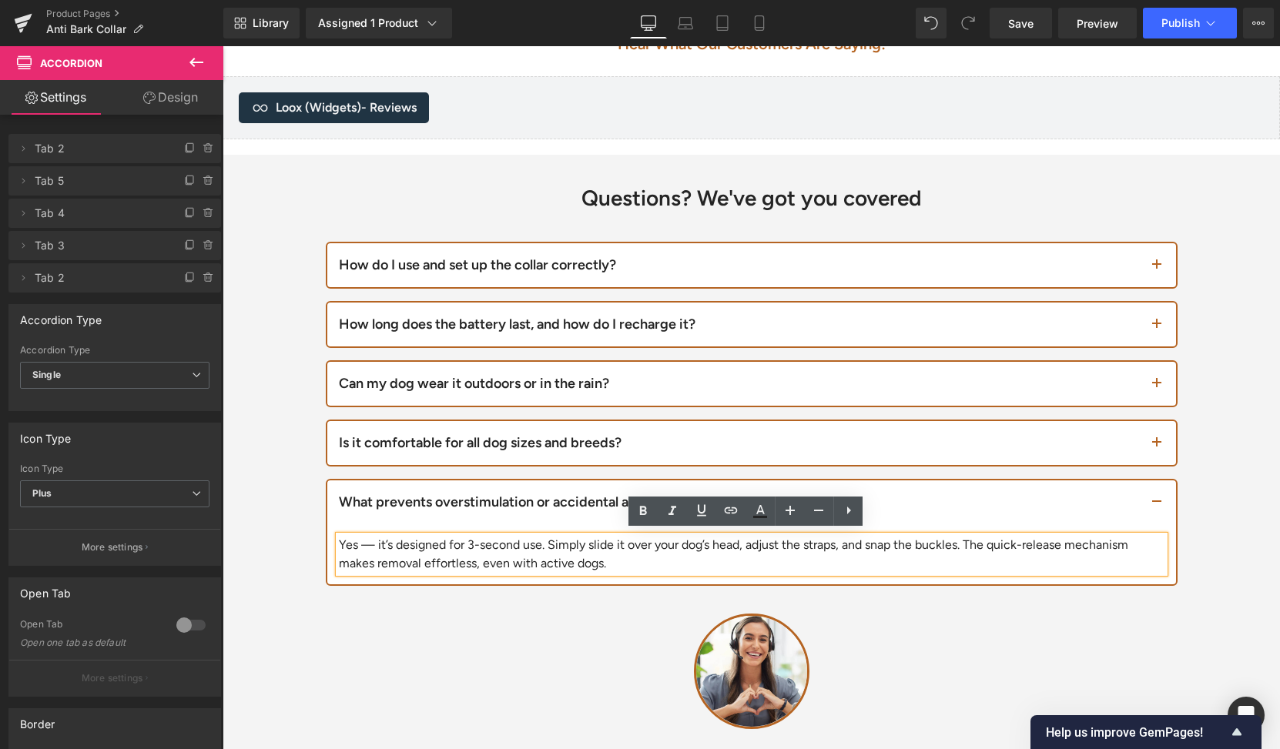
click at [770, 547] on div "Yes — it’s designed for 3-second use. Simply slide it over your dog’s head, adj…" at bounding box center [751, 554] width 825 height 37
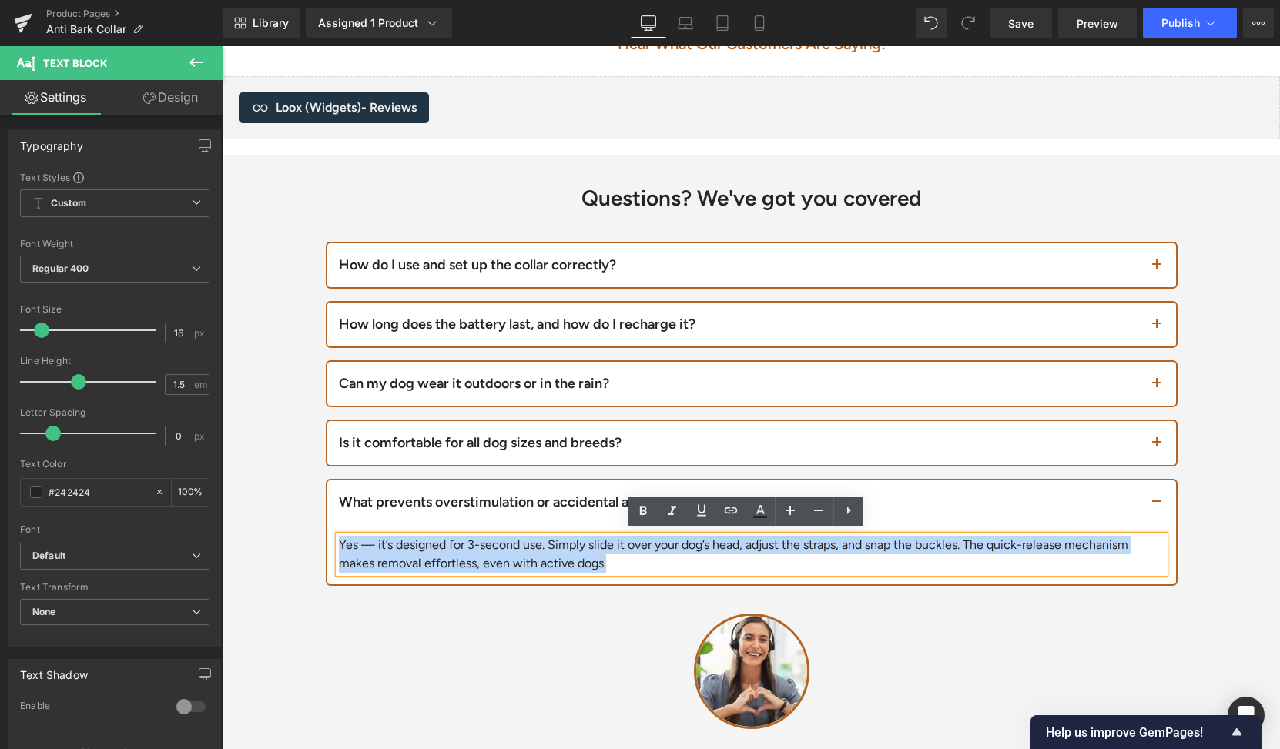
paste div
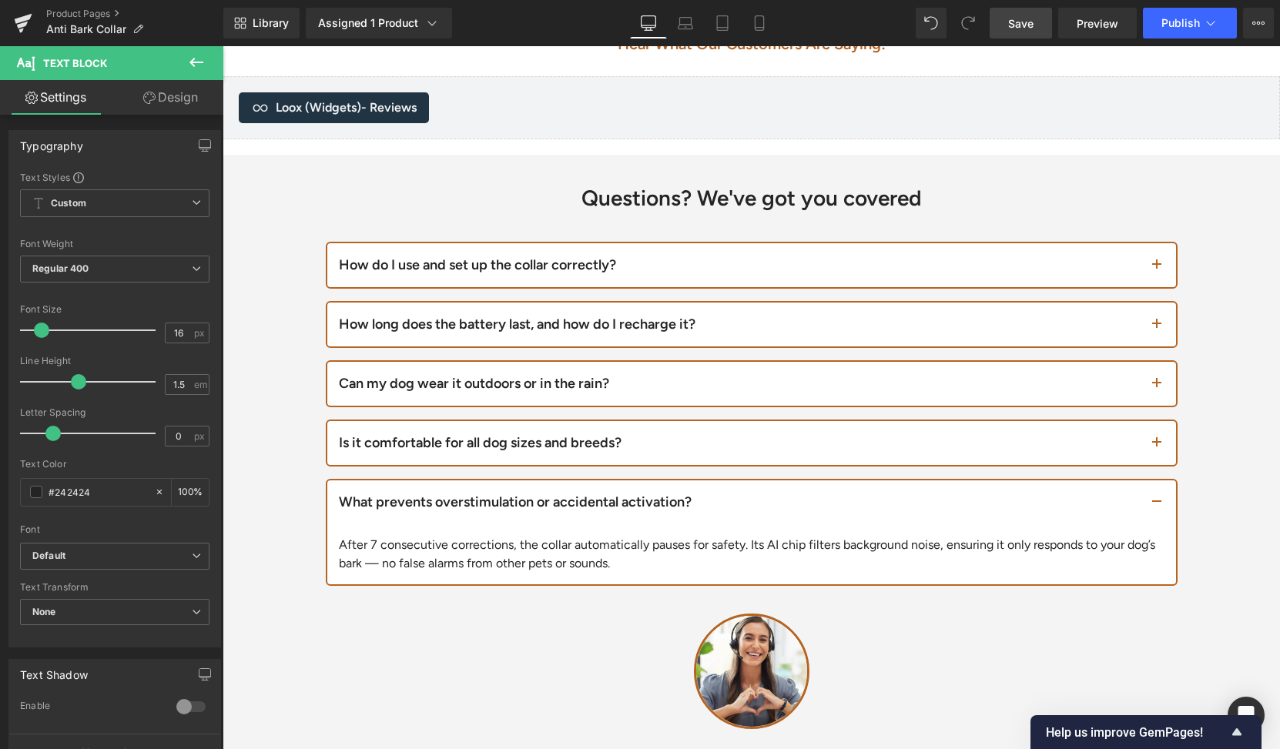
click at [1015, 16] on span "Save" at bounding box center [1020, 23] width 25 height 16
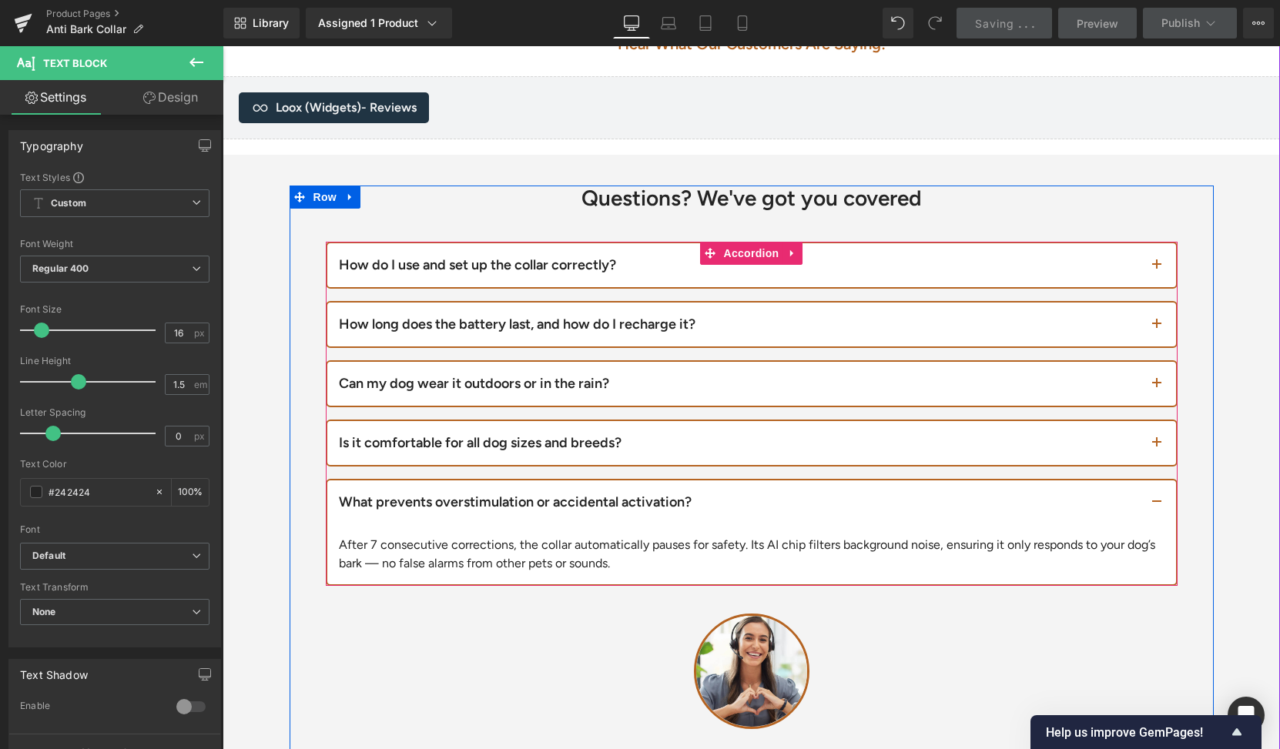
click at [801, 290] on div "How do I use and set up the collar correctly? Text Block Simply charge it for 2…" at bounding box center [752, 414] width 852 height 344
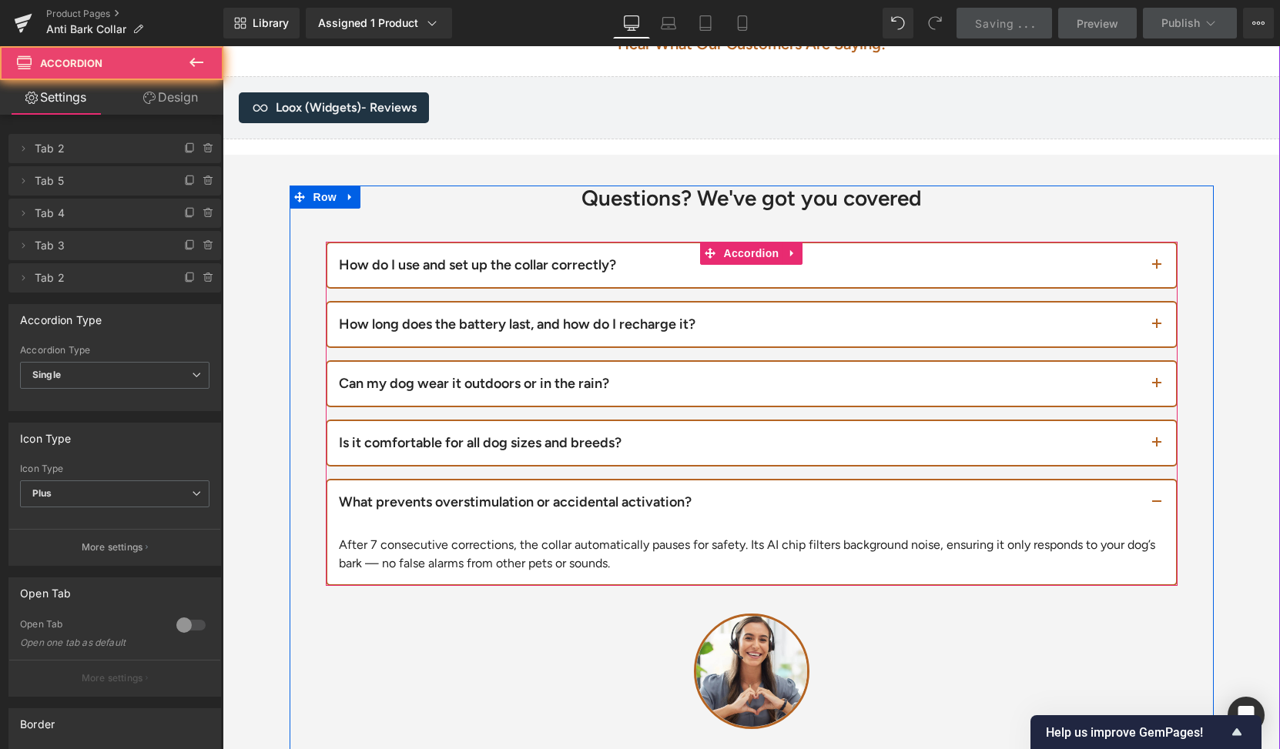
click at [801, 290] on div "How do I use and set up the collar correctly? Text Block Simply charge it for 2…" at bounding box center [752, 414] width 852 height 344
